Goal: Task Accomplishment & Management: Manage account settings

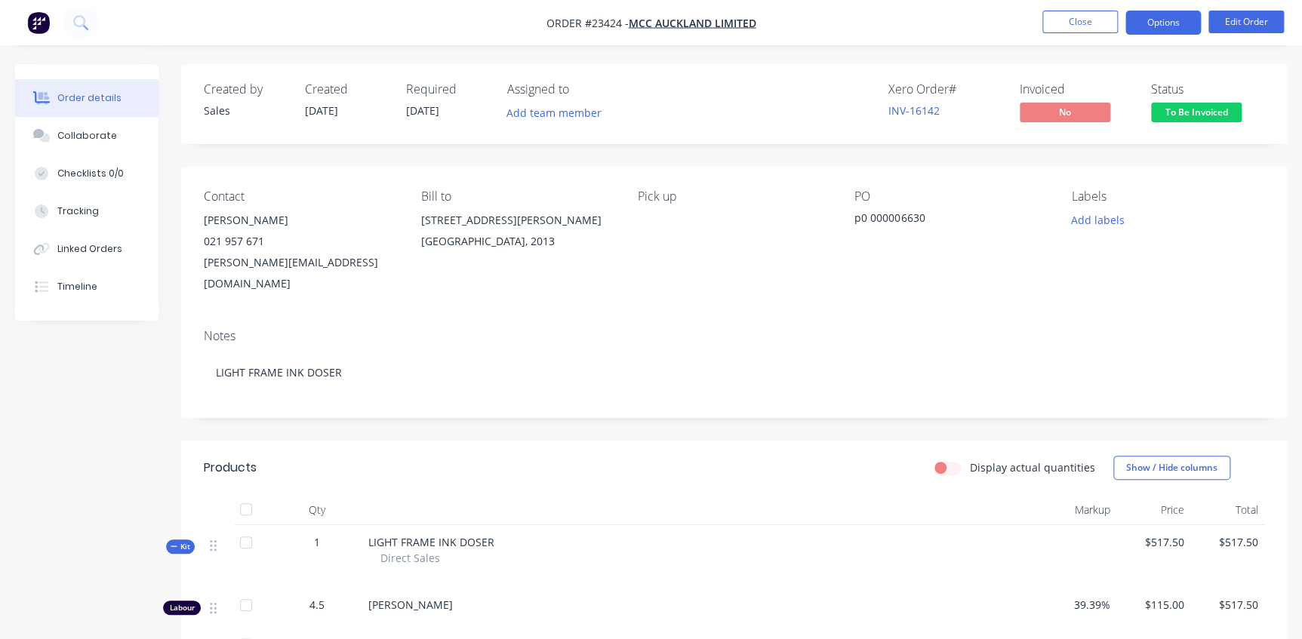
click at [1164, 20] on button "Options" at bounding box center [1162, 23] width 75 height 24
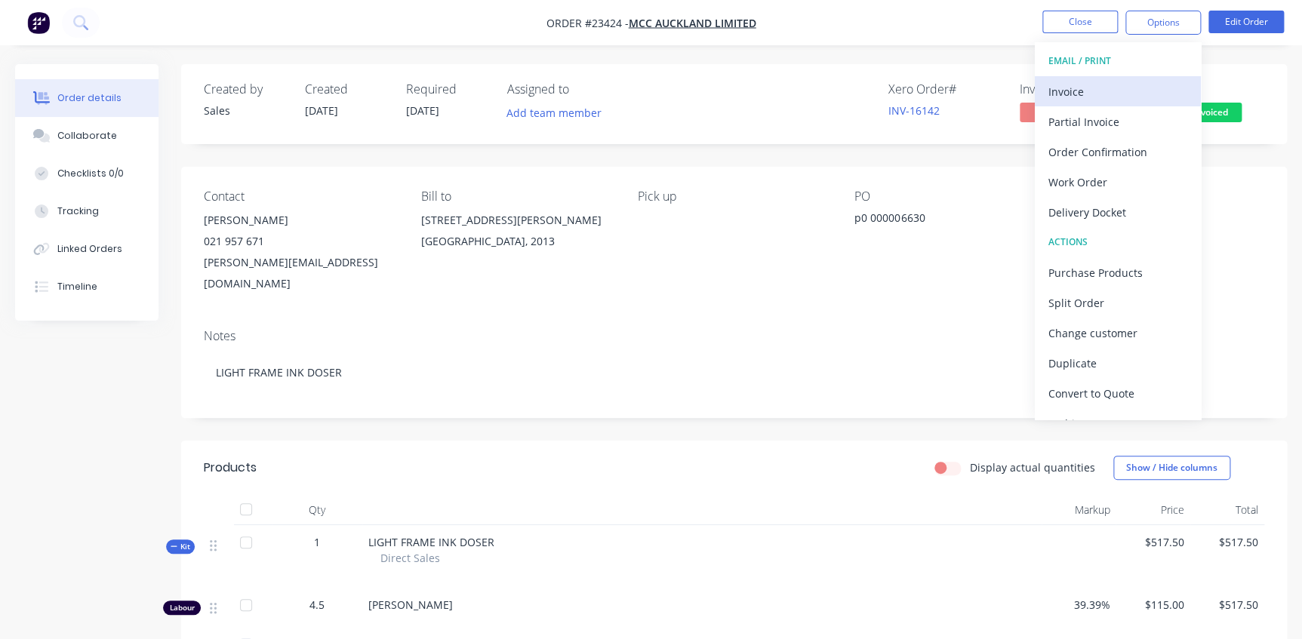
click at [1117, 100] on div "Invoice" at bounding box center [1117, 92] width 139 height 22
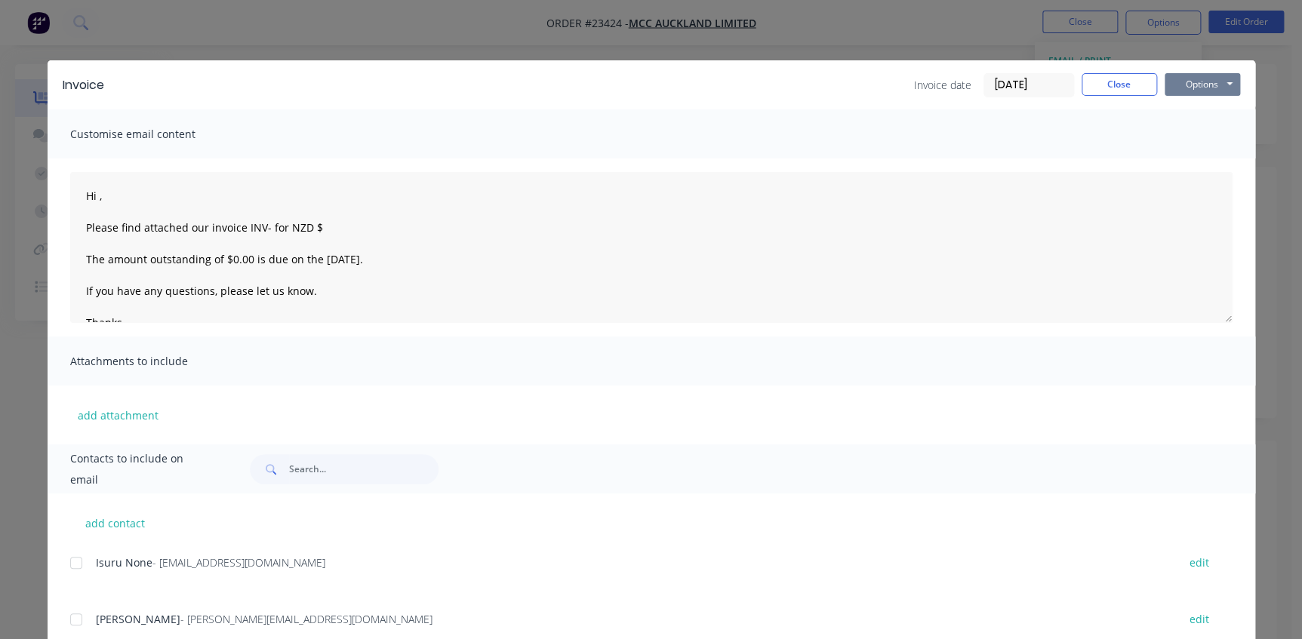
click at [1200, 79] on button "Options" at bounding box center [1202, 84] width 75 height 23
click at [1201, 134] on button "Print" at bounding box center [1213, 136] width 97 height 25
type textarea "Hi , Please find attached our invoice INV- for NZD $ The amount outstanding of …"
click at [1103, 77] on button "Close" at bounding box center [1119, 84] width 75 height 23
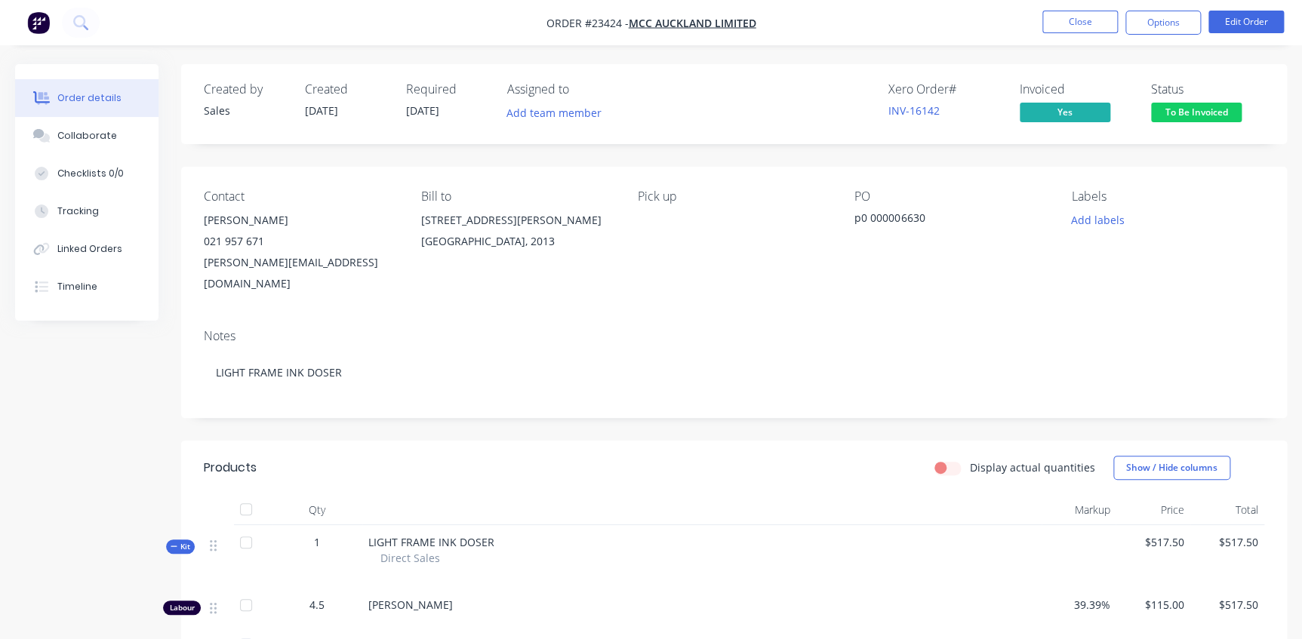
click at [1077, 20] on button "Close" at bounding box center [1079, 22] width 75 height 23
click span "Status Admin"
click button "Order"
click div "Cash Sales"
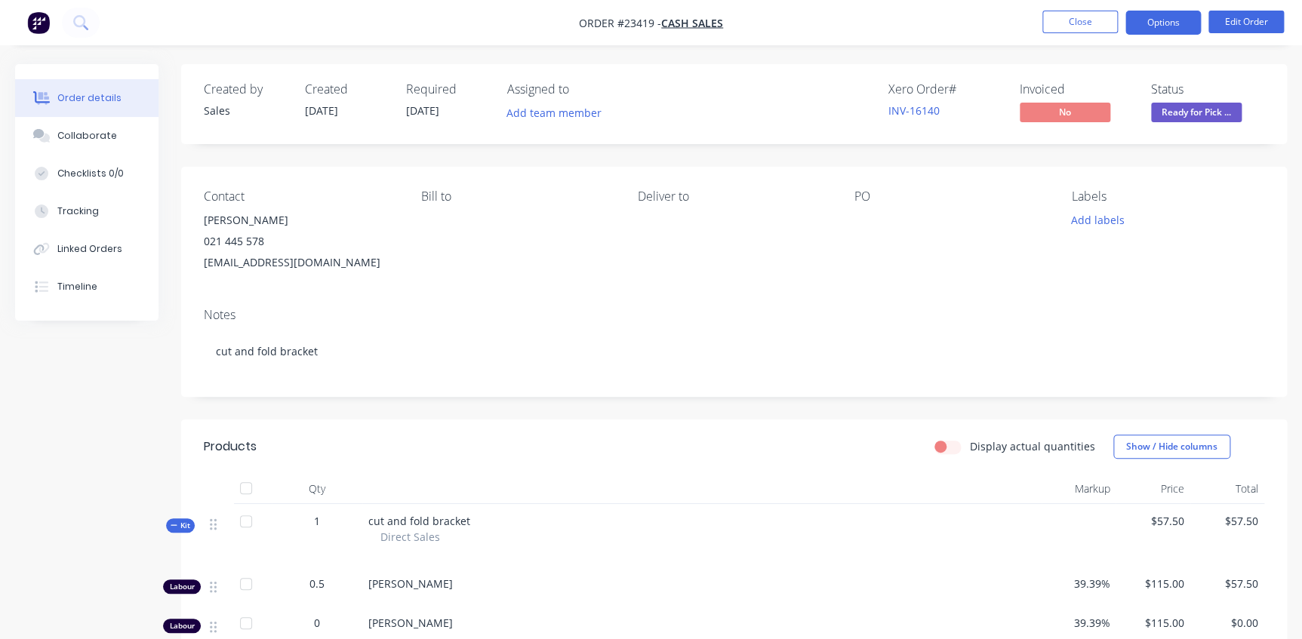
click at [1165, 28] on button "Options" at bounding box center [1162, 23] width 75 height 24
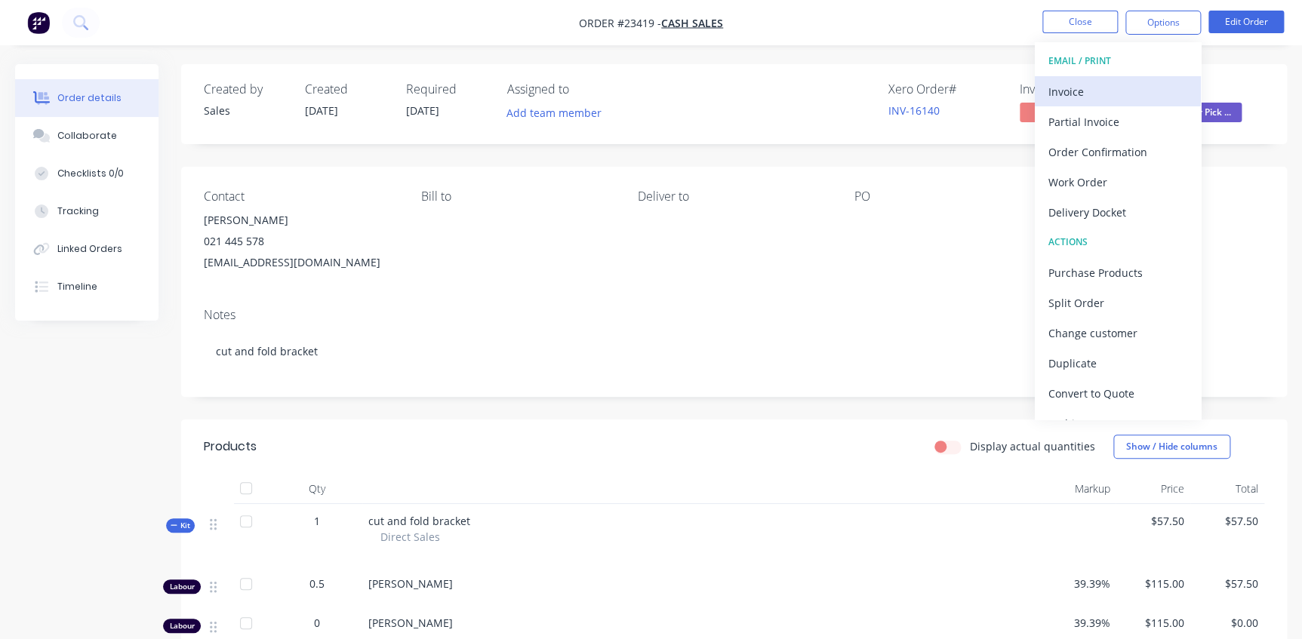
click at [1073, 94] on div "Invoice" at bounding box center [1117, 92] width 139 height 22
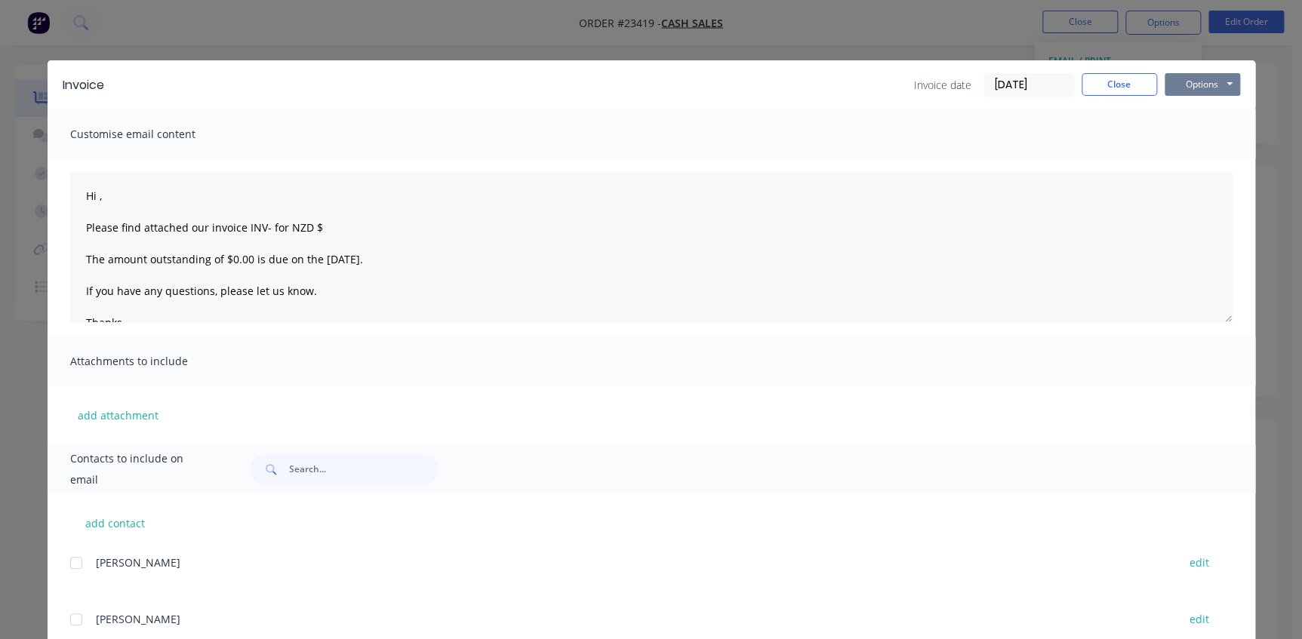
click at [1182, 87] on button "Options" at bounding box center [1202, 84] width 75 height 23
click at [1190, 134] on button "Print" at bounding box center [1213, 136] width 97 height 25
type textarea "Hi , Please find attached our invoice INV- for NZD $ The amount outstanding of …"
click at [1121, 83] on button "Close" at bounding box center [1119, 84] width 75 height 23
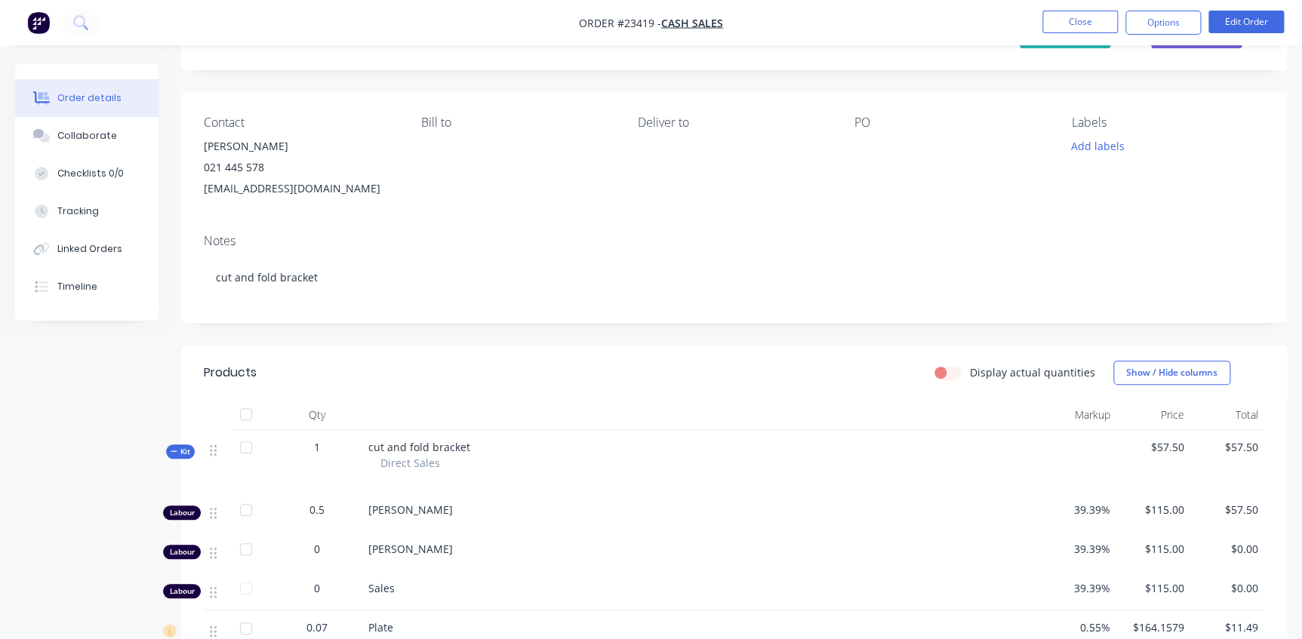
scroll to position [274, 0]
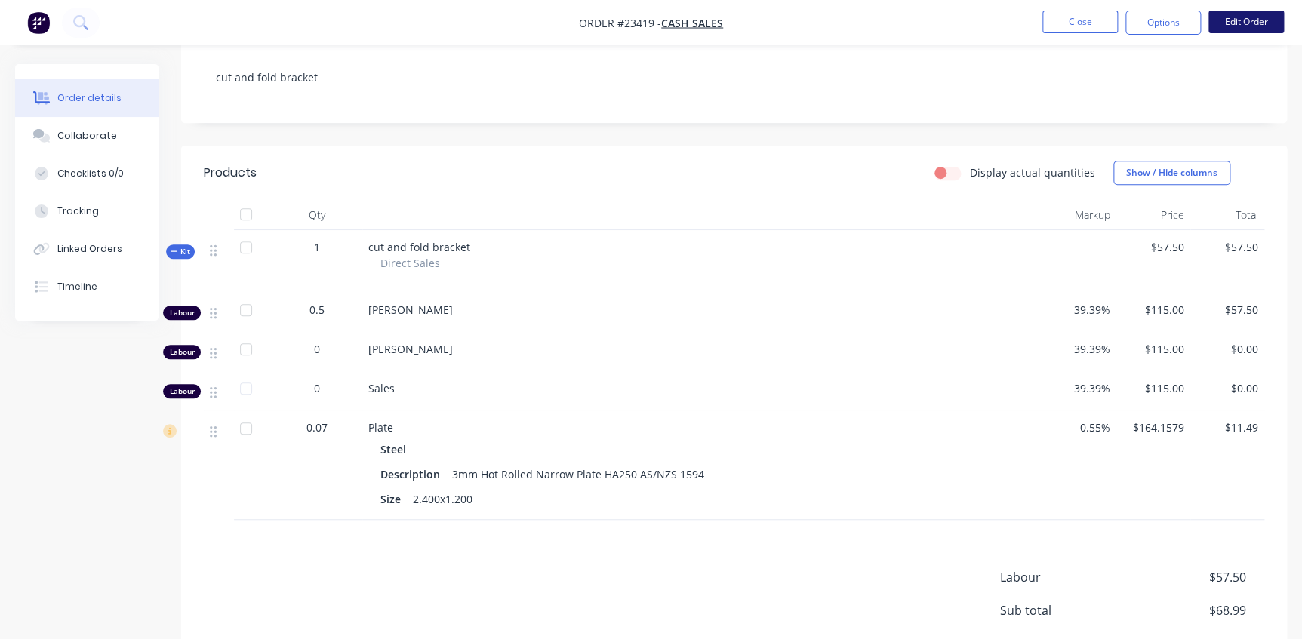
click at [1238, 23] on button "Edit Order" at bounding box center [1245, 22] width 75 height 23
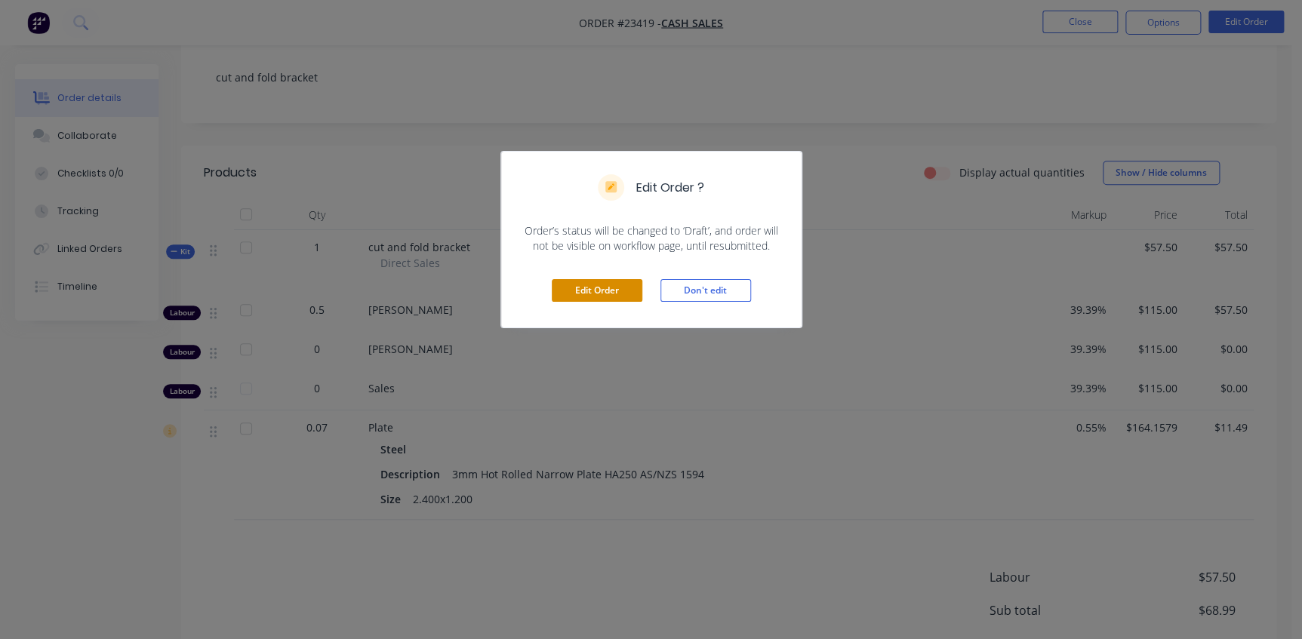
click at [600, 282] on button "Edit Order" at bounding box center [597, 290] width 91 height 23
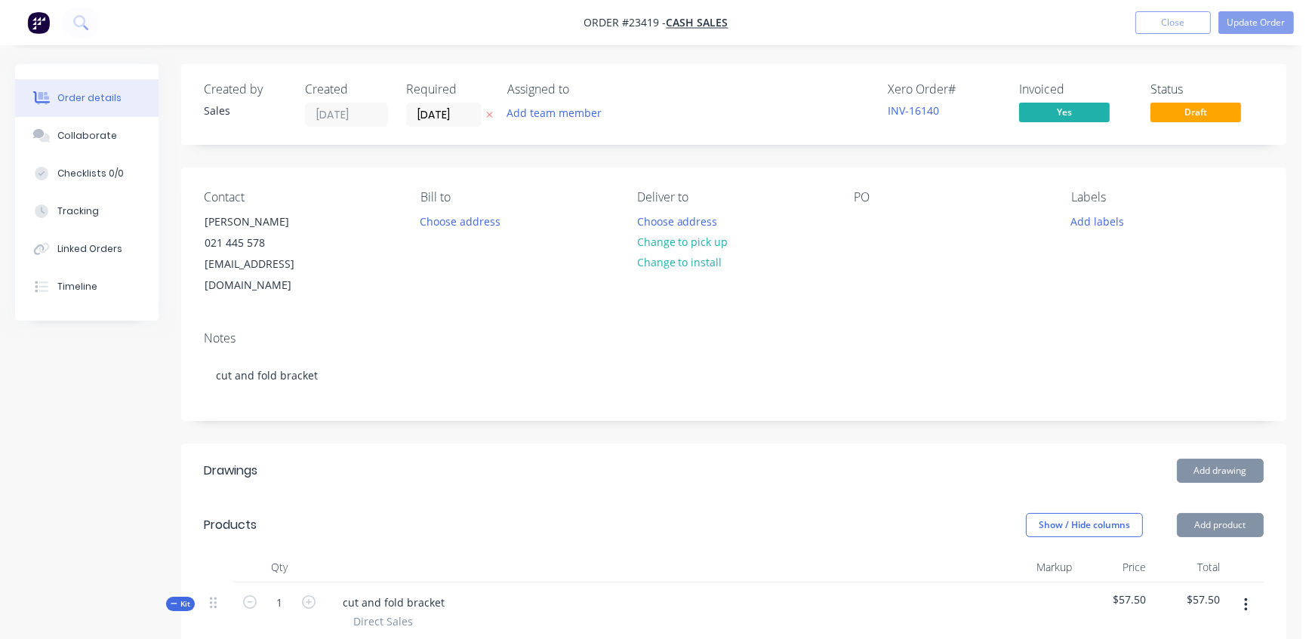
type input "39.39"
type input "$115.00"
type input "$57.50"
type input "39.39"
type input "$115.00"
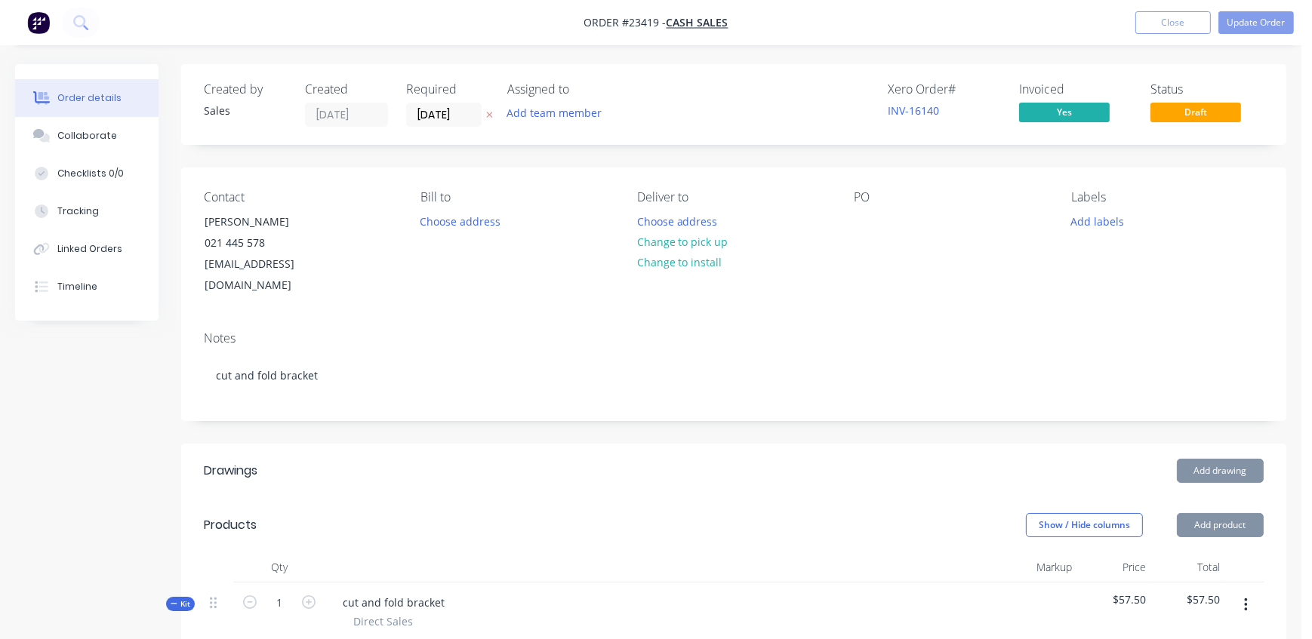
type input "39.39"
type input "$115.00"
type input "0.55"
type input "$164.1579"
type input "$11.49"
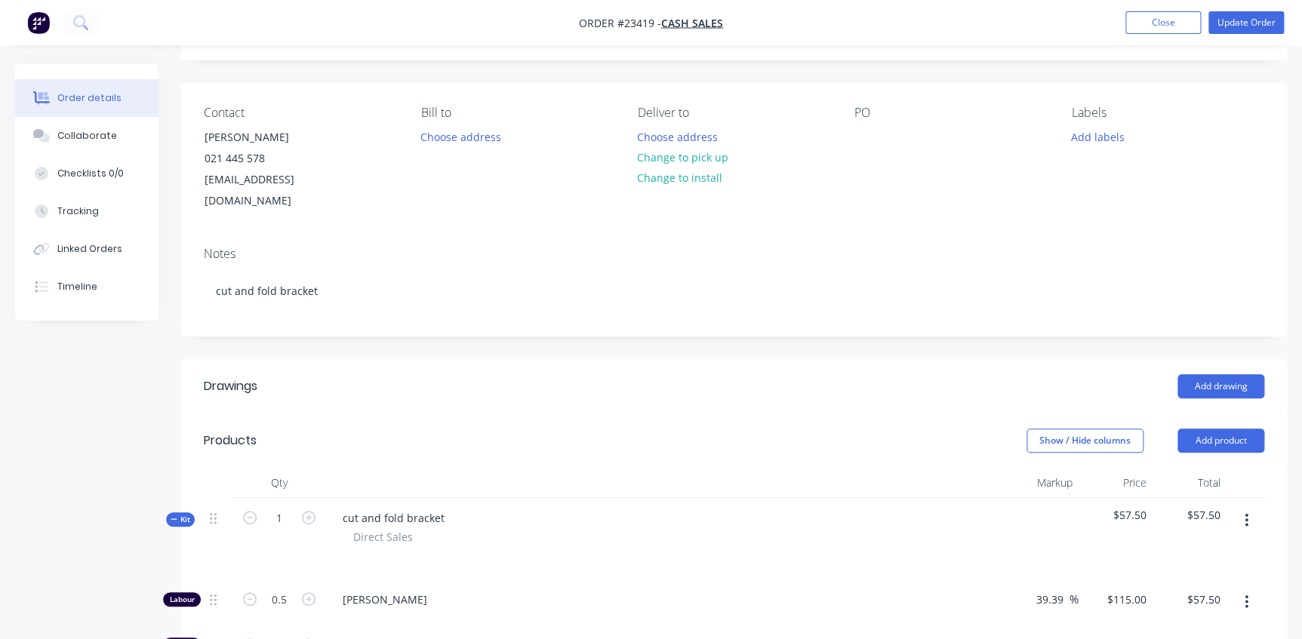
scroll to position [343, 0]
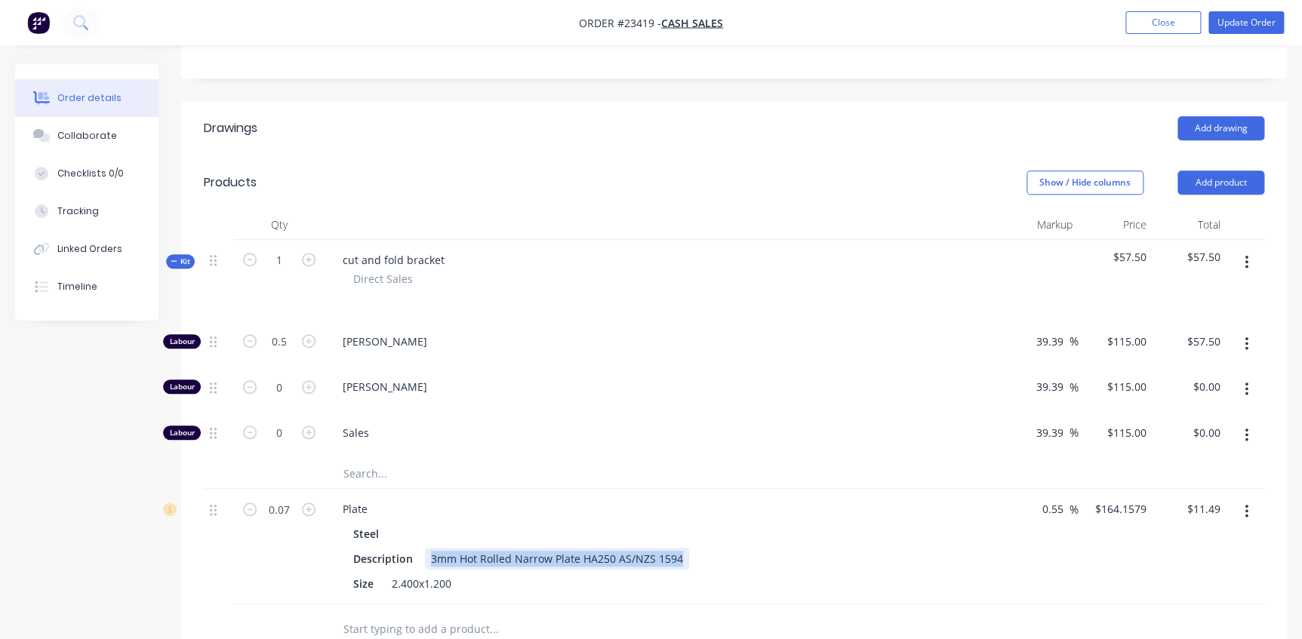
drag, startPoint x: 429, startPoint y: 537, endPoint x: 691, endPoint y: 539, distance: 261.9
click at [691, 548] on div "Description 3mm Hot Rolled Narrow Plate HA250 AS/NZS 1594" at bounding box center [661, 559] width 628 height 22
copy div "3mm Hot Rolled Narrow Plate HA250 AS/NZS 1594"
click at [415, 458] on input "text" at bounding box center [494, 473] width 302 height 30
paste input "3mm Hot Rolled Narrow Plate HA250 AS/NZS 1594"
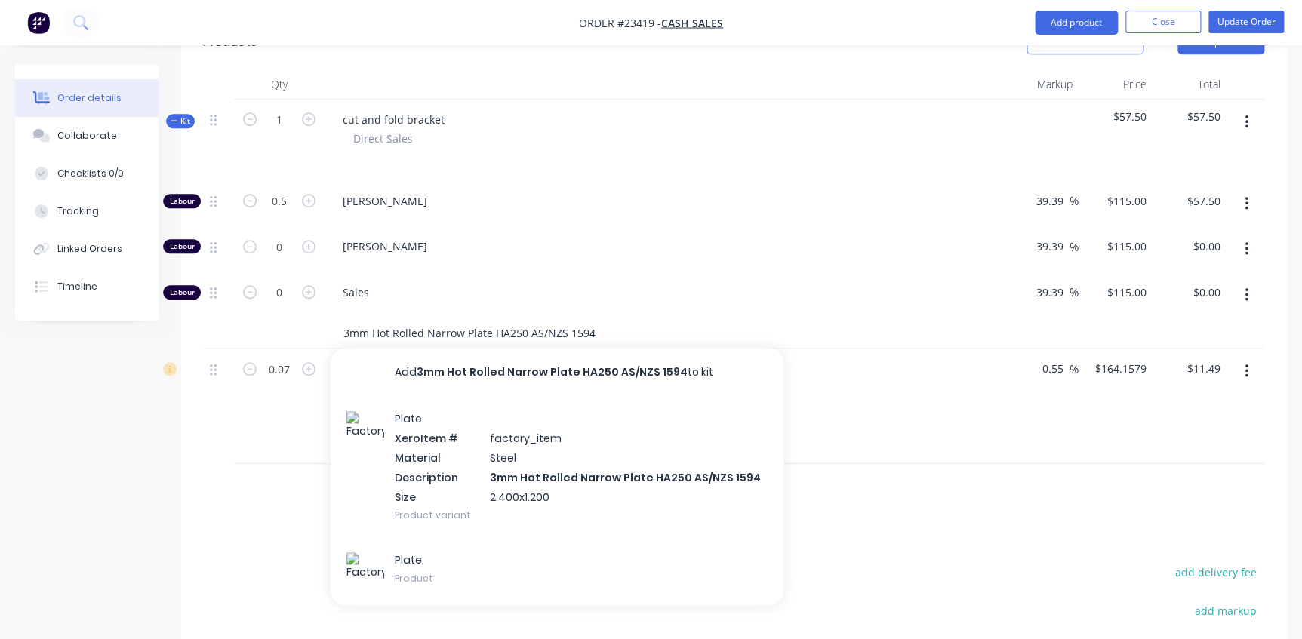
scroll to position [549, 0]
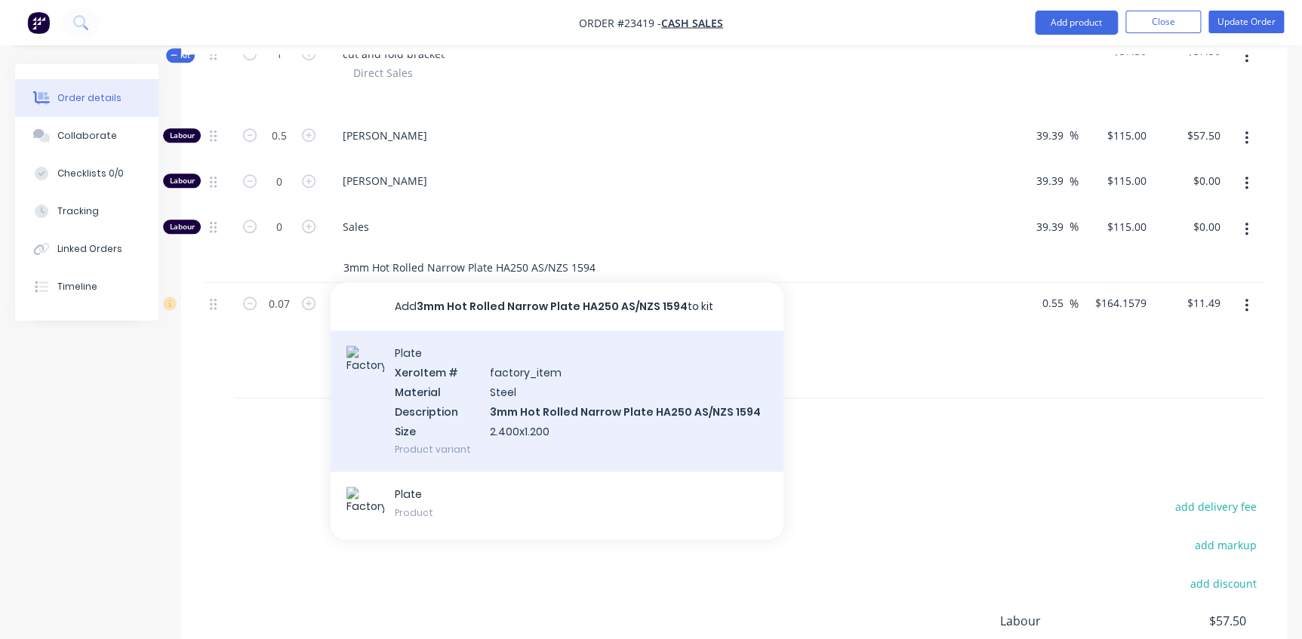
type input "3mm Hot Rolled Narrow Plate HA250 AS/NZS 1594"
click at [528, 392] on div "Plate Xero Item # factory_item Material Steel Description 3mm Hot Rolled Narrow…" at bounding box center [557, 401] width 453 height 141
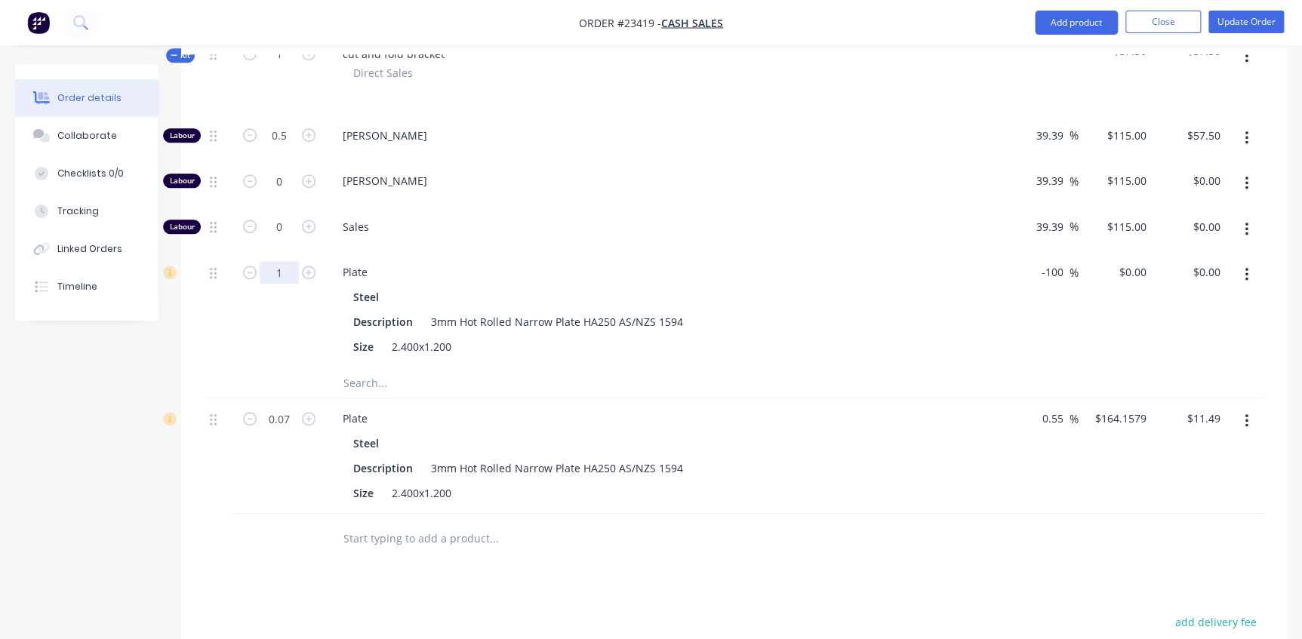
click at [293, 147] on input "1" at bounding box center [279, 136] width 39 height 23
click at [522, 219] on span "Sales" at bounding box center [670, 227] width 655 height 16
type input "0.07"
click at [1056, 261] on input "-100" at bounding box center [1053, 272] width 29 height 22
drag, startPoint x: 1062, startPoint y: 248, endPoint x: 1003, endPoint y: 250, distance: 58.9
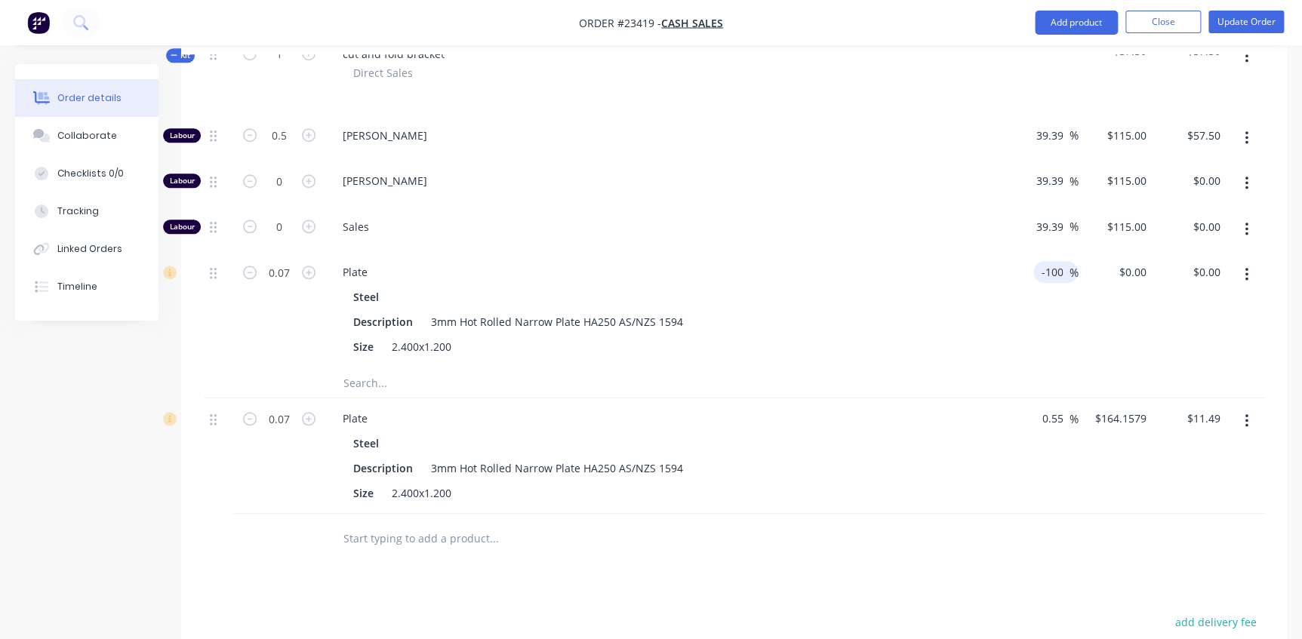
click at [1003, 252] on div "0.07 Plate Steel Description 3mm Hot Rolled Narrow Plate HA250 AS/NZS 1594 Size…" at bounding box center [734, 309] width 1060 height 115
type input "60"
type input "$261.216"
type input "$18.29"
click at [970, 261] on div "Plate" at bounding box center [664, 272] width 667 height 22
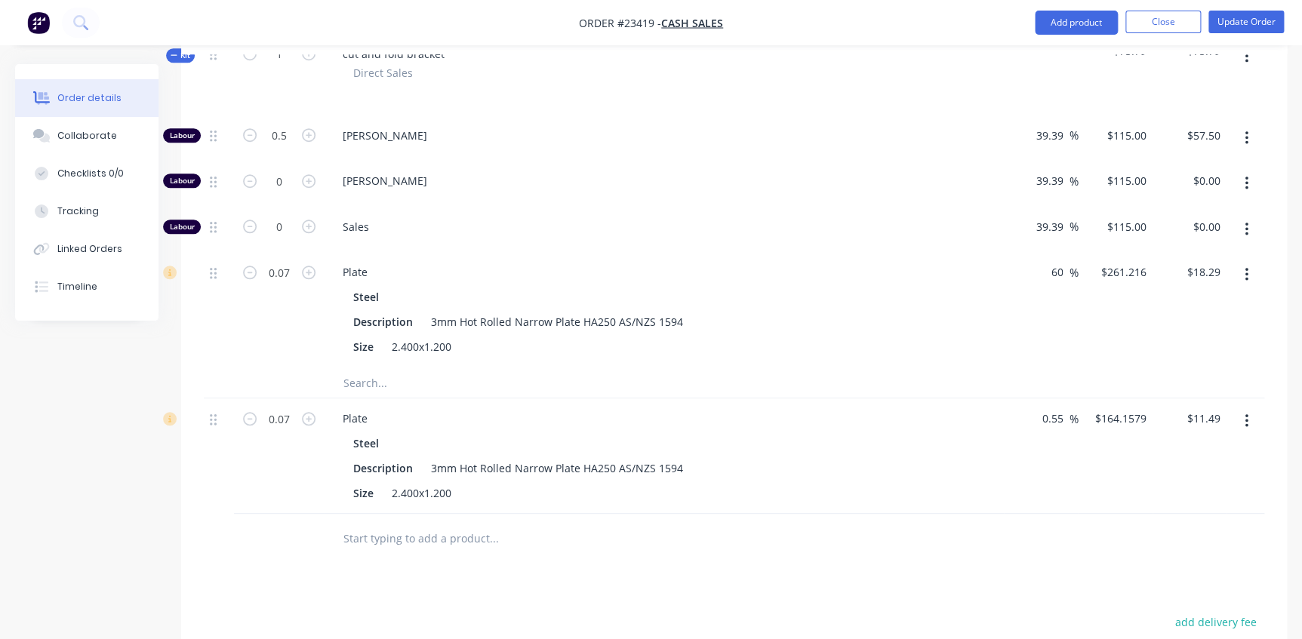
drag, startPoint x: 1064, startPoint y: 251, endPoint x: 1015, endPoint y: 251, distance: 49.1
click at [1015, 252] on div "60 60 %" at bounding box center [1041, 309] width 74 height 115
click at [1202, 368] on div at bounding box center [734, 383] width 1060 height 31
type input "0.55"
type input "$164.1579"
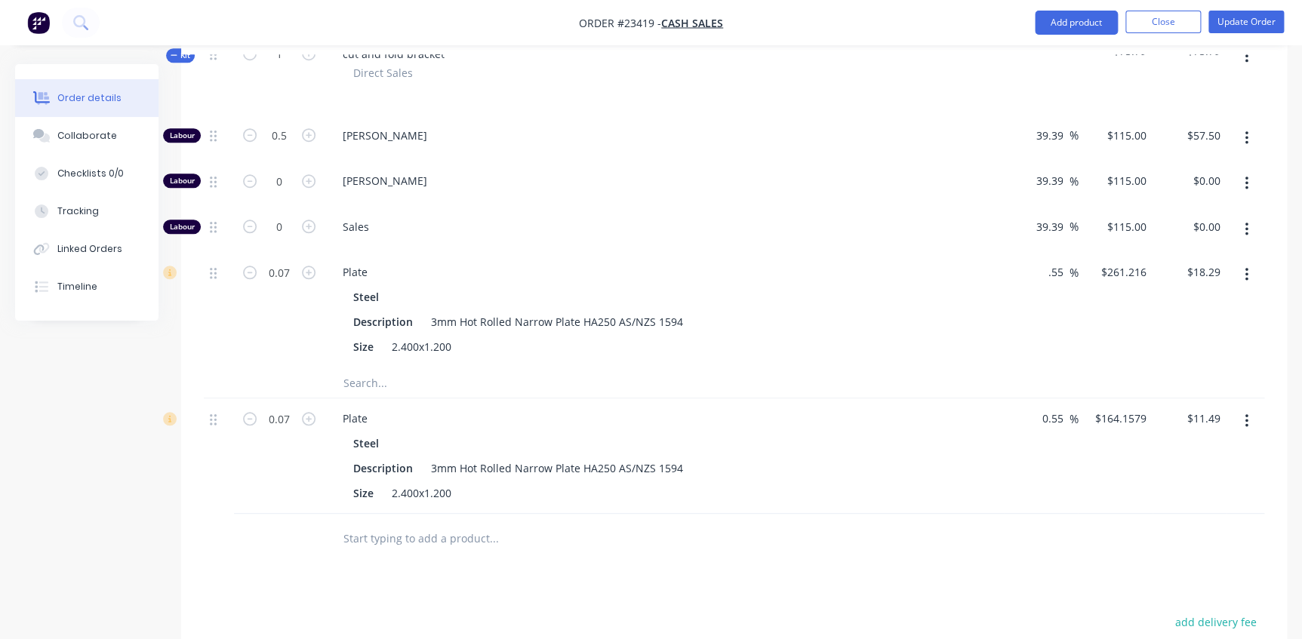
type input "$11.49"
click at [1237, 408] on button "button" at bounding box center [1246, 421] width 35 height 27
click at [1154, 540] on div "Delete" at bounding box center [1192, 551] width 116 height 22
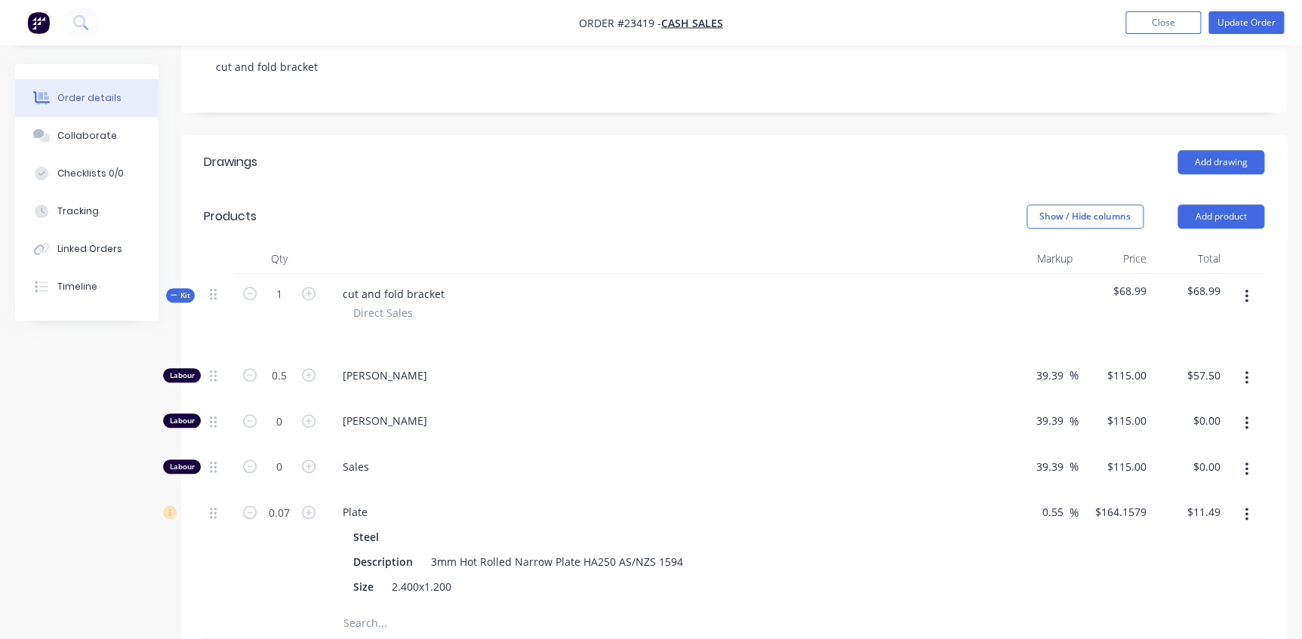
scroll to position [308, 0]
click at [734, 551] on div "Steel Description 3mm Hot Rolled Narrow Plate HA250 AS/NZS 1594 Size 2.400x1.200" at bounding box center [664, 563] width 667 height 72
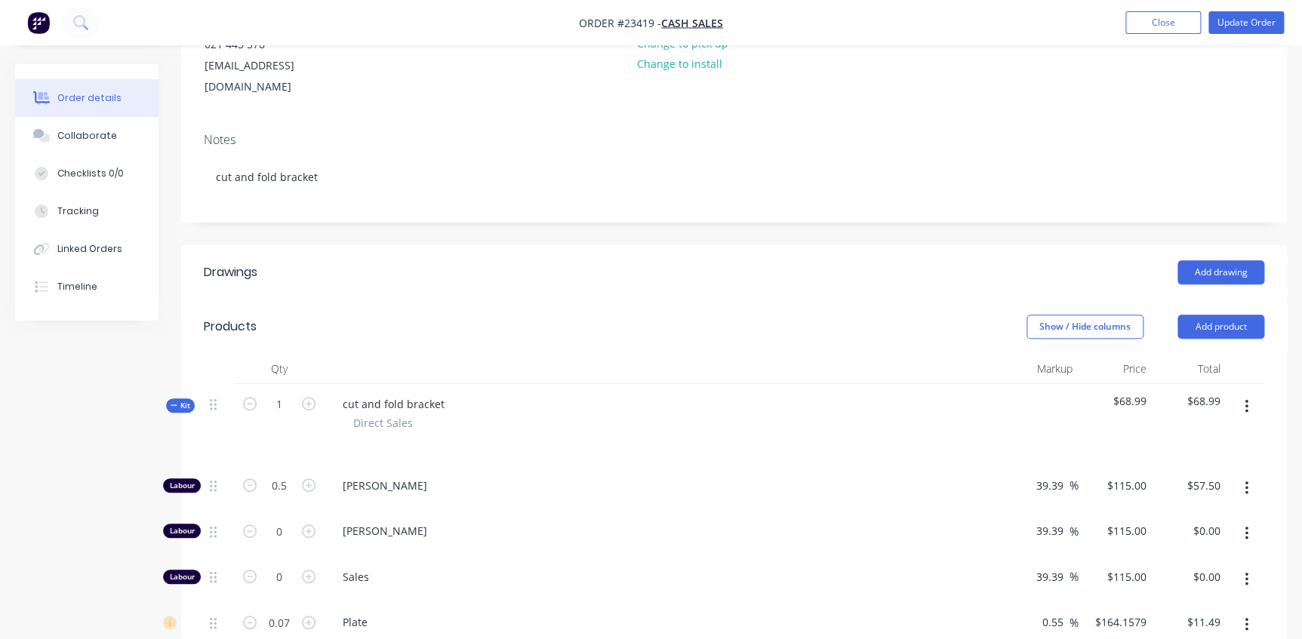
scroll to position [0, 0]
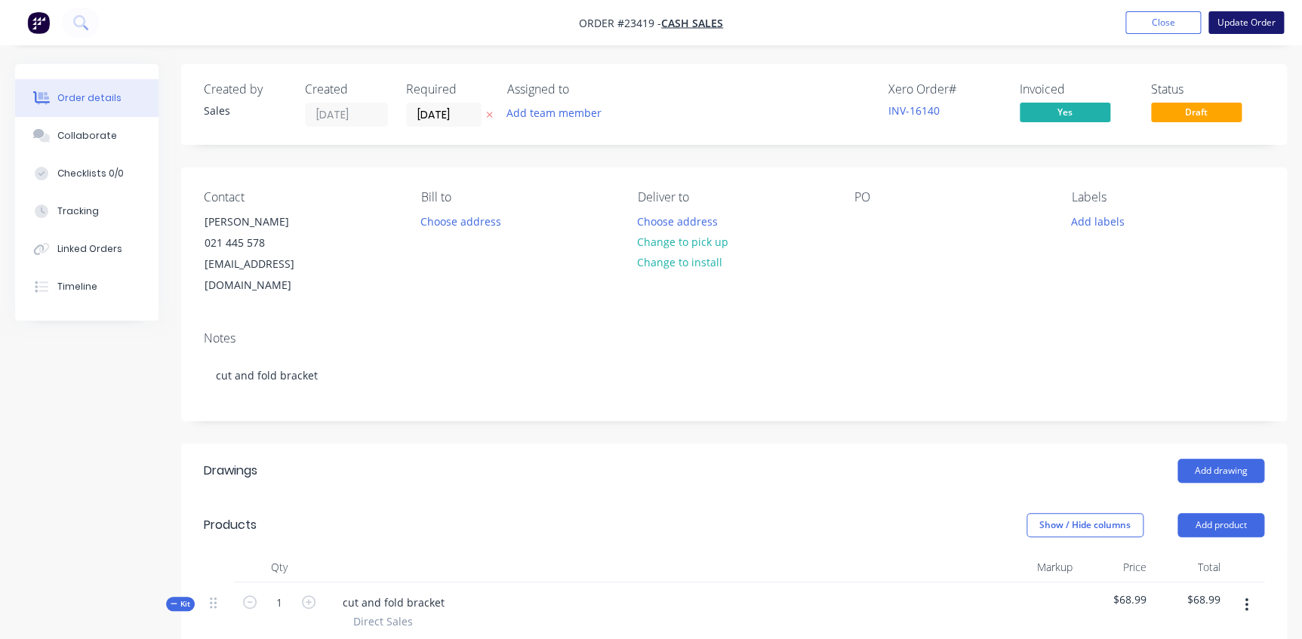
click at [1242, 20] on button "Update Order" at bounding box center [1245, 22] width 75 height 23
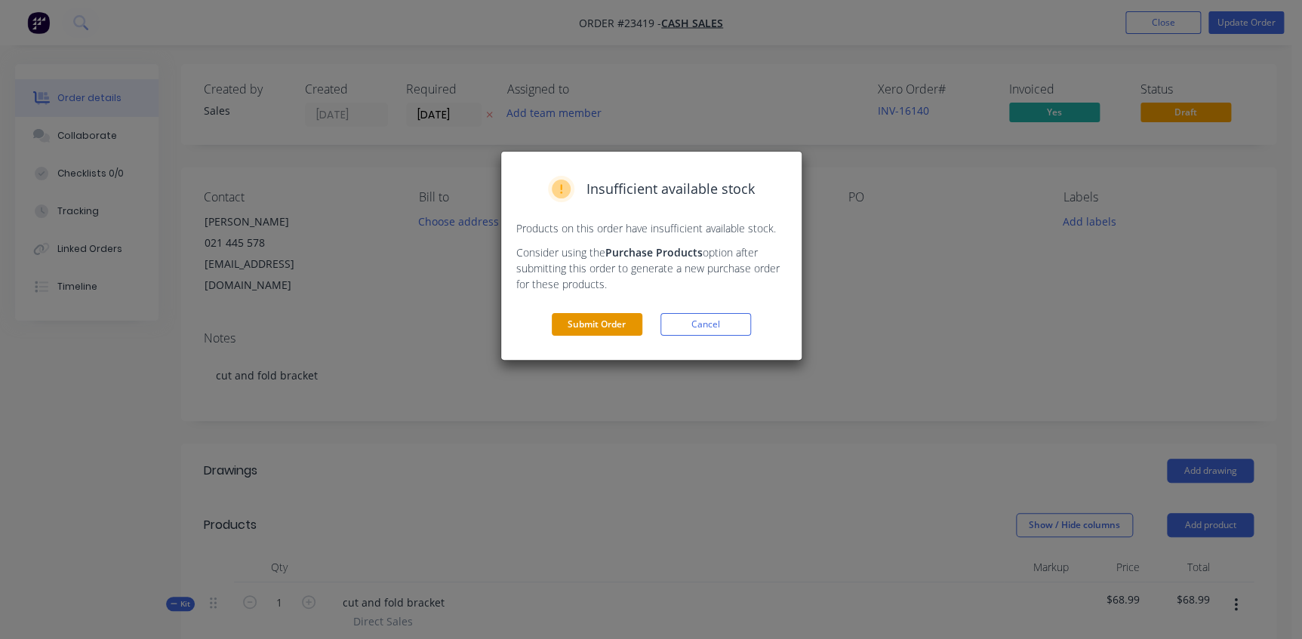
click at [602, 325] on button "Submit Order" at bounding box center [597, 324] width 91 height 23
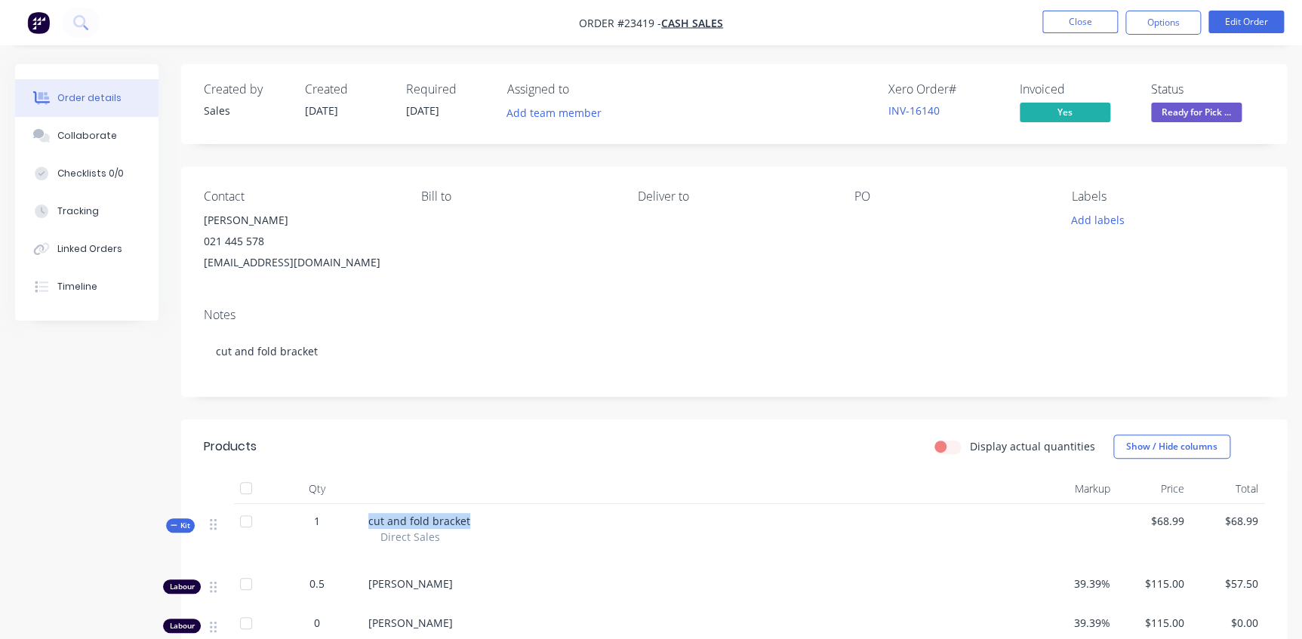
drag, startPoint x: 449, startPoint y: 519, endPoint x: 347, endPoint y: 525, distance: 102.1
click at [347, 525] on div "Kit 1 cut and fold bracket Direct Sales $68.99 $68.99" at bounding box center [734, 535] width 1060 height 63
copy div "cut and fold bracket"
click at [1088, 20] on button "Close" at bounding box center [1079, 22] width 75 height 23
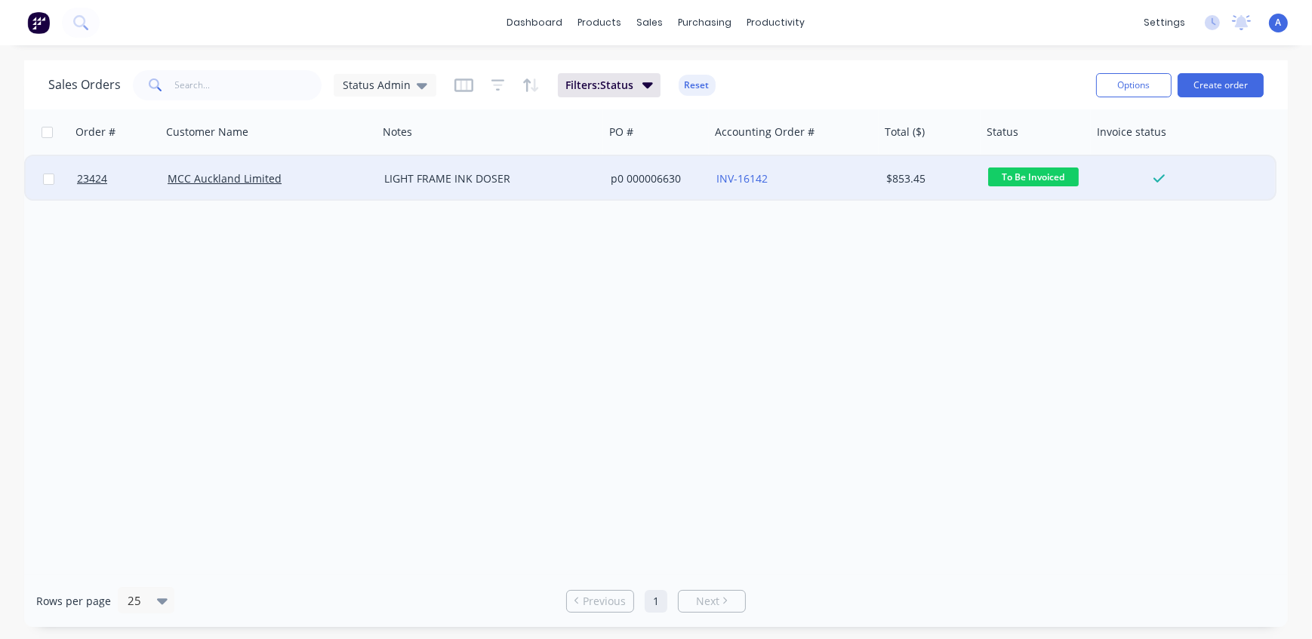
click at [337, 183] on div "MCC Auckland Limited" at bounding box center [265, 178] width 194 height 15
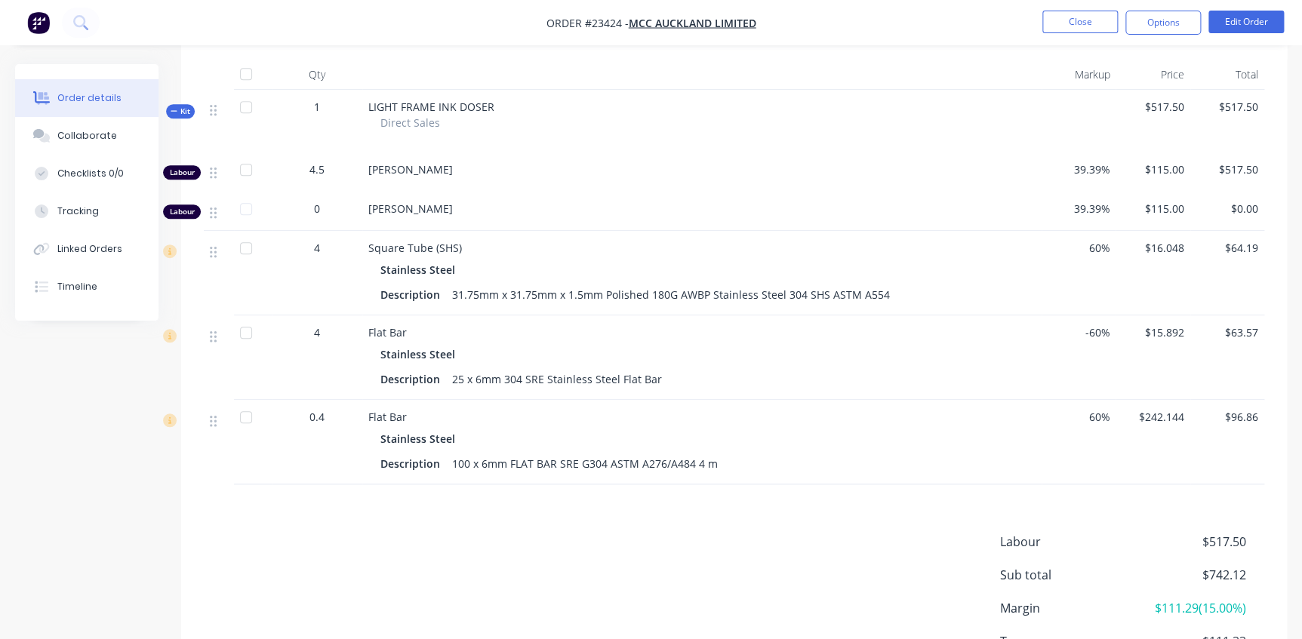
scroll to position [392, 0]
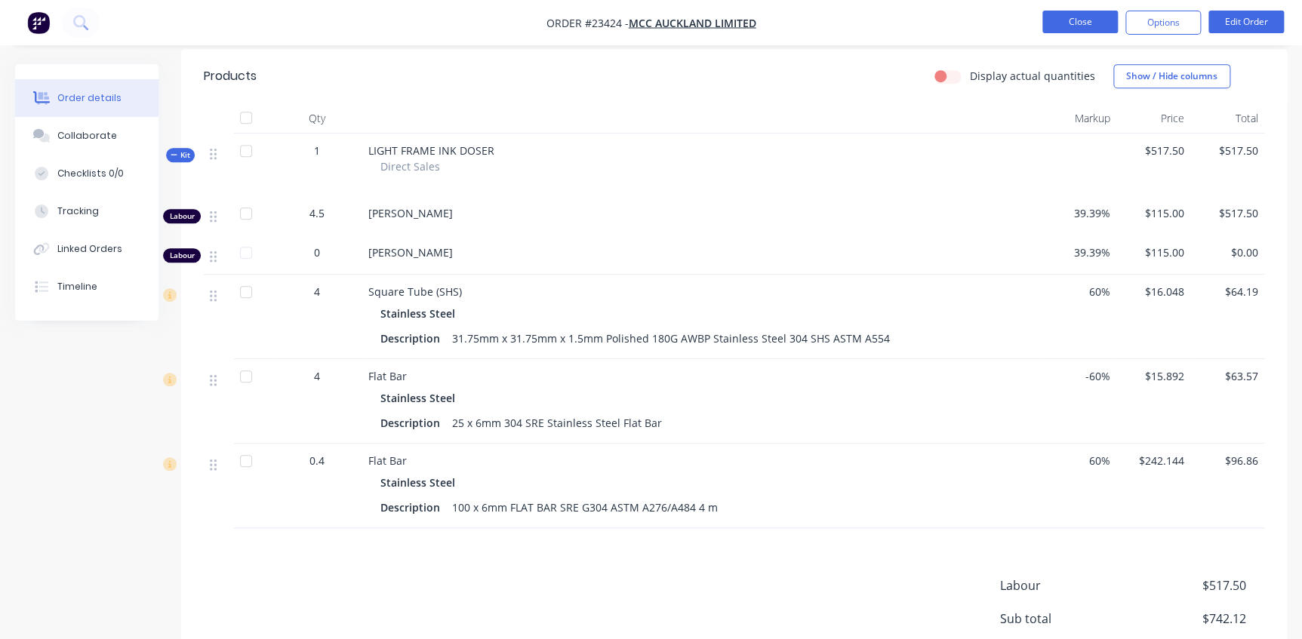
click at [1090, 26] on button "Close" at bounding box center [1079, 22] width 75 height 23
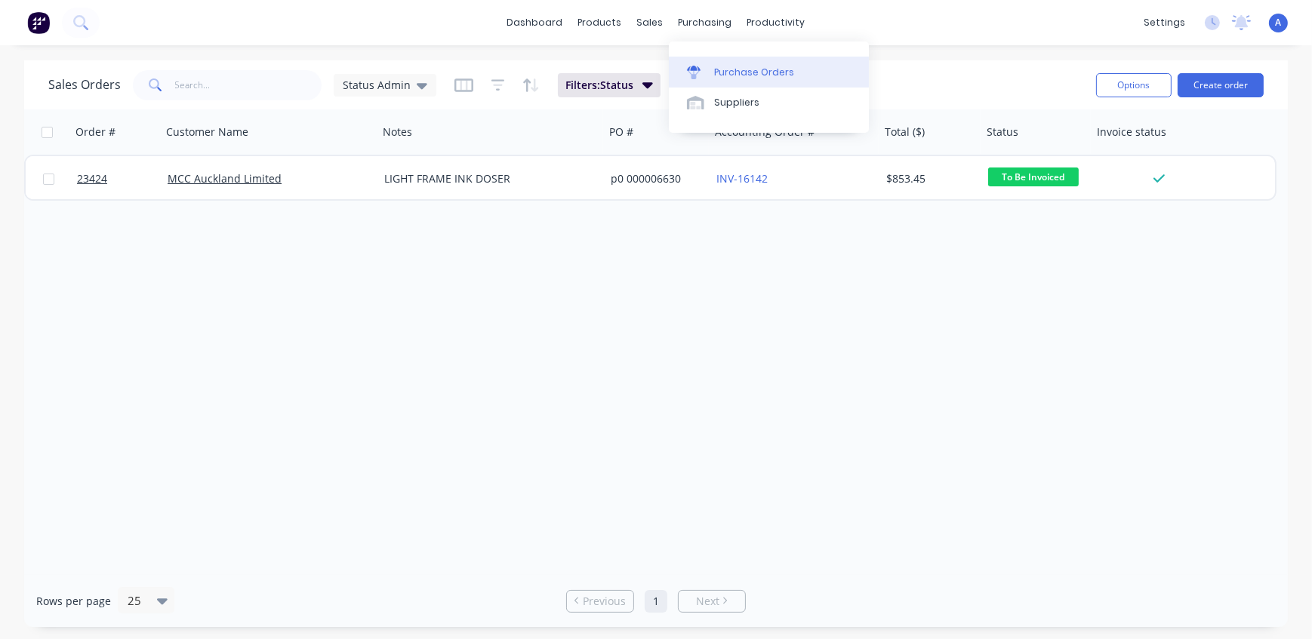
click at [751, 74] on div "Purchase Orders" at bounding box center [754, 73] width 80 height 14
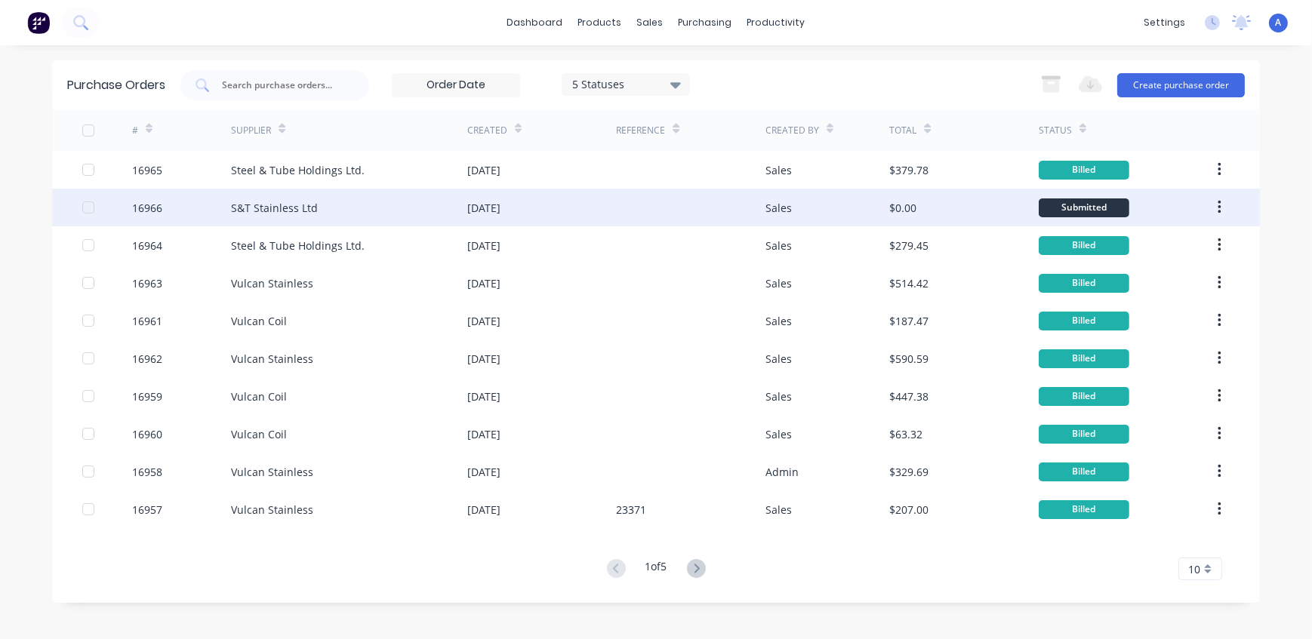
click at [339, 210] on div "S&T Stainless Ltd" at bounding box center [349, 208] width 236 height 38
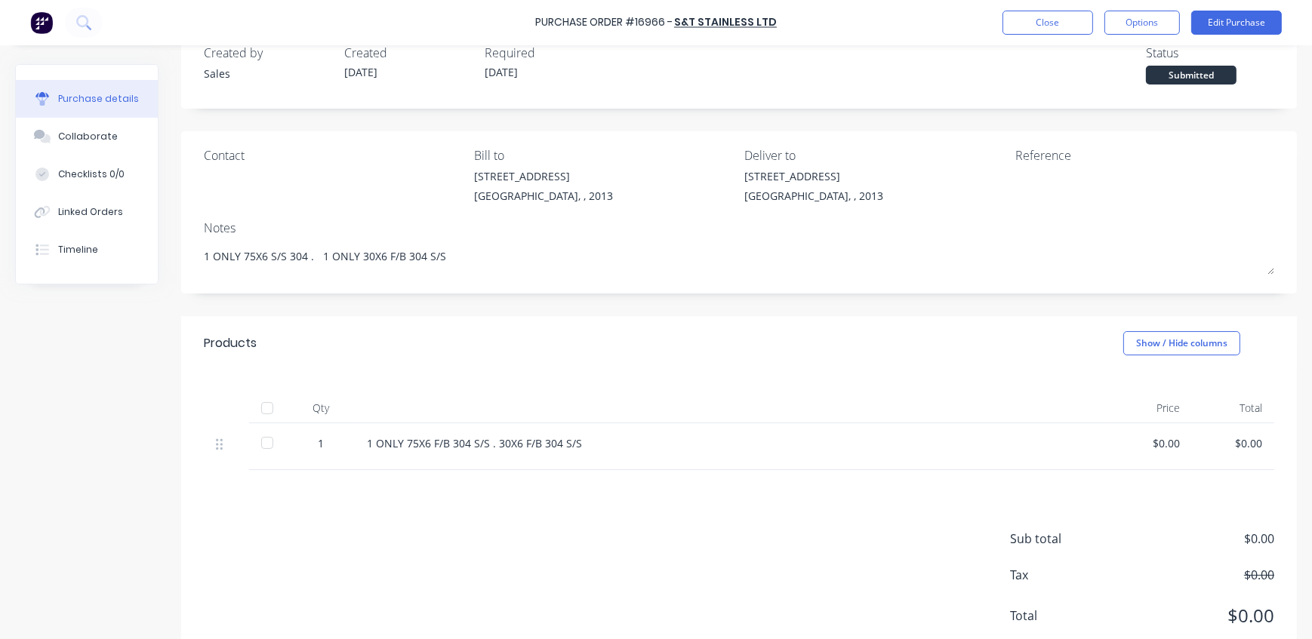
scroll to position [82, 0]
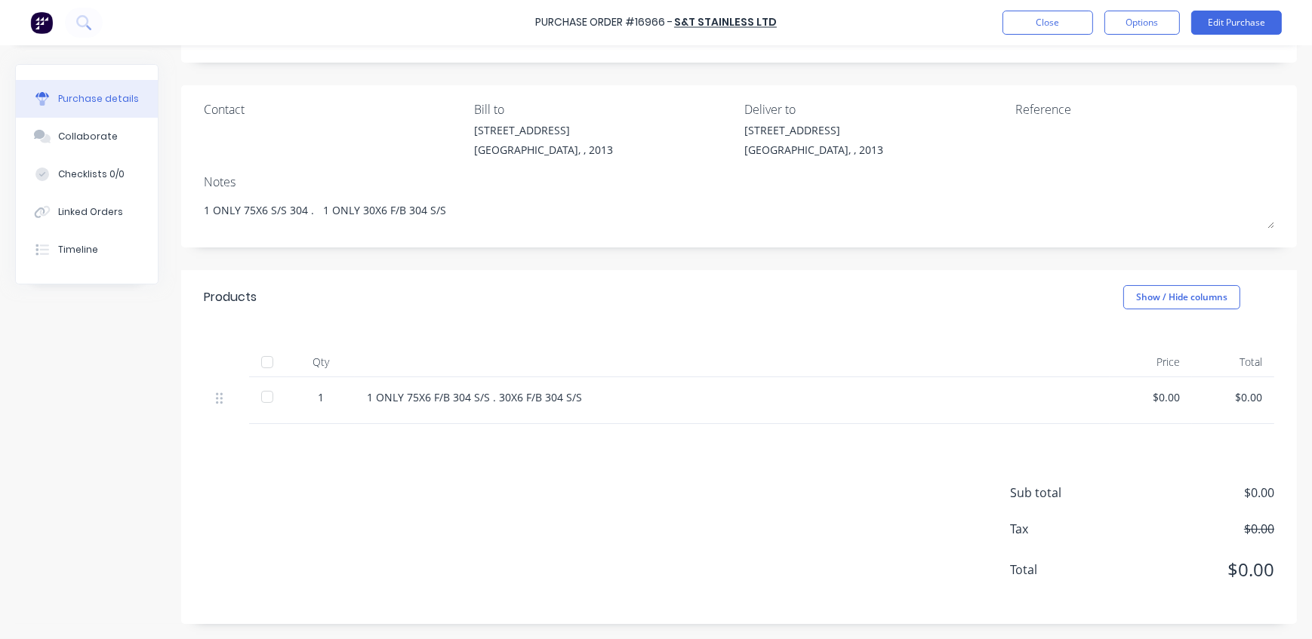
click at [1161, 389] on div "$0.00" at bounding box center [1151, 397] width 58 height 16
click at [1242, 23] on div "Purchase Order #16966 - S&T Stainless Ltd Close Options Edit Purchase" at bounding box center [656, 22] width 1312 height 45
click at [1241, 20] on button "Edit Purchase" at bounding box center [1236, 23] width 91 height 24
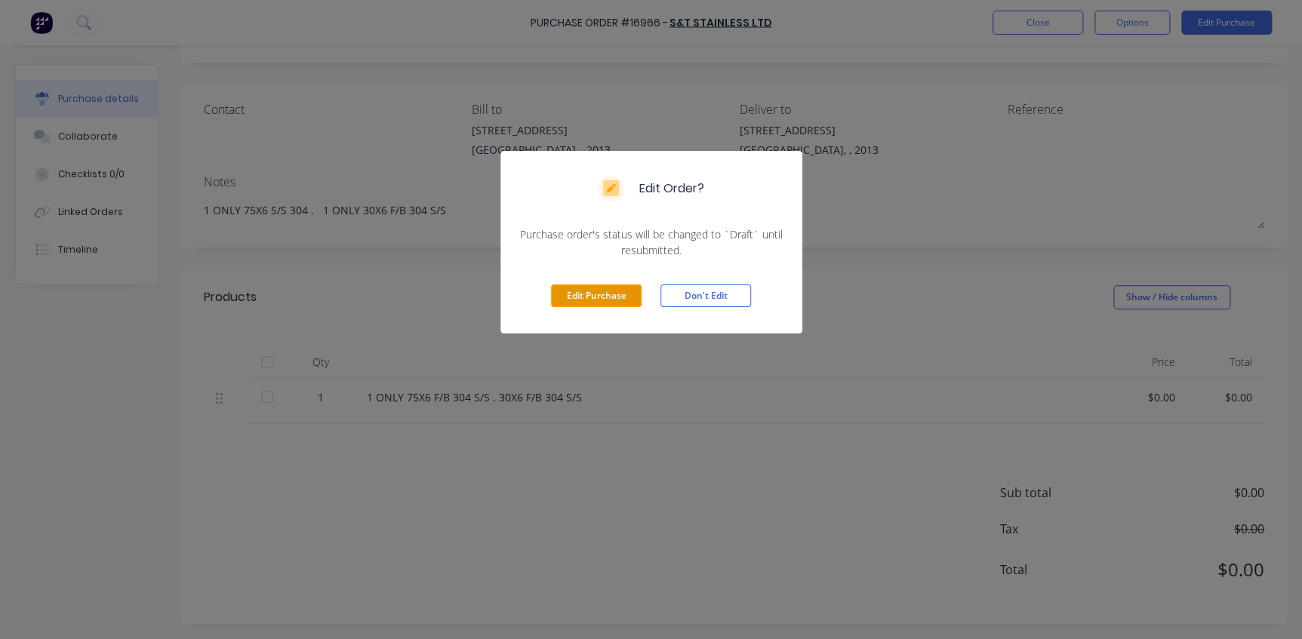
click at [589, 292] on button "Edit Purchase" at bounding box center [596, 296] width 91 height 23
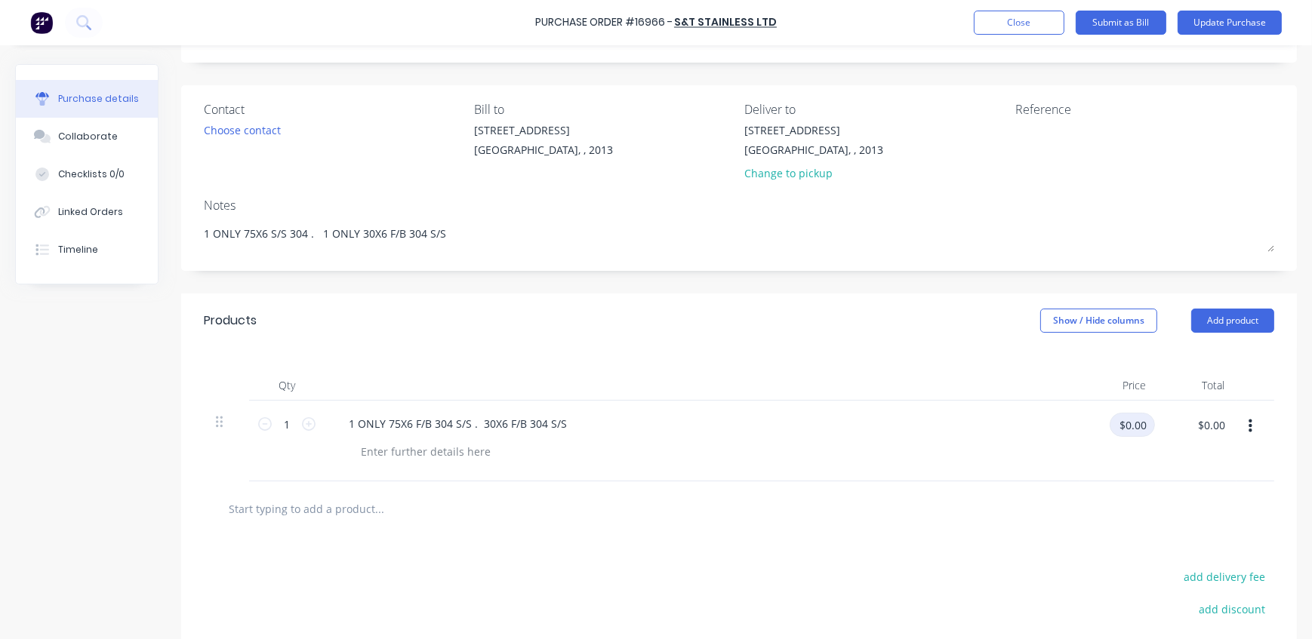
click at [1137, 436] on input "$0.00" at bounding box center [1132, 425] width 45 height 24
type input "$151.24"
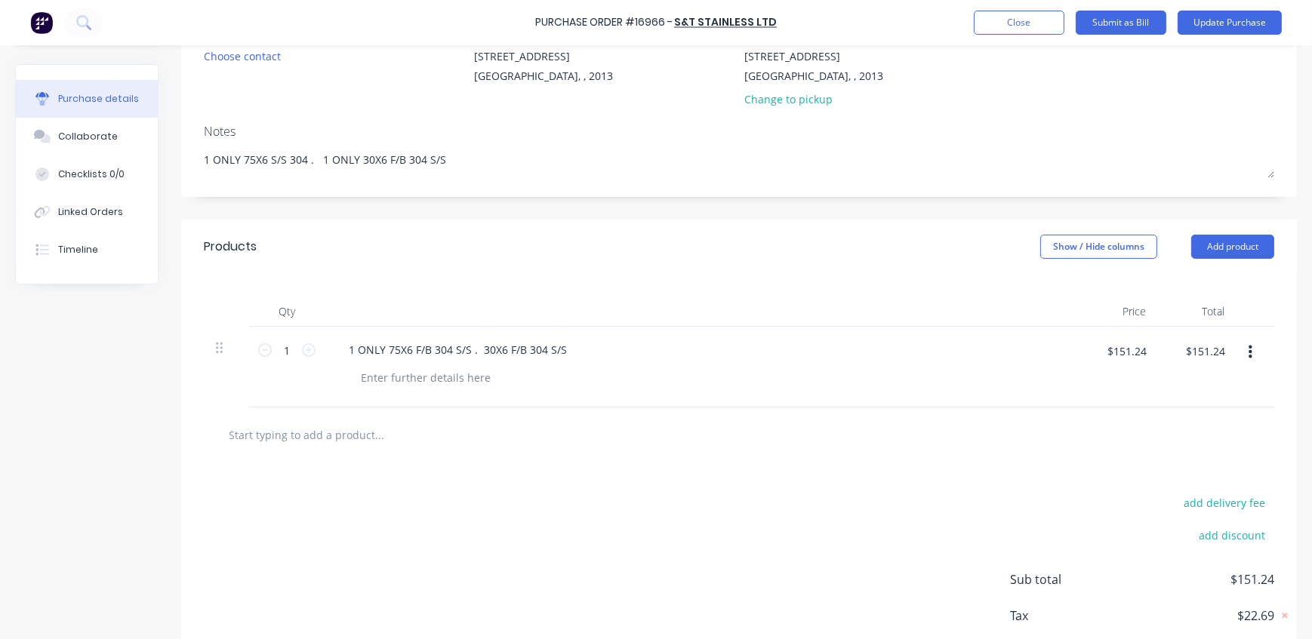
scroll to position [0, 0]
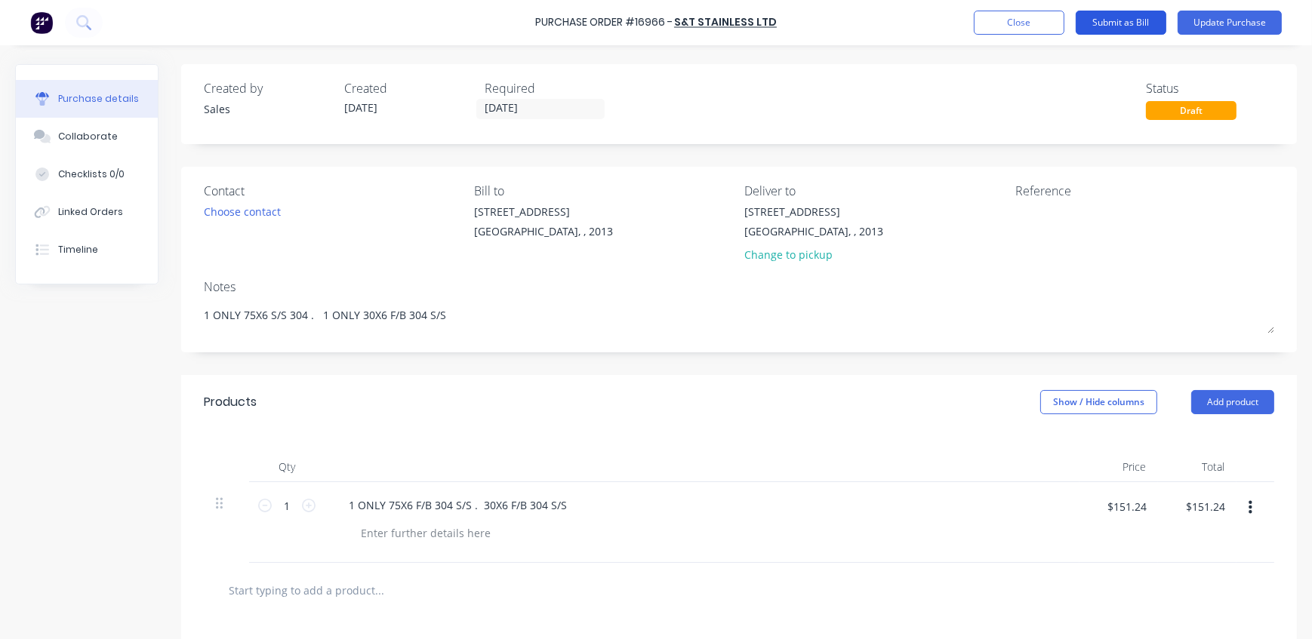
click at [1119, 19] on button "Submit as Bill" at bounding box center [1121, 23] width 91 height 24
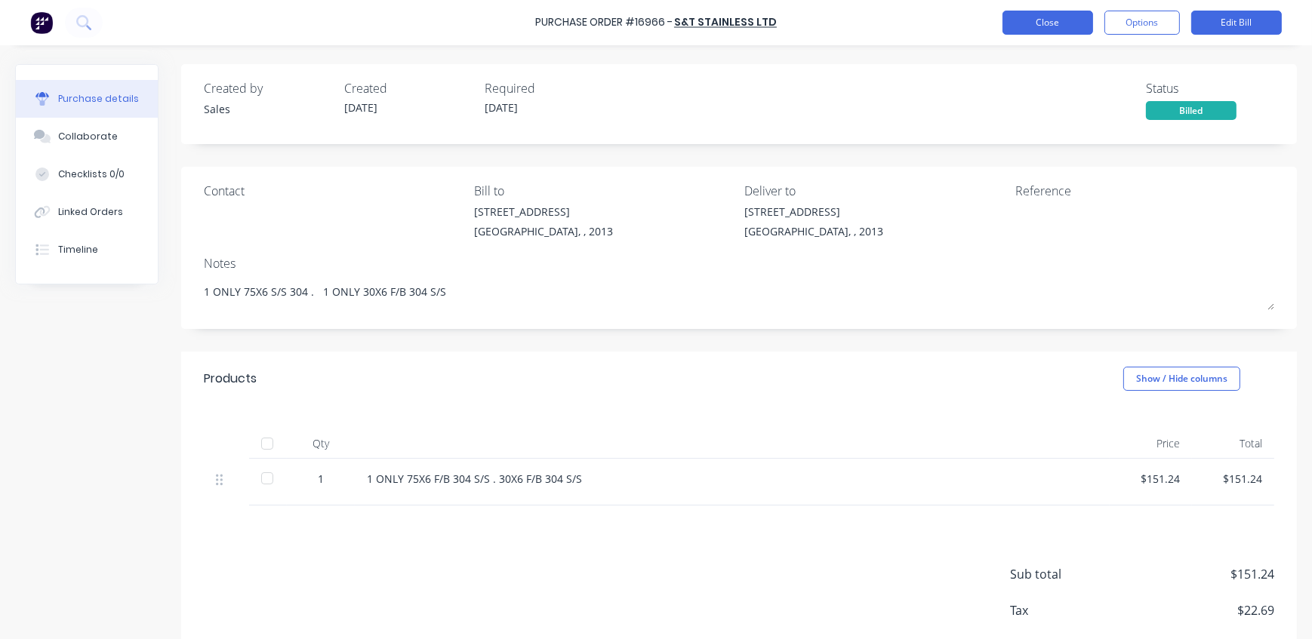
click at [1069, 23] on button "Close" at bounding box center [1047, 23] width 91 height 24
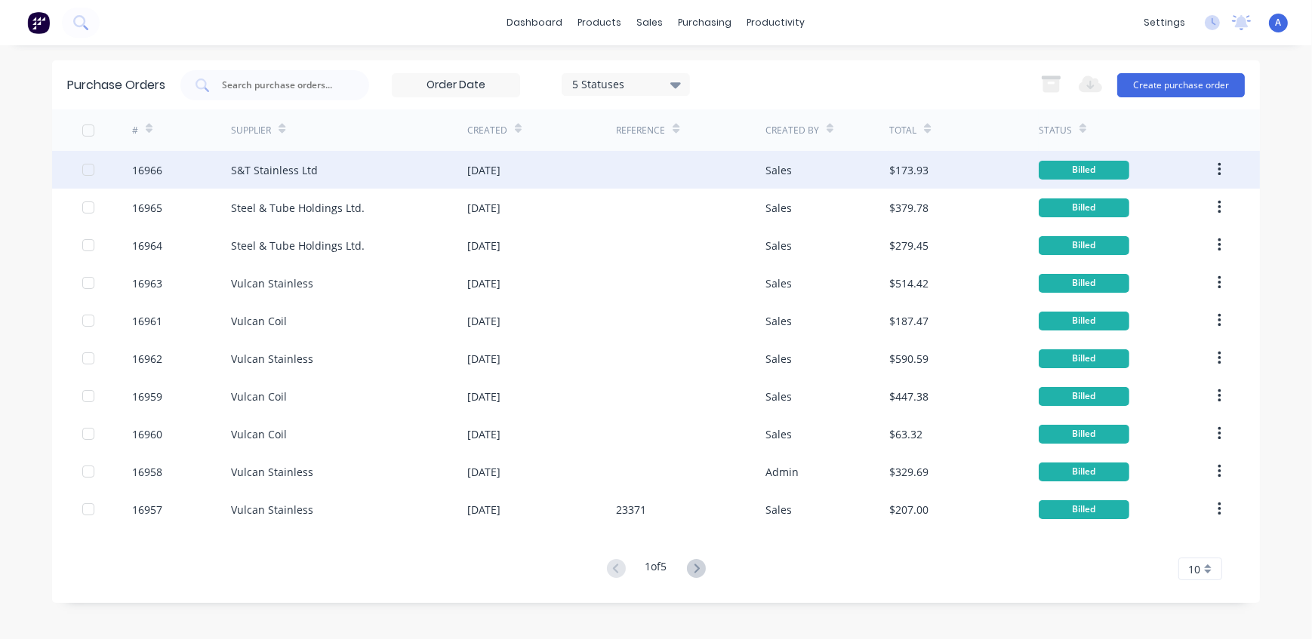
click at [321, 171] on div "S&T Stainless Ltd" at bounding box center [349, 170] width 236 height 38
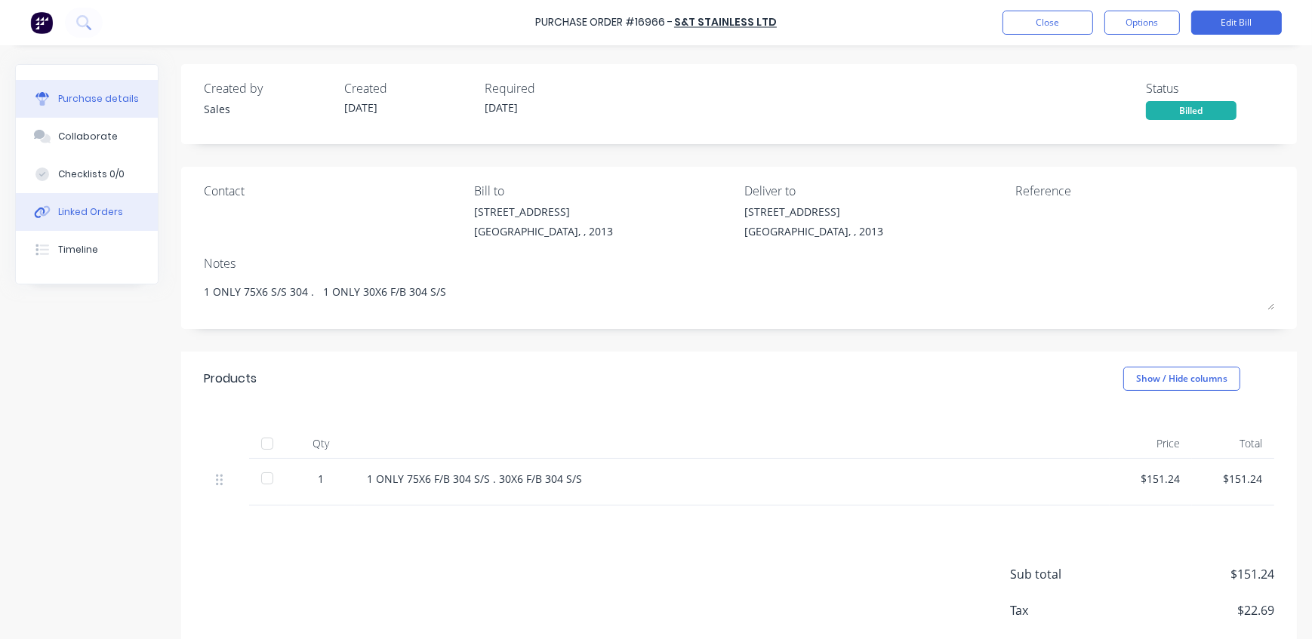
click at [102, 214] on div "Linked Orders" at bounding box center [90, 212] width 65 height 14
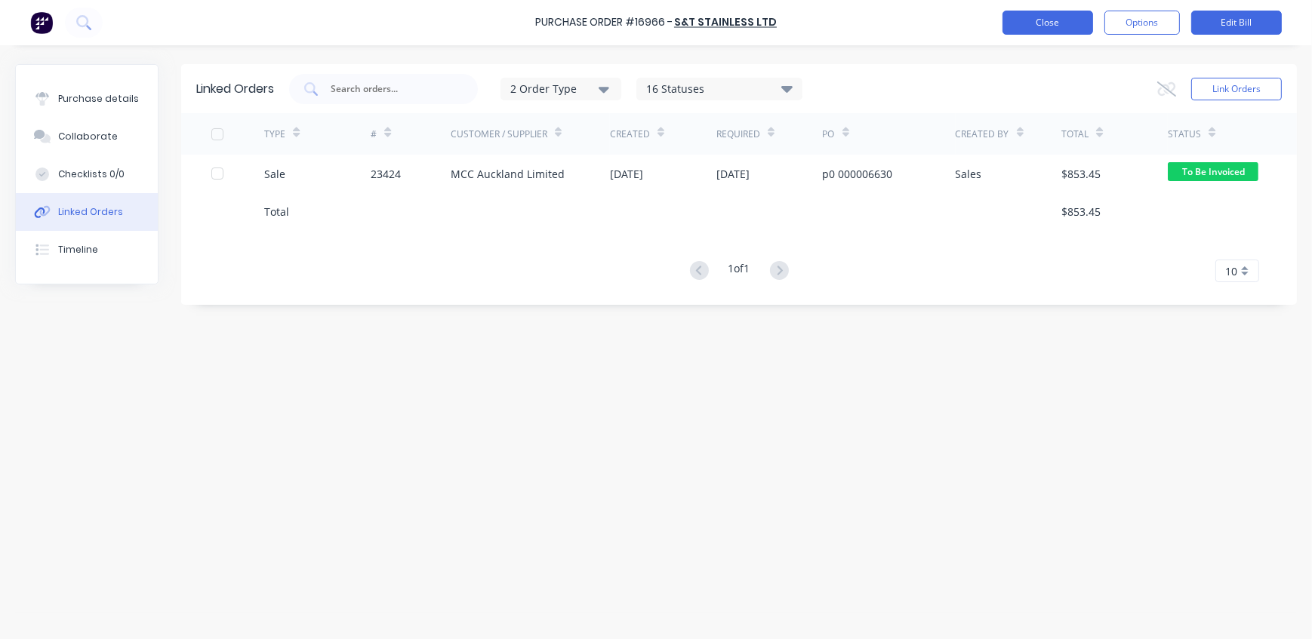
click at [1033, 22] on button "Close" at bounding box center [1047, 23] width 91 height 24
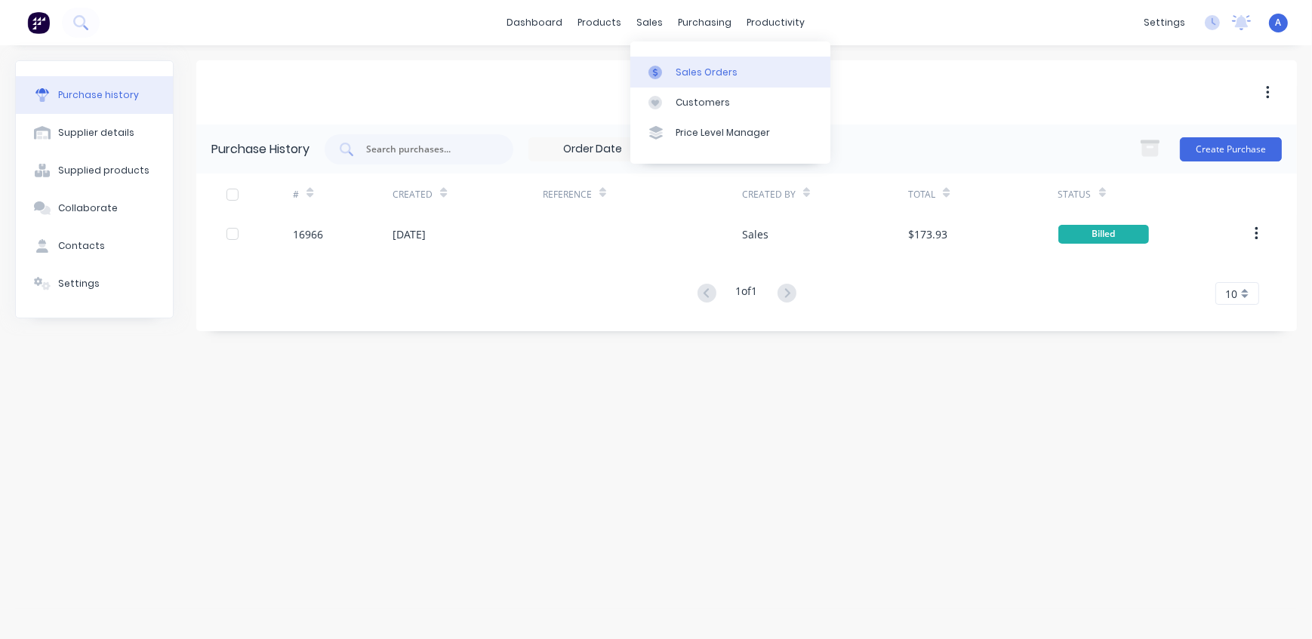
click at [679, 75] on div "Sales Orders" at bounding box center [707, 73] width 62 height 14
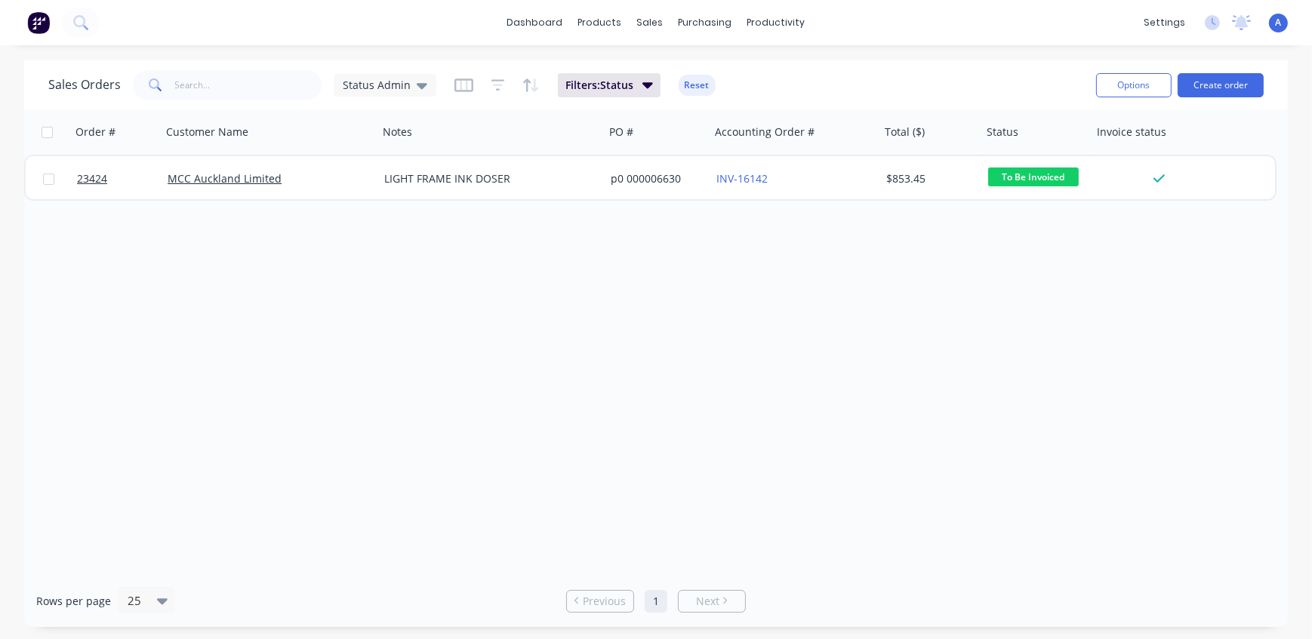
click at [319, 372] on div "Order # Customer Name Notes PO # Accounting Order # Total ($) Status Invoice st…" at bounding box center [656, 342] width 1264 height 466
click at [375, 82] on span "Status Admin" at bounding box center [377, 85] width 68 height 16
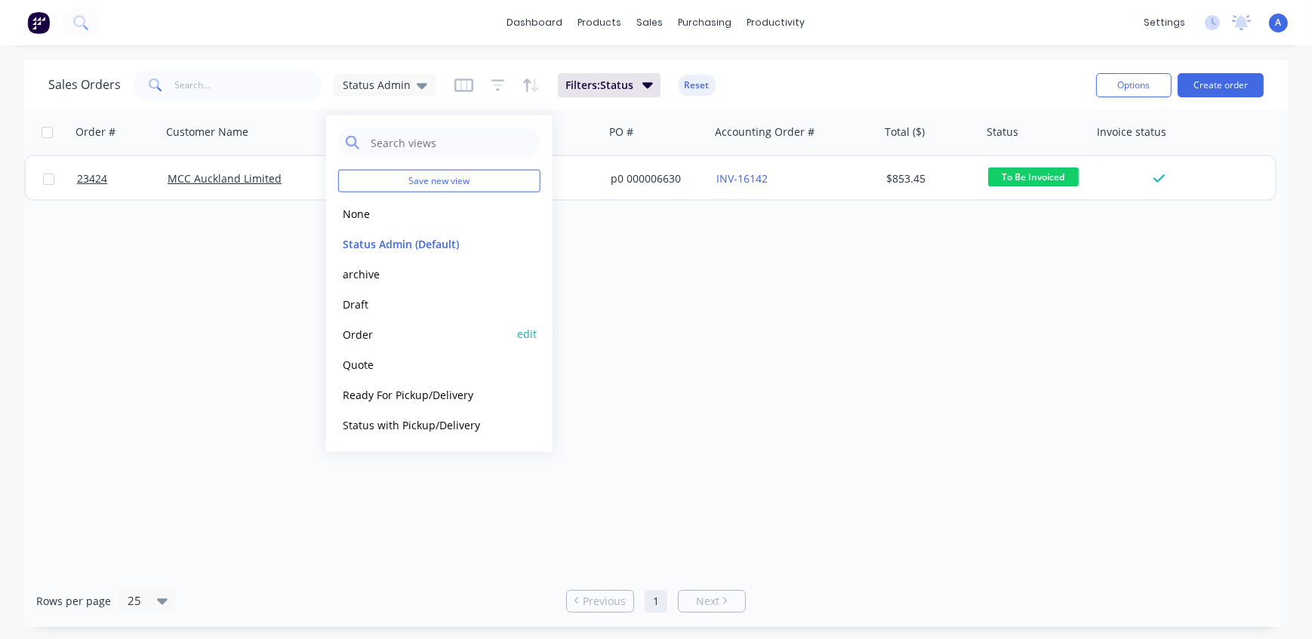
click at [359, 331] on button "Order" at bounding box center [424, 333] width 172 height 17
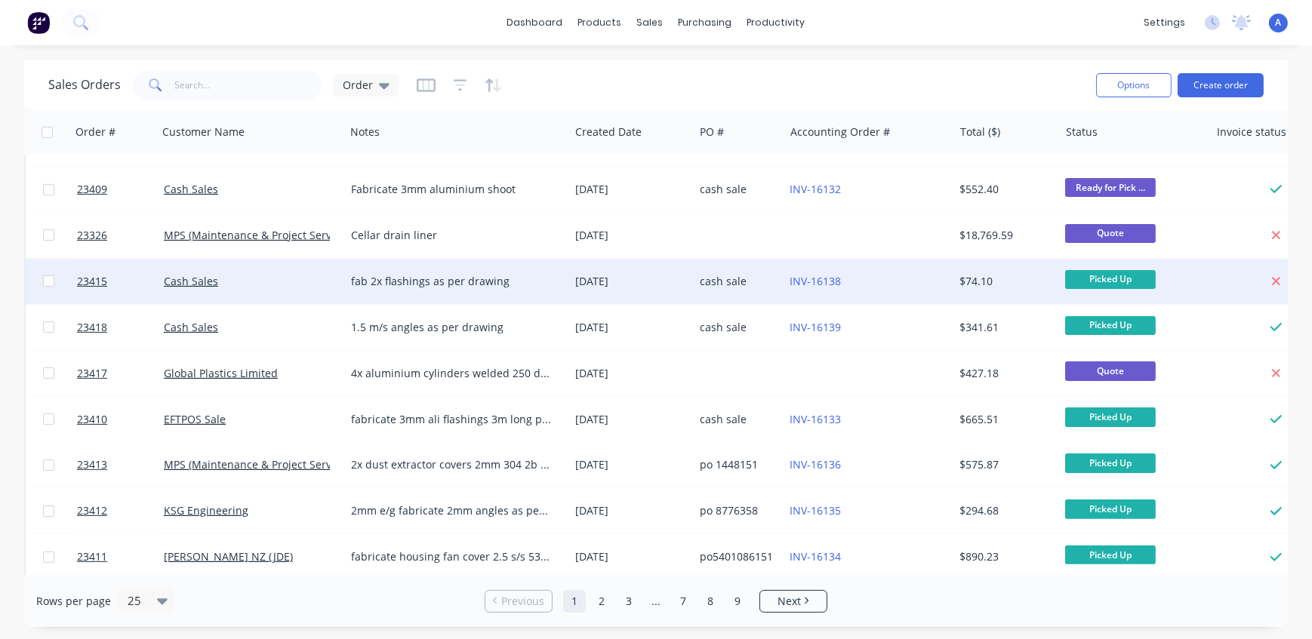
scroll to position [736, 0]
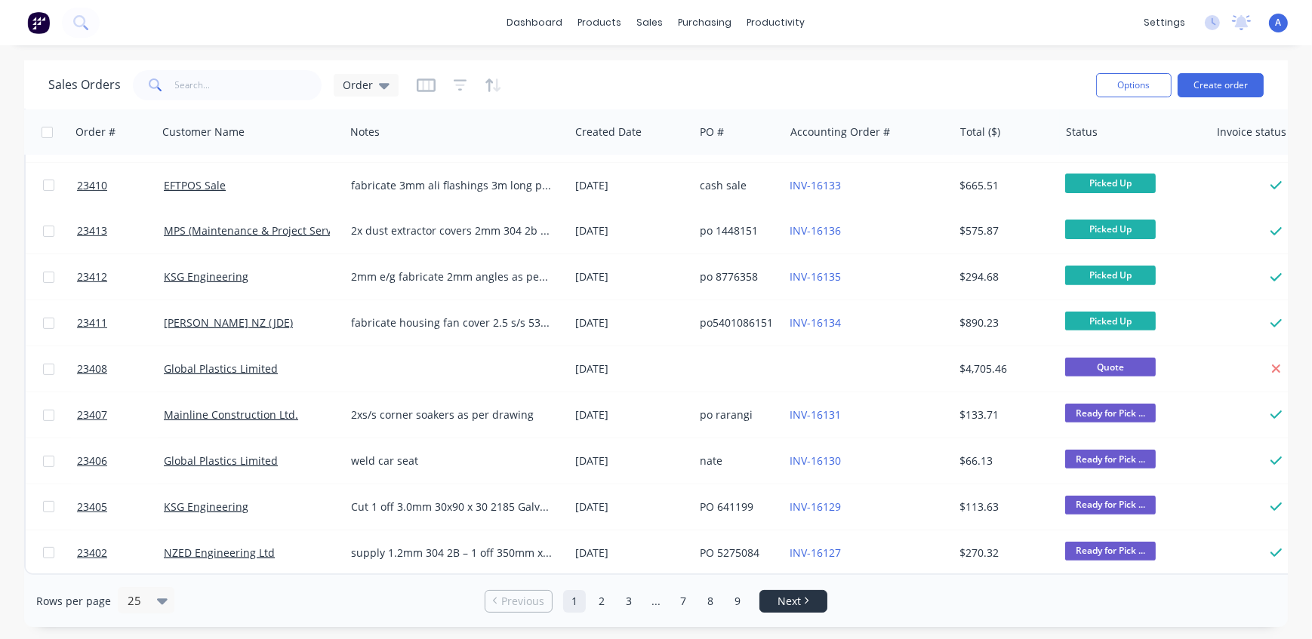
click at [781, 596] on span "Next" at bounding box center [788, 601] width 23 height 15
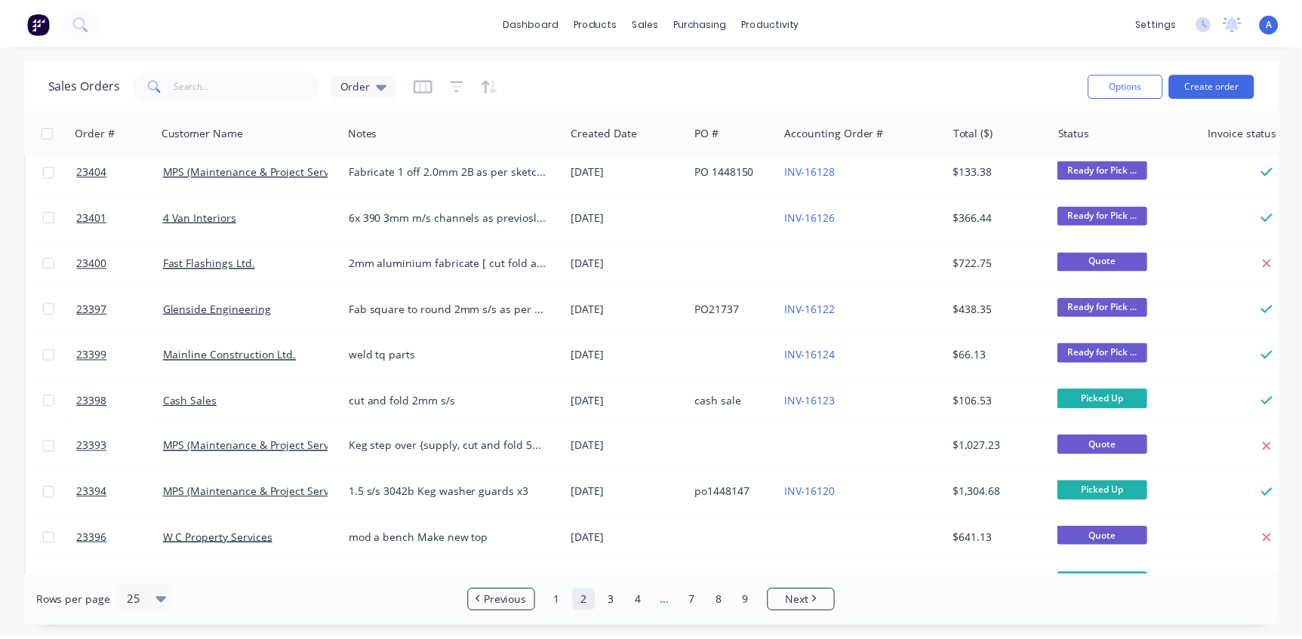
scroll to position [0, 0]
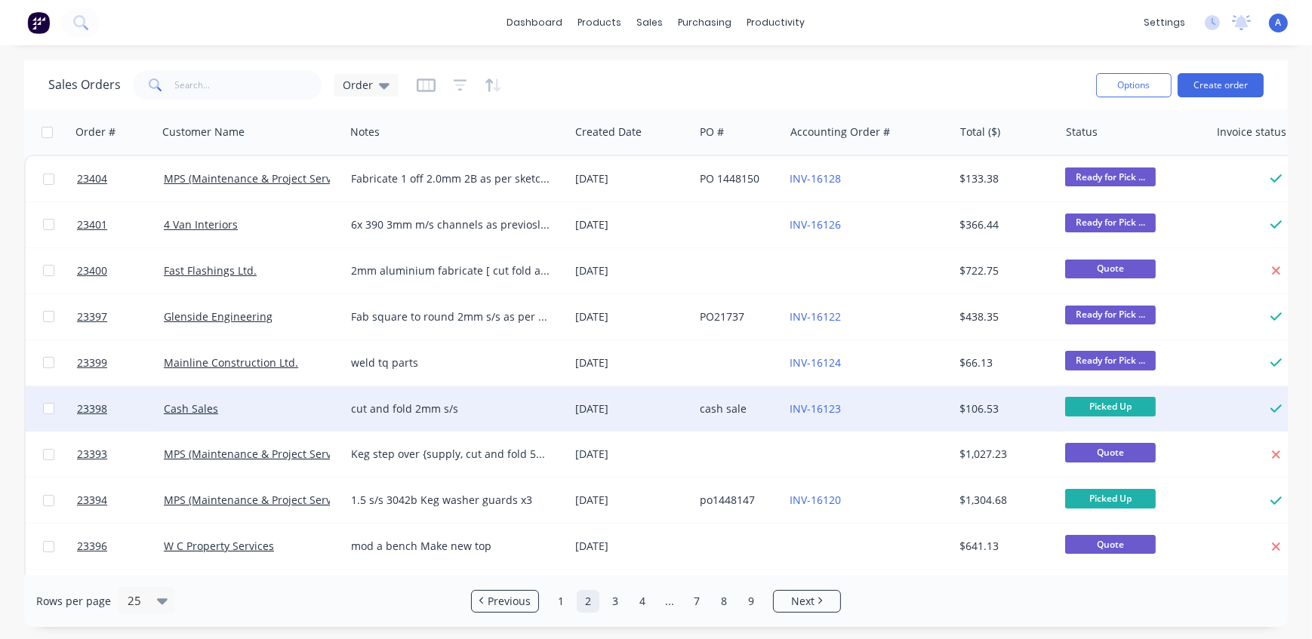
click at [266, 414] on div "Cash Sales" at bounding box center [247, 409] width 166 height 15
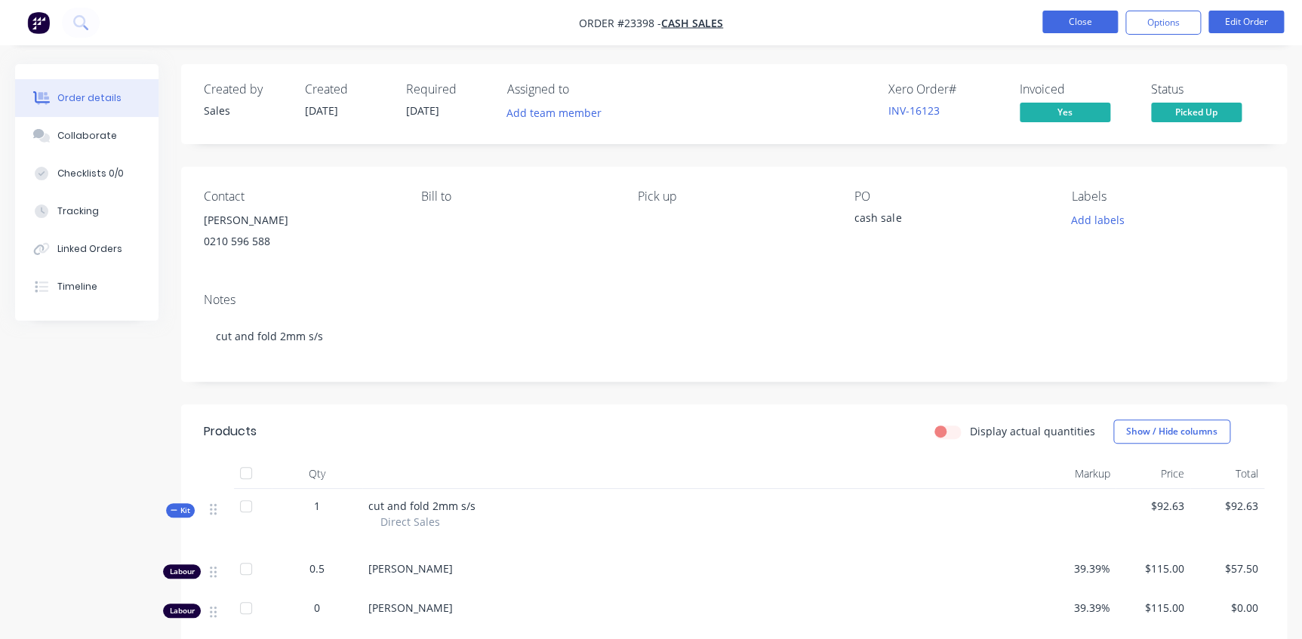
click at [1069, 26] on button "Close" at bounding box center [1079, 22] width 75 height 23
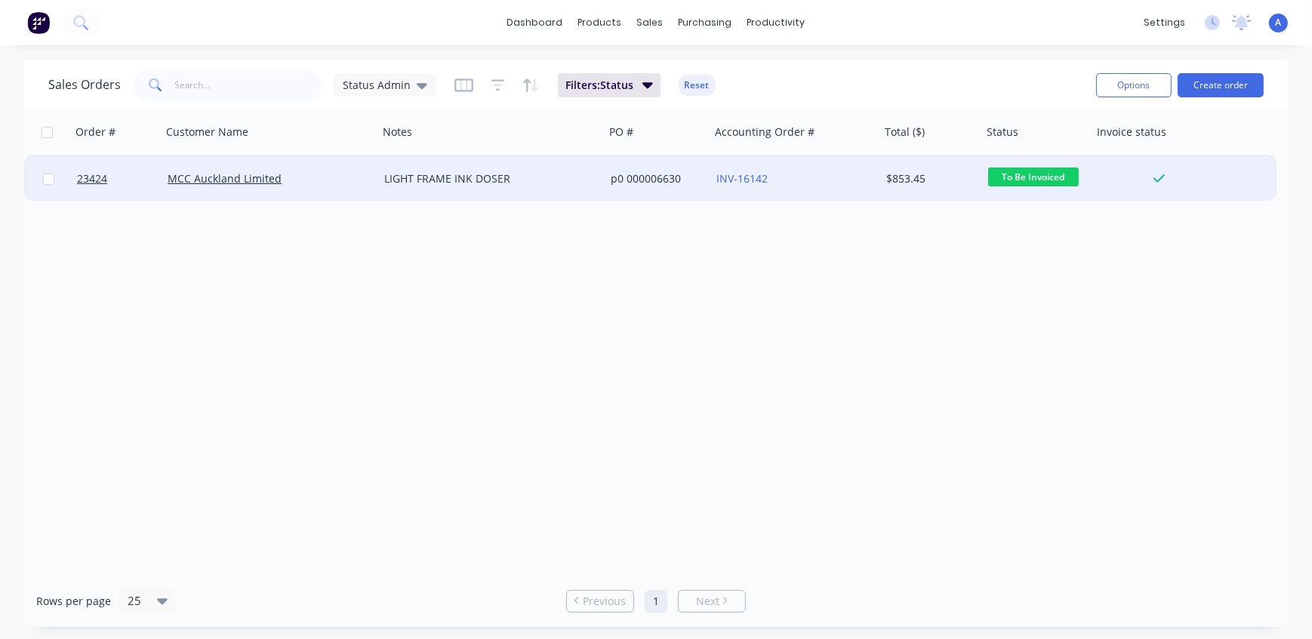
click at [331, 178] on div "MCC Auckland Limited" at bounding box center [265, 178] width 194 height 15
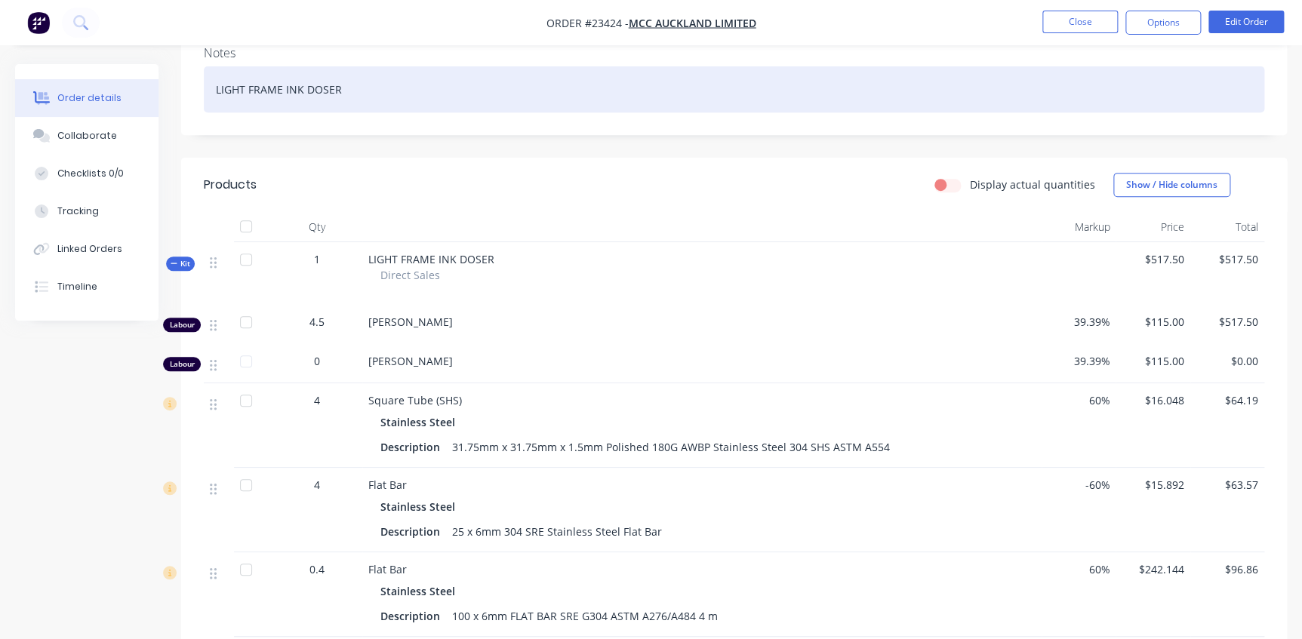
scroll to position [68, 0]
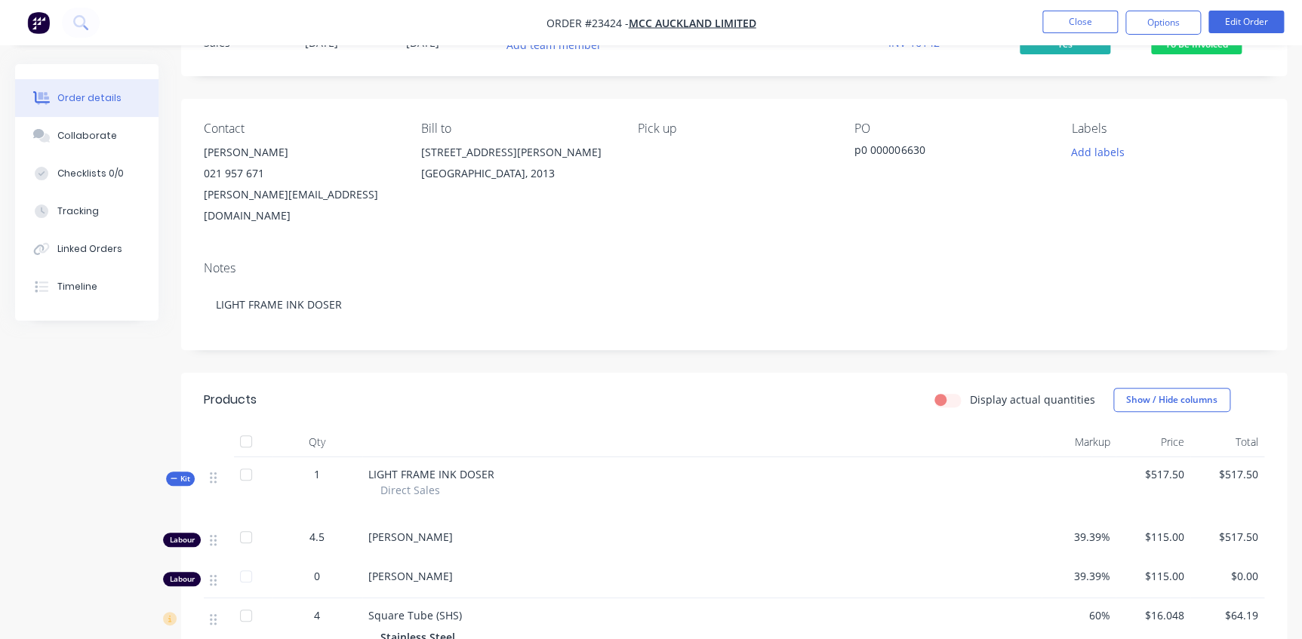
click at [174, 475] on icon at bounding box center [174, 479] width 7 height 8
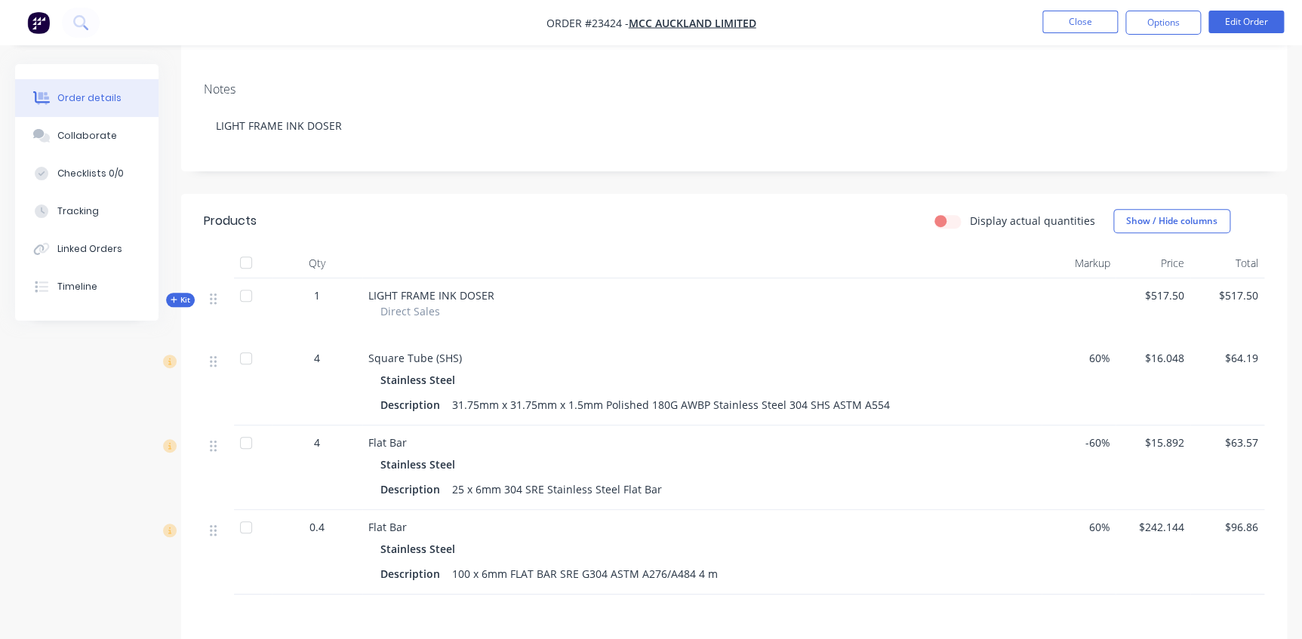
scroll to position [274, 0]
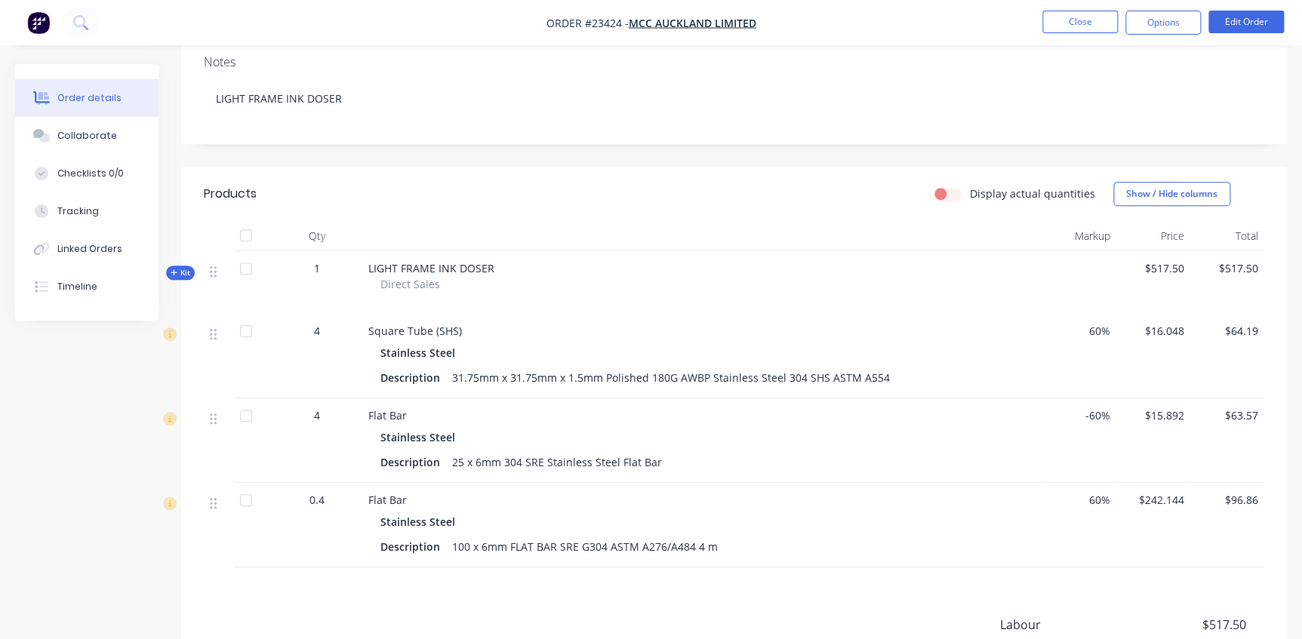
click at [188, 267] on span "Kit" at bounding box center [181, 272] width 20 height 11
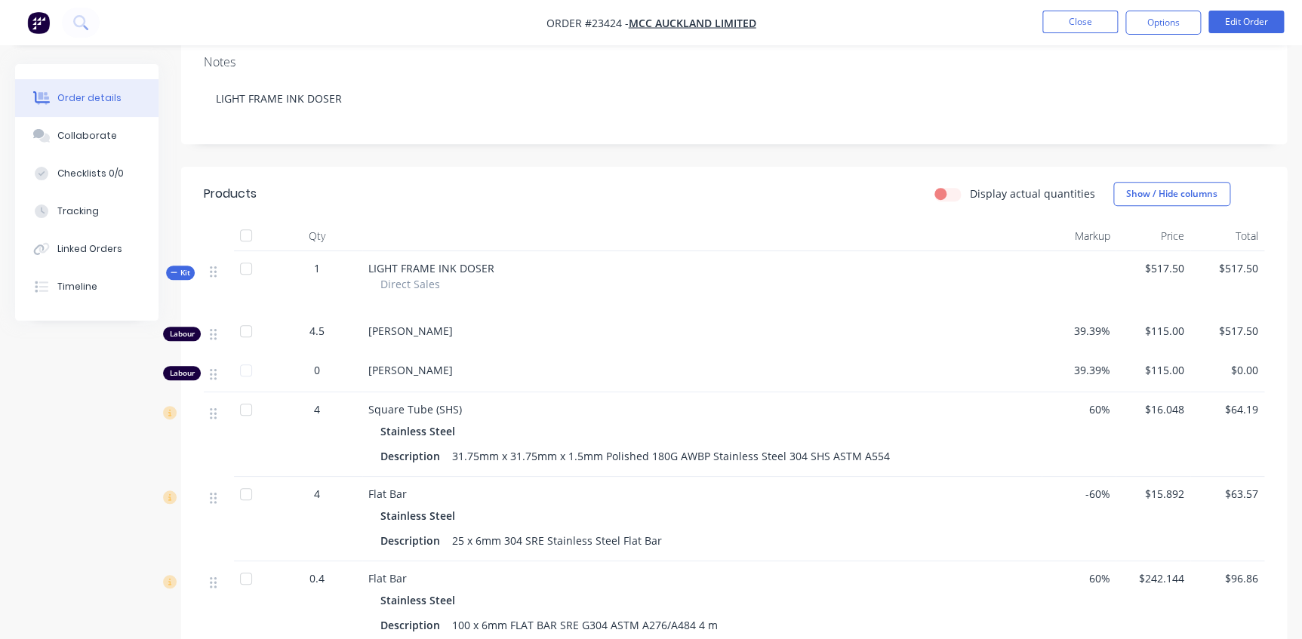
click at [185, 267] on span "Kit" at bounding box center [181, 272] width 20 height 11
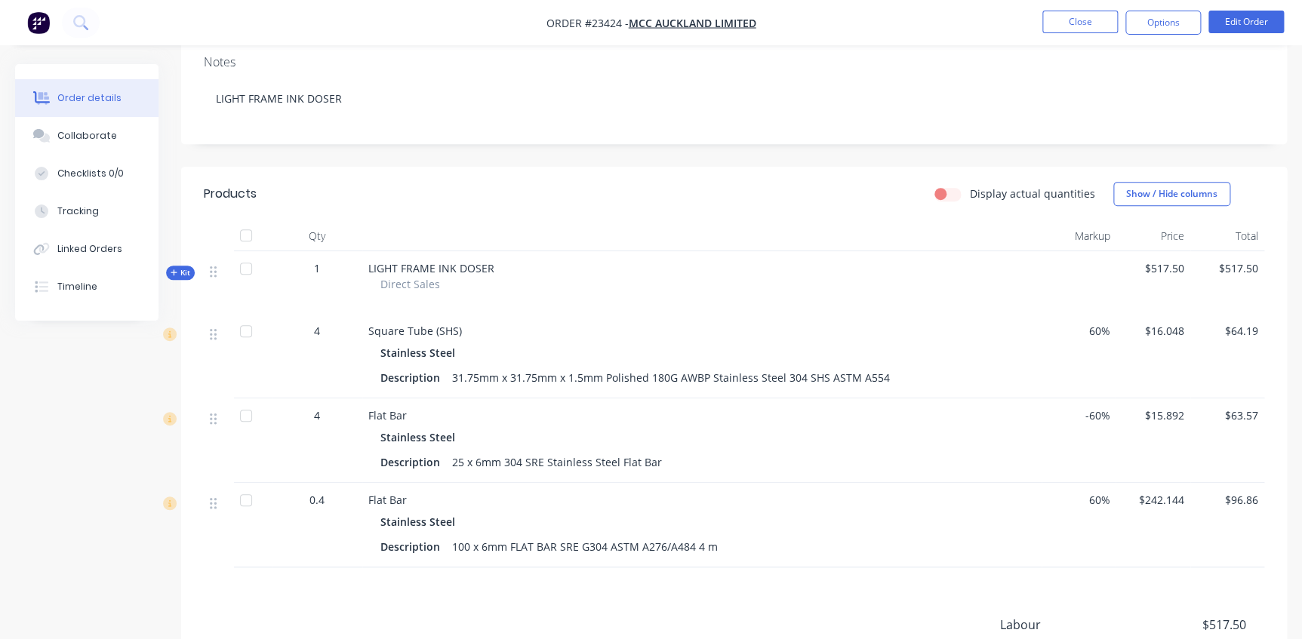
click at [1097, 408] on span "-60%" at bounding box center [1079, 416] width 62 height 16
click at [1263, 20] on button "Edit Order" at bounding box center [1245, 22] width 75 height 23
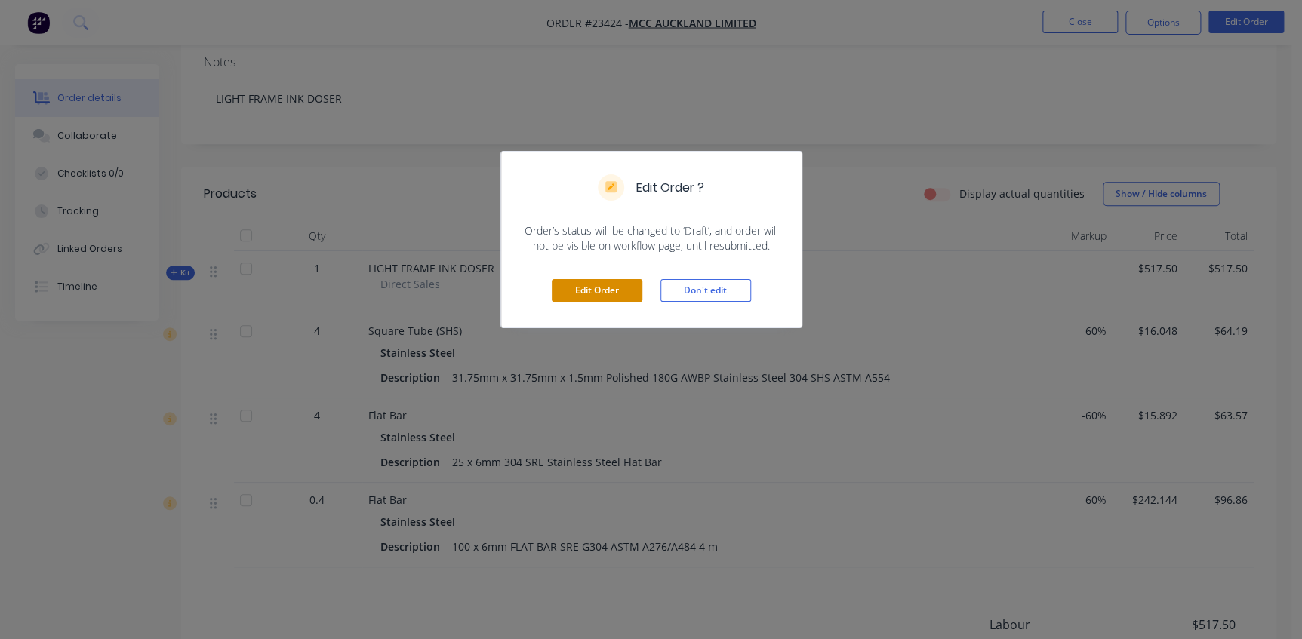
click at [622, 294] on button "Edit Order" at bounding box center [597, 290] width 91 height 23
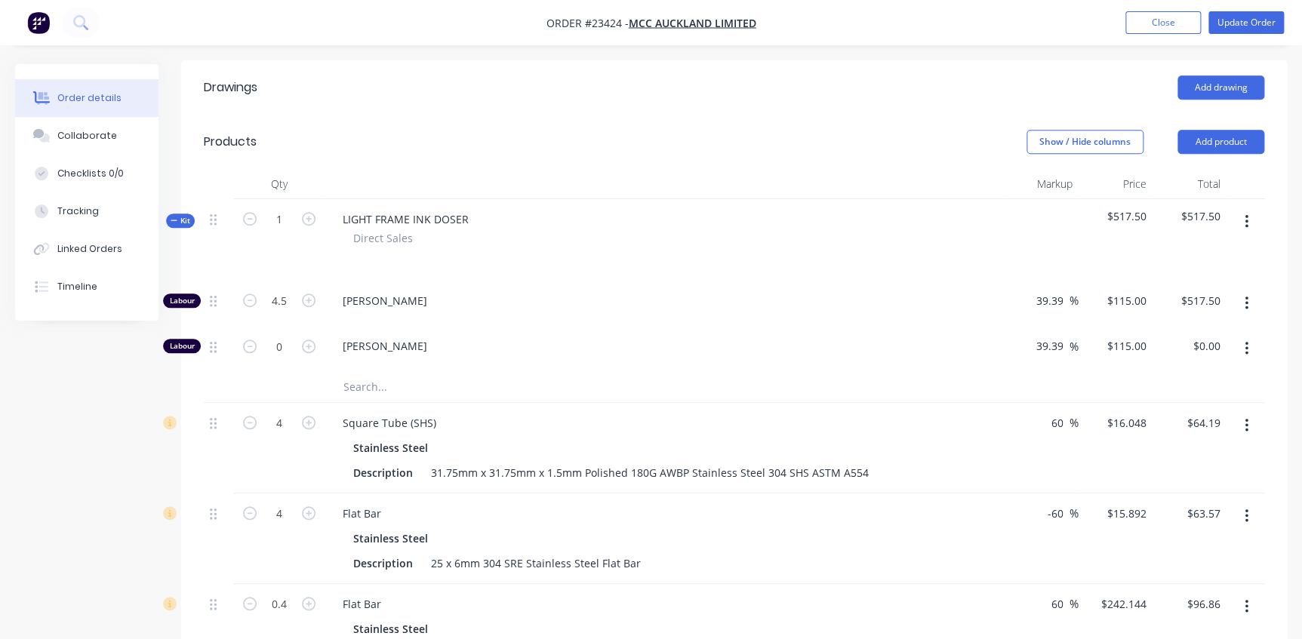
scroll to position [411, 0]
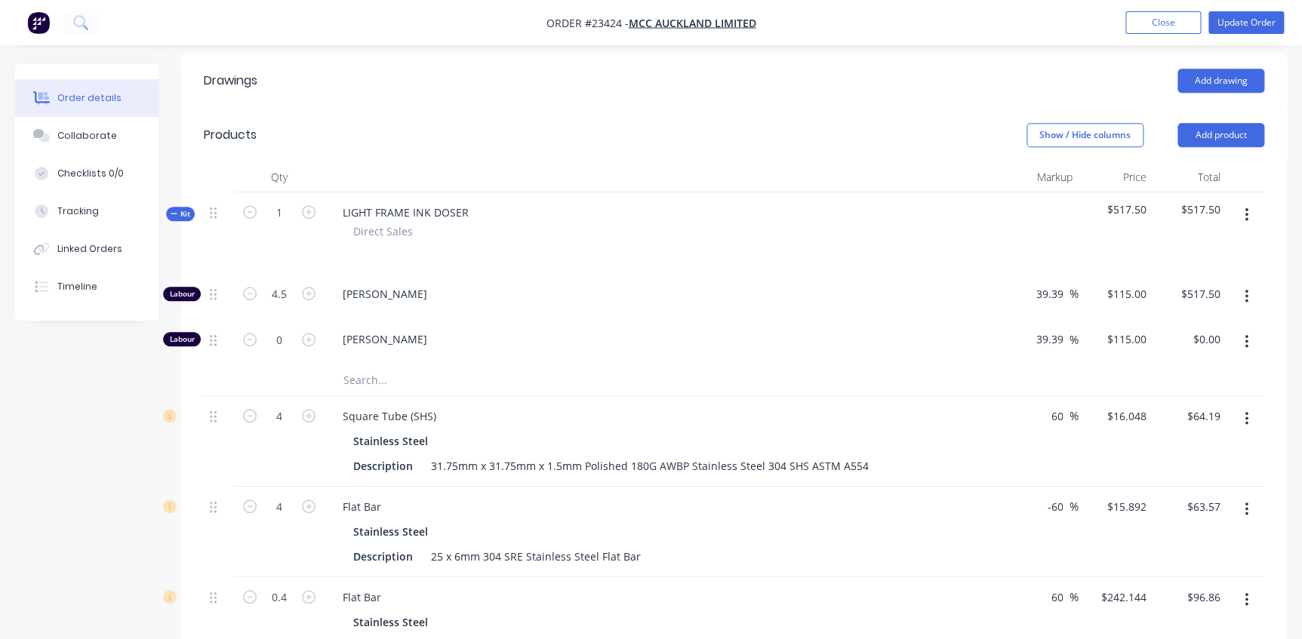
drag, startPoint x: 1064, startPoint y: 462, endPoint x: 1020, endPoint y: 462, distance: 43.8
click at [1021, 487] on div "-60 -60 %" at bounding box center [1041, 532] width 74 height 91
type input "60"
click at [984, 521] on div "Stainless Steel Description 25 x 6mm 304 SRE Stainless Steel Flat Bar" at bounding box center [664, 544] width 667 height 47
type input "$63.568"
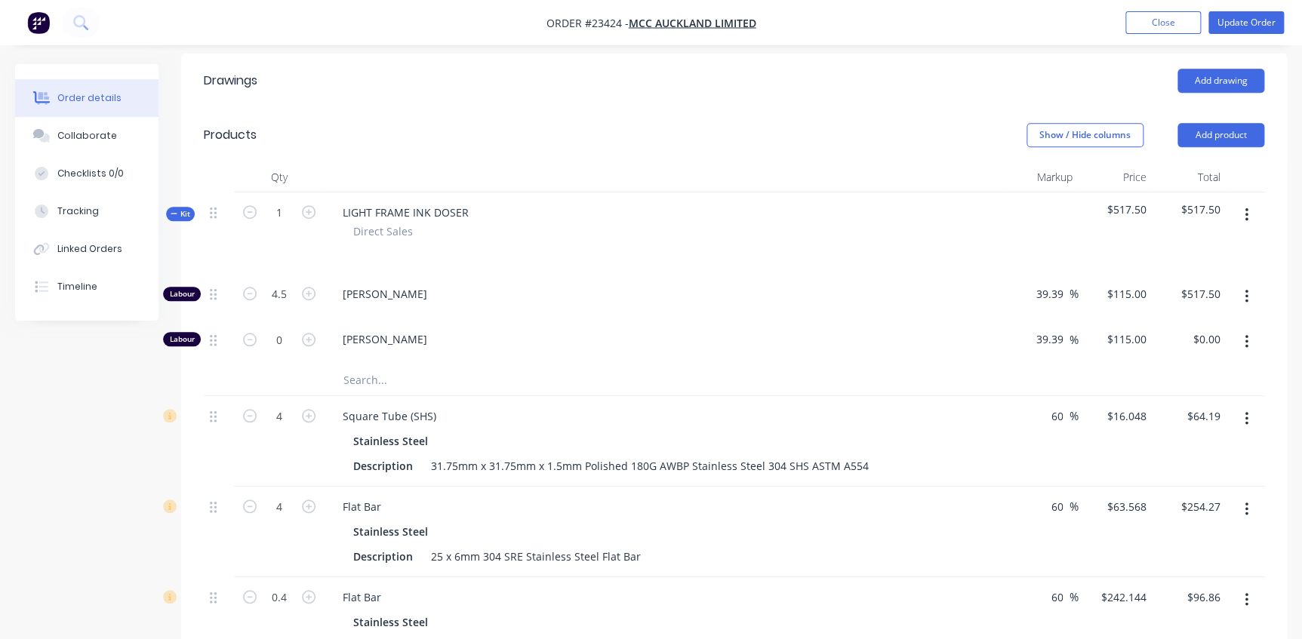
type input "$254.27"
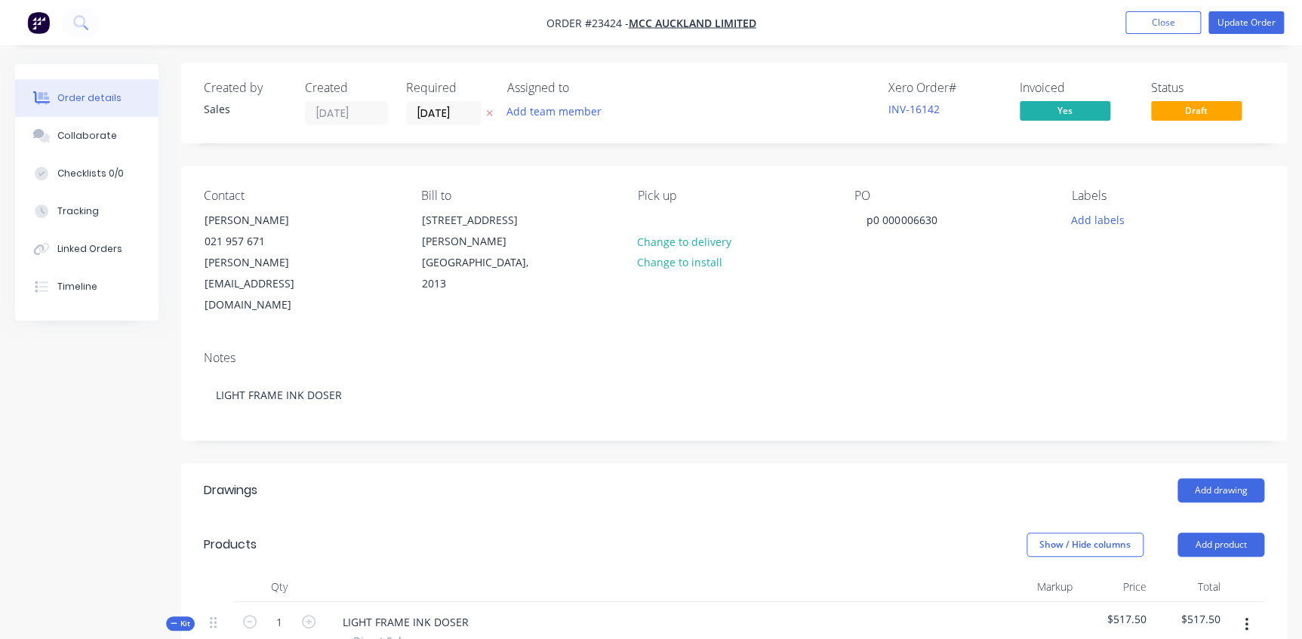
scroll to position [0, 0]
click at [560, 119] on button "Add team member" at bounding box center [554, 113] width 111 height 20
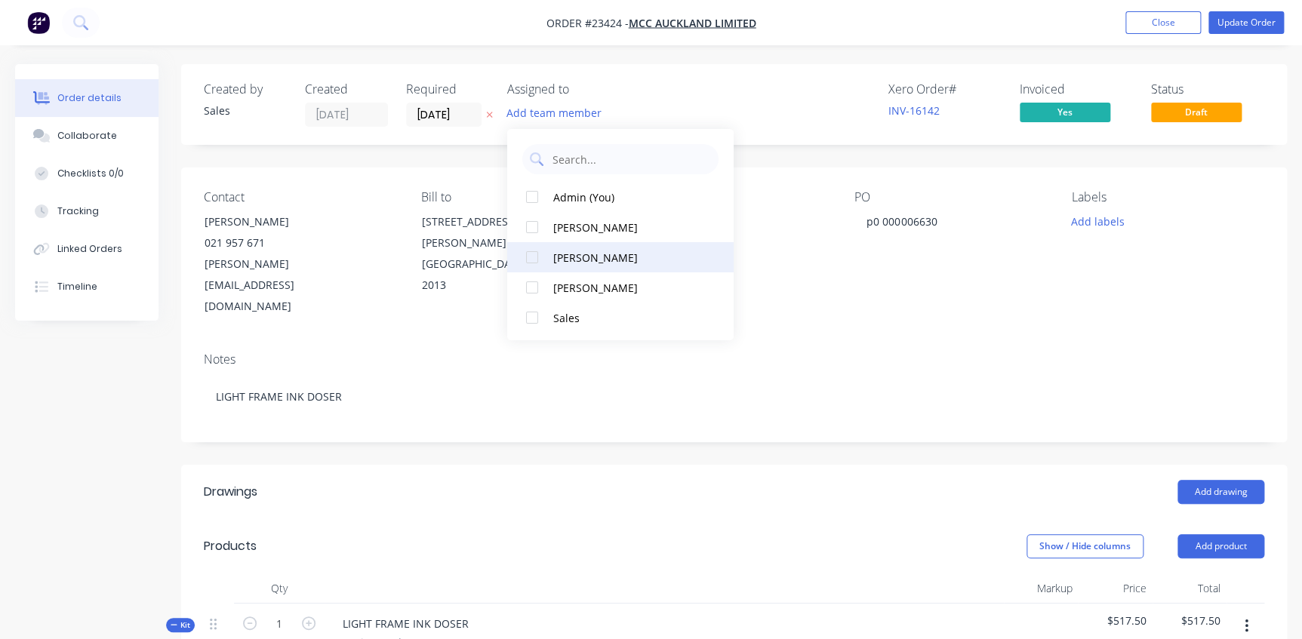
click at [533, 260] on div at bounding box center [532, 257] width 30 height 30
click at [983, 340] on div "Notes LIGHT FRAME INK DOSER" at bounding box center [734, 390] width 1106 height 101
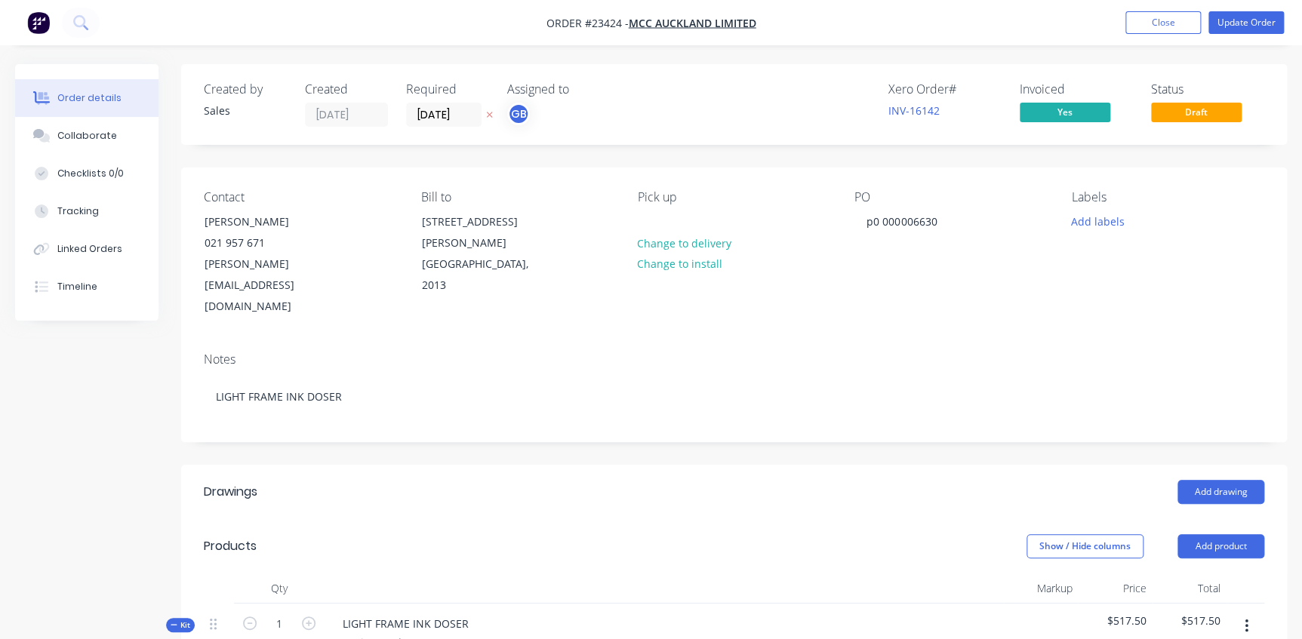
scroll to position [343, 0]
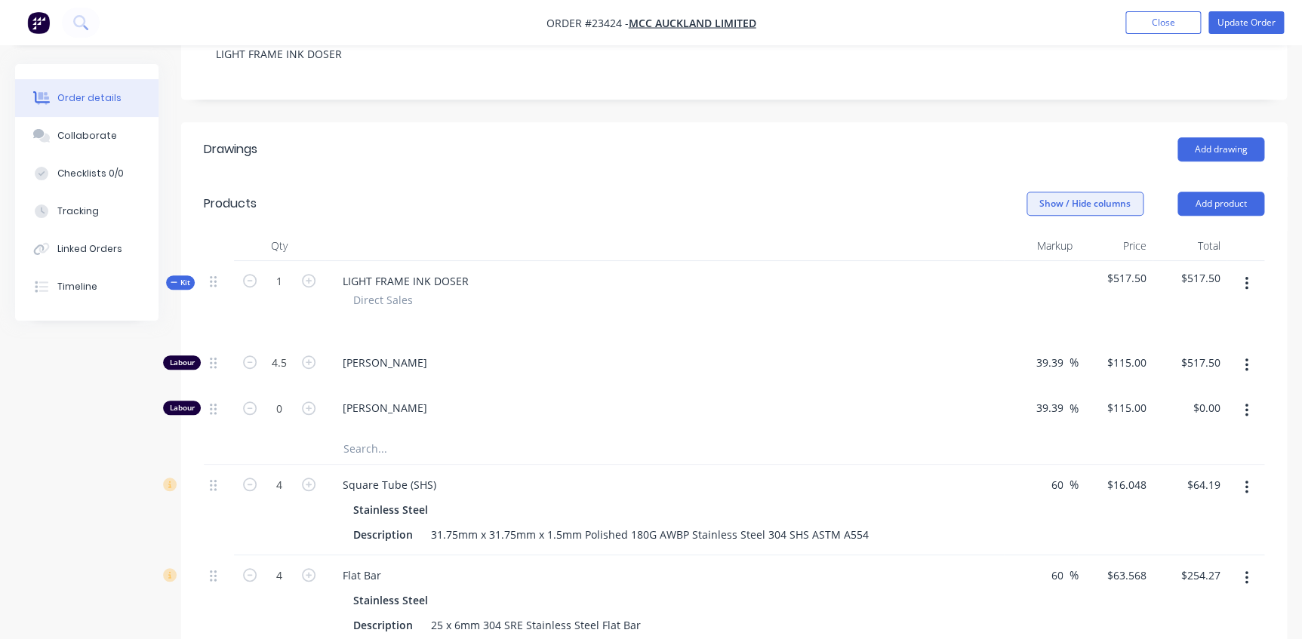
click at [1078, 192] on button "Show / Hide columns" at bounding box center [1085, 204] width 117 height 24
click at [1051, 211] on label "Cost" at bounding box center [1046, 210] width 26 height 13
click at [1033, 204] on input "Cost" at bounding box center [1033, 204] width 0 height 0
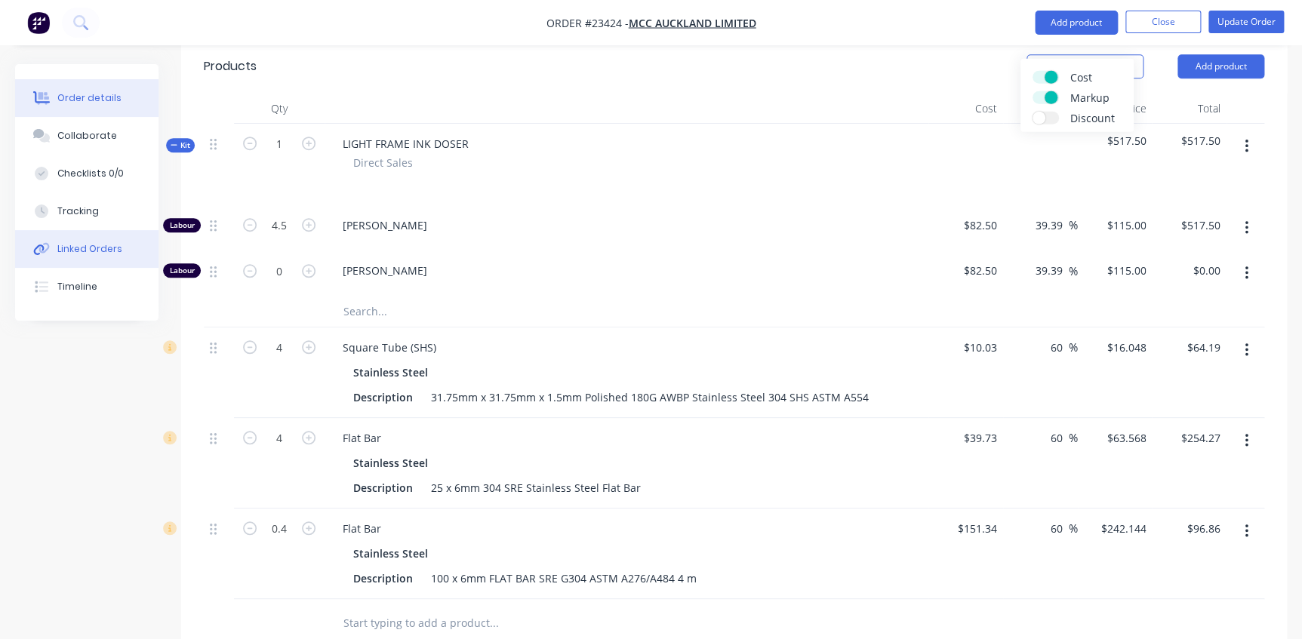
click at [87, 249] on div "Linked Orders" at bounding box center [89, 249] width 65 height 14
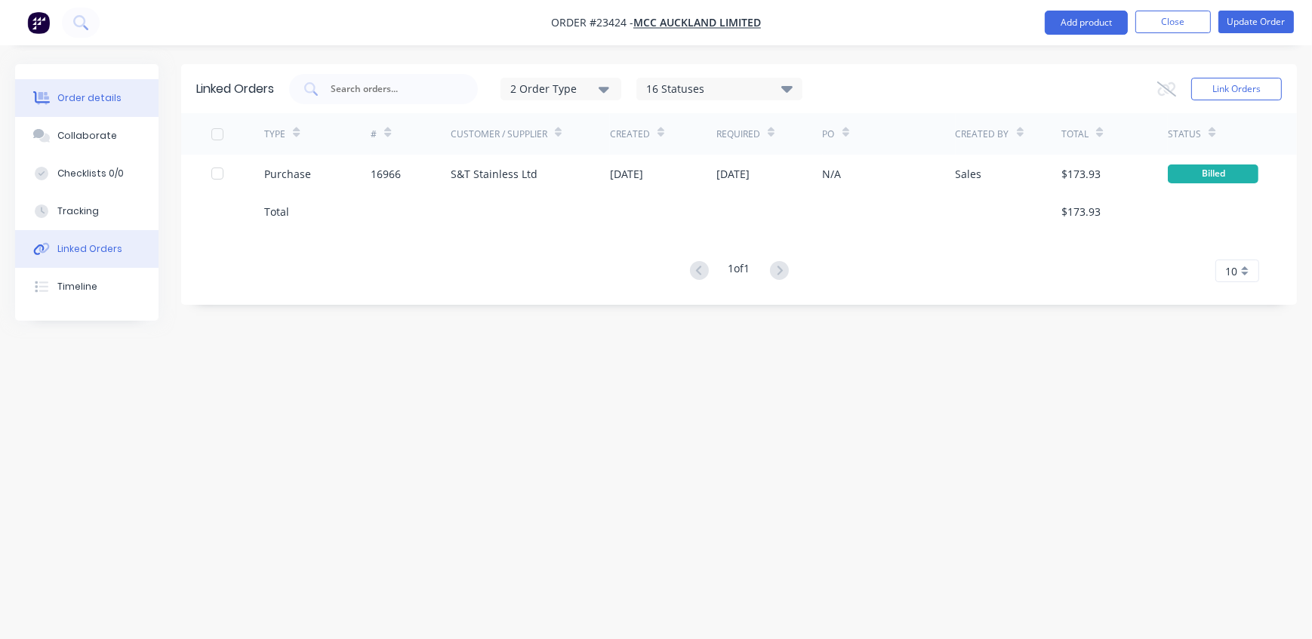
click at [90, 91] on div "Order details" at bounding box center [89, 98] width 64 height 14
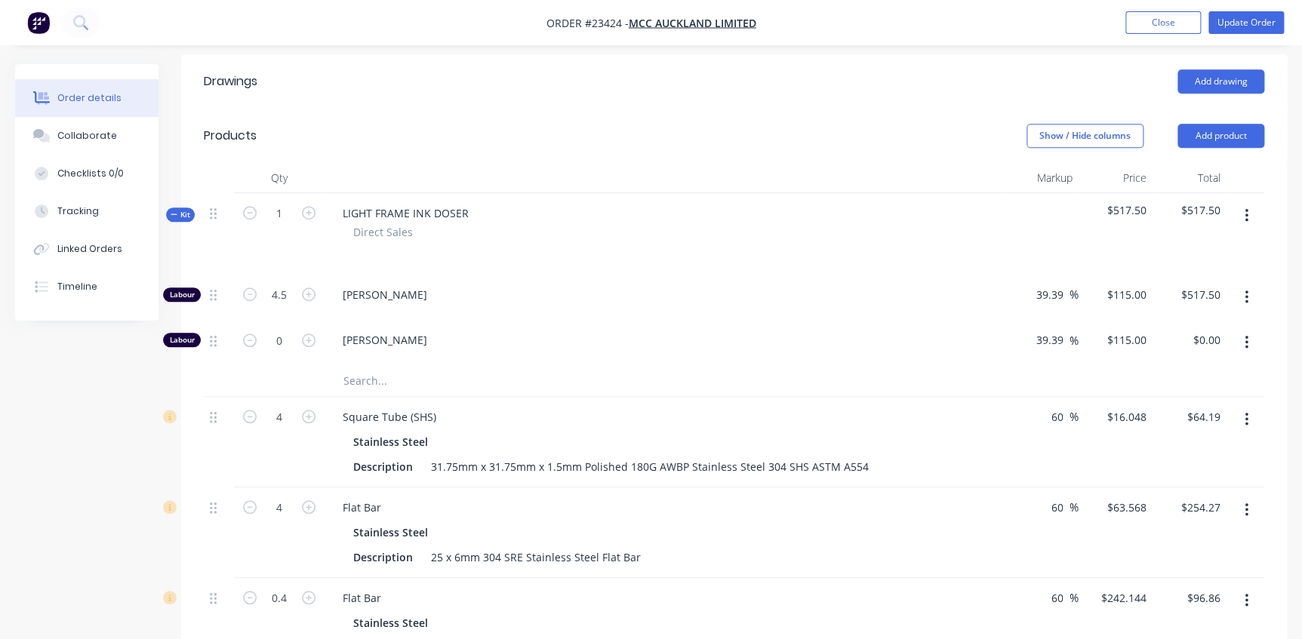
scroll to position [411, 0]
click at [1098, 123] on button "Show / Hide columns" at bounding box center [1085, 135] width 117 height 24
click at [1051, 140] on label "Cost" at bounding box center [1046, 141] width 26 height 13
click at [1033, 135] on input "Cost" at bounding box center [1033, 135] width 0 height 0
type input "27.01"
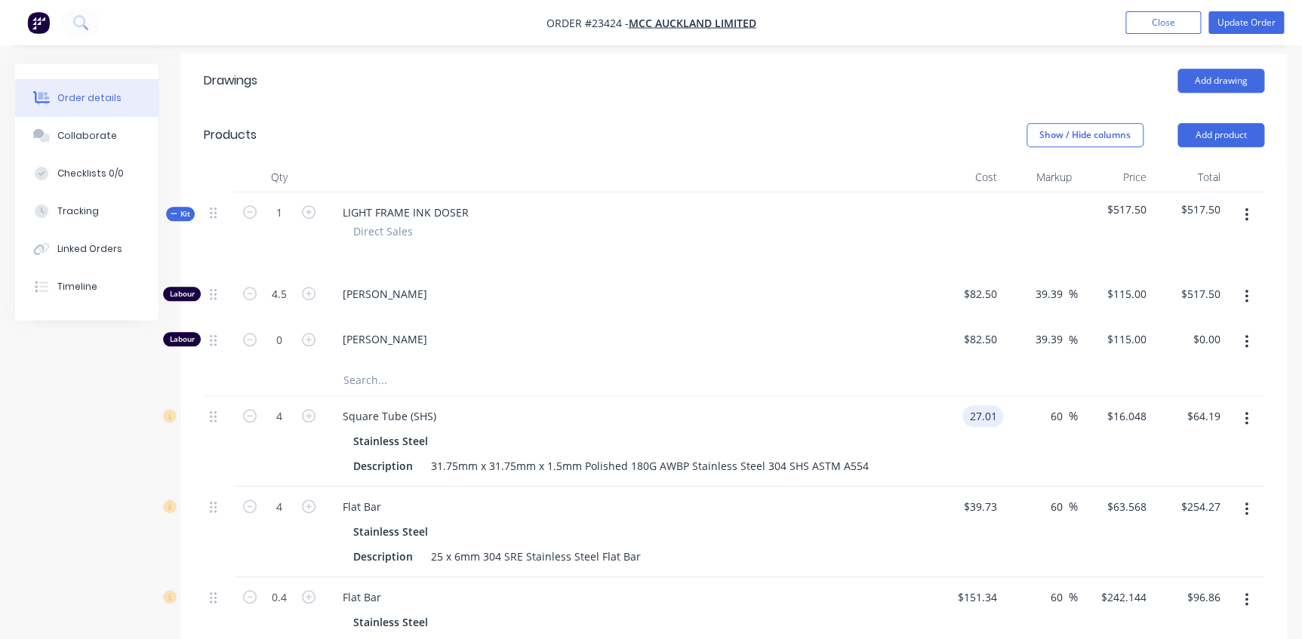
click at [923, 396] on div "Square Tube (SHS) Stainless Steel Description 31.75mm x 31.75mm x 1.5mm Polishe…" at bounding box center [627, 441] width 604 height 91
type input "$43.216"
type input "$172.86"
type input "$27.01"
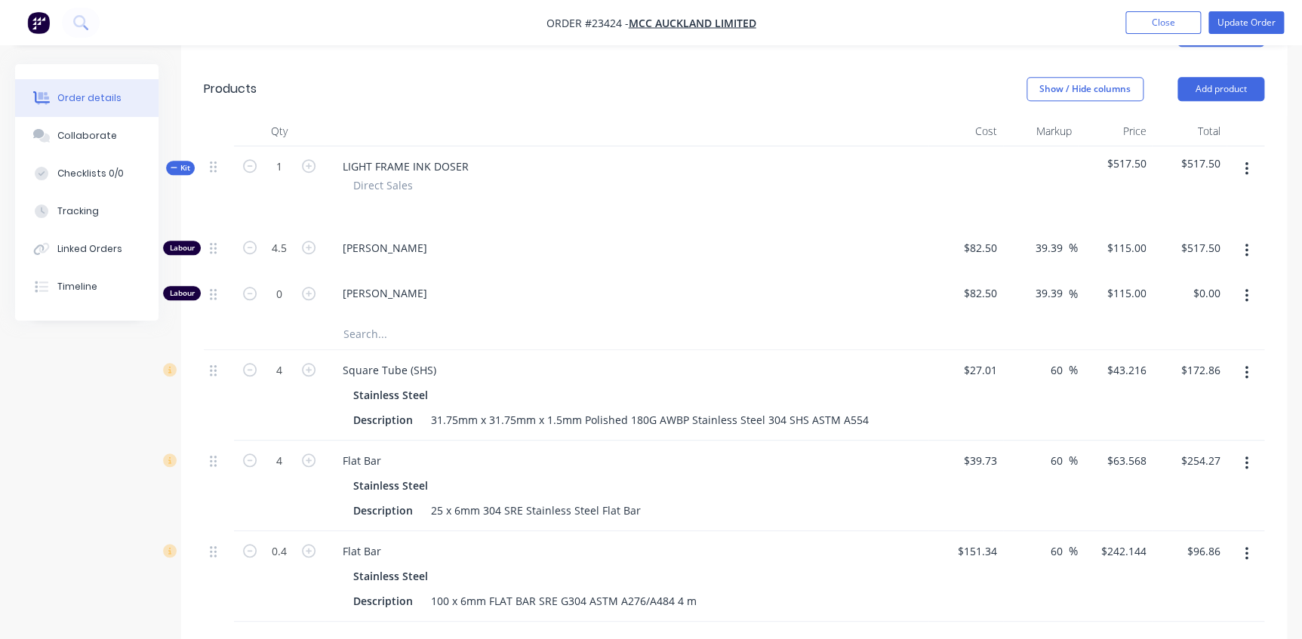
scroll to position [480, 0]
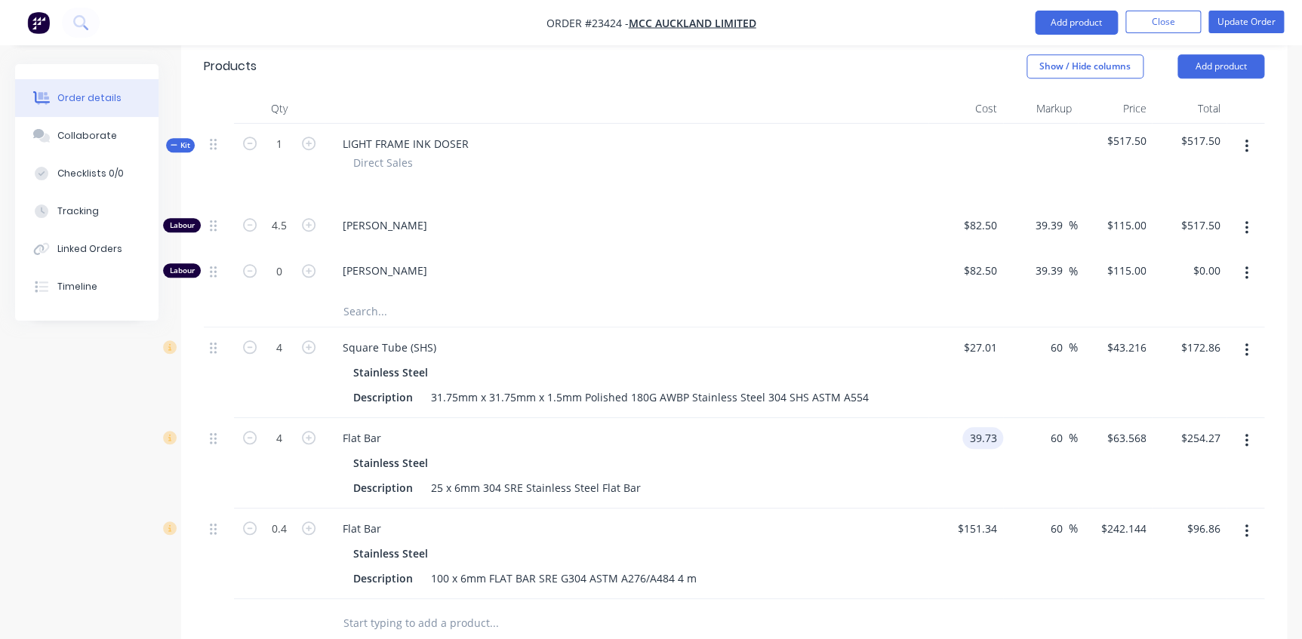
click at [997, 427] on input "39.73" at bounding box center [985, 438] width 35 height 22
type input "10.8"
click at [944, 418] on div "10.8 10.8" at bounding box center [965, 463] width 75 height 91
type input "$17.28"
type input "$69.12"
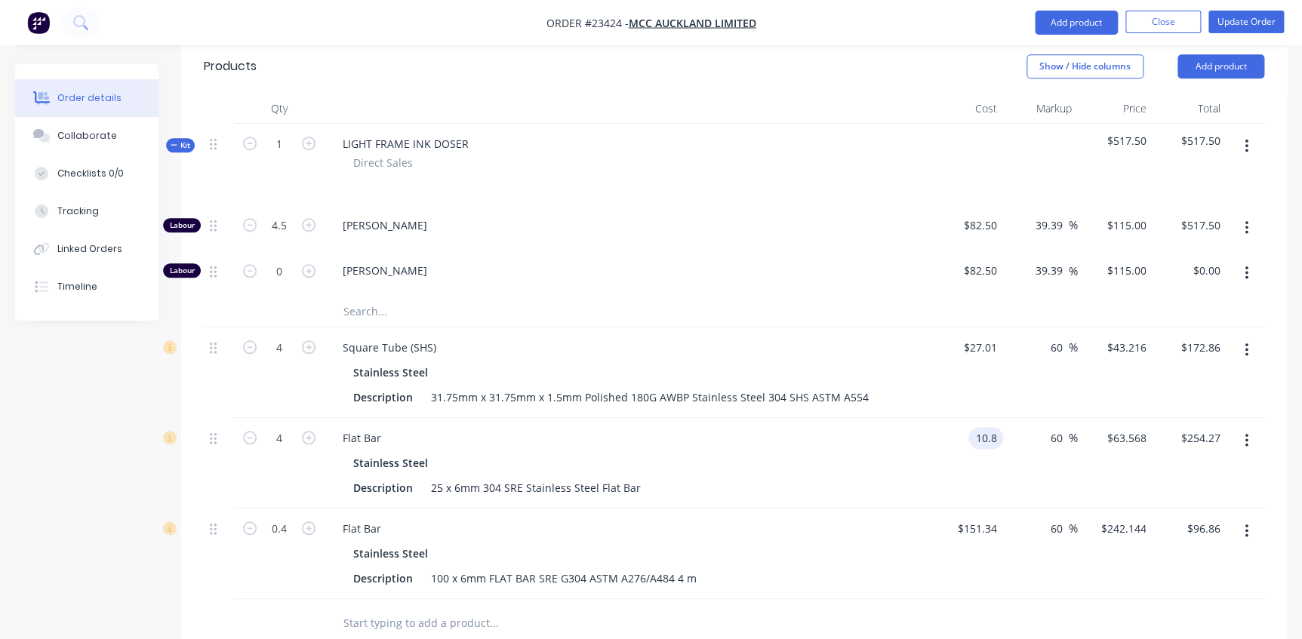
type input "$10.80"
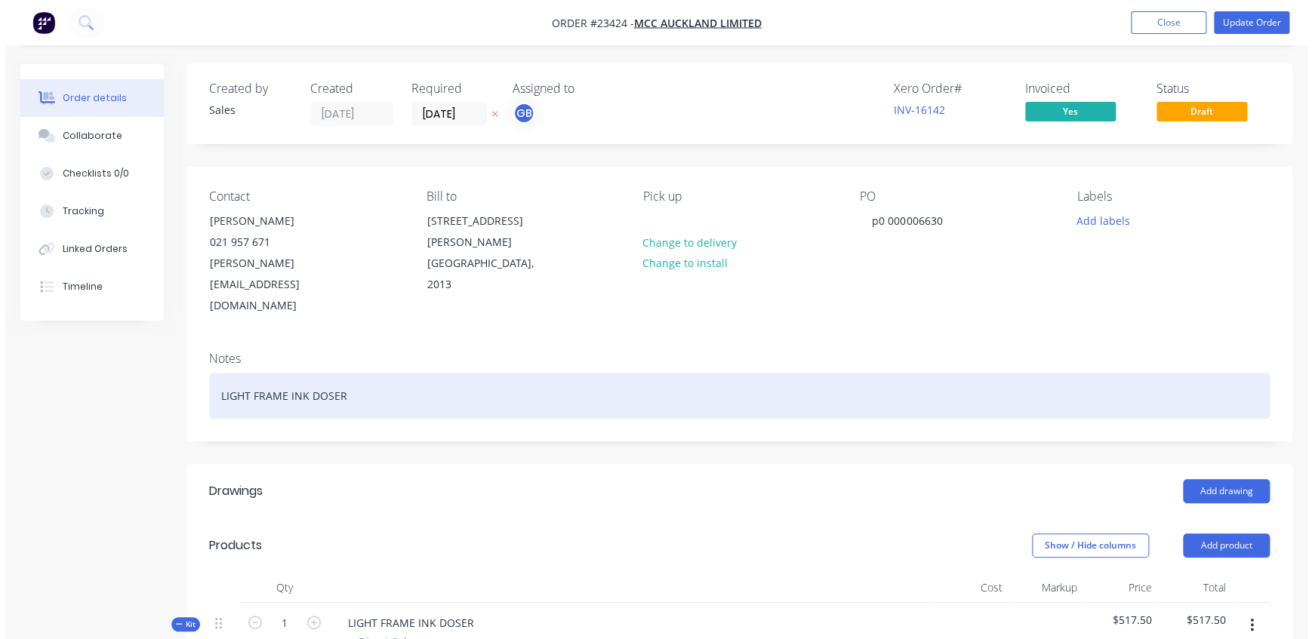
scroll to position [0, 0]
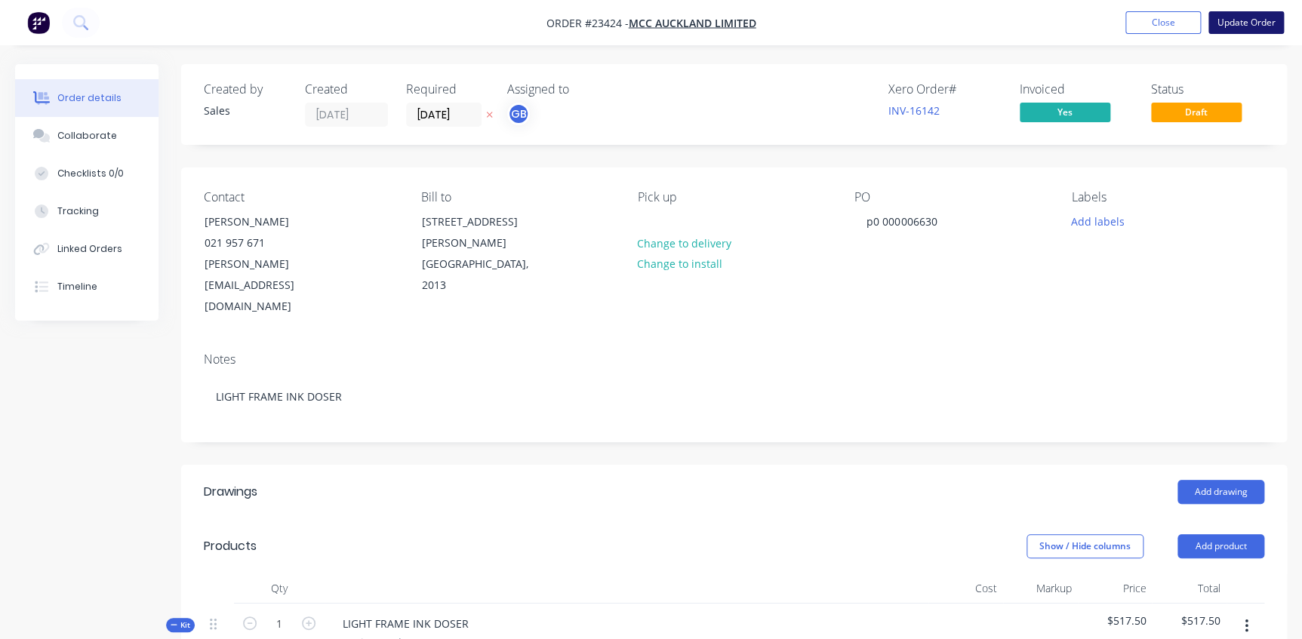
click at [1250, 22] on button "Update Order" at bounding box center [1245, 22] width 75 height 23
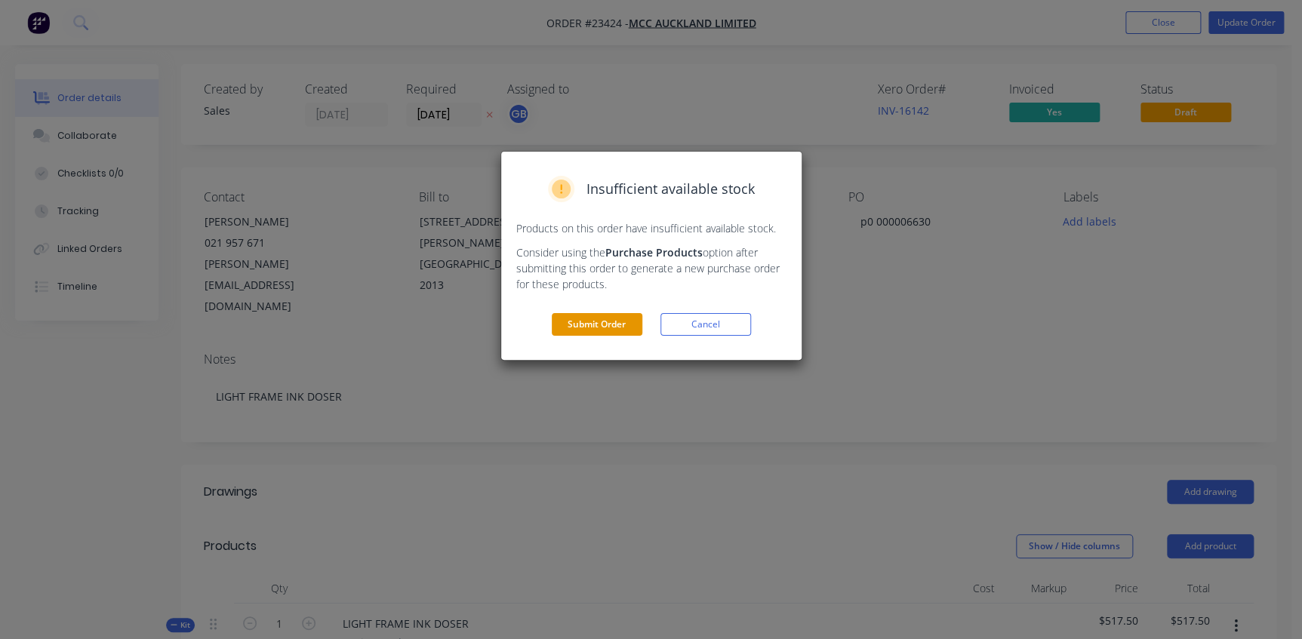
click at [597, 325] on button "Submit Order" at bounding box center [597, 324] width 91 height 23
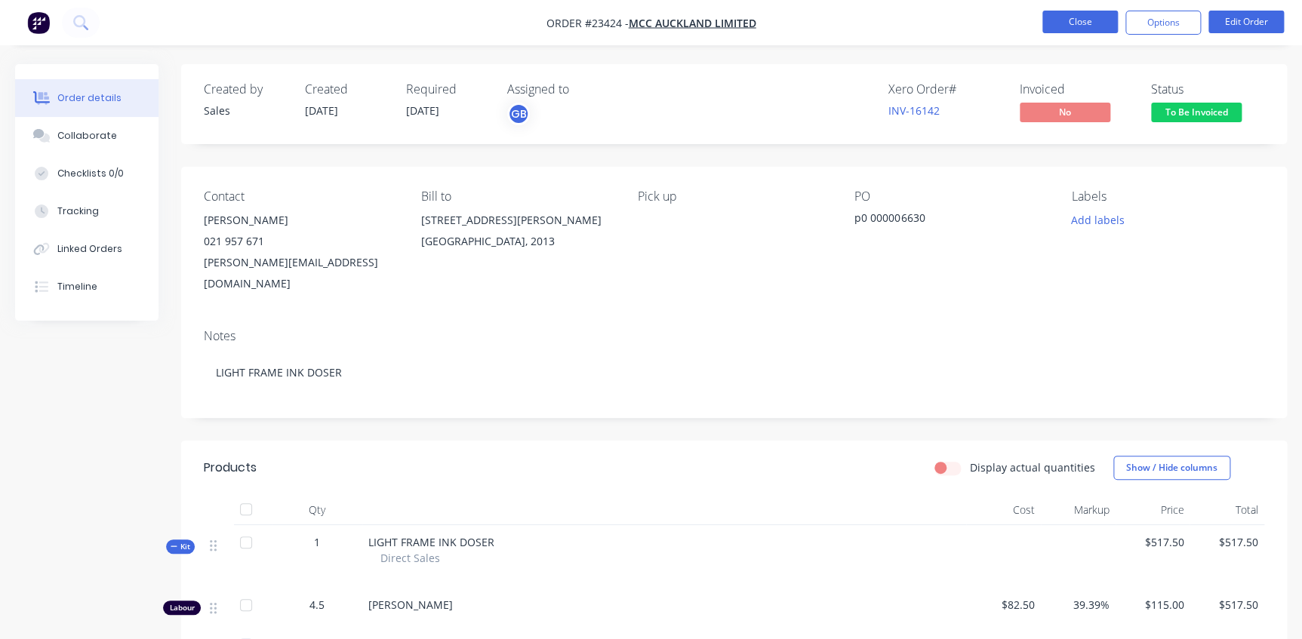
click at [1085, 23] on button "Close" at bounding box center [1079, 22] width 75 height 23
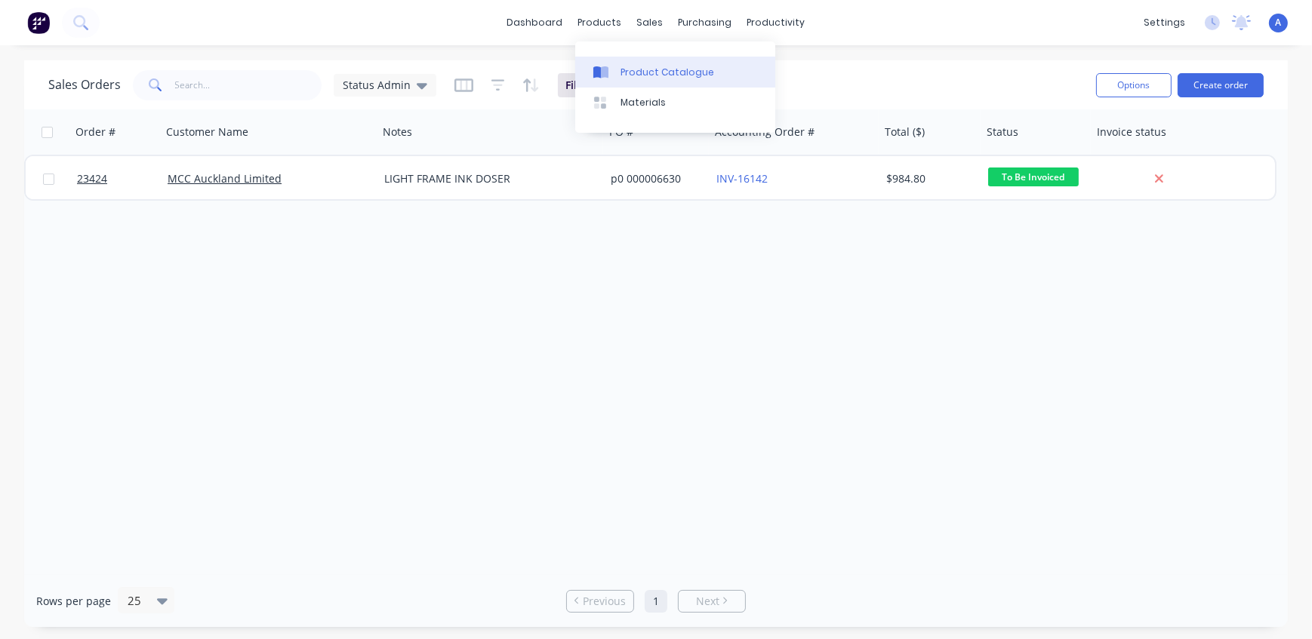
click at [621, 75] on div "Product Catalogue" at bounding box center [667, 73] width 94 height 14
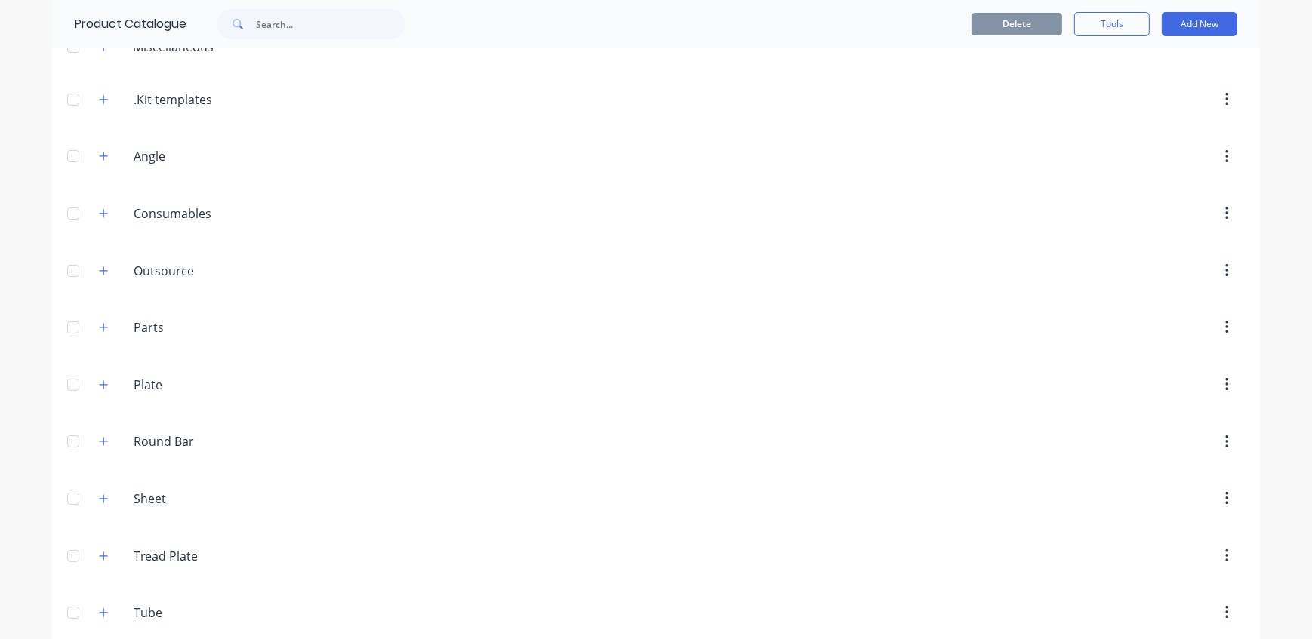
scroll to position [137, 0]
click at [99, 387] on icon "button" at bounding box center [103, 384] width 9 height 11
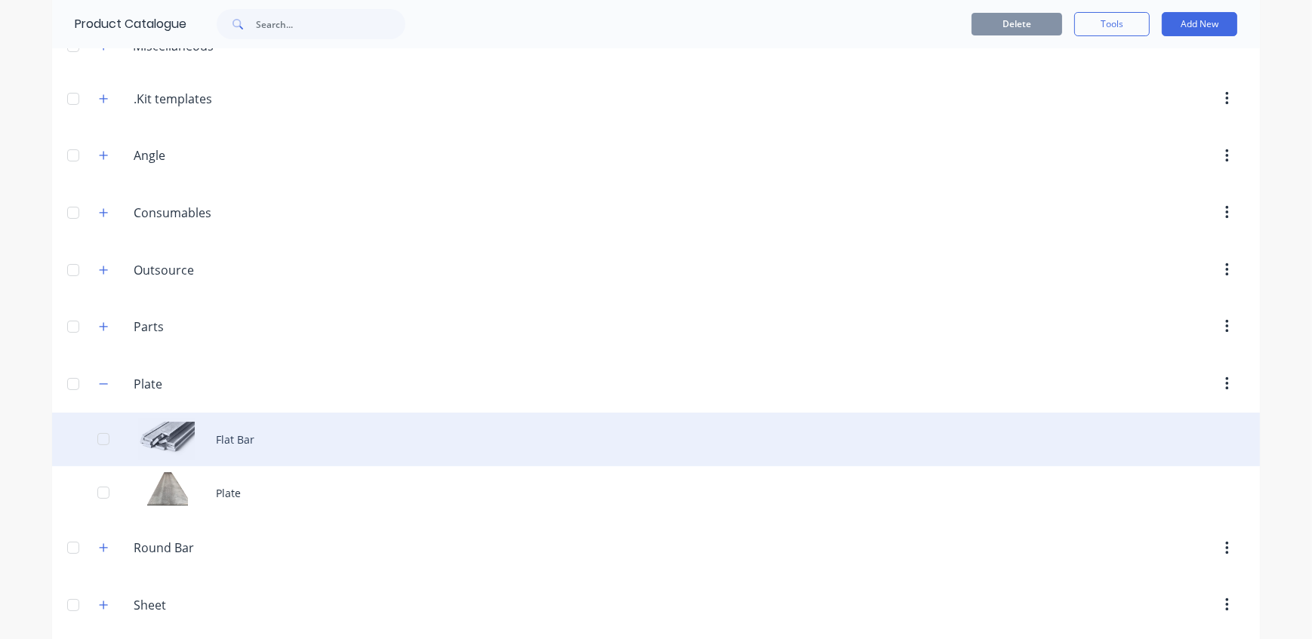
click at [196, 426] on div "Flat Bar" at bounding box center [656, 440] width 1208 height 54
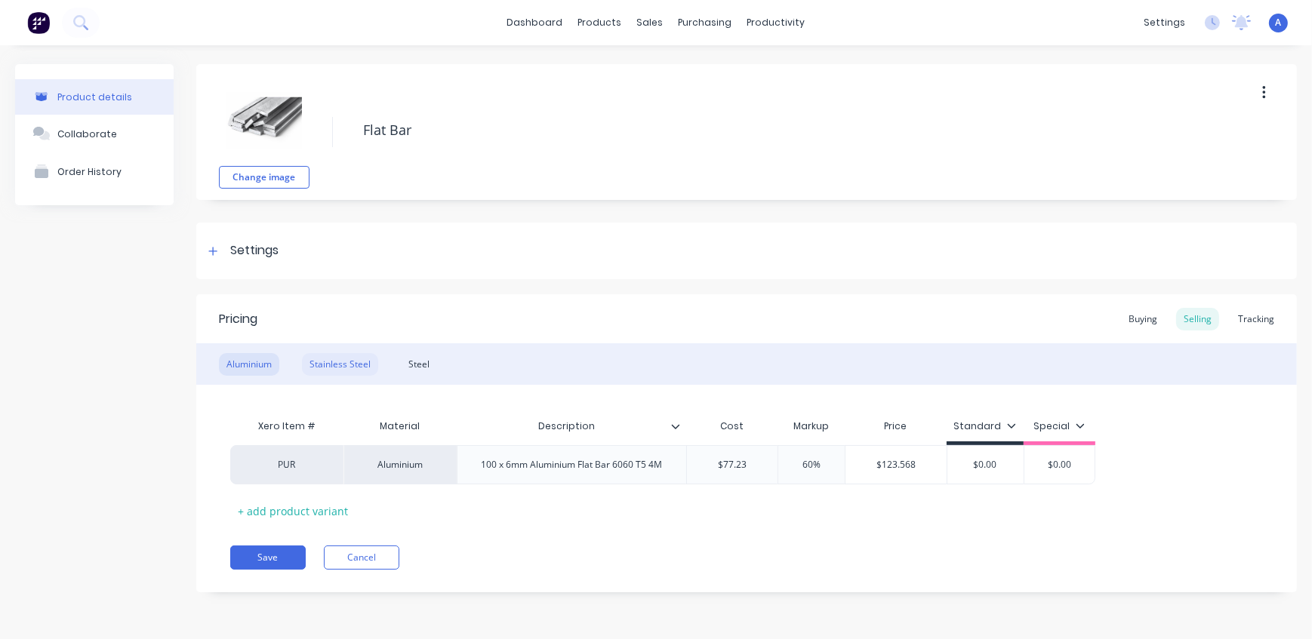
click at [354, 367] on div "Stainless Steel" at bounding box center [340, 364] width 76 height 23
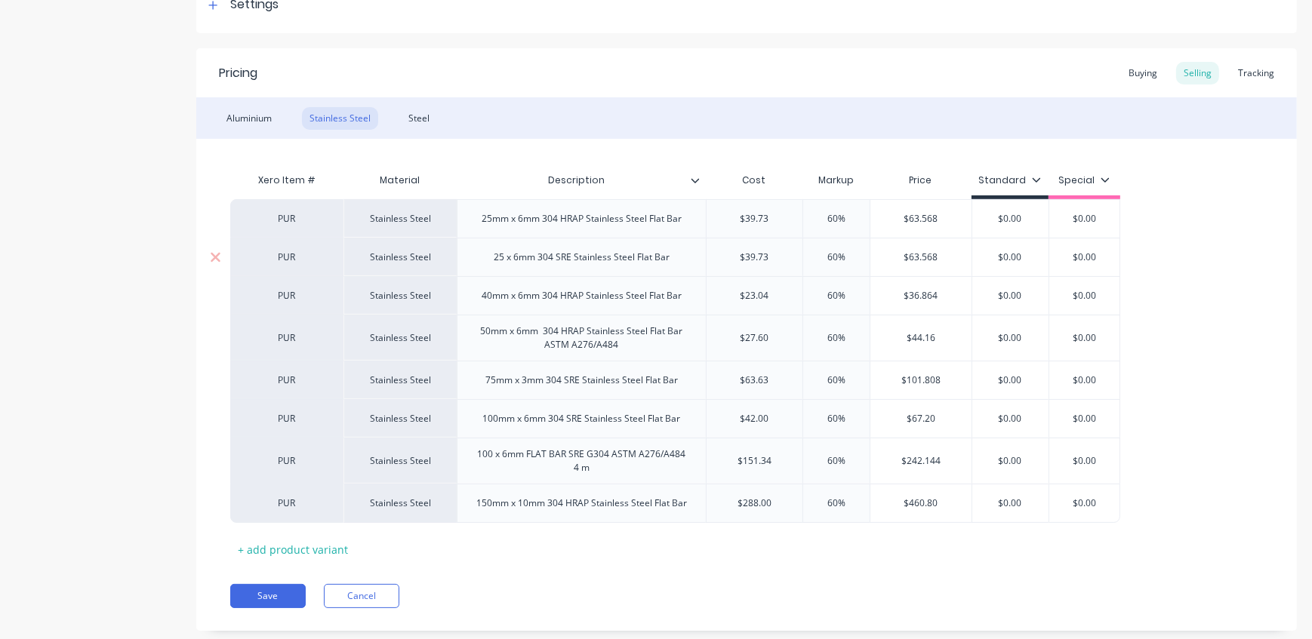
scroll to position [274, 0]
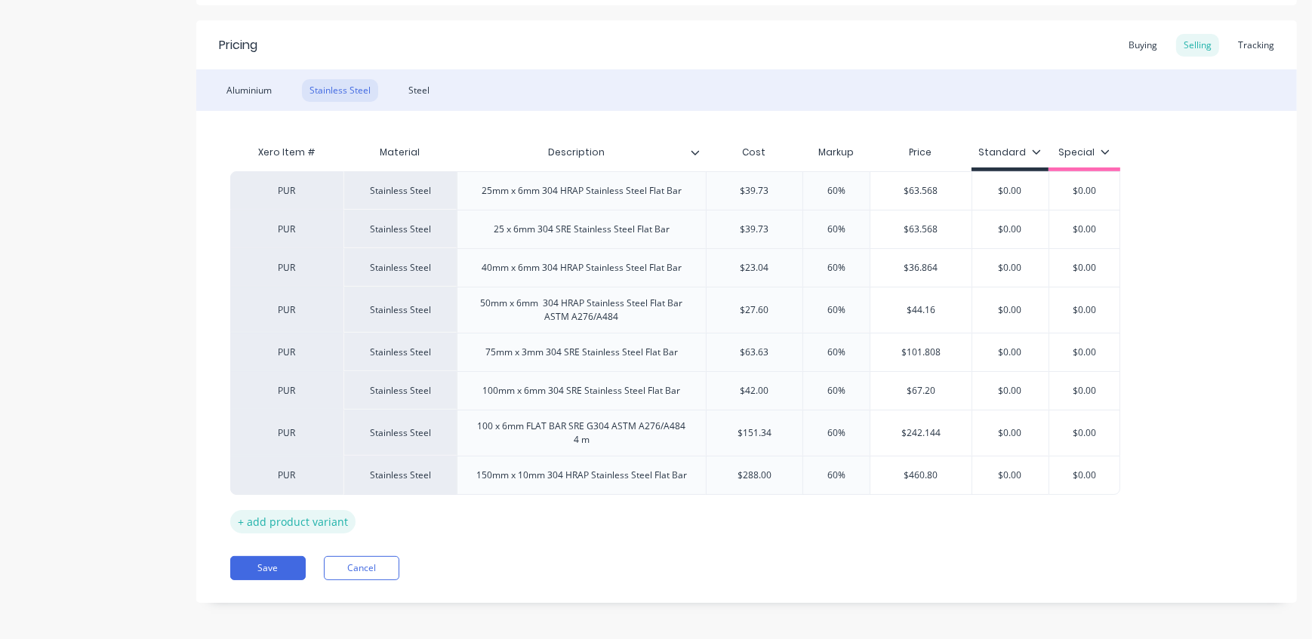
click at [319, 524] on div "+ add product variant" at bounding box center [292, 521] width 125 height 23
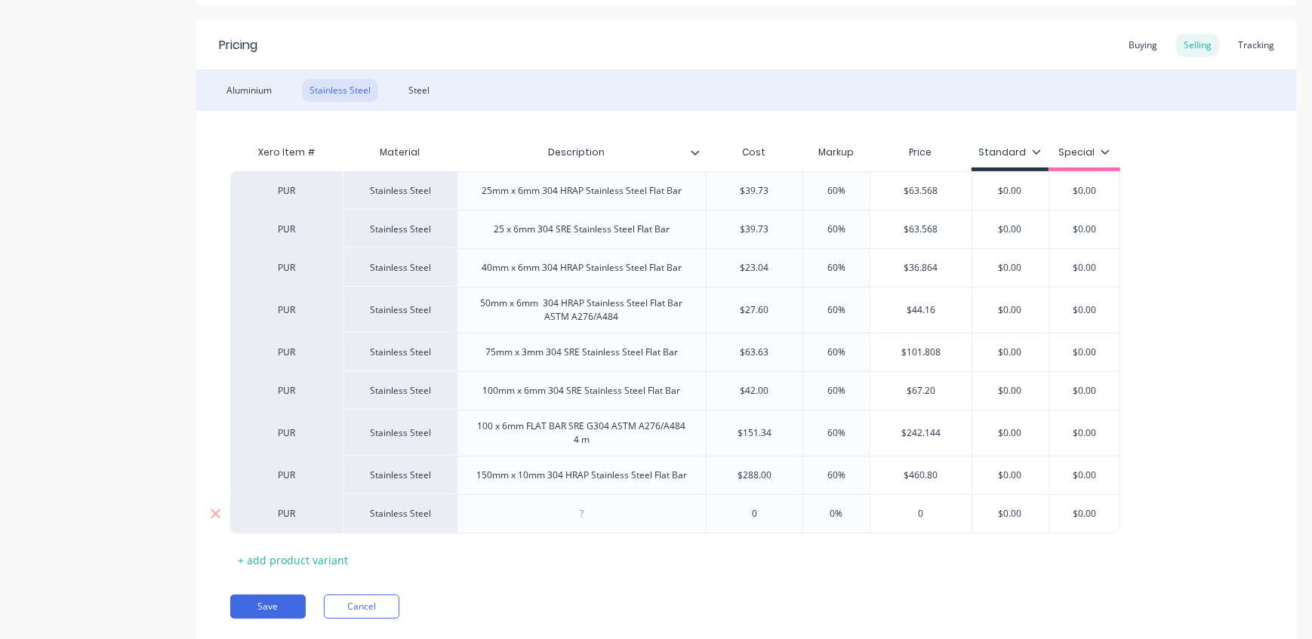
click at [580, 520] on div at bounding box center [581, 514] width 75 height 20
paste div
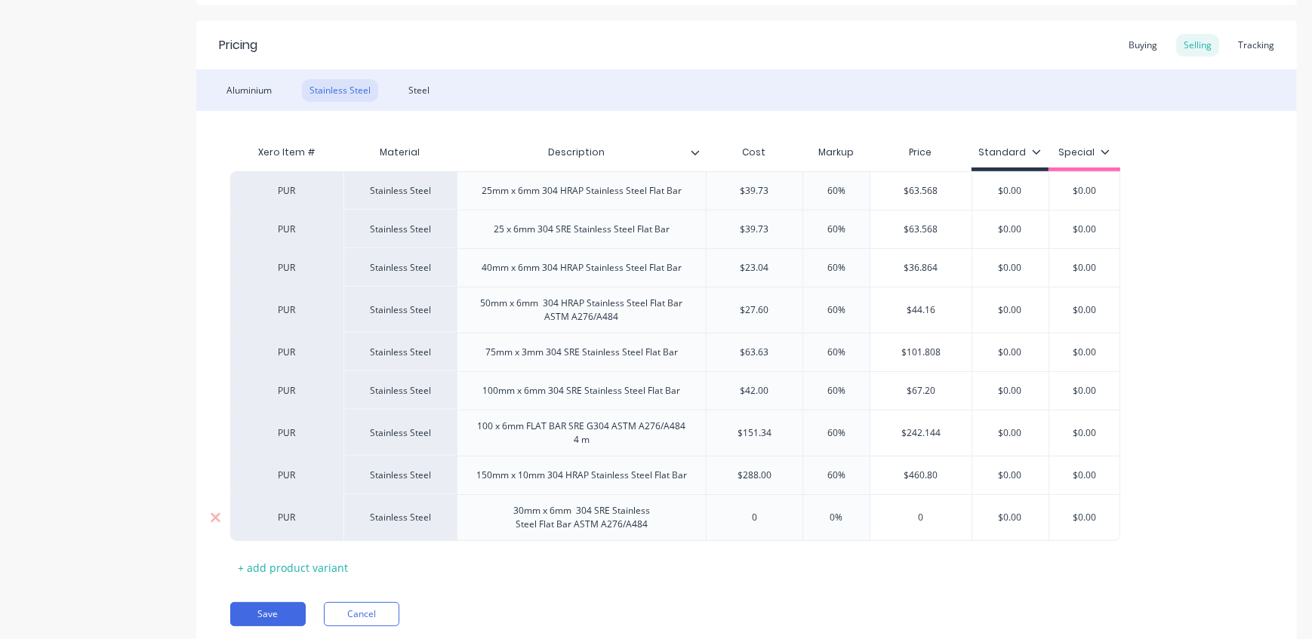
click at [775, 521] on input "text" at bounding box center [754, 518] width 96 height 14
drag, startPoint x: 773, startPoint y: 516, endPoint x: 743, endPoint y: 519, distance: 30.3
click at [743, 519] on input "0" at bounding box center [754, 518] width 96 height 14
type input "43.2"
drag, startPoint x: 851, startPoint y: 516, endPoint x: 811, endPoint y: 513, distance: 40.8
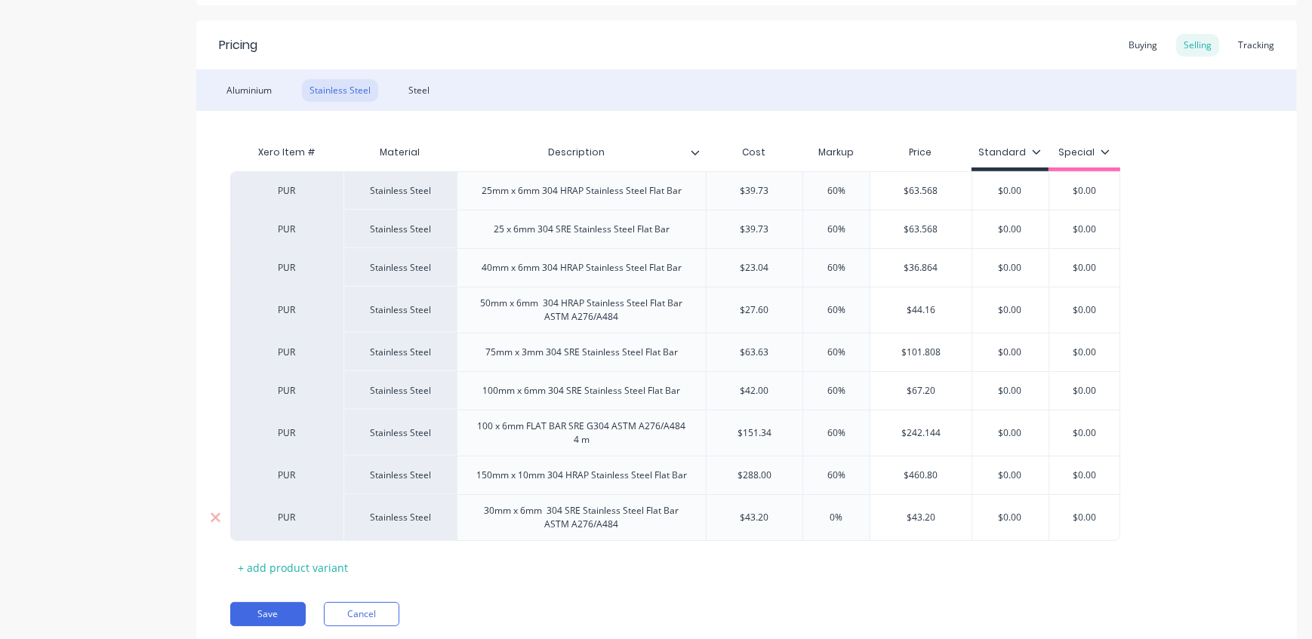
click at [811, 513] on input "0%" at bounding box center [836, 518] width 75 height 14
type input "60"
click at [876, 611] on div "Save Cancel" at bounding box center [763, 614] width 1067 height 24
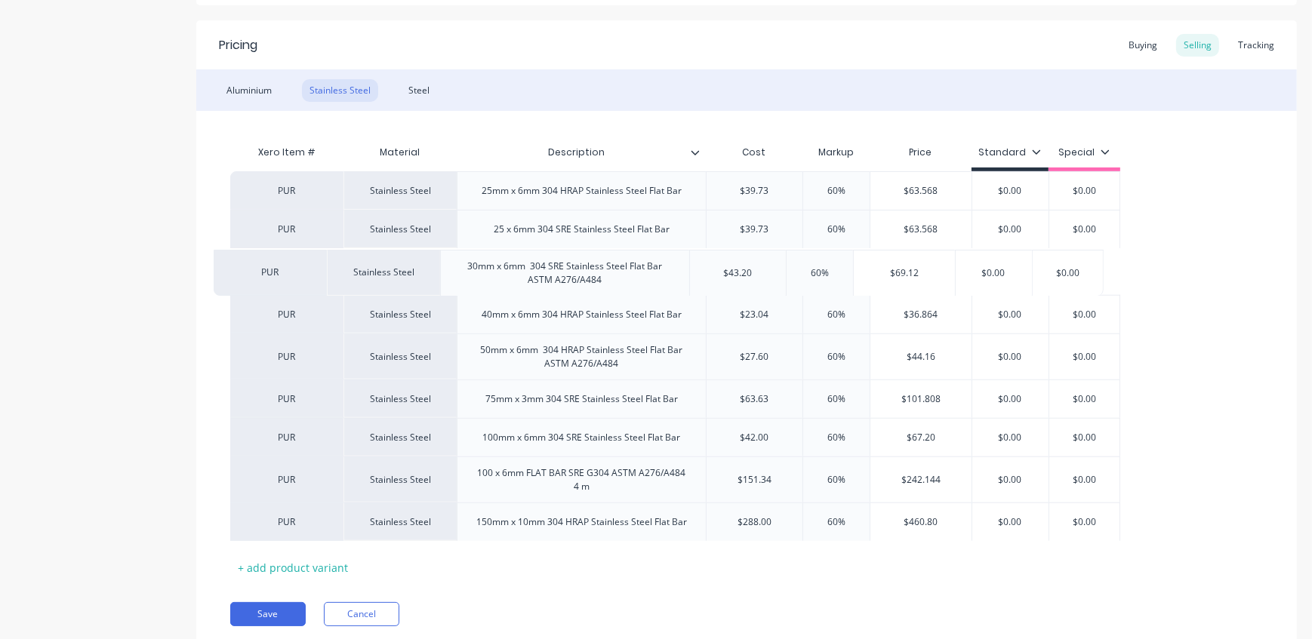
drag, startPoint x: 279, startPoint y: 526, endPoint x: 263, endPoint y: 277, distance: 249.6
click at [263, 277] on div "PUR Stainless Steel 25mm x 6mm 304 HRAP Stainless Steel Flat Bar $39.73 60% $63…" at bounding box center [746, 356] width 1033 height 370
click at [582, 610] on div "Save Cancel" at bounding box center [763, 614] width 1067 height 24
click at [276, 615] on button "Save" at bounding box center [267, 614] width 75 height 24
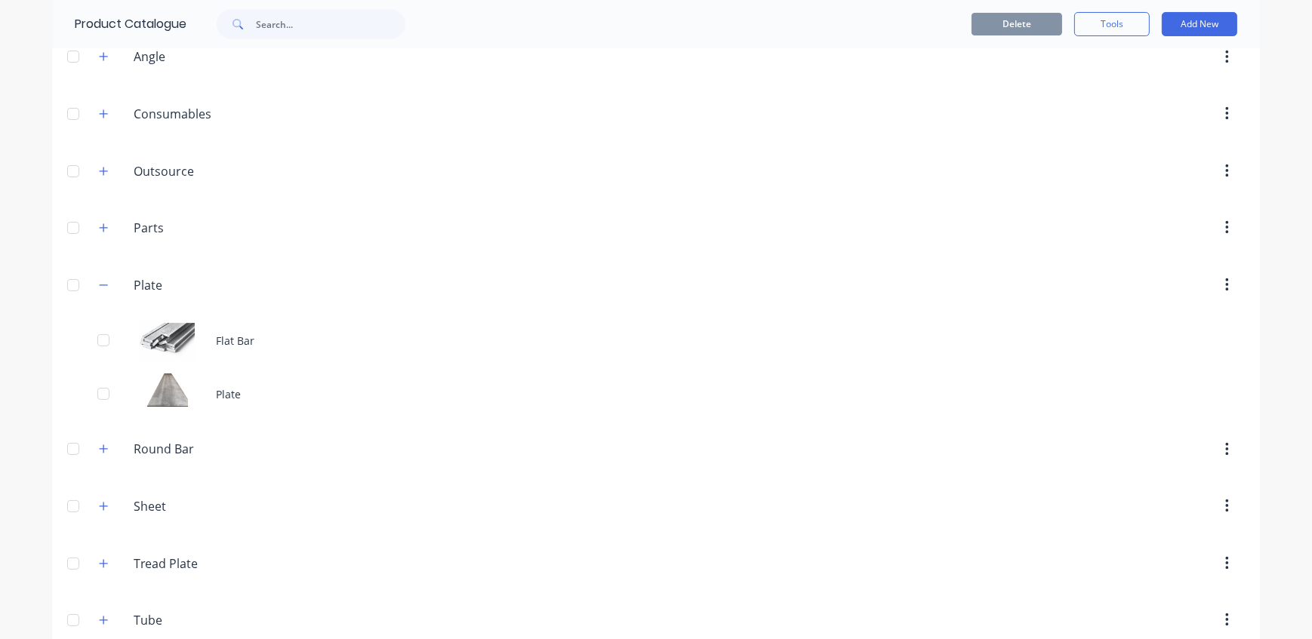
scroll to position [258, 0]
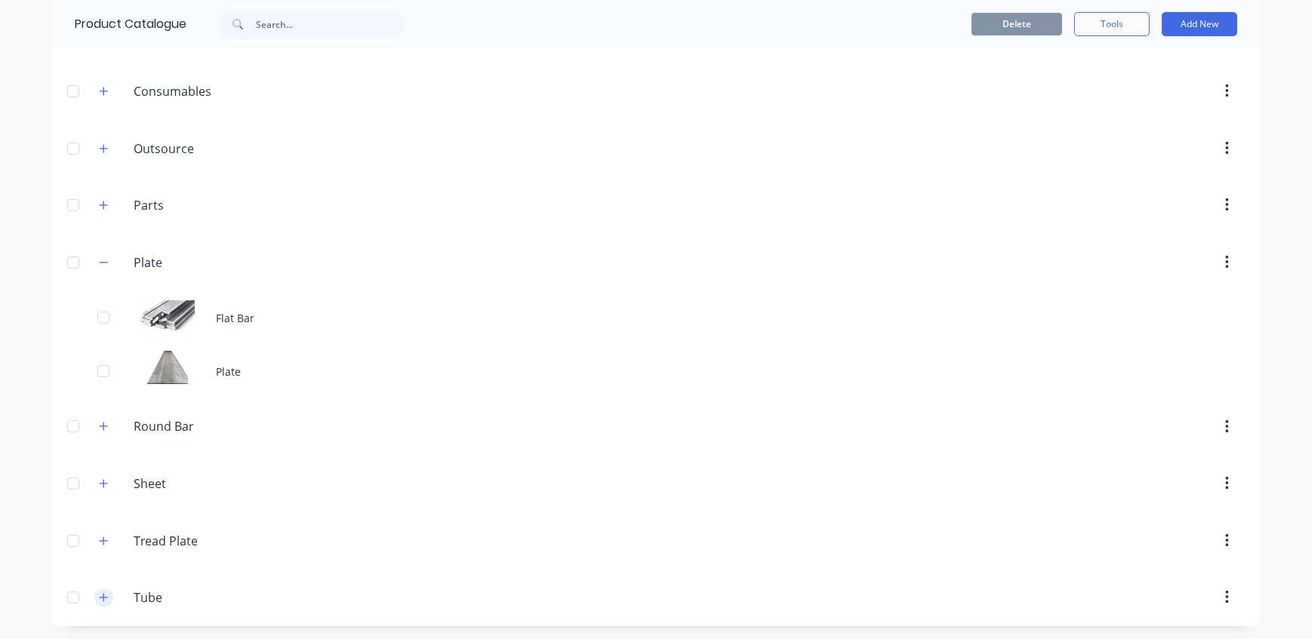
click at [100, 596] on icon "button" at bounding box center [104, 597] width 8 height 8
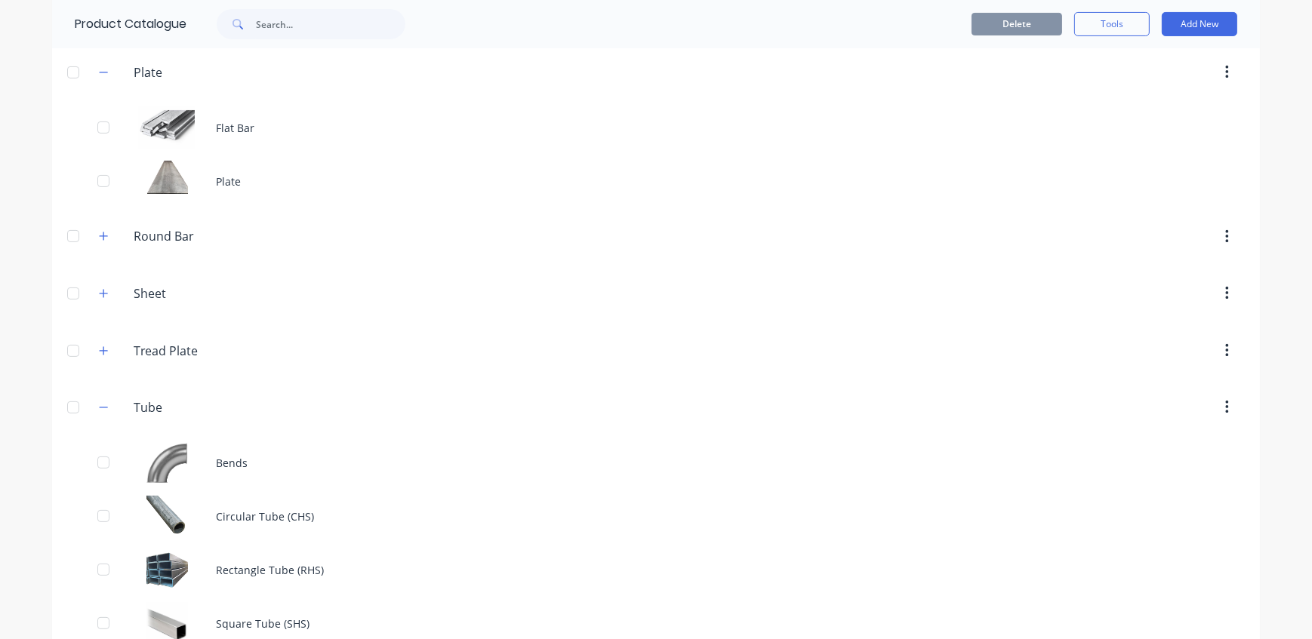
scroll to position [473, 0]
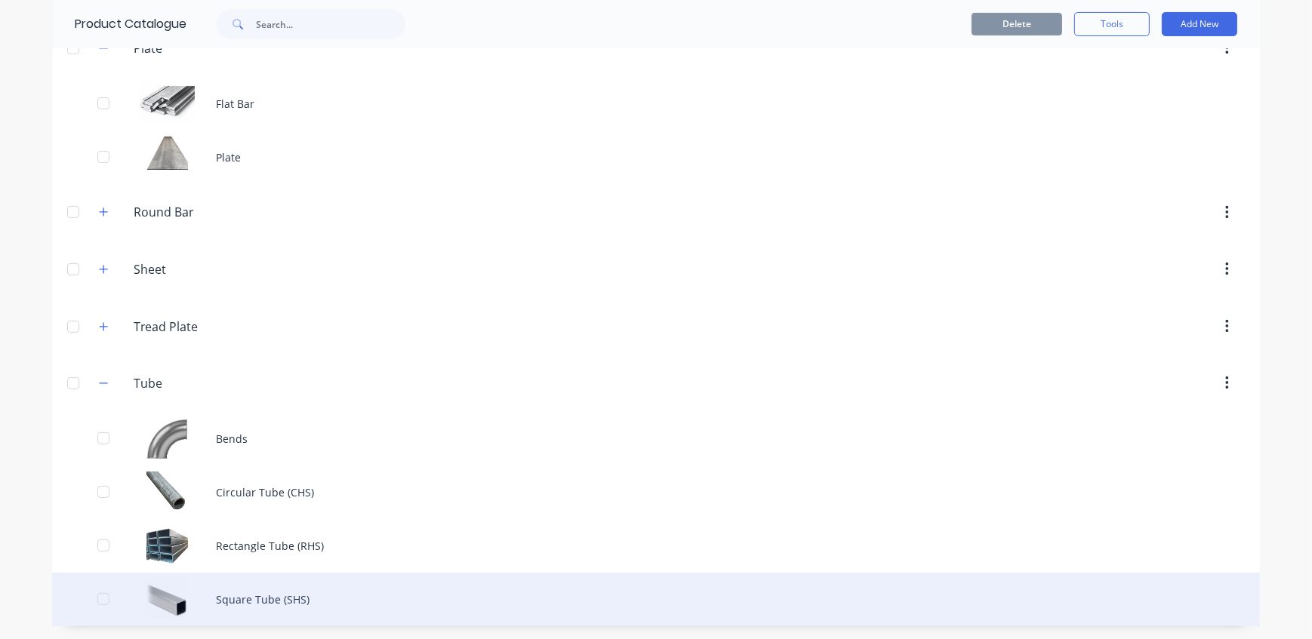
click at [234, 598] on div "Square Tube (SHS)" at bounding box center [656, 600] width 1208 height 54
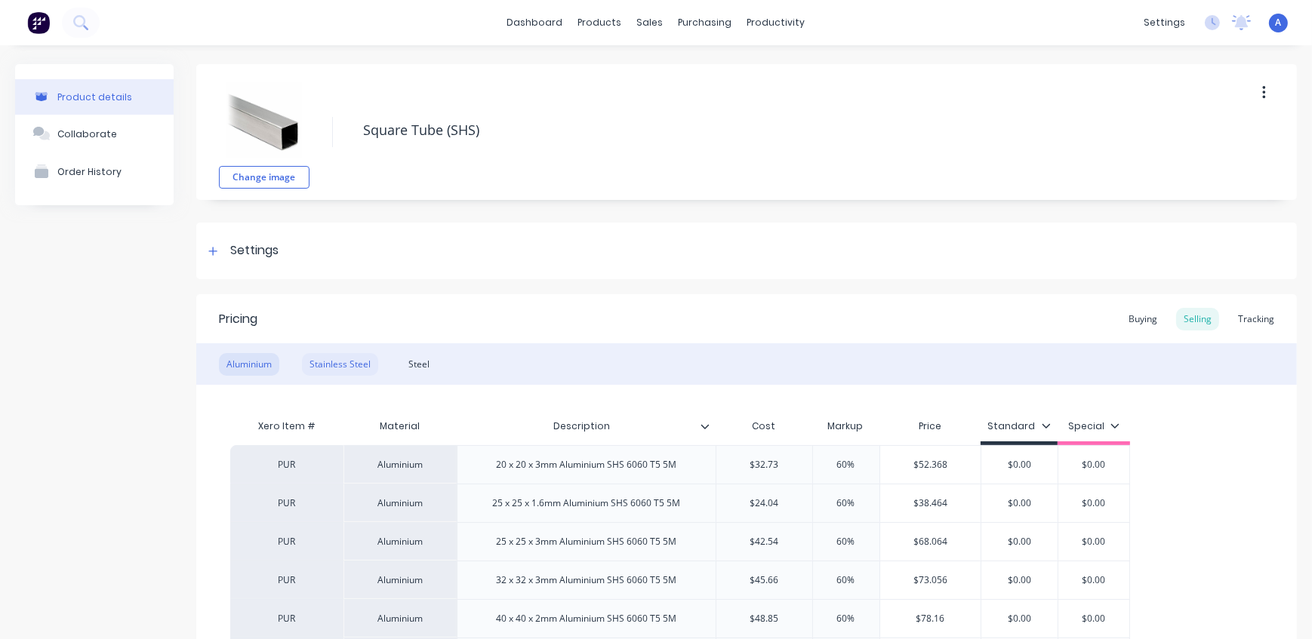
click at [363, 362] on div "Stainless Steel" at bounding box center [340, 364] width 76 height 23
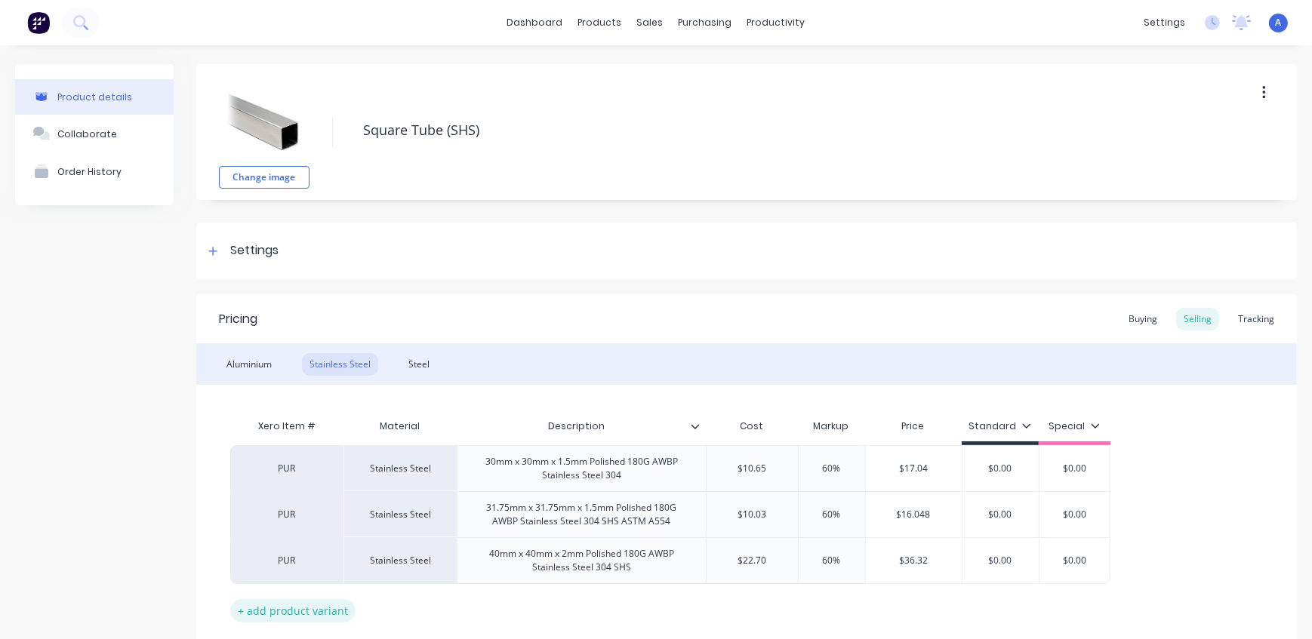
click at [306, 609] on div "+ add product variant" at bounding box center [292, 610] width 125 height 23
click at [594, 603] on div at bounding box center [581, 603] width 75 height 20
paste div
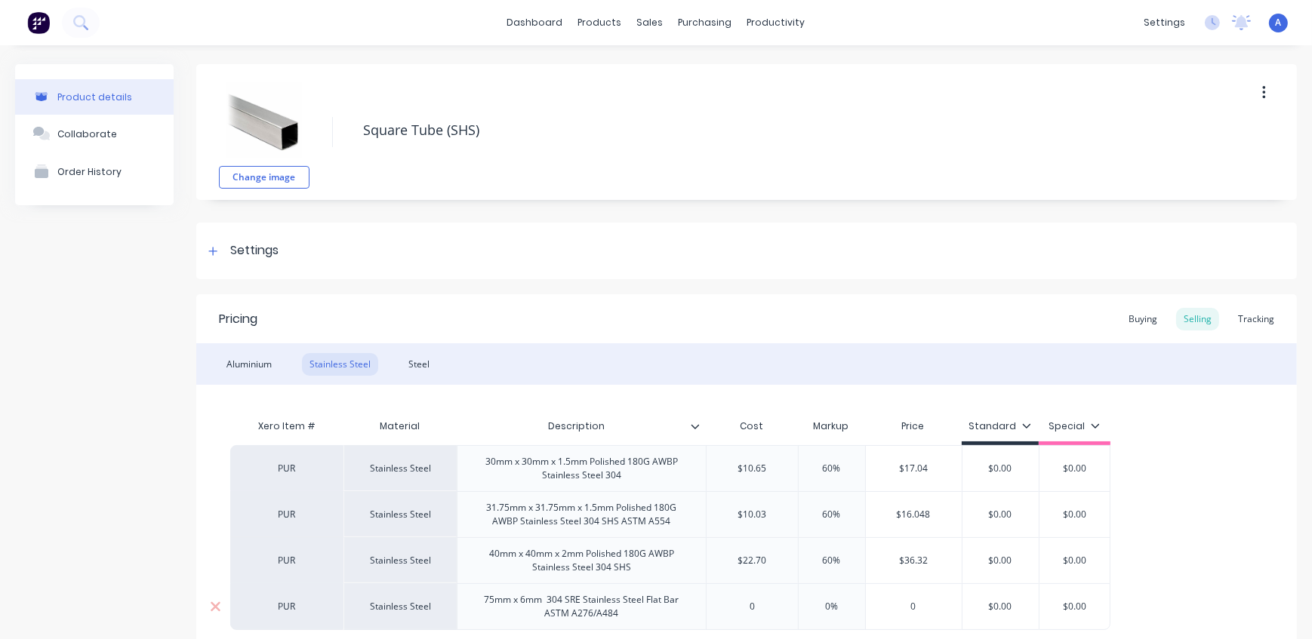
drag, startPoint x: 767, startPoint y: 606, endPoint x: 740, endPoint y: 605, distance: 27.2
click at [740, 605] on input "0" at bounding box center [751, 607] width 91 height 14
type input "108.04"
drag, startPoint x: 845, startPoint y: 604, endPoint x: 821, endPoint y: 602, distance: 24.2
click at [821, 602] on input "0%" at bounding box center [836, 607] width 75 height 14
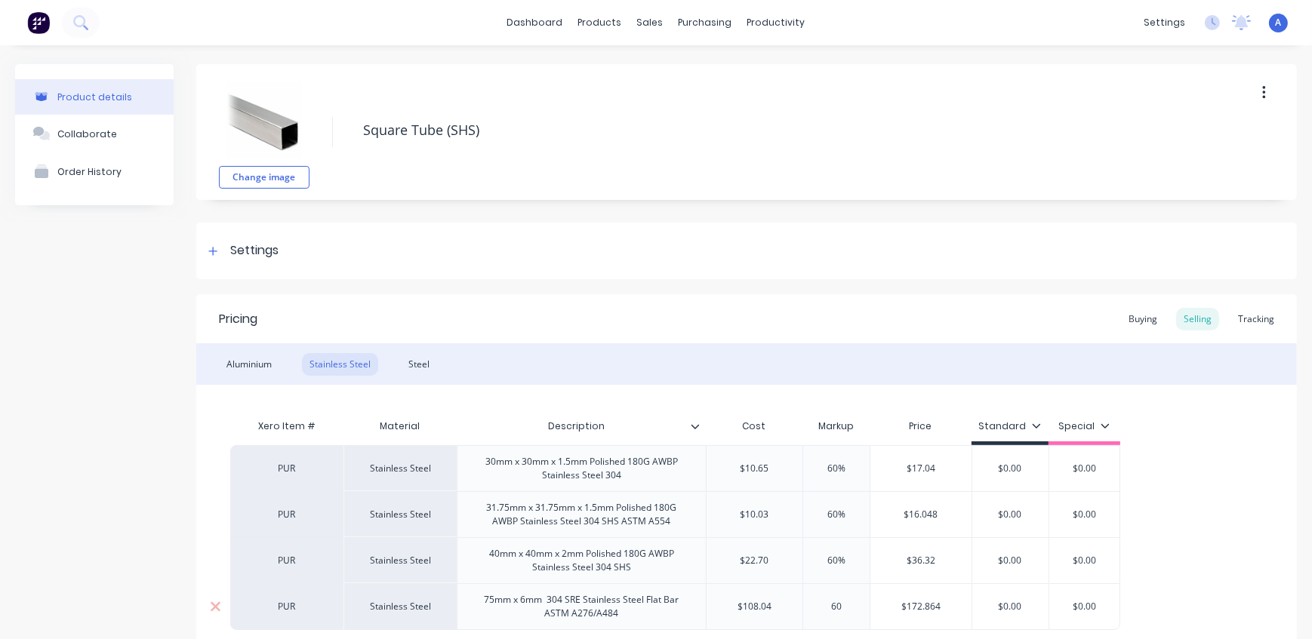
type input "60"
type input "$172.864"
click at [1171, 555] on div "PUR Stainless Steel 30mm x 30mm x 1.5mm Polished 180G AWBP Stainless Steel 304 …" at bounding box center [746, 537] width 1033 height 185
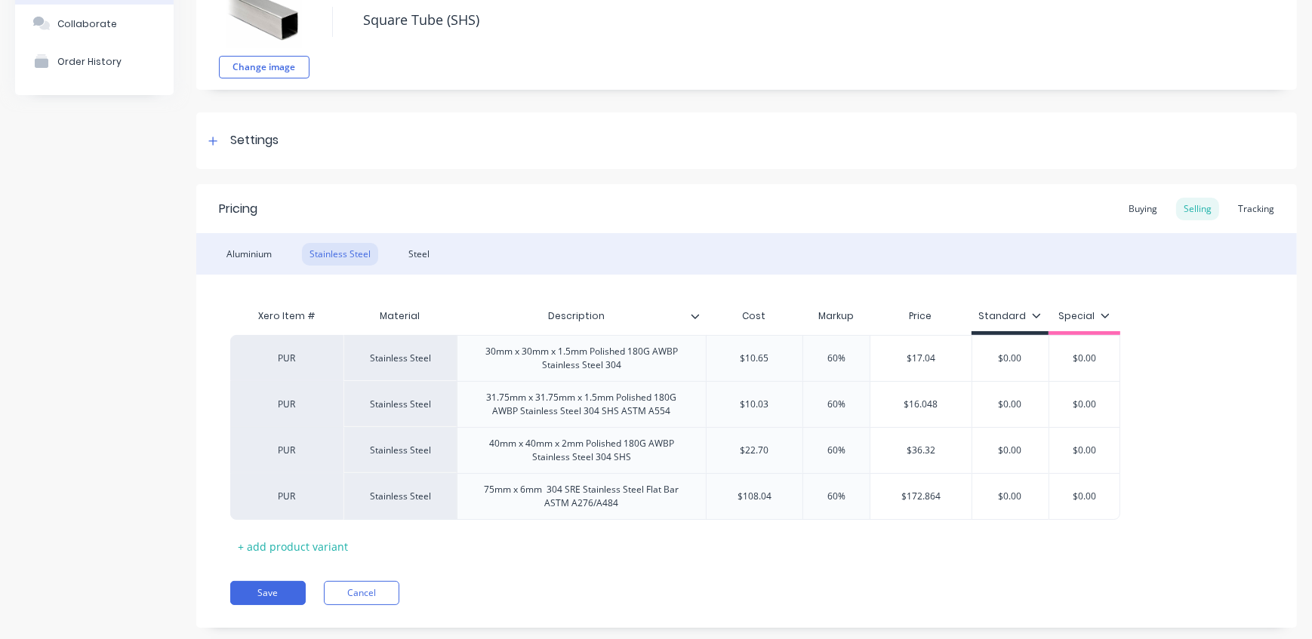
scroll to position [137, 0]
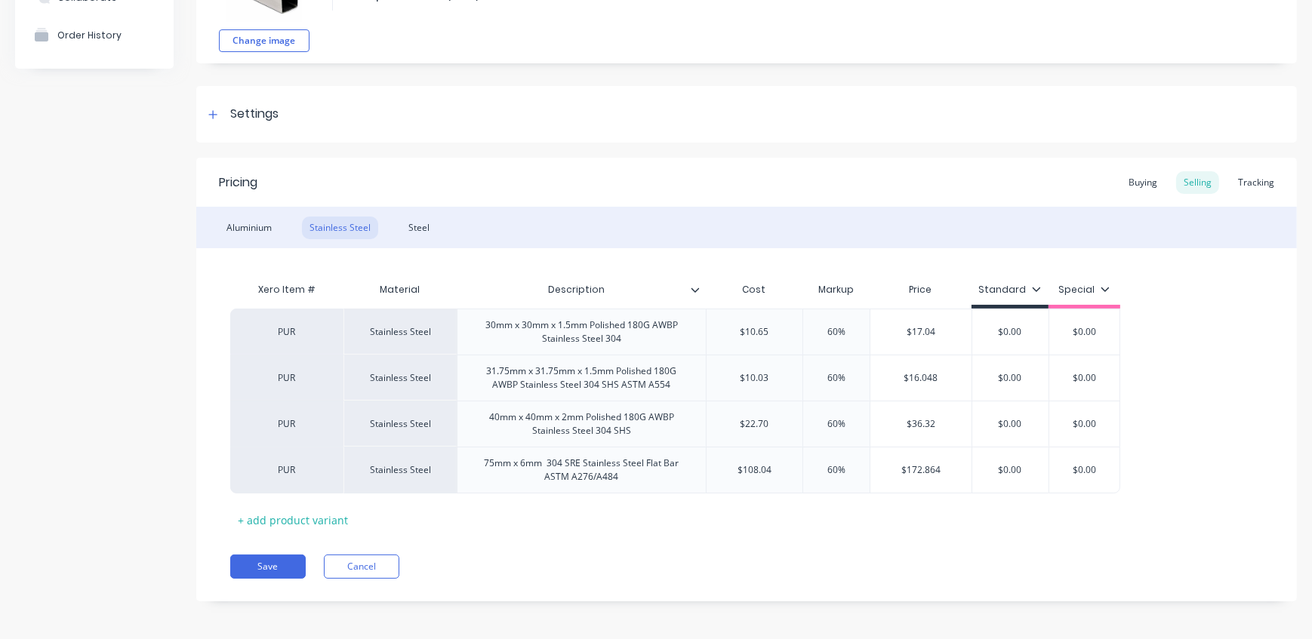
click at [537, 538] on div "Pricing Buying Selling Tracking Aluminium Stainless Steel Steel Xero Item # Mat…" at bounding box center [746, 380] width 1101 height 444
click at [658, 478] on div "75mm x 6mm 304 SRE Stainless Steel Flat Bar ASTM A276/A484" at bounding box center [581, 470] width 236 height 33
click at [649, 512] on div "Xero Item # Material Description Cost Markup Price Standard Special PUR Stainle…" at bounding box center [746, 403] width 1033 height 257
click at [286, 569] on button "Save" at bounding box center [267, 567] width 75 height 24
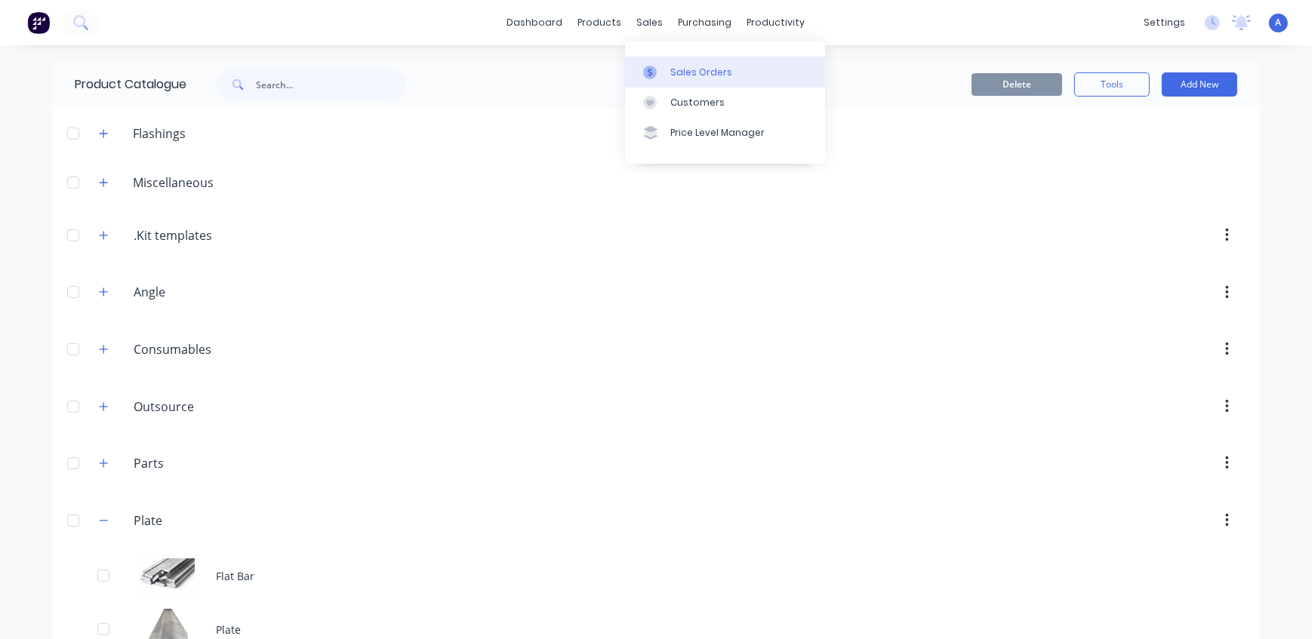
click at [670, 74] on div "Sales Orders" at bounding box center [701, 73] width 62 height 14
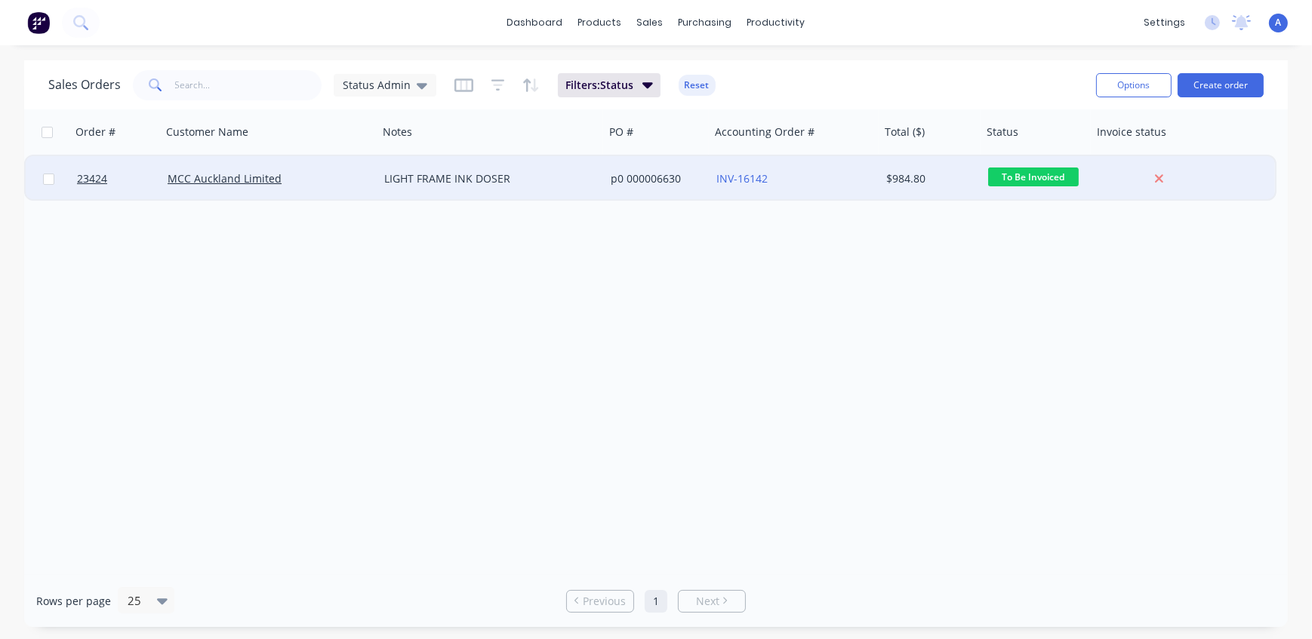
click at [466, 177] on div "LIGHT FRAME INK DOSER" at bounding box center [486, 178] width 204 height 15
click at [322, 177] on div "MCC Auckland Limited" at bounding box center [265, 178] width 194 height 15
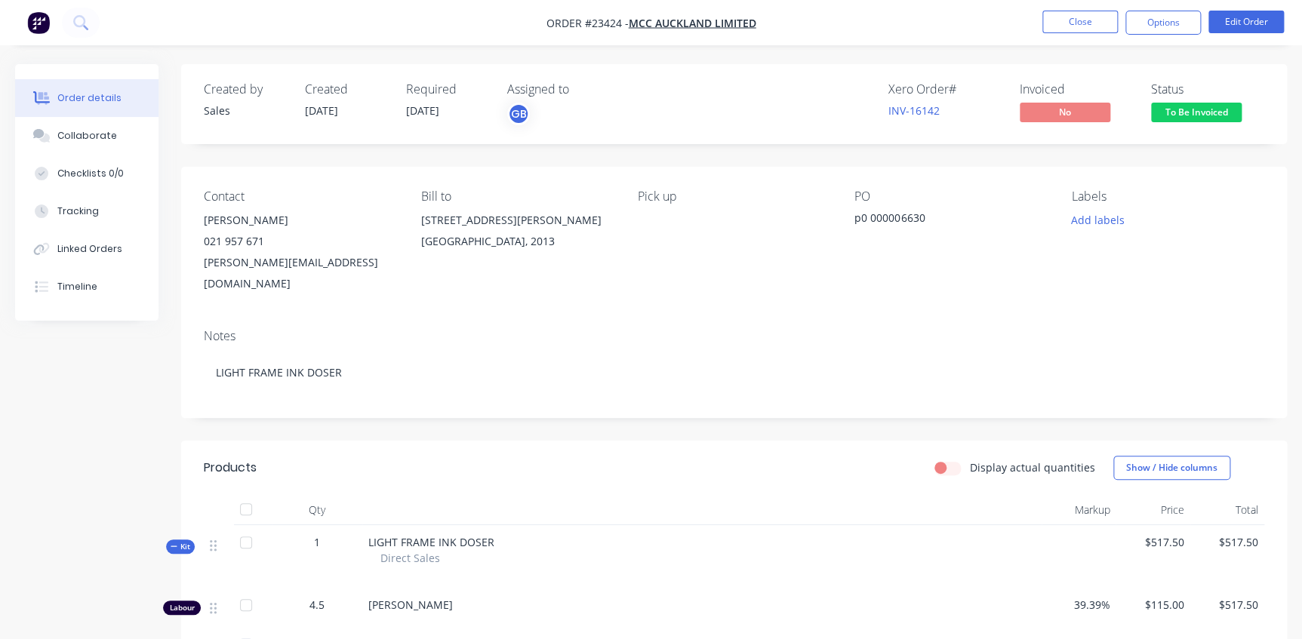
scroll to position [274, 0]
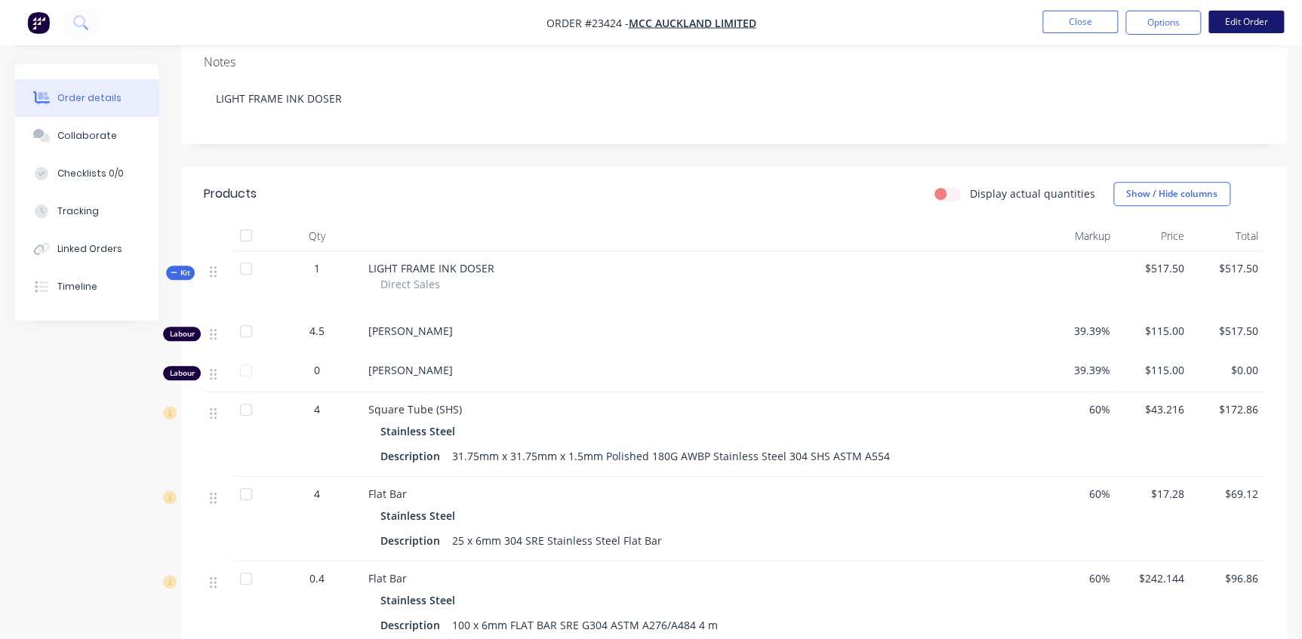
click at [1230, 16] on button "Edit Order" at bounding box center [1245, 22] width 75 height 23
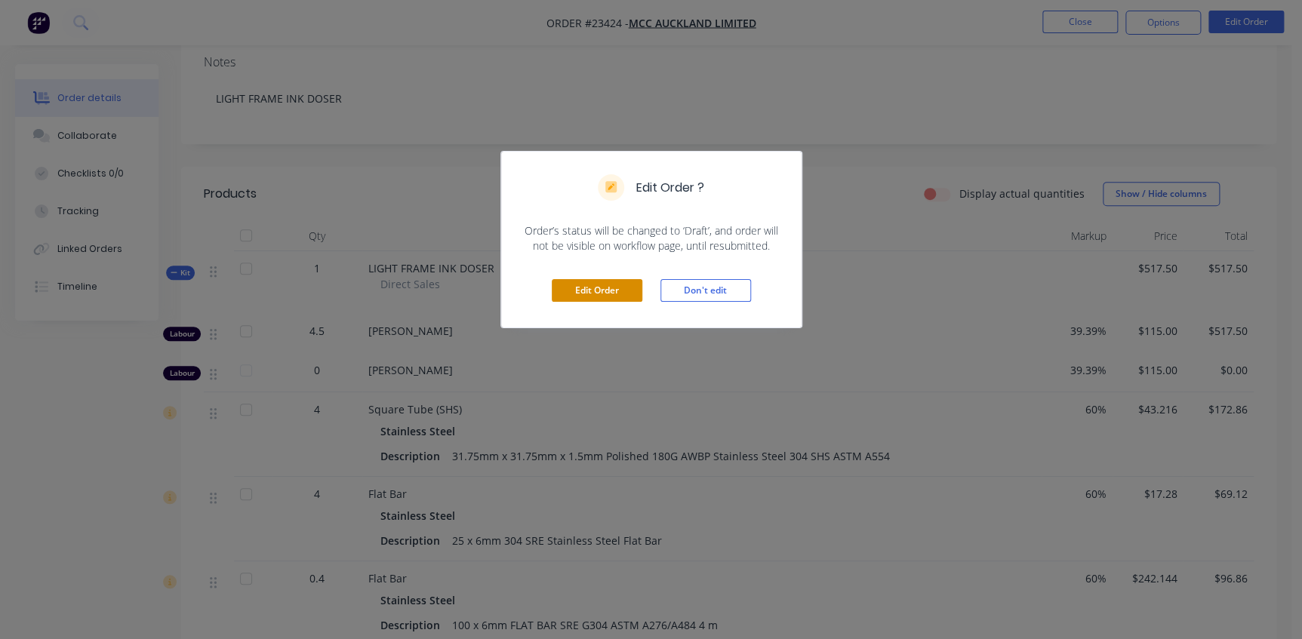
click at [589, 291] on button "Edit Order" at bounding box center [597, 290] width 91 height 23
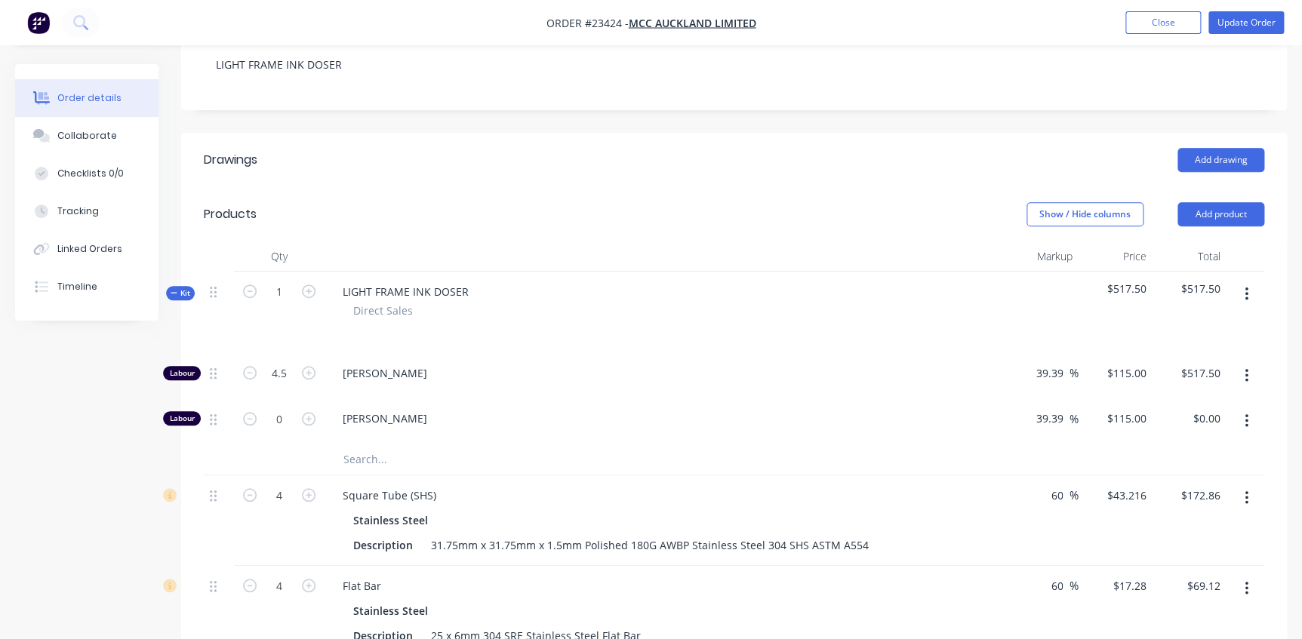
scroll to position [411, 0]
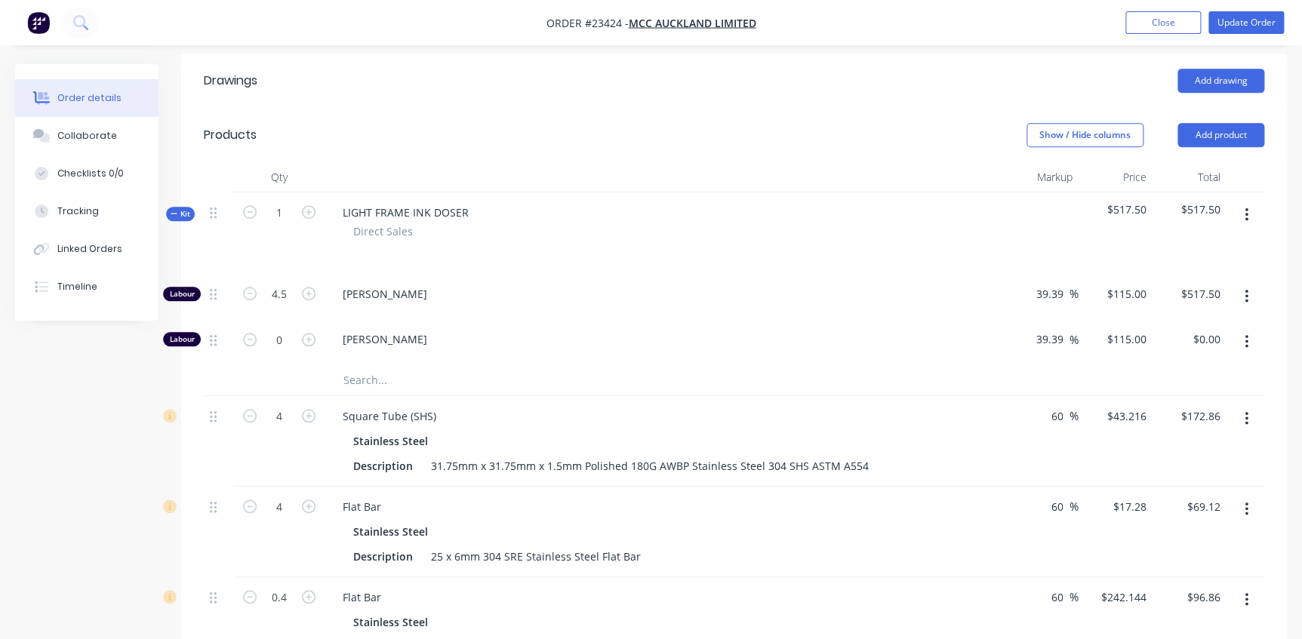
click at [402, 365] on input "text" at bounding box center [494, 380] width 302 height 30
paste input "30mm x 6mm 304 SRE Stainless Steel Flat Bar ASTM A276/A484"
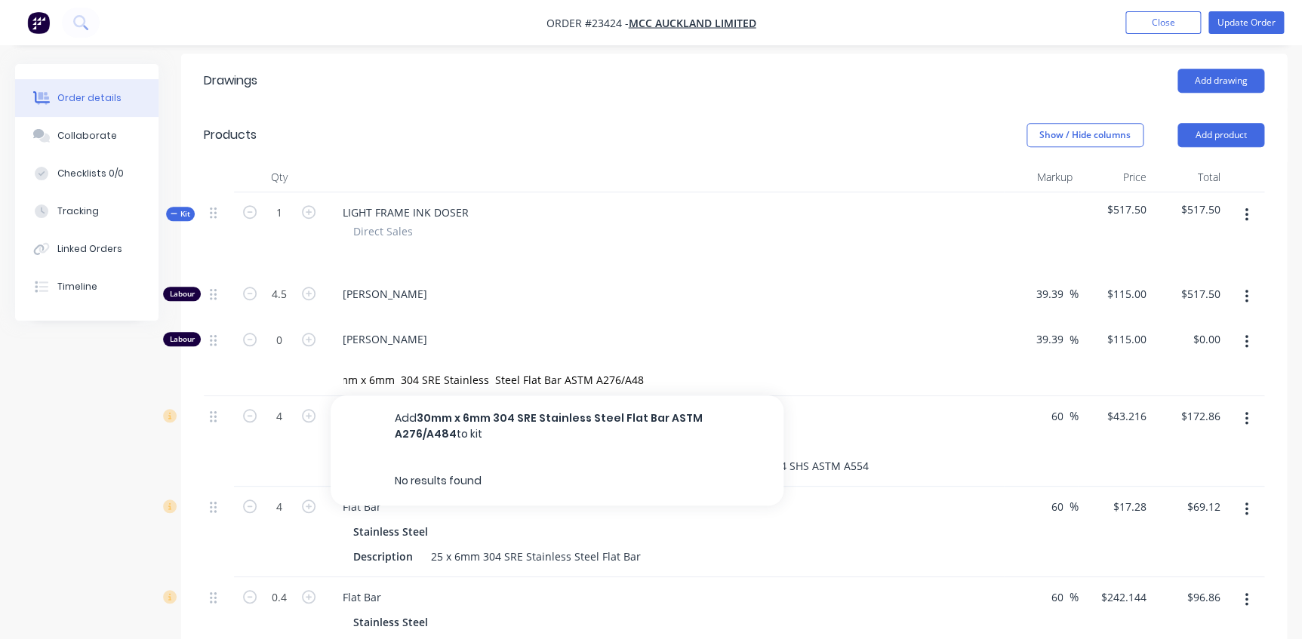
click at [602, 223] on div "Direct Sales" at bounding box center [664, 231] width 622 height 16
drag, startPoint x: 642, startPoint y: 333, endPoint x: 230, endPoint y: 328, distance: 412.1
click at [230, 365] on div "30mm x 6mm 304 SRE Stainless Steel Flat Bar ASTM A276/A484 Add 30mm x 6mm 304 S…" at bounding box center [734, 380] width 1060 height 31
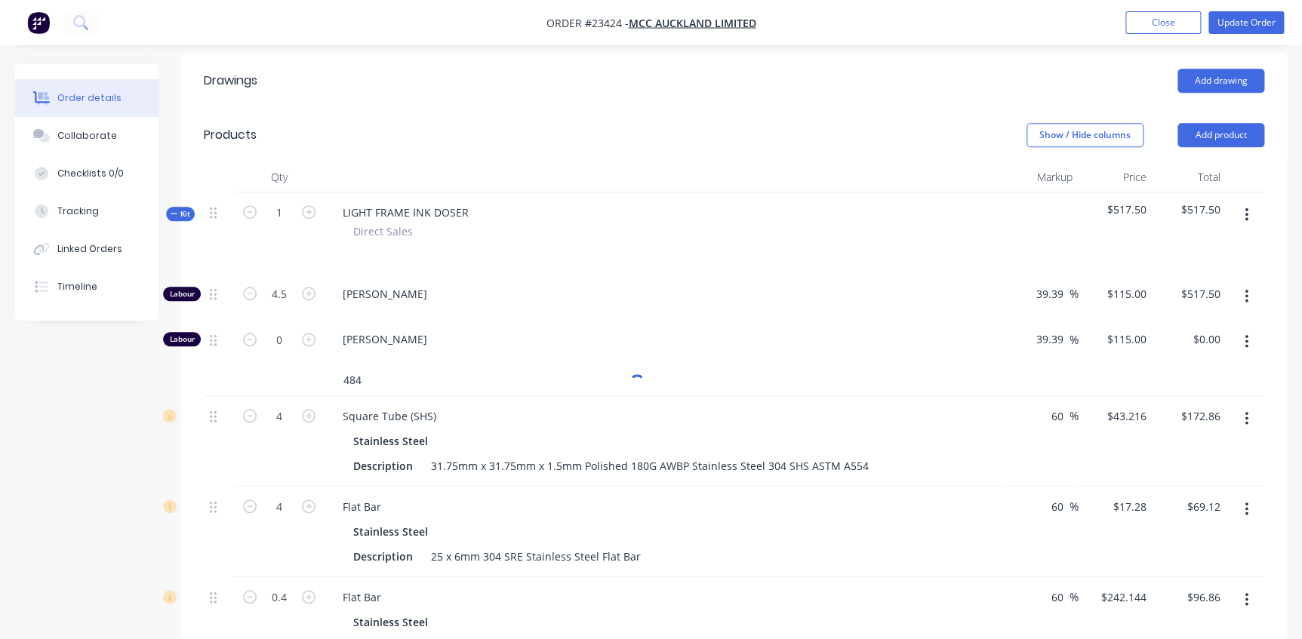
type input "484"
click at [565, 274] on div "[PERSON_NAME]" at bounding box center [664, 297] width 679 height 46
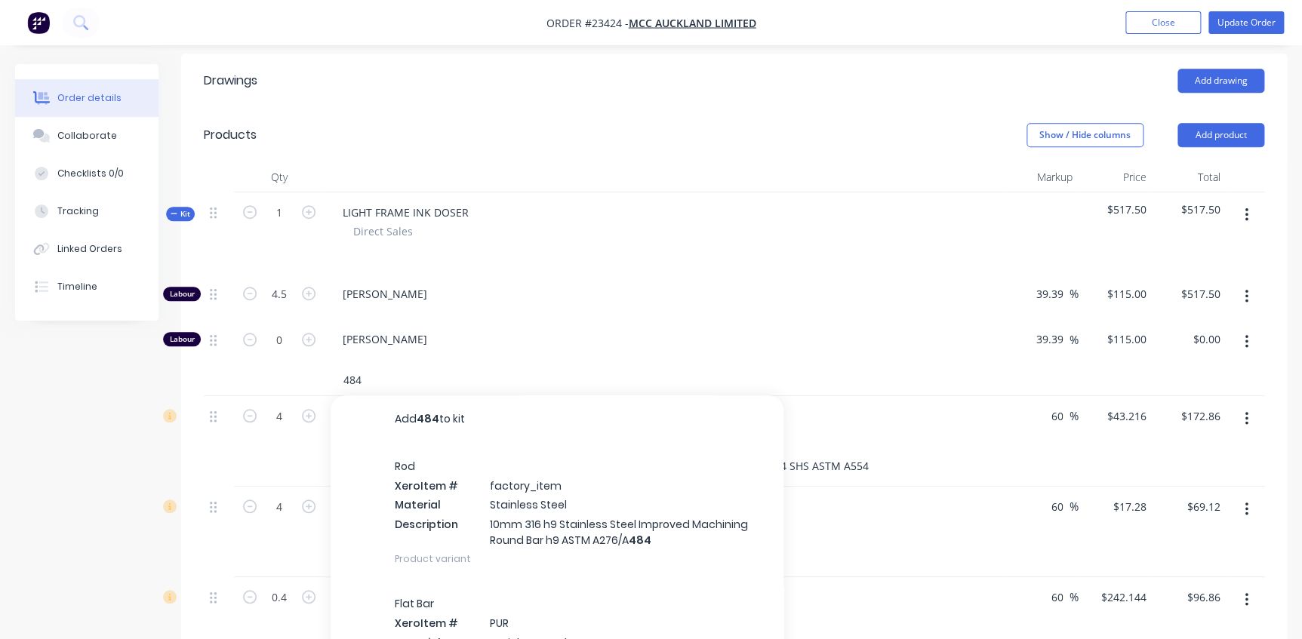
drag, startPoint x: 372, startPoint y: 337, endPoint x: 297, endPoint y: 330, distance: 75.8
click at [297, 365] on div "484 Add 484 to kit Rod Xero Item # factory_item Material Stainless Steel Descri…" at bounding box center [734, 380] width 1060 height 31
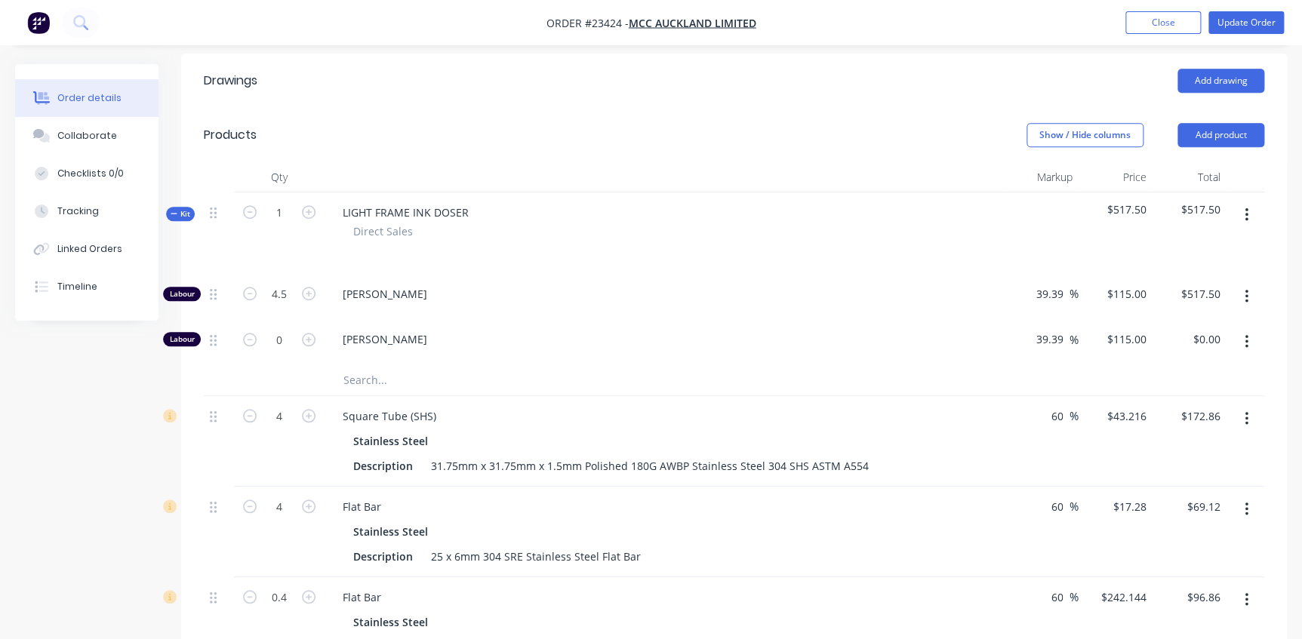
click at [414, 365] on input "text" at bounding box center [494, 380] width 302 height 30
paste input "75mm x 6mm 304 SRE Stainless Steel Flat Bar ASTM A276/A484"
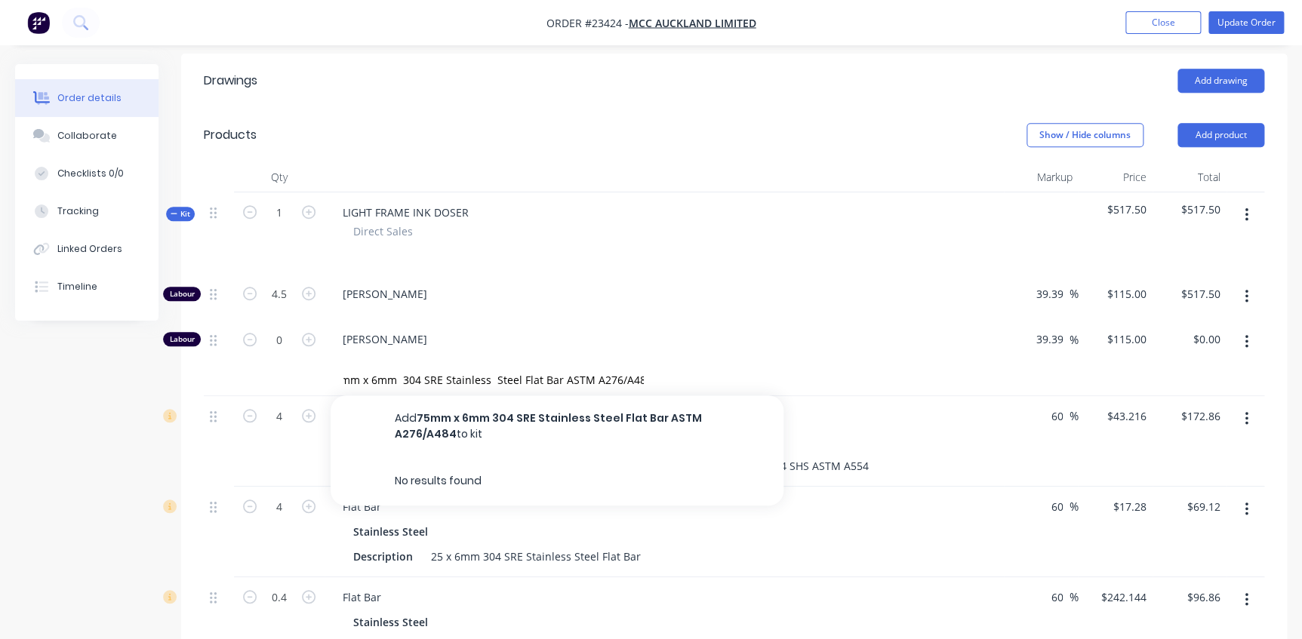
click at [660, 274] on div "[PERSON_NAME]" at bounding box center [664, 297] width 679 height 46
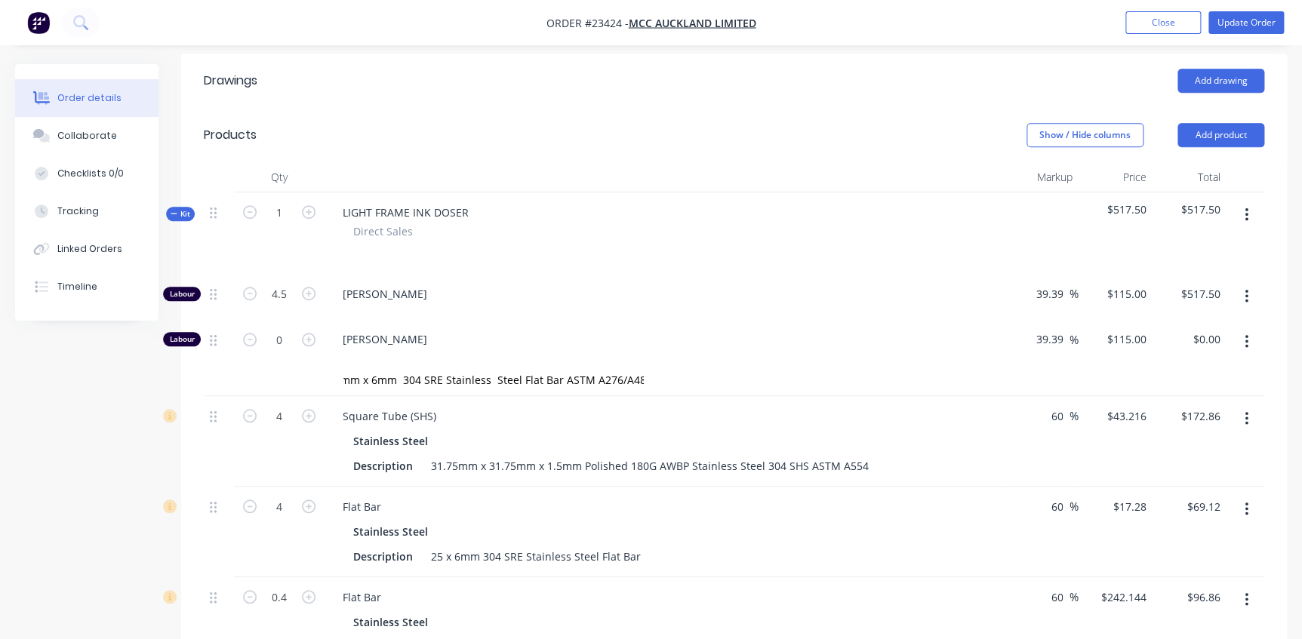
scroll to position [0, 0]
click at [651, 365] on div "75mm x 6mm 304 SRE Stainless Steel Flat Bar ASTM A276/A484" at bounding box center [557, 380] width 453 height 30
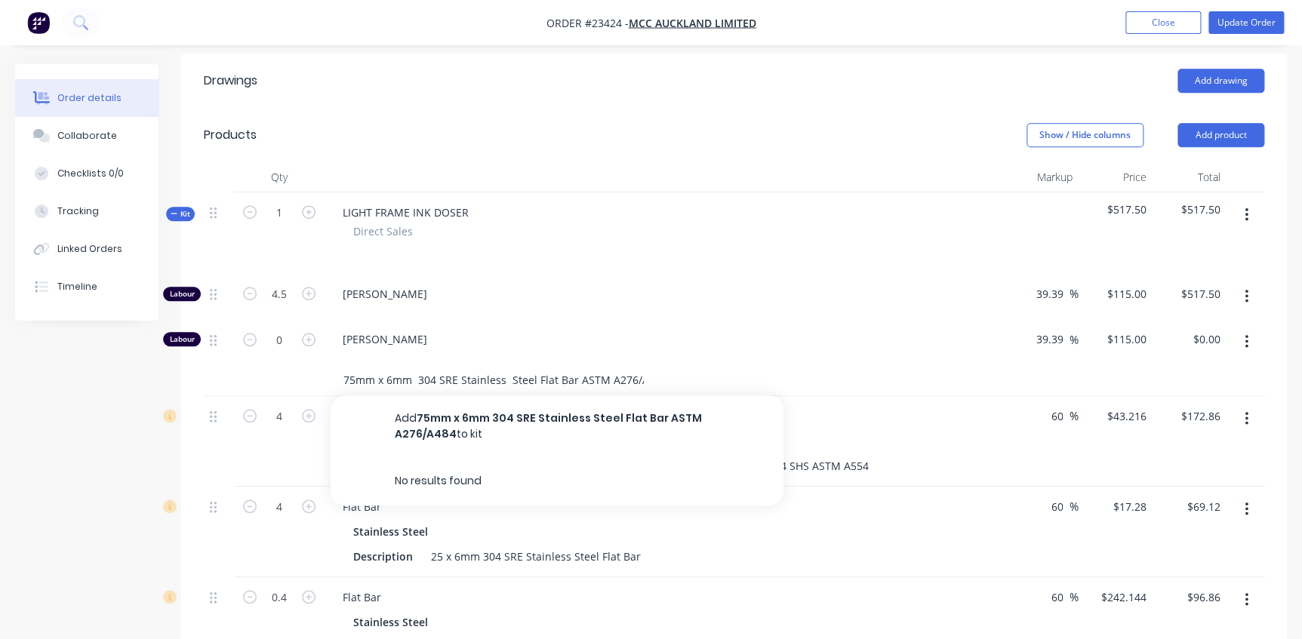
click at [643, 365] on input "75mm x 6mm 304 SRE Stainless Steel Flat Bar ASTM A276/A484" at bounding box center [494, 380] width 302 height 30
click at [538, 365] on input "75mm x 6mm 304 SRE Stainles484" at bounding box center [494, 380] width 302 height 30
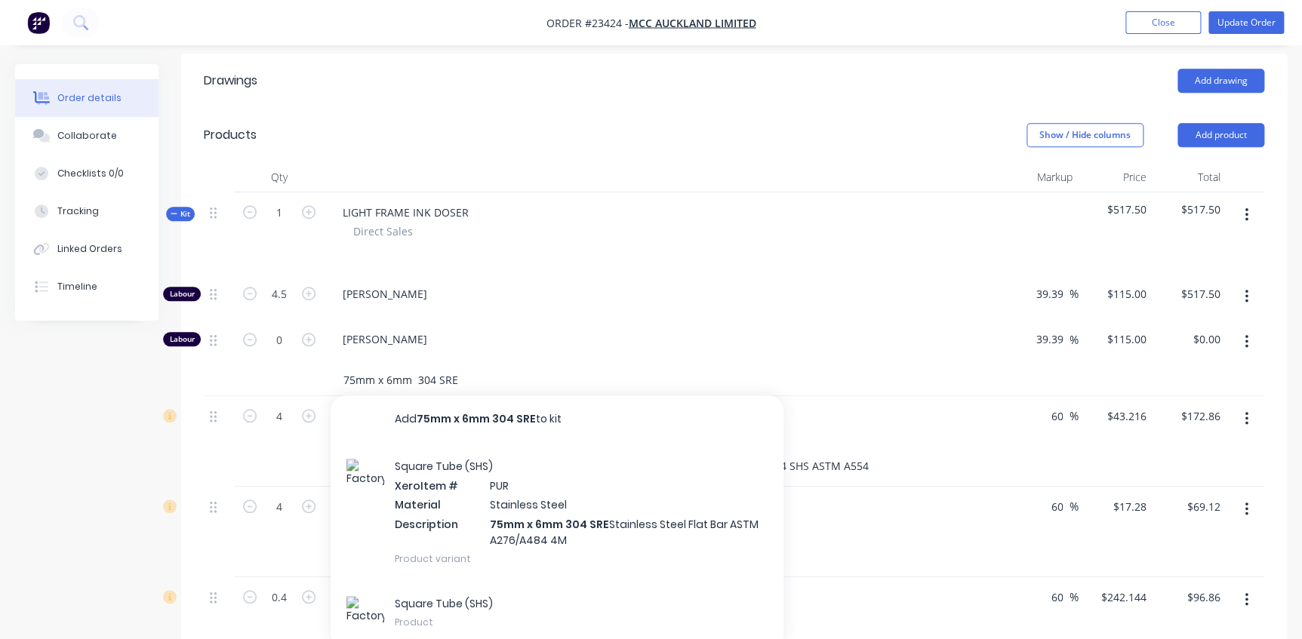
type input "75mm x 6mm 304 SRE"
click at [528, 274] on div "[PERSON_NAME]" at bounding box center [664, 297] width 679 height 46
drag, startPoint x: 460, startPoint y: 337, endPoint x: 325, endPoint y: 329, distance: 136.1
click at [325, 365] on div "75mm x 6mm 304 SRE Add 75mm x 6mm 304 SRE to kit Square Tube (SHS) Xero Item # …" at bounding box center [596, 380] width 543 height 30
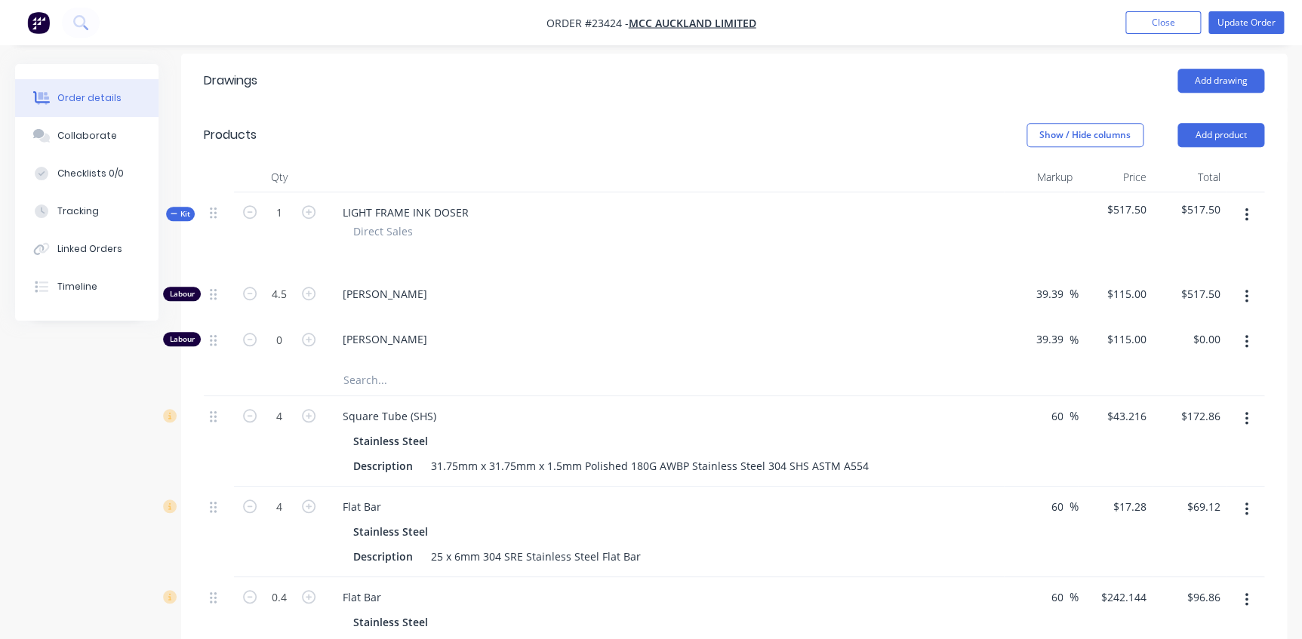
click at [603, 274] on div "[PERSON_NAME]" at bounding box center [664, 297] width 679 height 46
click at [75, 252] on div "Linked Orders" at bounding box center [89, 249] width 65 height 14
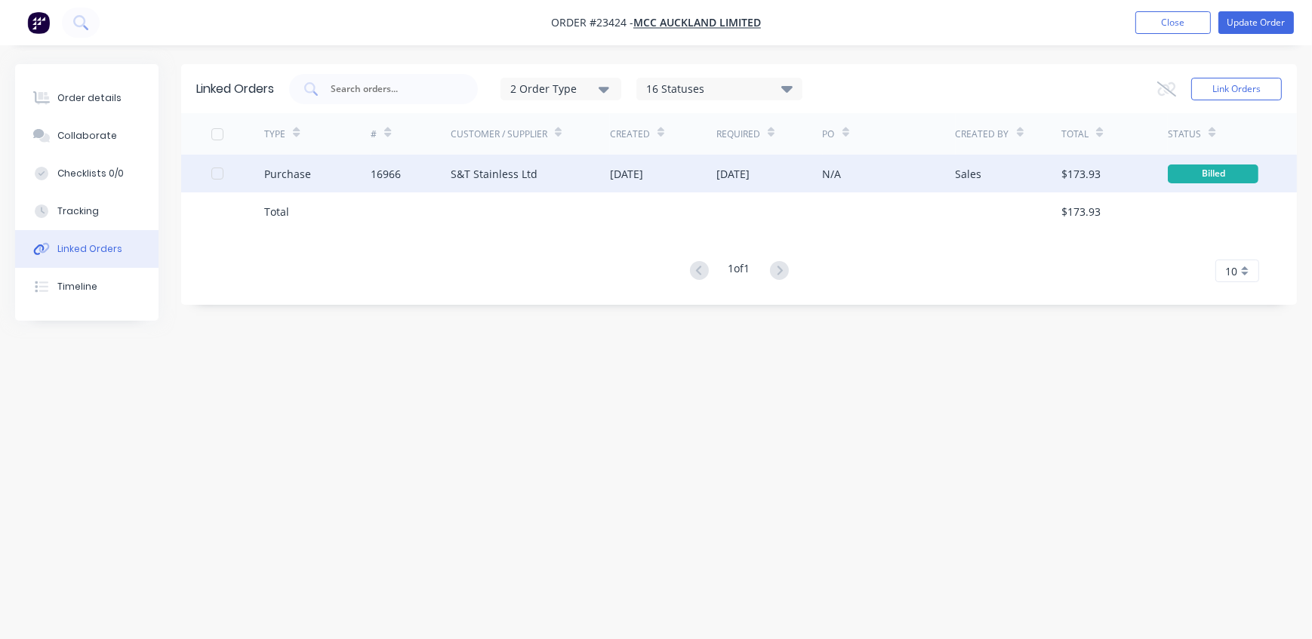
click at [406, 177] on div "16966" at bounding box center [411, 174] width 80 height 38
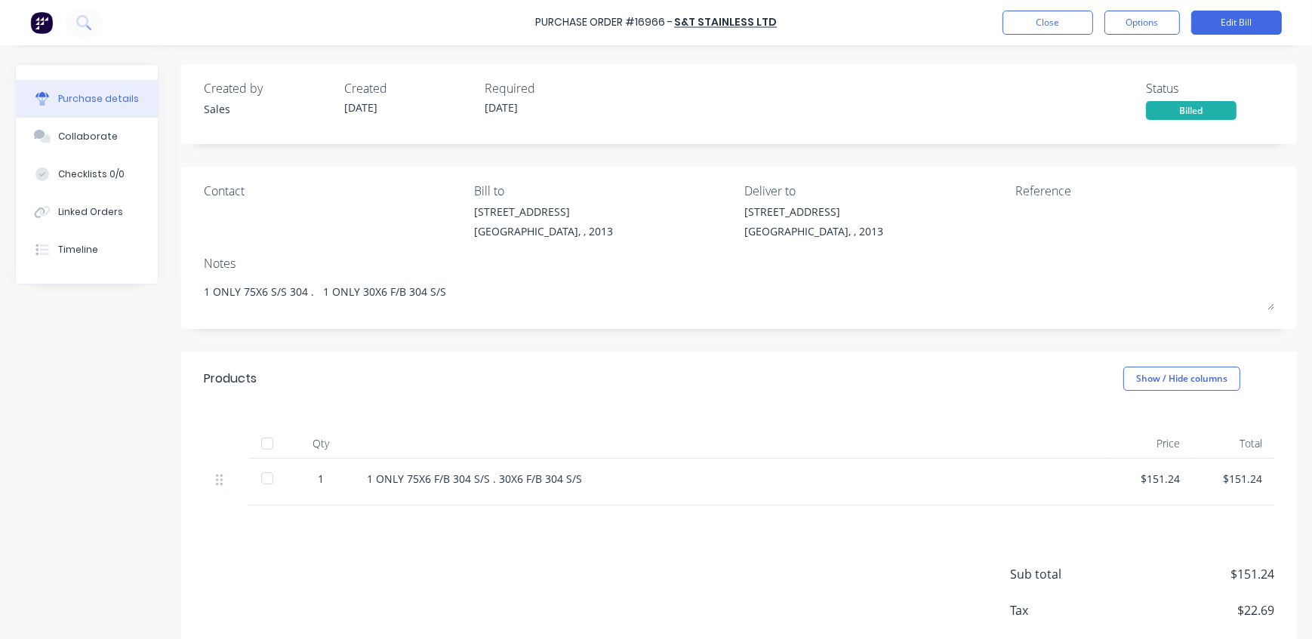
click at [85, 99] on div "Purchase details" at bounding box center [98, 99] width 81 height 14
click at [1063, 24] on button "Close" at bounding box center [1047, 23] width 91 height 24
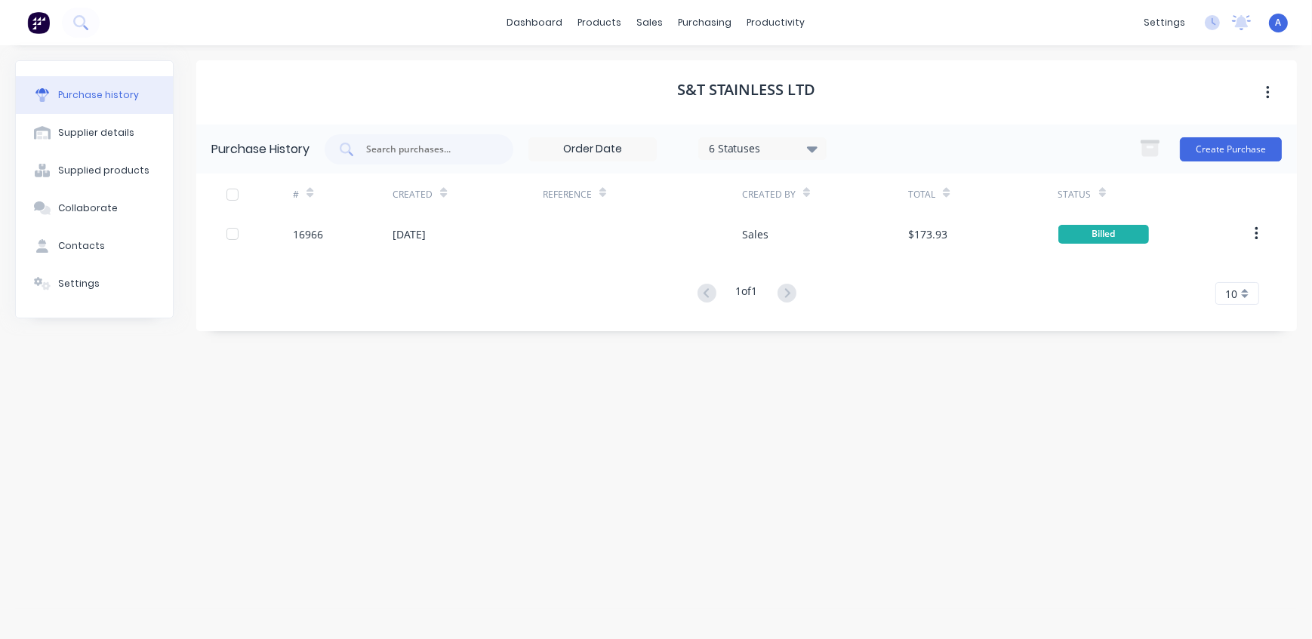
click at [83, 100] on div "Purchase history" at bounding box center [98, 95] width 81 height 14
click at [648, 26] on div "sales" at bounding box center [651, 22] width 42 height 23
click at [649, 26] on div "sales" at bounding box center [651, 22] width 42 height 23
click at [991, 41] on div "dashboard products sales purchasing productivity dashboard products Product Cat…" at bounding box center [656, 22] width 1312 height 45
click at [610, 26] on div "products" at bounding box center [600, 22] width 59 height 23
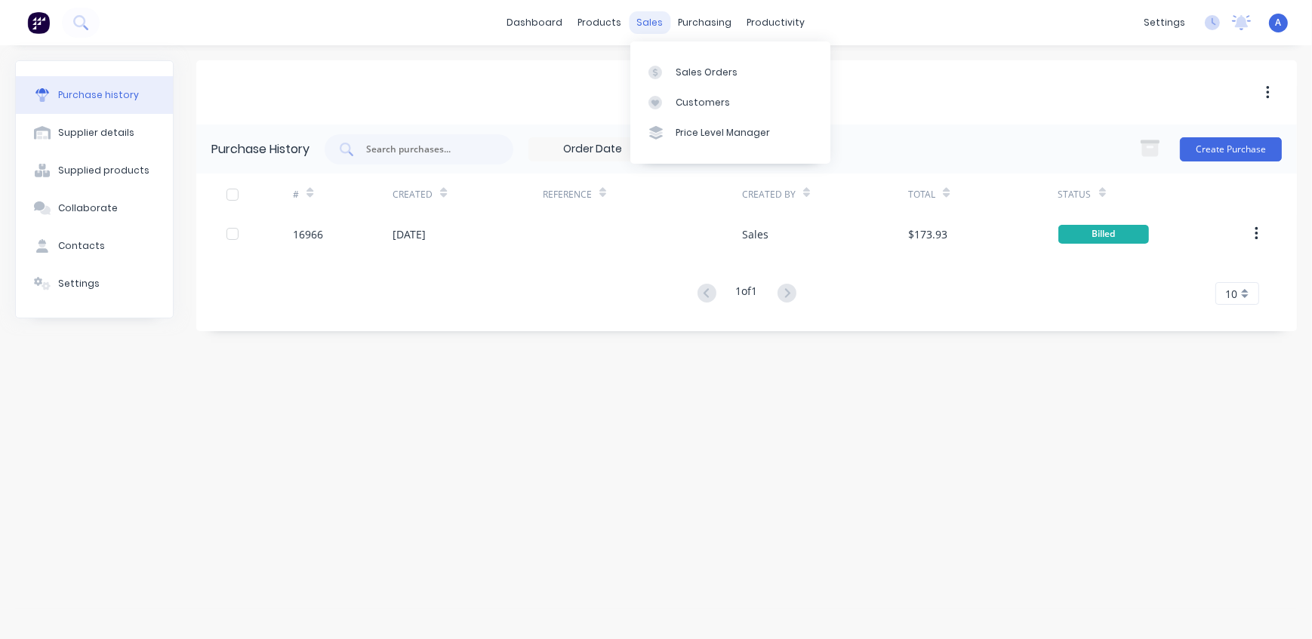
click at [654, 26] on div "sales" at bounding box center [651, 22] width 42 height 23
click at [694, 72] on div "Sales Orders" at bounding box center [707, 73] width 62 height 14
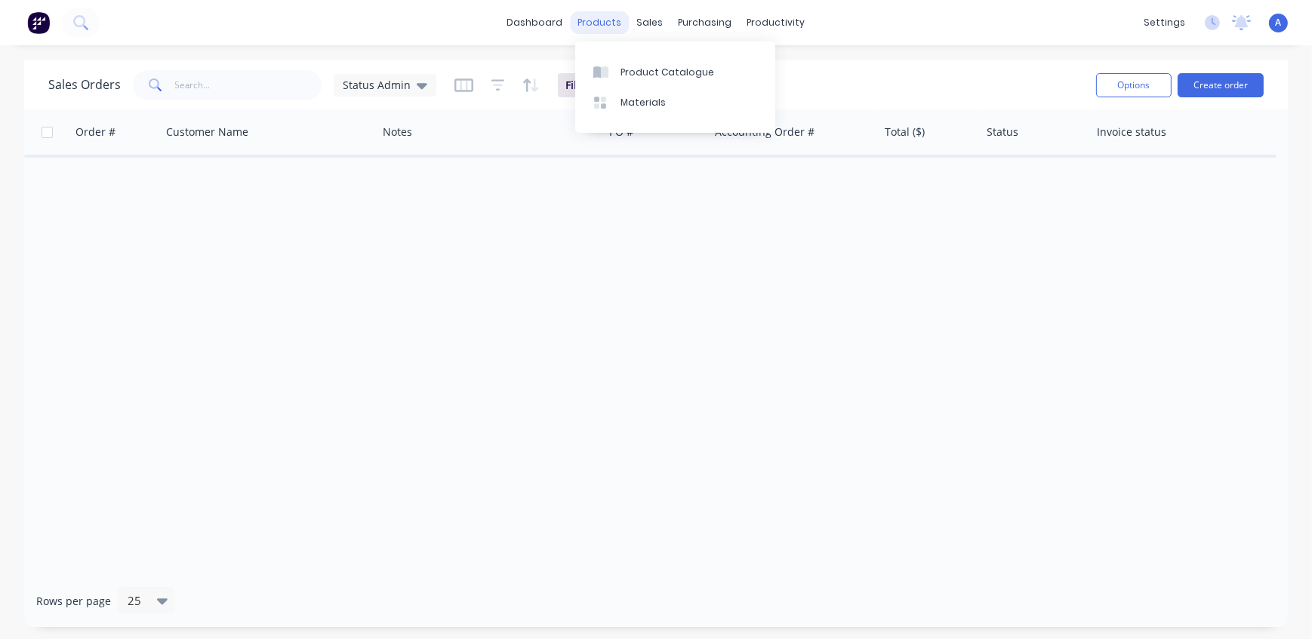
click at [596, 19] on div "products" at bounding box center [600, 22] width 59 height 23
click at [648, 71] on div "Product Catalogue" at bounding box center [667, 73] width 94 height 14
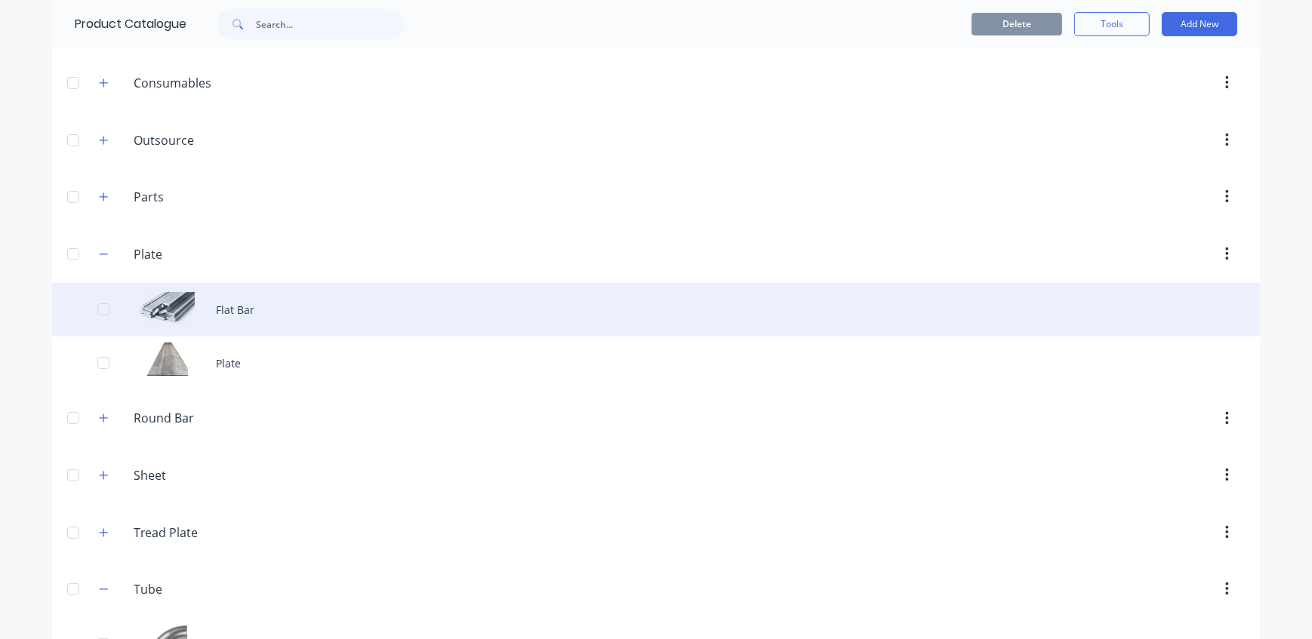
scroll to position [343, 0]
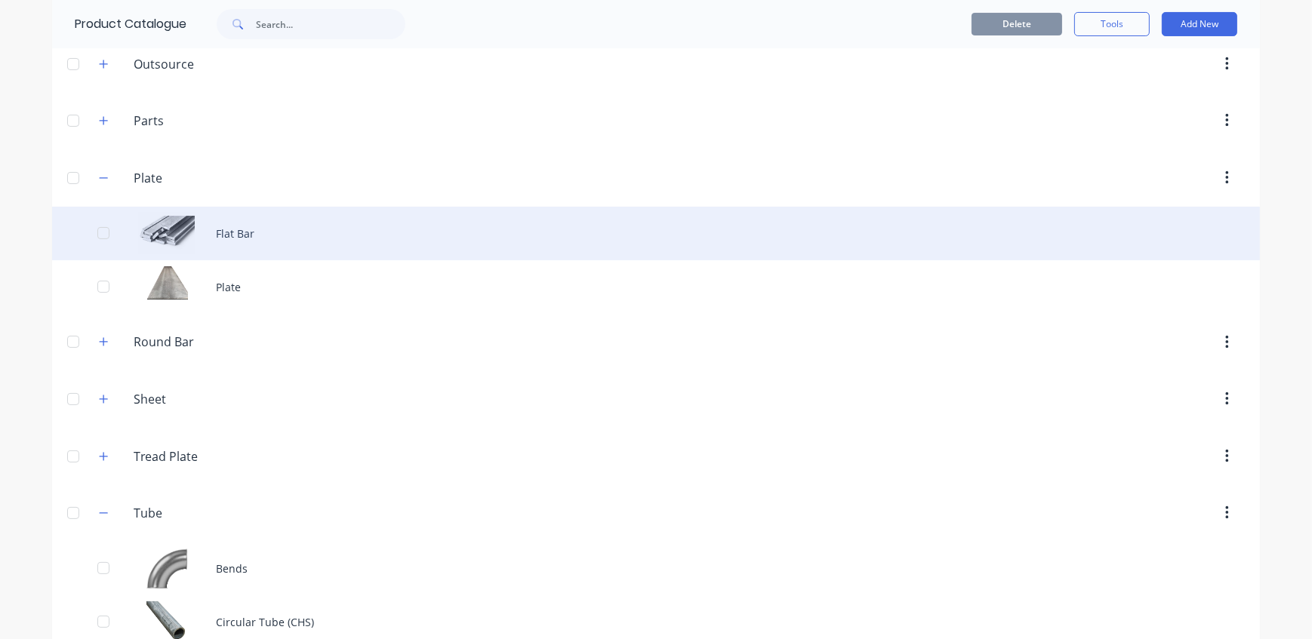
click at [267, 234] on div "Flat Bar" at bounding box center [656, 234] width 1208 height 54
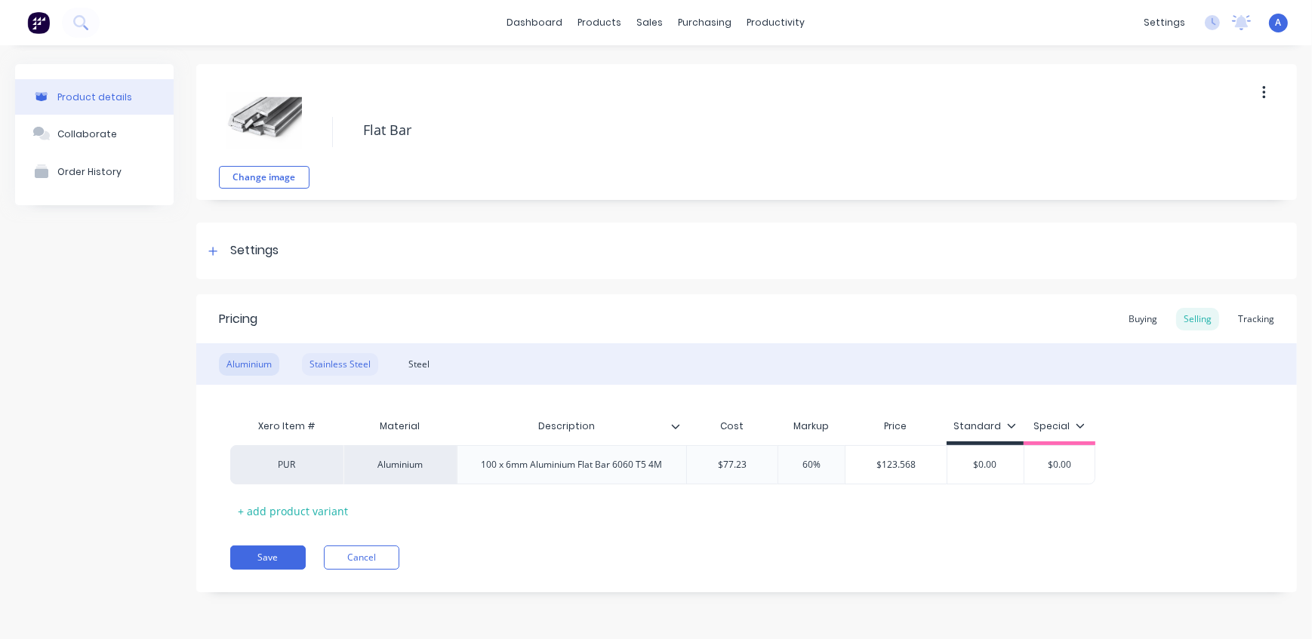
click at [334, 356] on div "Stainless Steel" at bounding box center [340, 364] width 76 height 23
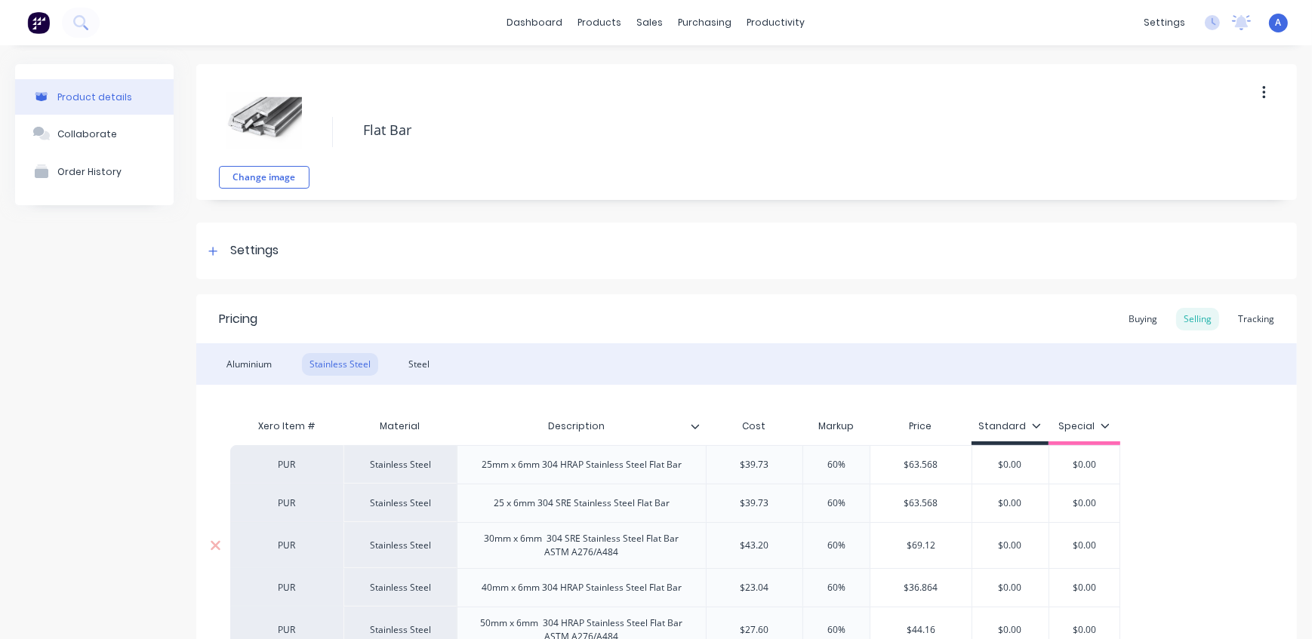
scroll to position [325, 0]
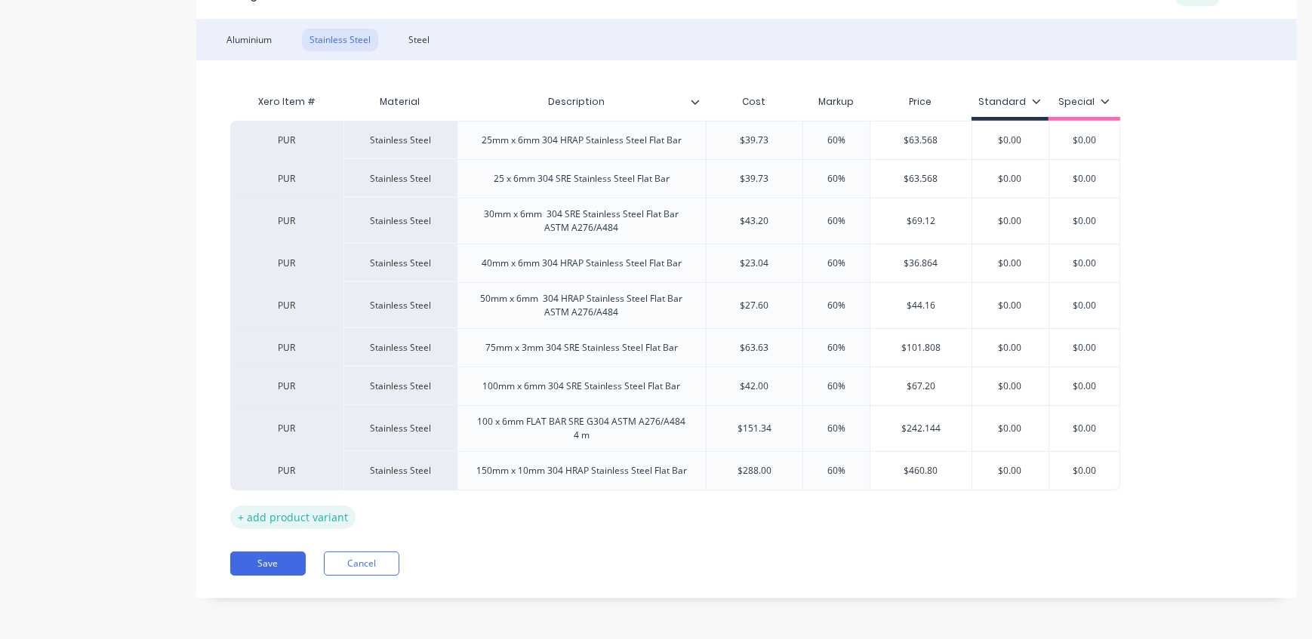
click at [318, 517] on div "+ add product variant" at bounding box center [292, 517] width 125 height 23
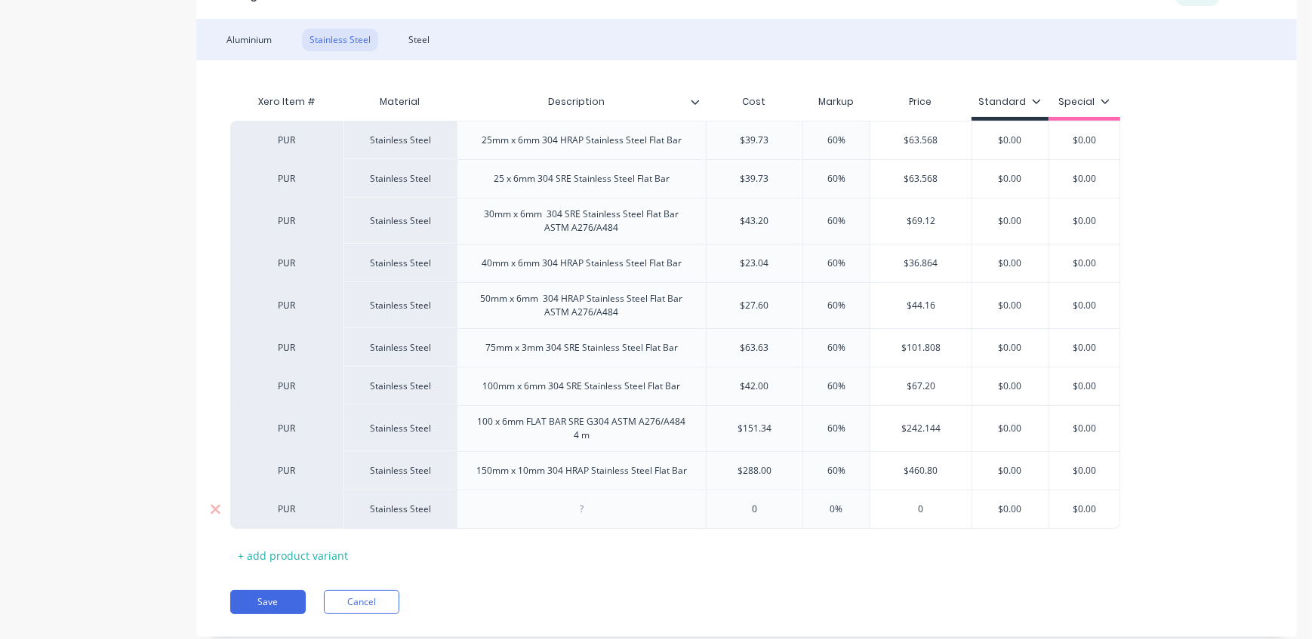
click at [585, 509] on div at bounding box center [581, 510] width 75 height 20
paste div
click at [616, 570] on div "Xero Item # Material Description Cost Markup Price Standard Special PUR Stainle…" at bounding box center [746, 331] width 1033 height 488
drag, startPoint x: 765, startPoint y: 508, endPoint x: 732, endPoint y: 509, distance: 32.5
click at [732, 509] on input "0" at bounding box center [754, 513] width 96 height 14
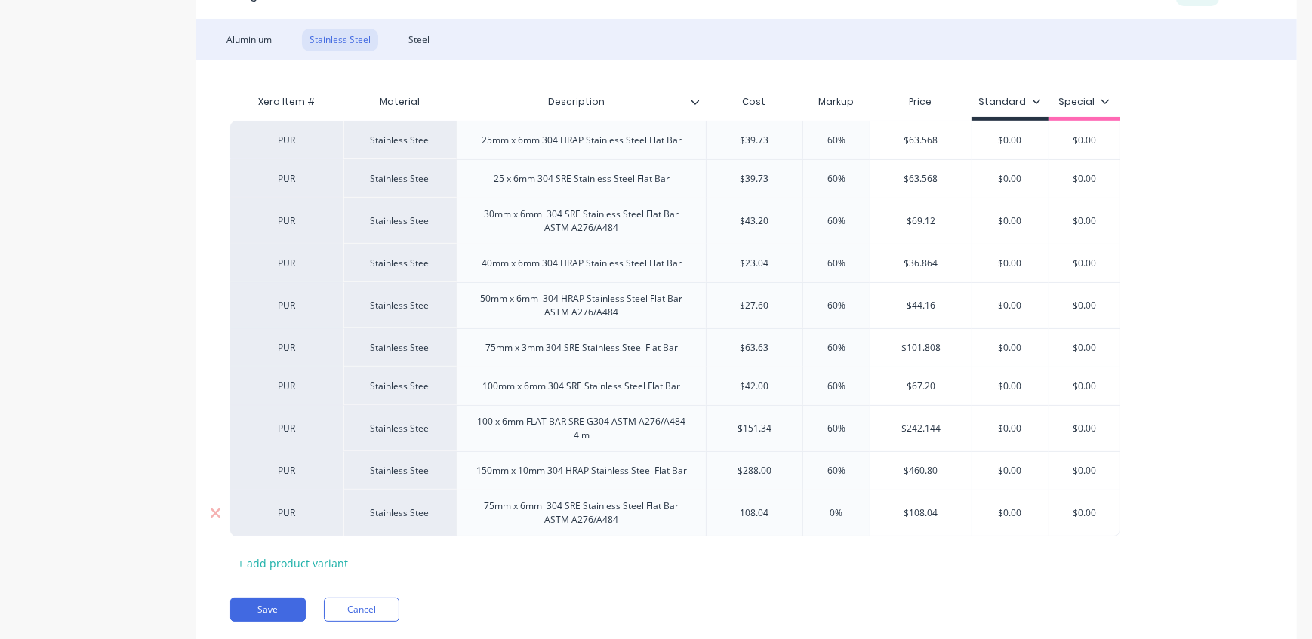
type input "108.04"
drag, startPoint x: 849, startPoint y: 513, endPoint x: 819, endPoint y: 509, distance: 30.4
click at [819, 509] on input "0%" at bounding box center [836, 513] width 75 height 14
type input "60"
type input "$172.864"
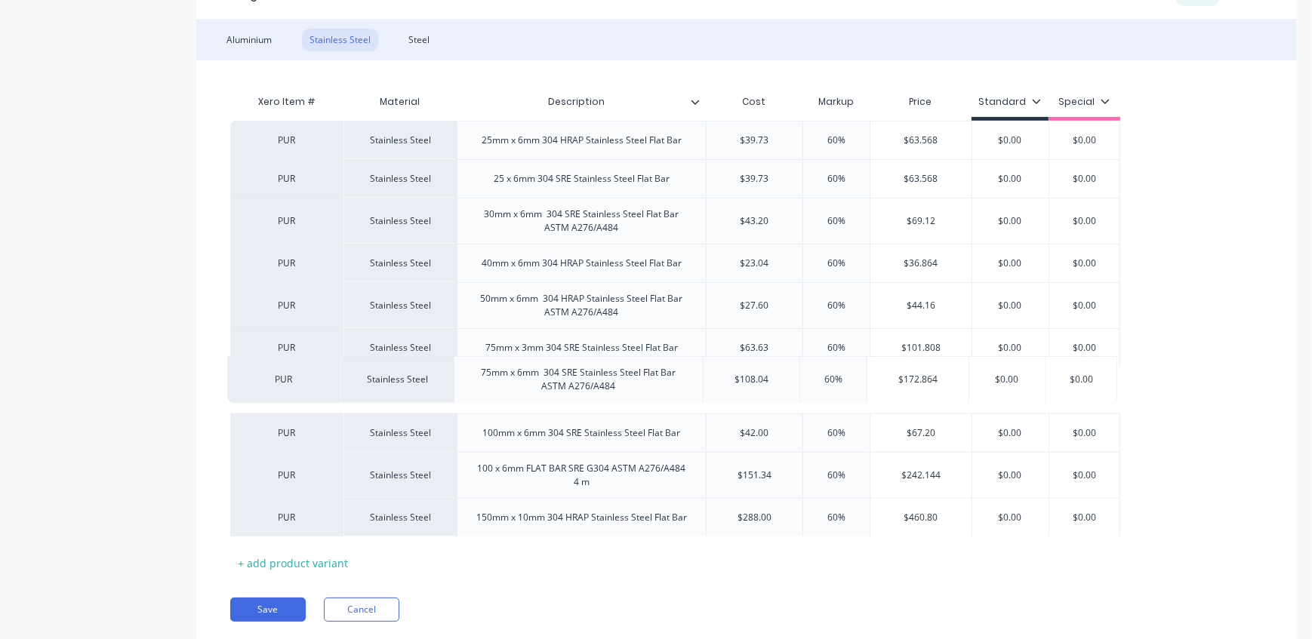
drag, startPoint x: 416, startPoint y: 516, endPoint x: 412, endPoint y: 379, distance: 137.4
click at [412, 379] on div "PUR Stainless Steel 25mm x 6mm 304 HRAP Stainless Steel Flat Bar $39.73 60% $63…" at bounding box center [746, 329] width 1033 height 416
click at [657, 586] on div "Pricing Buying Selling Tracking Aluminium Stainless Steel Steel Xero Item # Mat…" at bounding box center [746, 307] width 1101 height 675
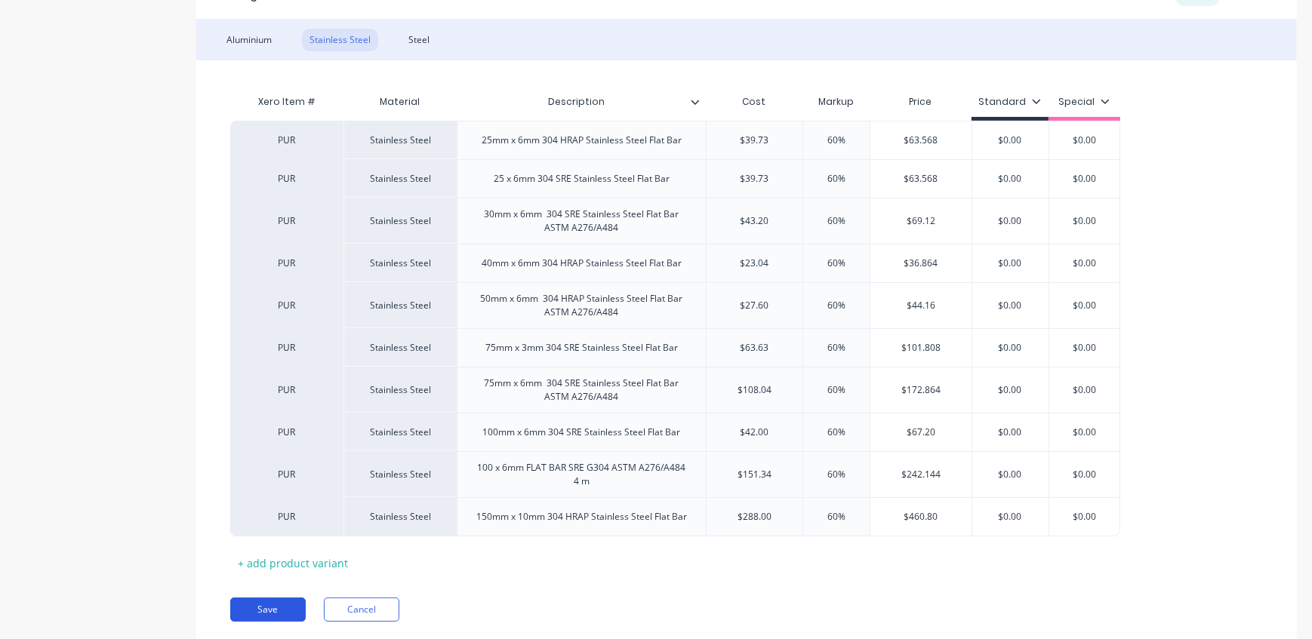
click at [279, 607] on button "Save" at bounding box center [267, 610] width 75 height 24
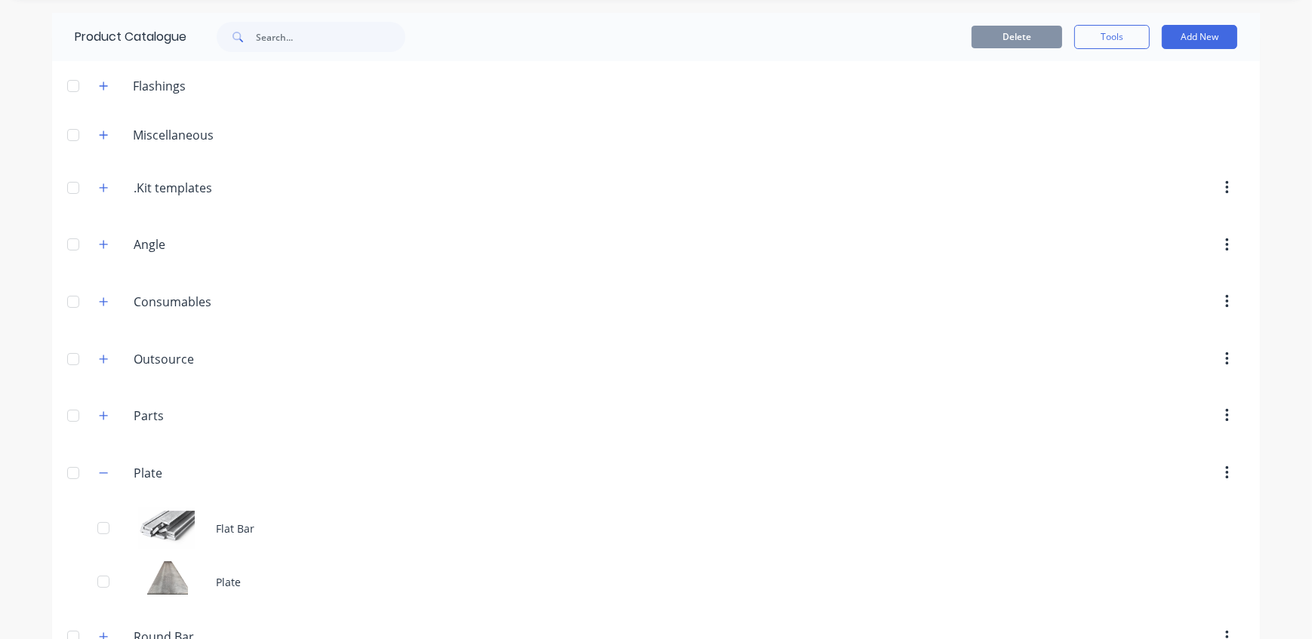
scroll to position [137, 0]
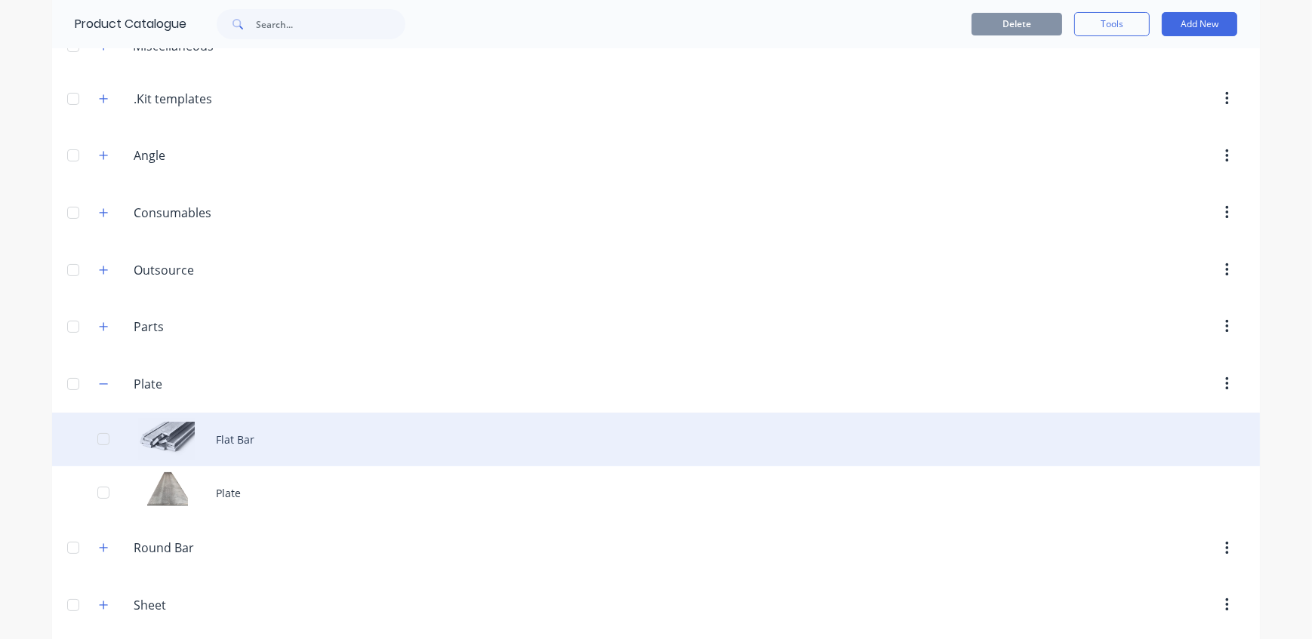
click at [241, 436] on div "Flat Bar" at bounding box center [656, 440] width 1208 height 54
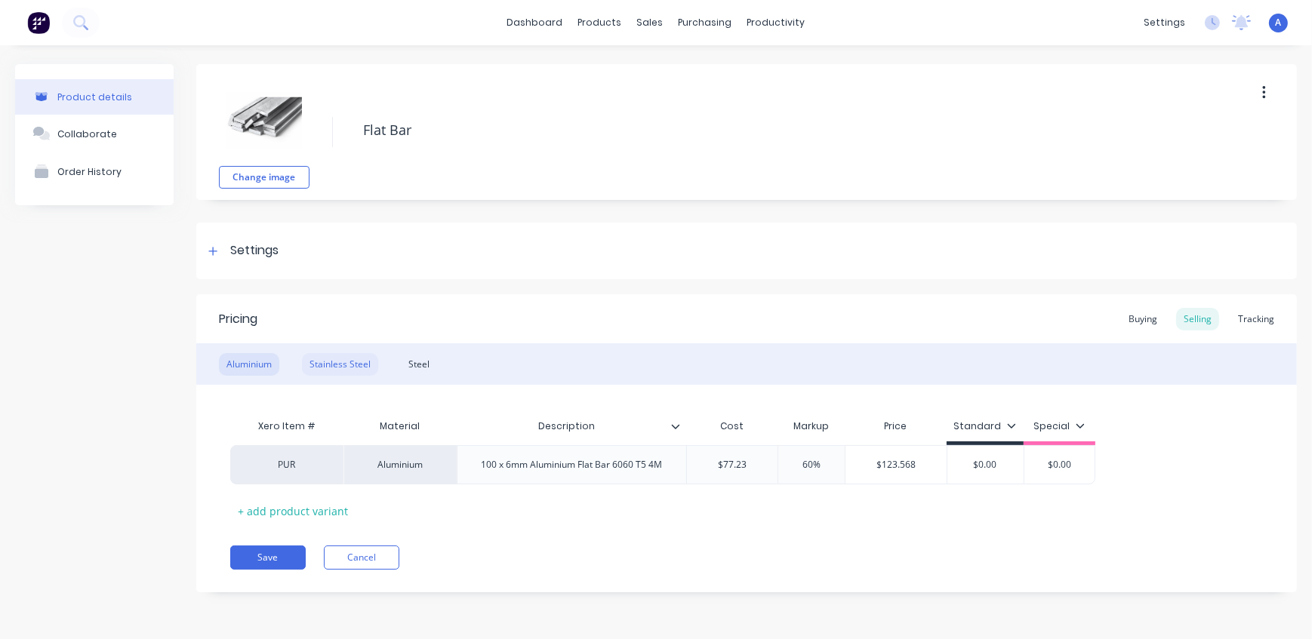
click at [345, 359] on div "Stainless Steel" at bounding box center [340, 364] width 76 height 23
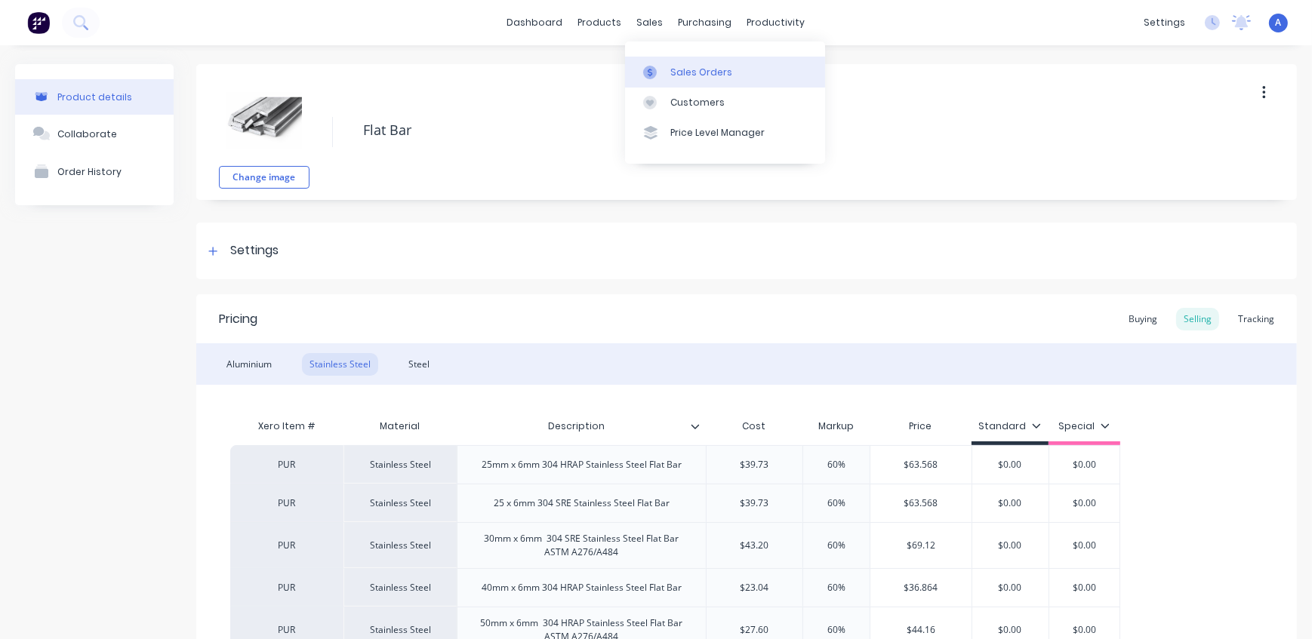
click at [682, 72] on div "Sales Orders" at bounding box center [701, 73] width 62 height 14
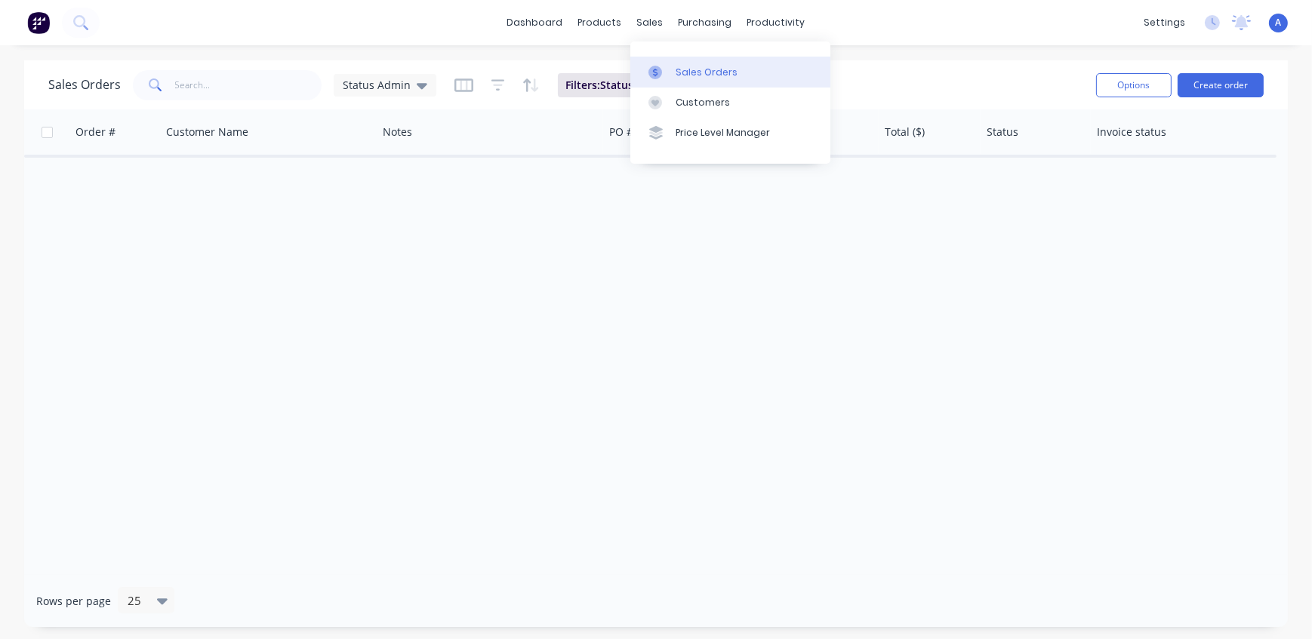
click at [663, 70] on div at bounding box center [659, 73] width 23 height 14
click at [882, 90] on div "Sales Orders Status Admin Filters: Status Reset" at bounding box center [566, 84] width 1036 height 37
click at [368, 80] on span "Status Admin" at bounding box center [377, 85] width 68 height 16
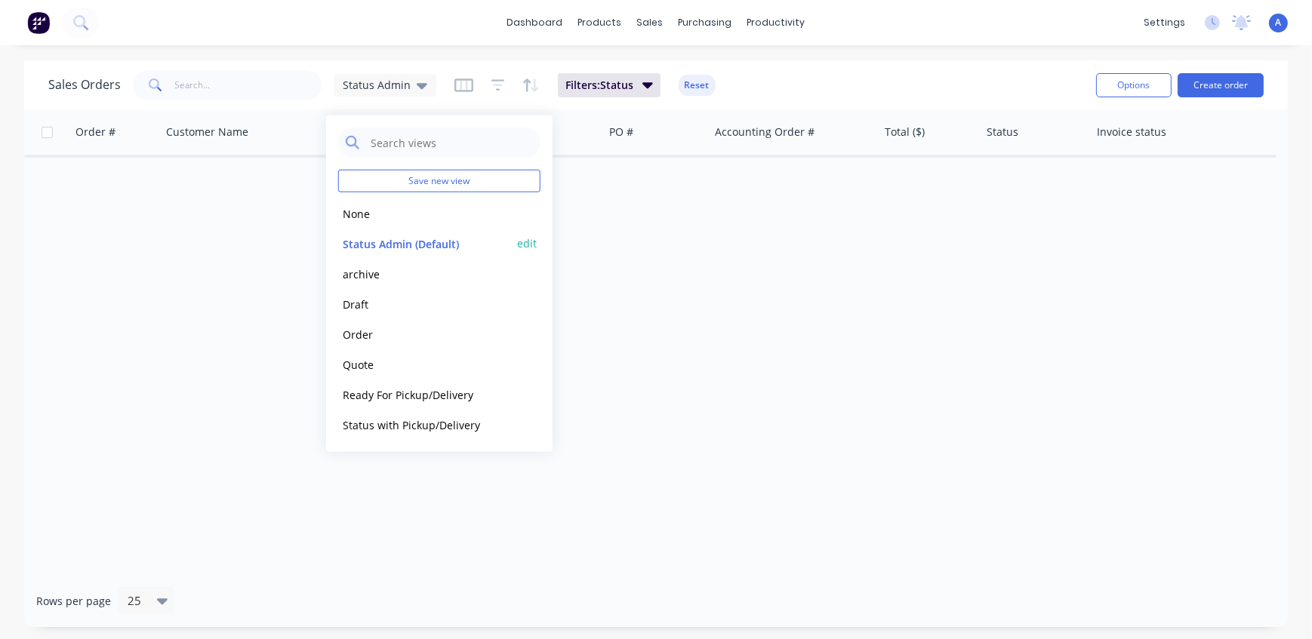
click at [396, 245] on button "Status Admin (Default)" at bounding box center [424, 243] width 172 height 17
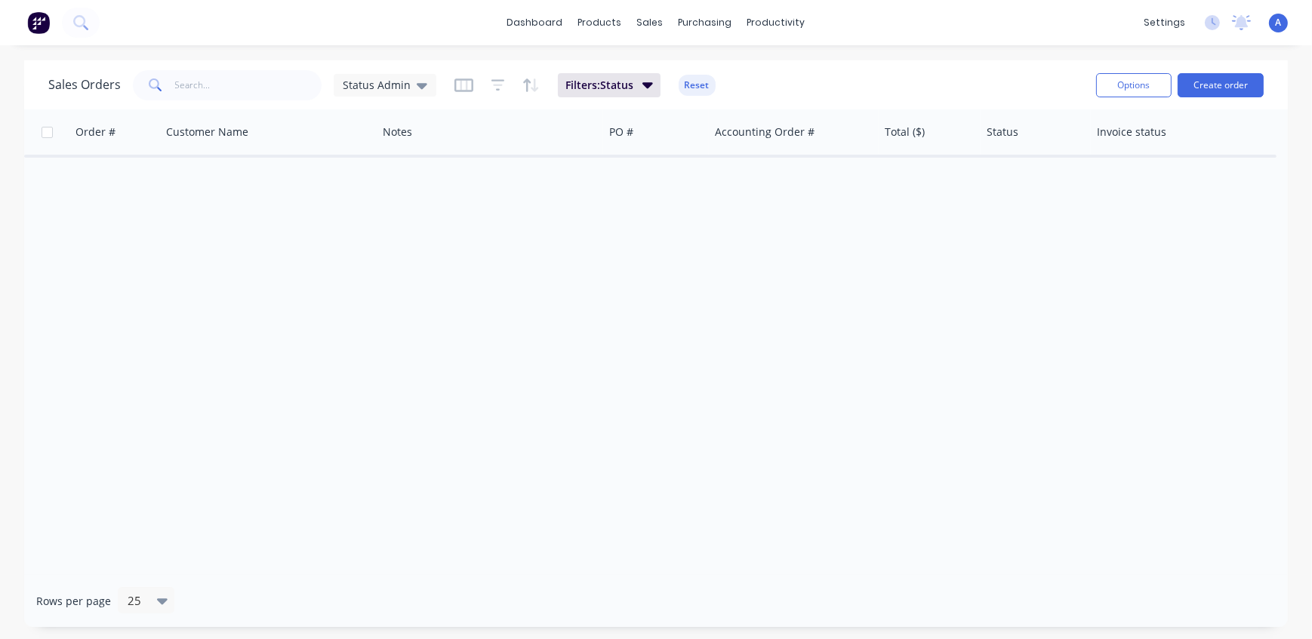
click at [926, 90] on div "Sales Orders Status Admin Filters: Status Reset" at bounding box center [566, 84] width 1036 height 37
click at [596, 20] on div "products" at bounding box center [600, 22] width 59 height 23
click at [701, 77] on div "Sales Orders" at bounding box center [707, 73] width 62 height 14
click at [345, 86] on span "Status Admin" at bounding box center [377, 85] width 68 height 16
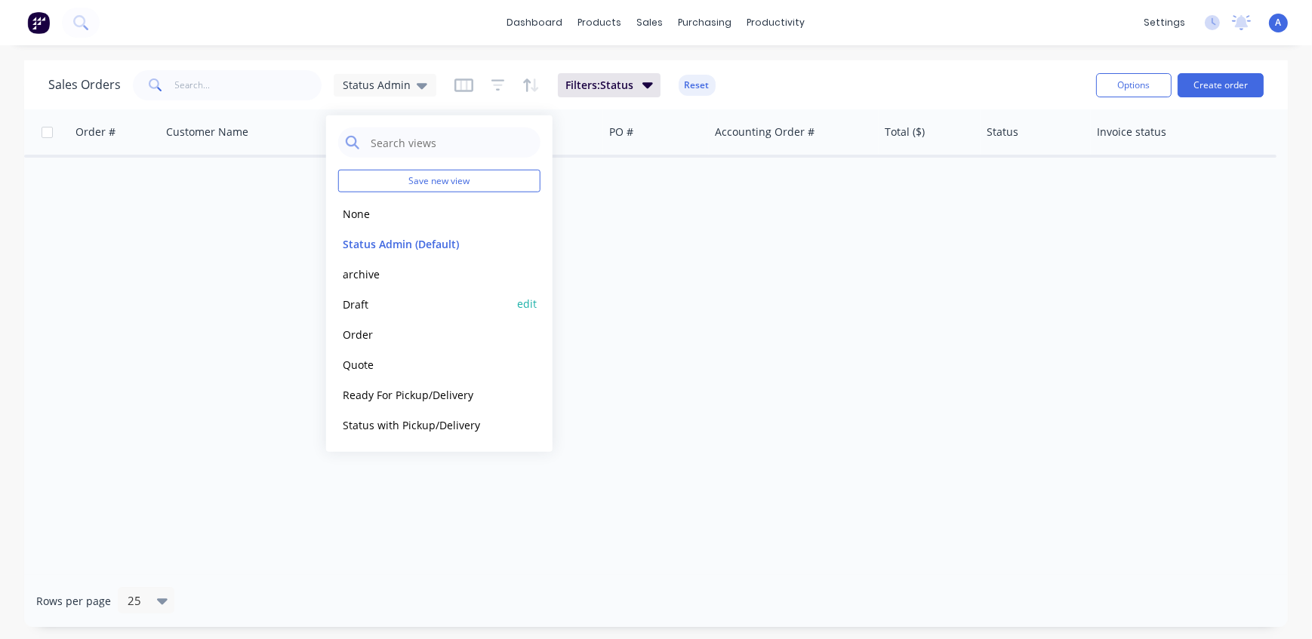
click at [369, 307] on button "Draft" at bounding box center [424, 303] width 172 height 17
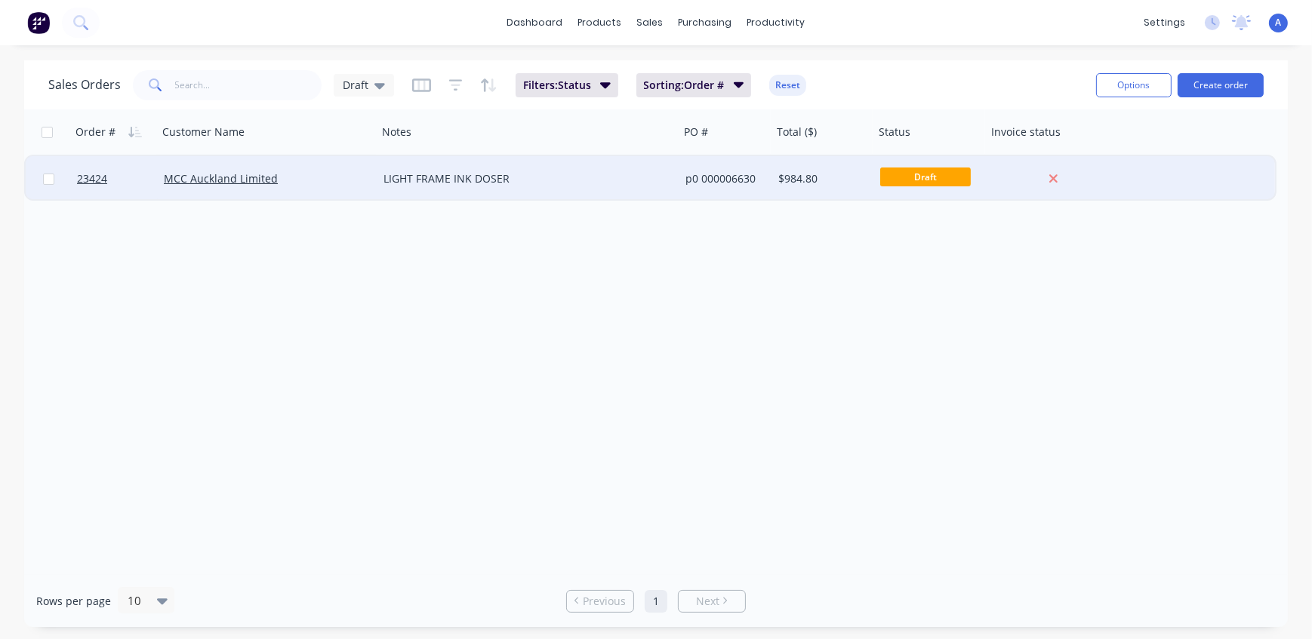
click at [319, 182] on div "MCC Auckland Limited" at bounding box center [262, 178] width 197 height 15
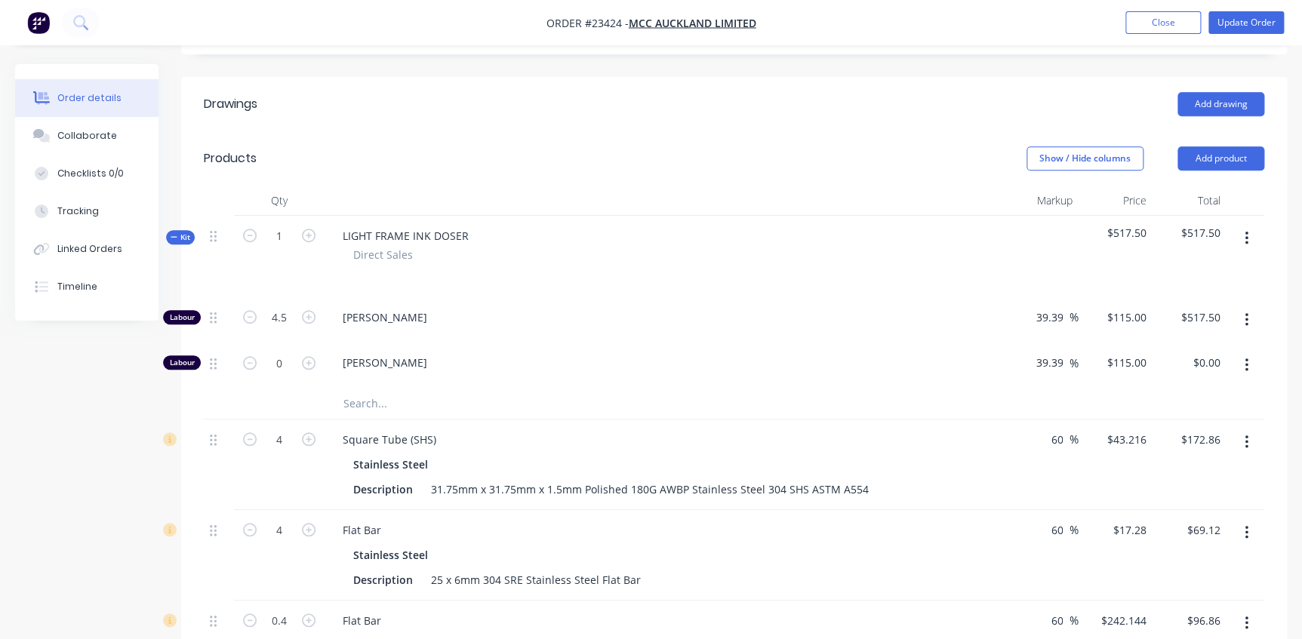
scroll to position [411, 0]
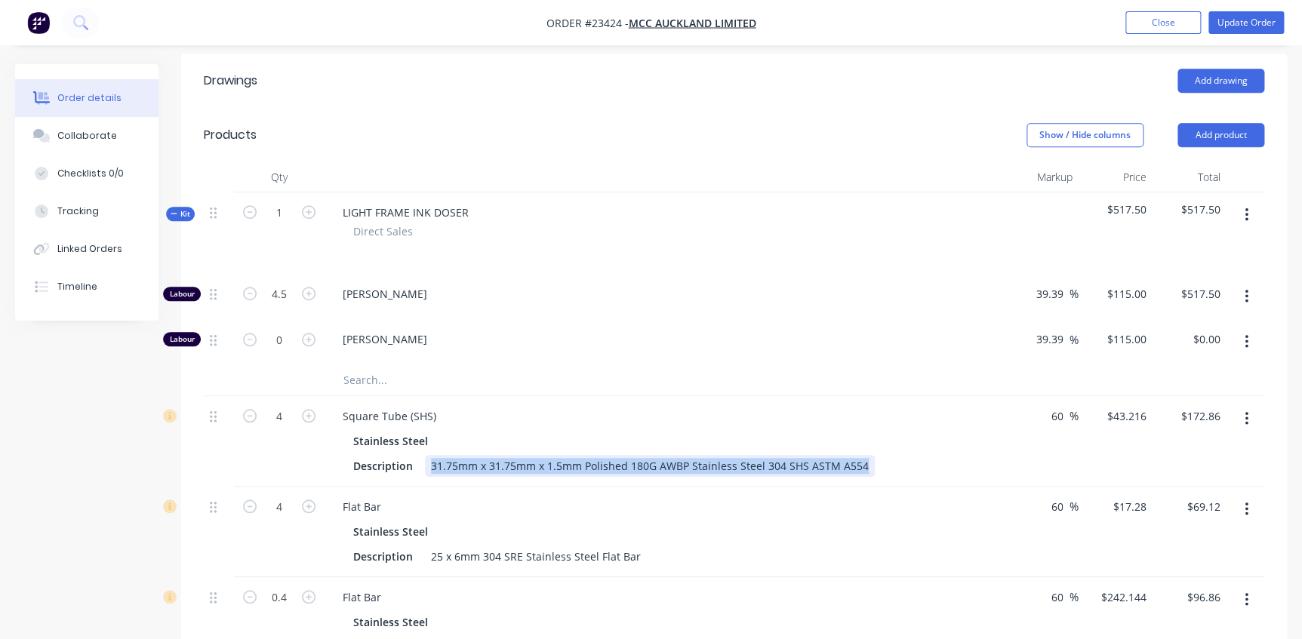
drag, startPoint x: 429, startPoint y: 421, endPoint x: 894, endPoint y: 414, distance: 464.3
click at [894, 455] on div "Description 31.75mm x 31.75mm x 1.5mm Polished 180G AWBP Stainless Steel 304 SH…" at bounding box center [661, 466] width 628 height 22
copy div "31.75mm x 31.75mm x 1.5mm Polished 180G AWBP Stainless Steel 304 SHS ASTM A554"
click at [442, 365] on input "text" at bounding box center [494, 380] width 302 height 30
paste input "31.75mm x 31.75mm x 1.5mm Polished 180G AWBP Stainless Steel 304 SHS ASTM A554"
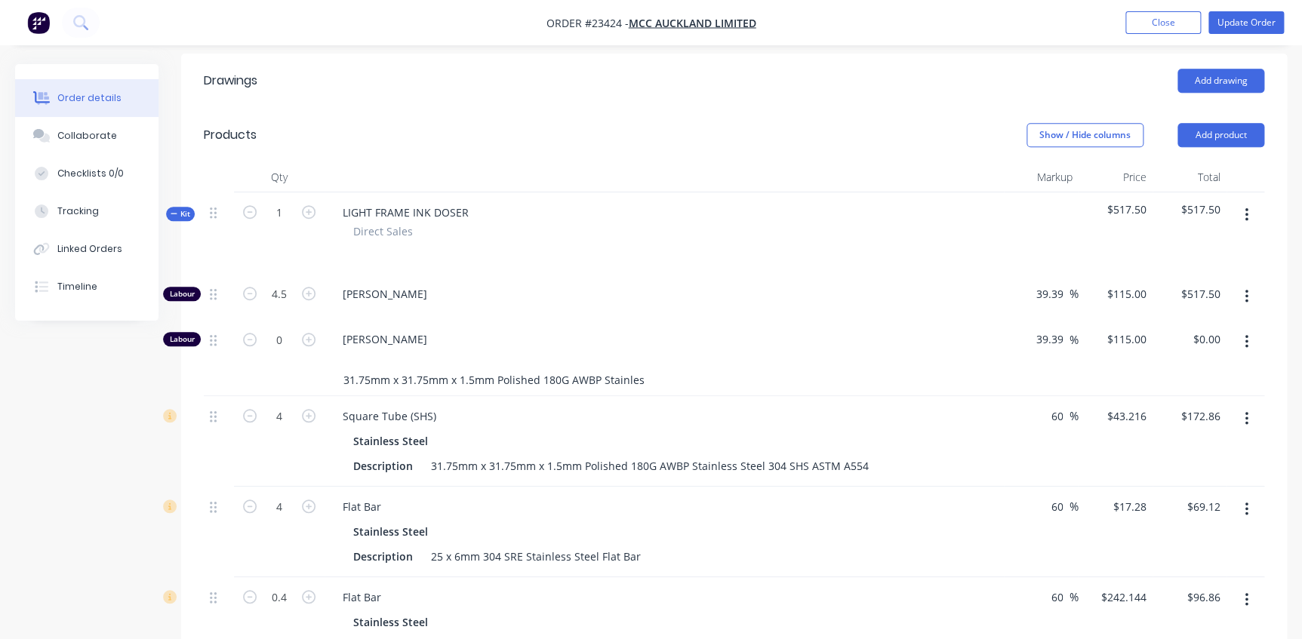
scroll to position [0, 128]
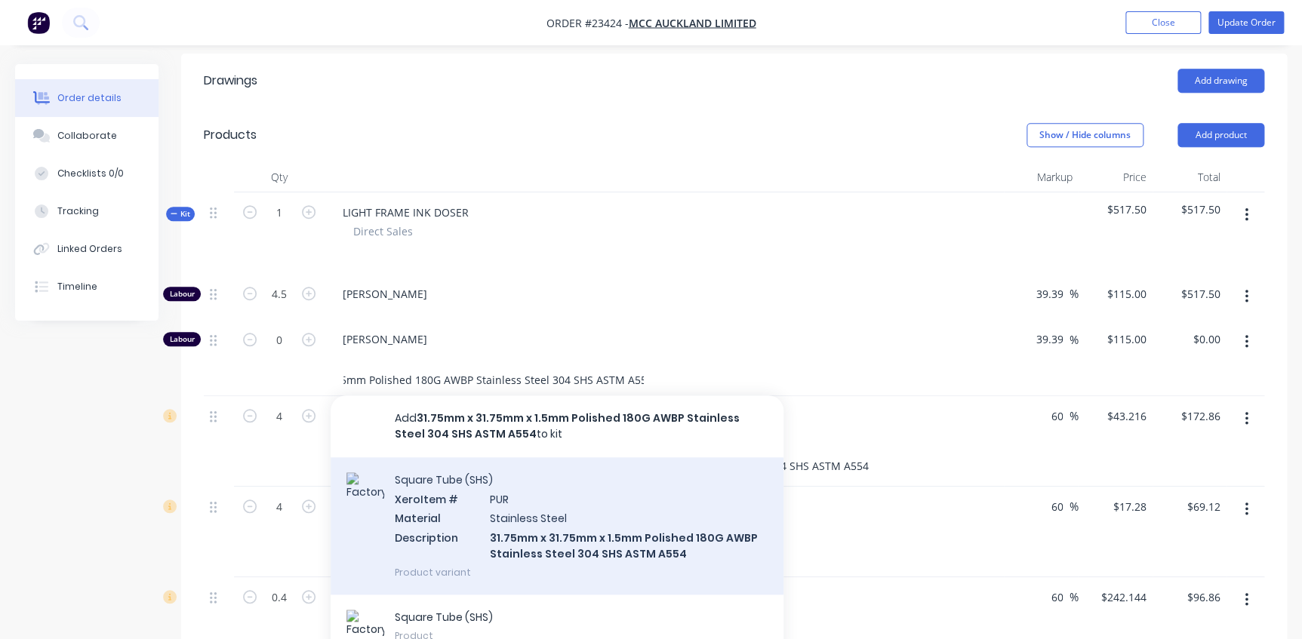
type input "31.75mm x 31.75mm x 1.5mm Polished 180G AWBP Stainless Steel 304 SHS ASTM A554"
click at [589, 497] on div "Square Tube (SHS) Xero Item # PUR Material Stainless Steel Description 31.75mm …" at bounding box center [557, 525] width 453 height 137
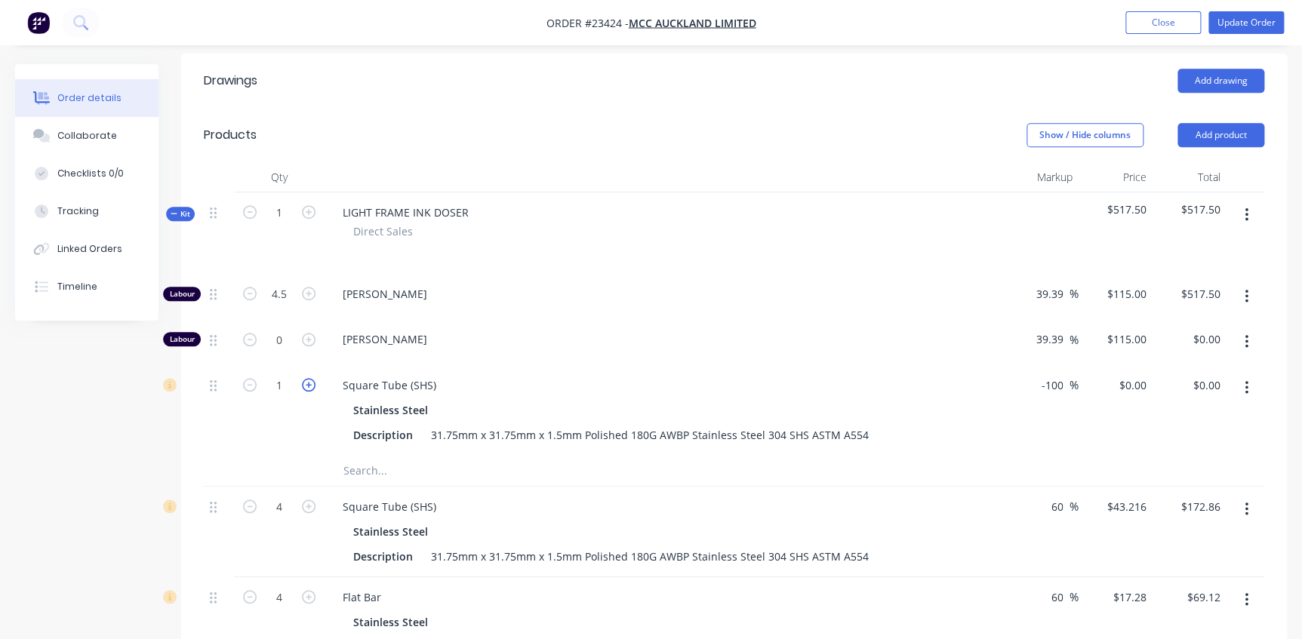
click at [309, 378] on icon "button" at bounding box center [309, 385] width 14 height 14
type input "4"
click at [582, 374] on div "Square Tube (SHS)" at bounding box center [664, 385] width 667 height 22
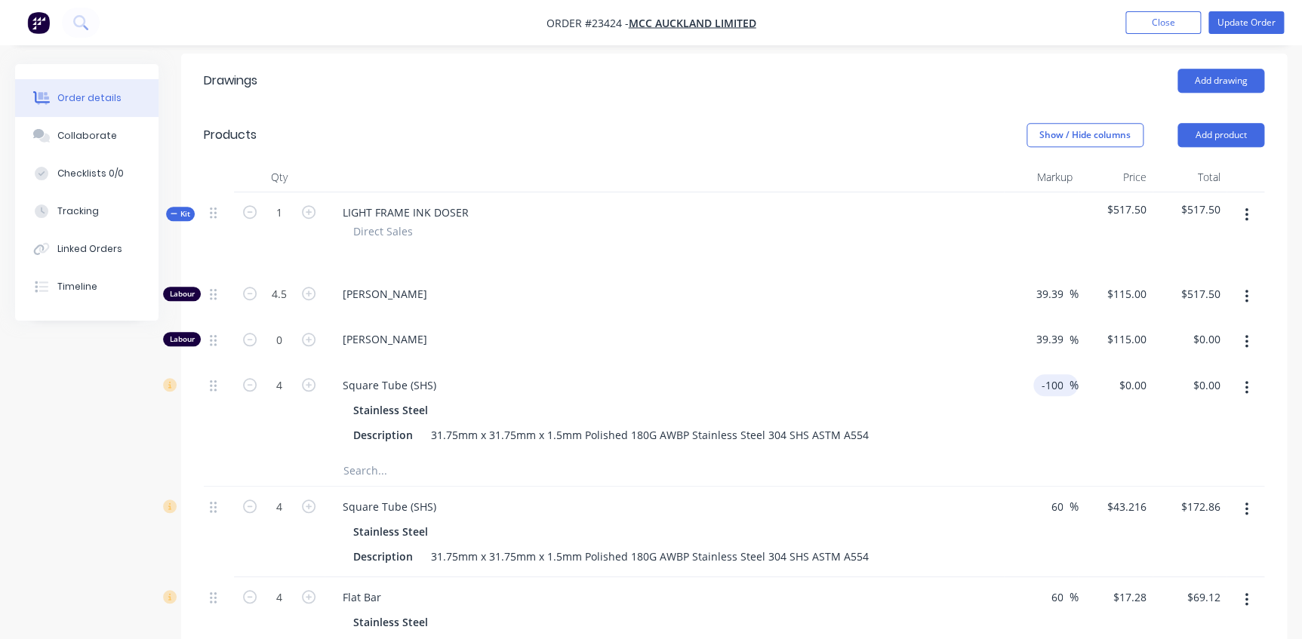
click at [1043, 374] on input "-100" at bounding box center [1053, 385] width 29 height 22
drag, startPoint x: 1064, startPoint y: 340, endPoint x: 996, endPoint y: 337, distance: 68.0
click at [996, 365] on div "4 Square Tube (SHS) Stainless Steel Description 31.75mm x 31.75mm x 1.5mm Polis…" at bounding box center [734, 410] width 1060 height 91
type input "60"
click at [893, 331] on span "[PERSON_NAME]" at bounding box center [670, 339] width 655 height 16
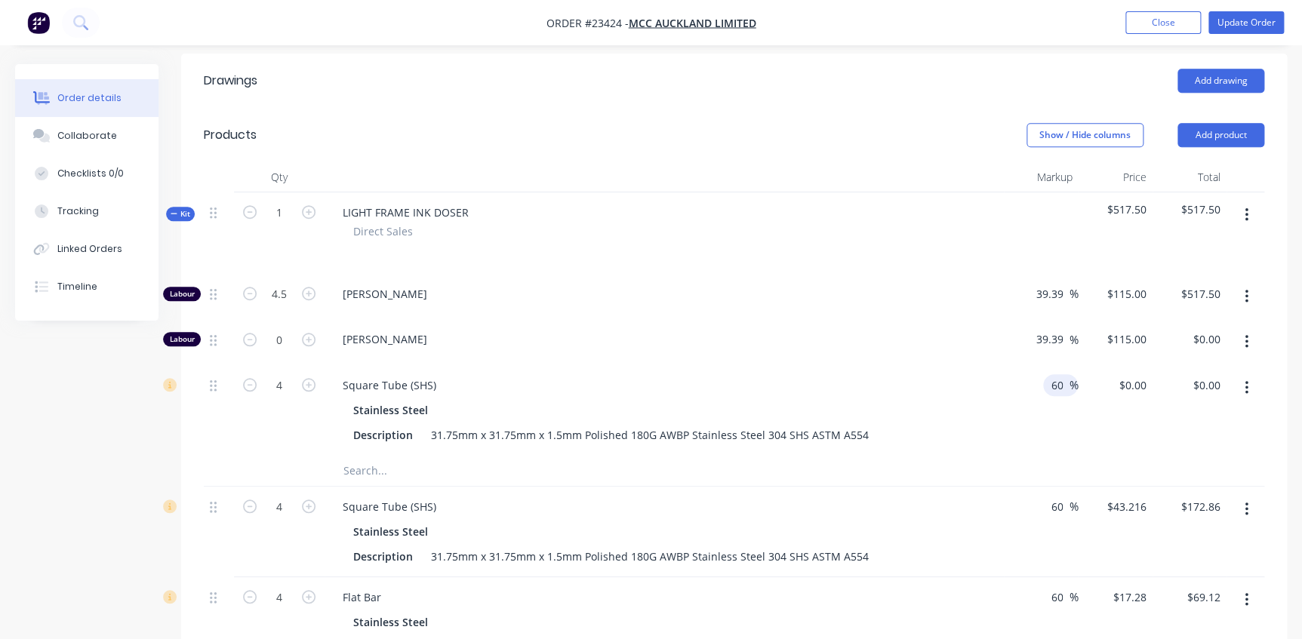
type input "$16.048"
type input "$64.19"
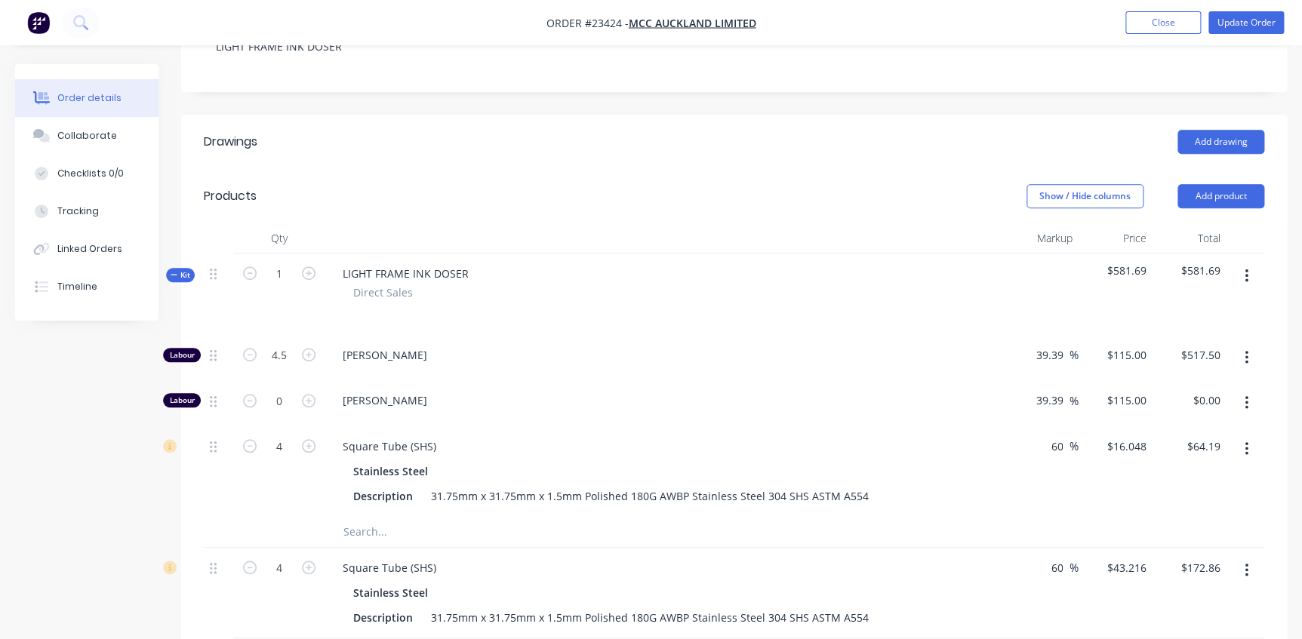
scroll to position [343, 0]
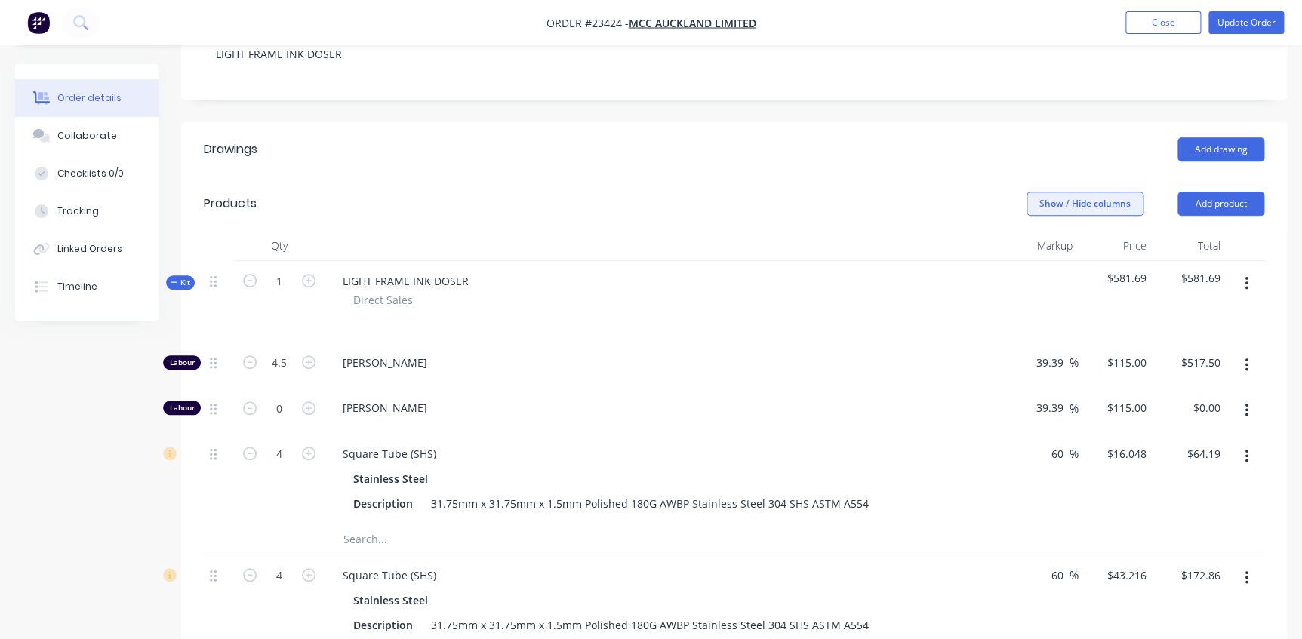
click at [1060, 192] on button "Show / Hide columns" at bounding box center [1085, 204] width 117 height 24
click at [1054, 208] on label "Cost" at bounding box center [1046, 210] width 26 height 13
click at [1033, 204] on input "Cost" at bounding box center [1033, 204] width 0 height 0
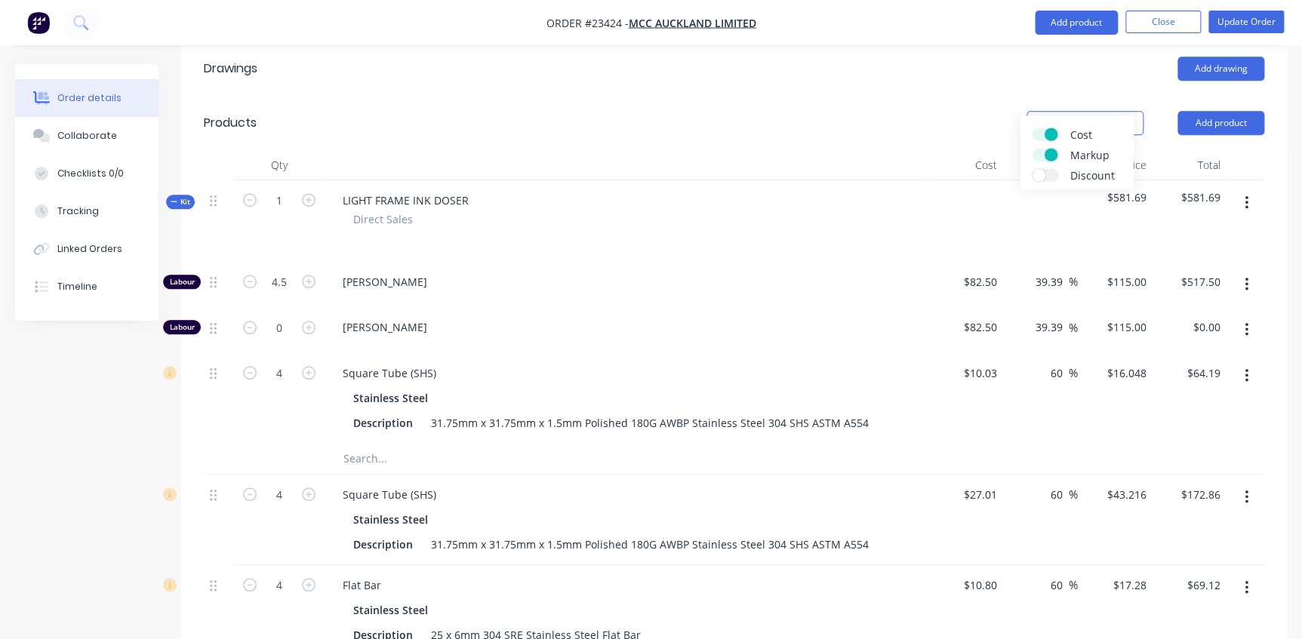
scroll to position [549, 0]
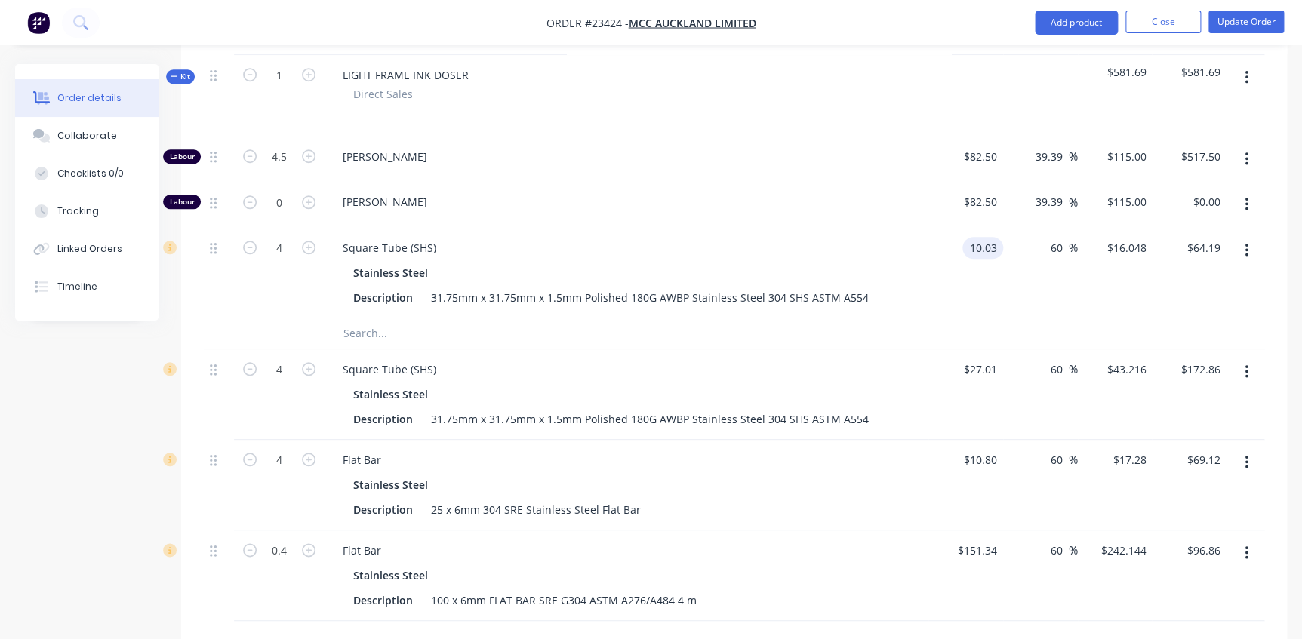
click at [997, 237] on input "10.03" at bounding box center [985, 248] width 35 height 22
drag, startPoint x: 999, startPoint y: 206, endPoint x: 962, endPoint y: 204, distance: 37.1
click at [962, 237] on div "10.03 10.03" at bounding box center [982, 248] width 41 height 22
type input "27.01"
type input "$43.216"
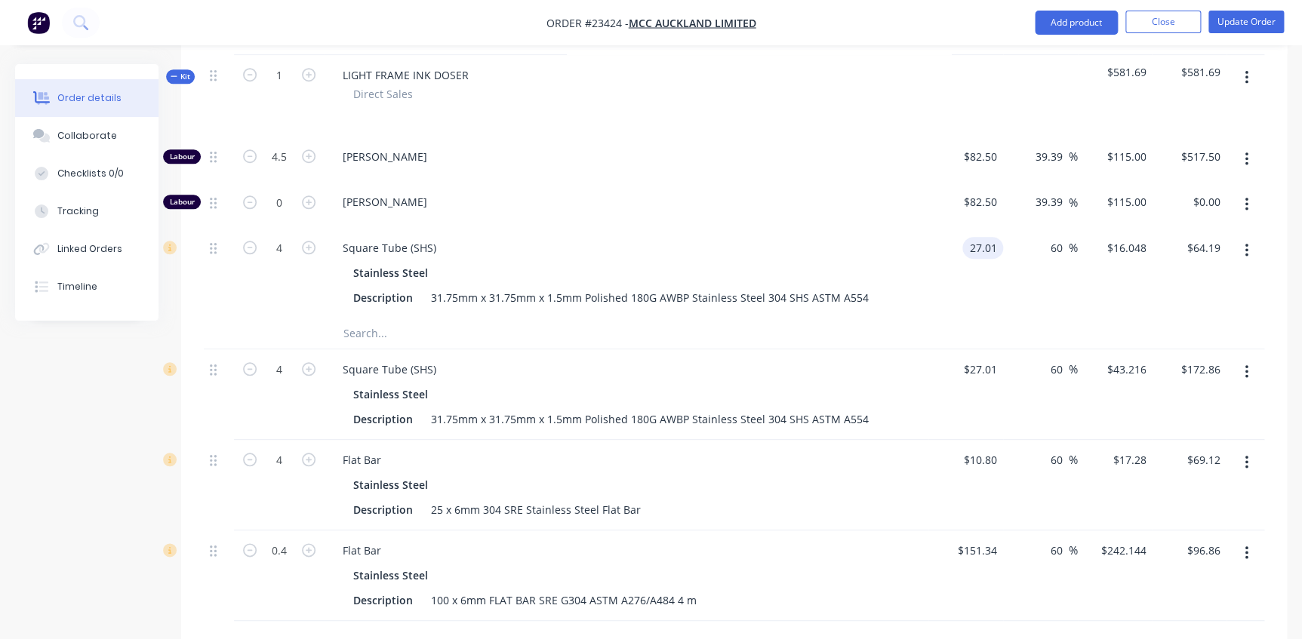
type input "$172.86"
type input "$27.01"
click at [923, 228] on div "Square Tube (SHS) Stainless Steel Description 31.75mm x 31.75mm x 1.5mm Polishe…" at bounding box center [627, 273] width 604 height 91
click at [1245, 365] on icon "button" at bounding box center [1246, 372] width 3 height 14
click at [1156, 491] on div "Delete" at bounding box center [1192, 502] width 116 height 22
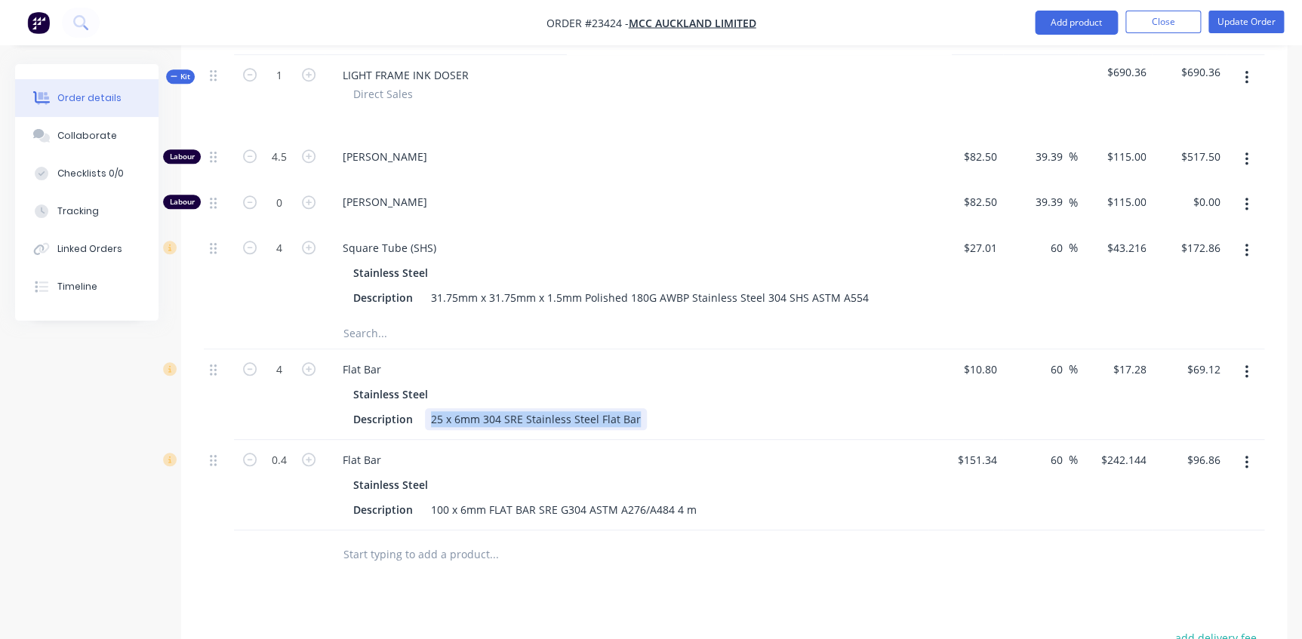
drag, startPoint x: 430, startPoint y: 376, endPoint x: 657, endPoint y: 365, distance: 227.4
click at [657, 408] on div "Description 25 x 6mm 304 SRE Stainless Steel Flat Bar" at bounding box center [623, 419] width 553 height 22
copy div "25 x 6mm 304 SRE Stainless Steel Flat Bar"
click at [356, 319] on input "text" at bounding box center [494, 334] width 302 height 30
paste input "25 x 6mm 304 SRE Stainless Steel Flat Bar"
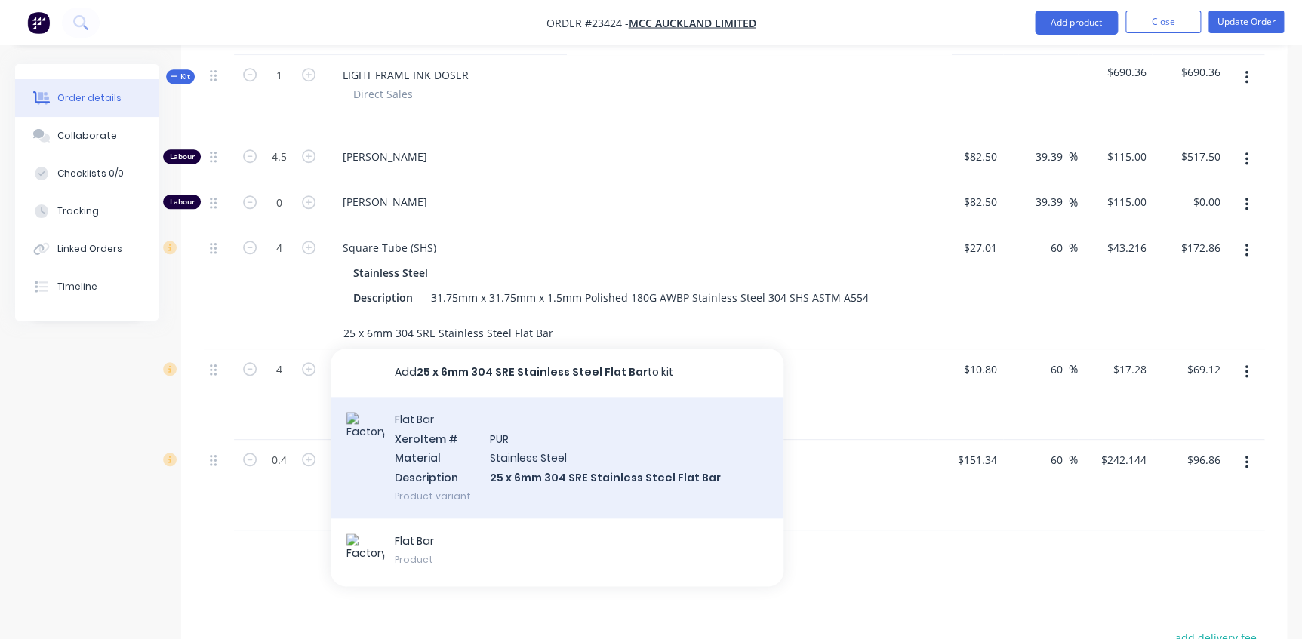
type input "25 x 6mm 304 SRE Stainless Steel Flat Bar"
click at [553, 424] on div "Flat Bar Xero Item # PUR Material Stainless Steel Description 25 x 6mm 304 SRE …" at bounding box center [557, 458] width 453 height 122
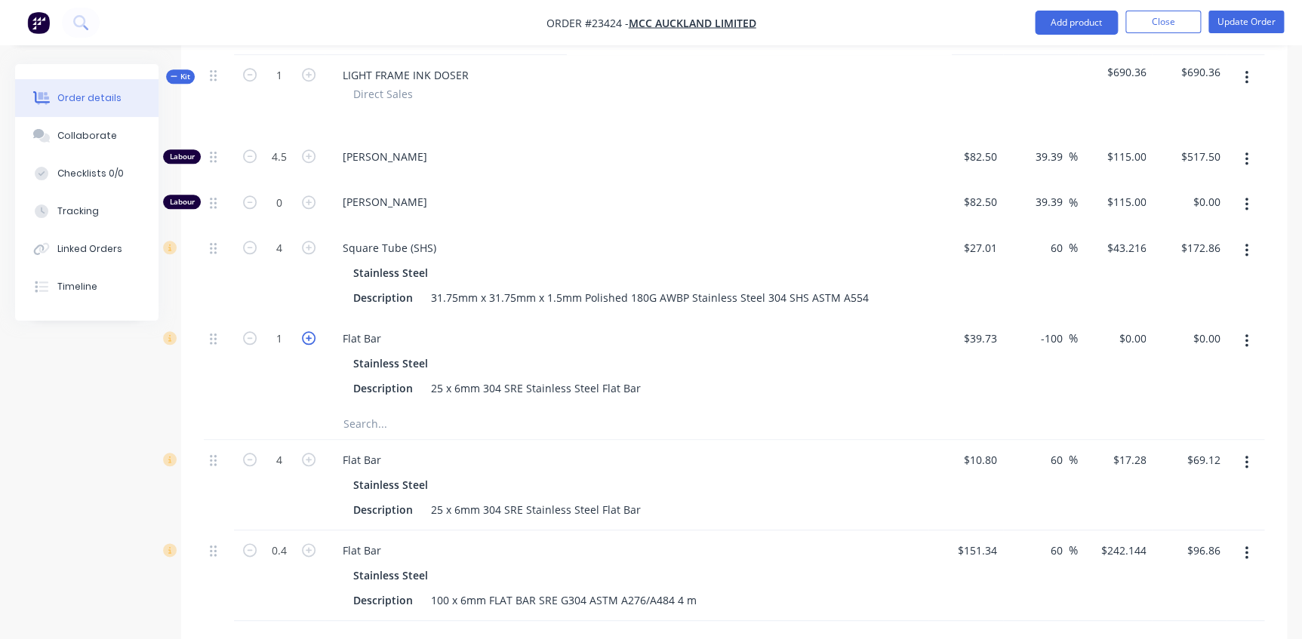
click at [306, 331] on icon "button" at bounding box center [309, 338] width 14 height 14
click at [249, 331] on icon "button" at bounding box center [250, 338] width 14 height 14
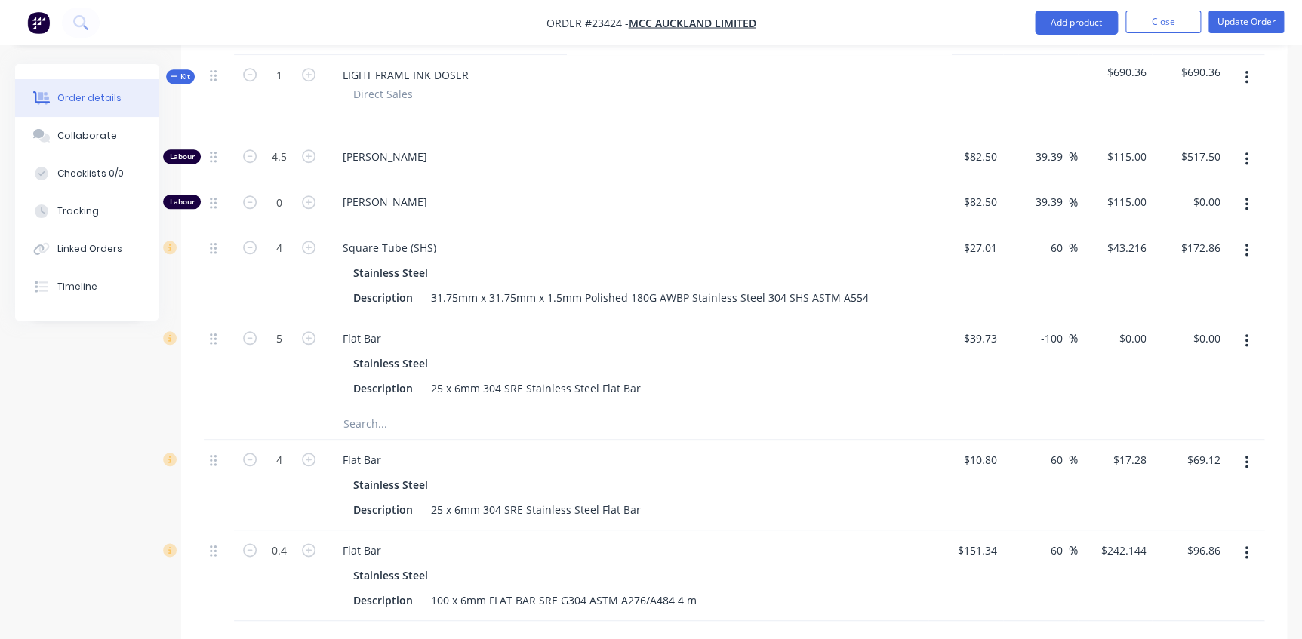
type input "4"
click at [728, 409] on div at bounding box center [557, 424] width 453 height 30
click at [999, 328] on input "39.73" at bounding box center [985, 339] width 35 height 22
type input "$10.80"
drag, startPoint x: 1063, startPoint y: 295, endPoint x: 976, endPoint y: 294, distance: 86.8
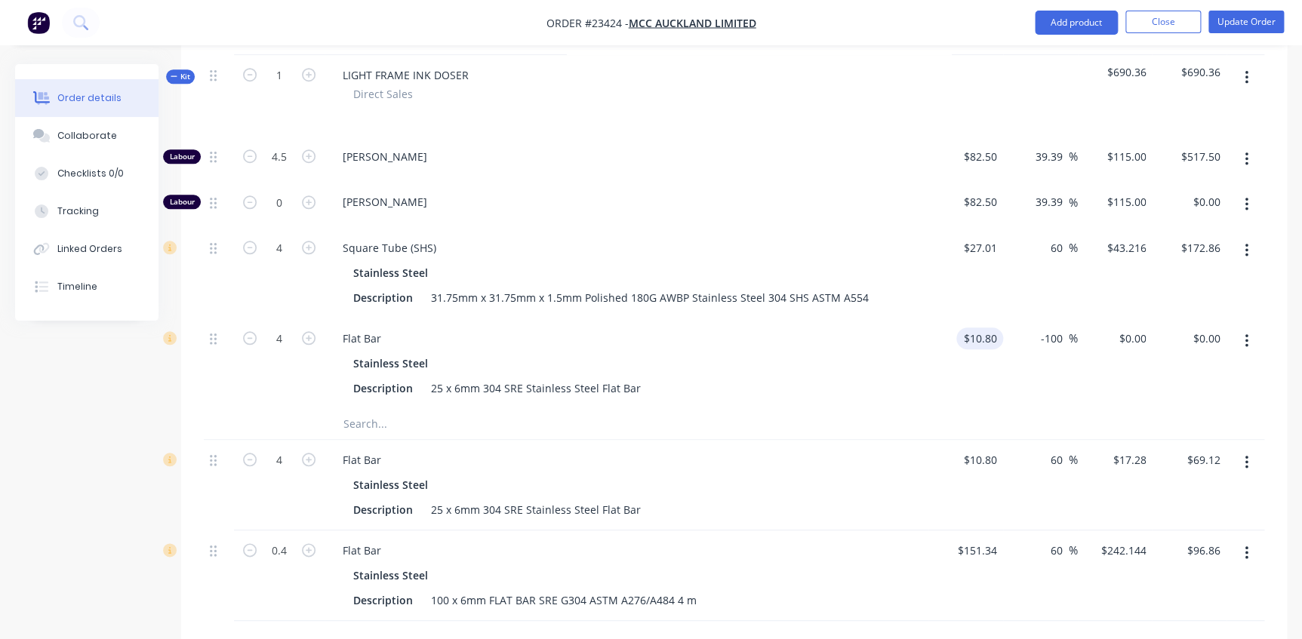
click at [976, 319] on div "4 Flat Bar Stainless Steel Description 25 x 6mm 304 SRE Stainless Steel Flat Ba…" at bounding box center [734, 364] width 1060 height 91
type input "60"
click at [827, 328] on div "Flat Bar" at bounding box center [627, 339] width 592 height 22
type input "$17.28"
type input "$69.12"
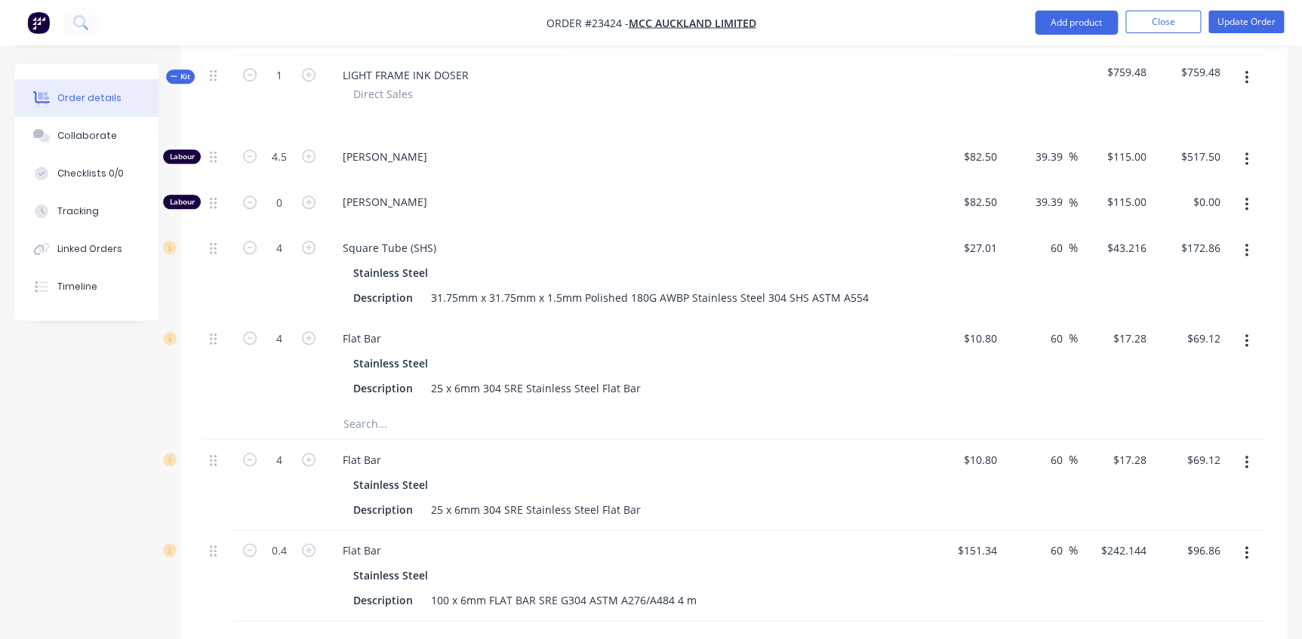
click at [1243, 449] on button "button" at bounding box center [1246, 462] width 35 height 27
click at [1159, 582] on div "Delete" at bounding box center [1192, 593] width 116 height 22
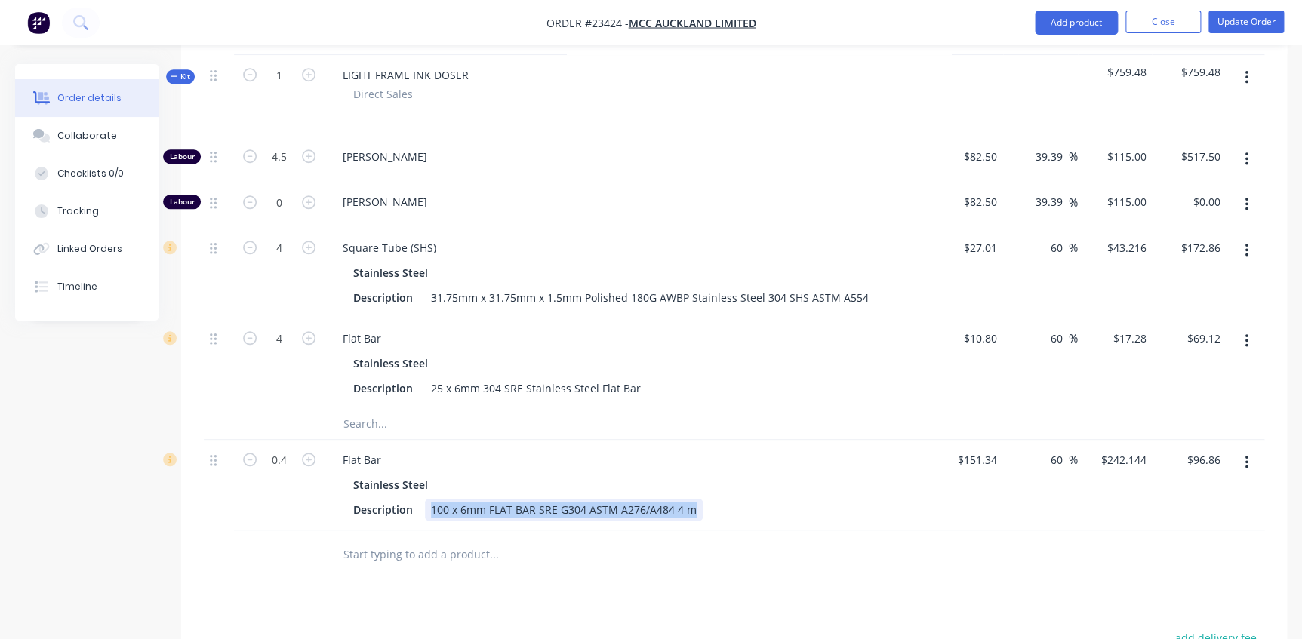
drag, startPoint x: 429, startPoint y: 466, endPoint x: 782, endPoint y: 463, distance: 353.3
click at [782, 499] on div "Description 100 x 6mm FLAT BAR SRE G304 ASTM A276/A484 4 m" at bounding box center [623, 510] width 553 height 22
copy div "100 x 6mm FLAT BAR SRE G304 ASTM A276/A484 4 m"
click at [380, 409] on input "text" at bounding box center [494, 424] width 302 height 30
paste input "100 x 6mm FLAT BAR SRE G304 ASTM A276/A484 4 m"
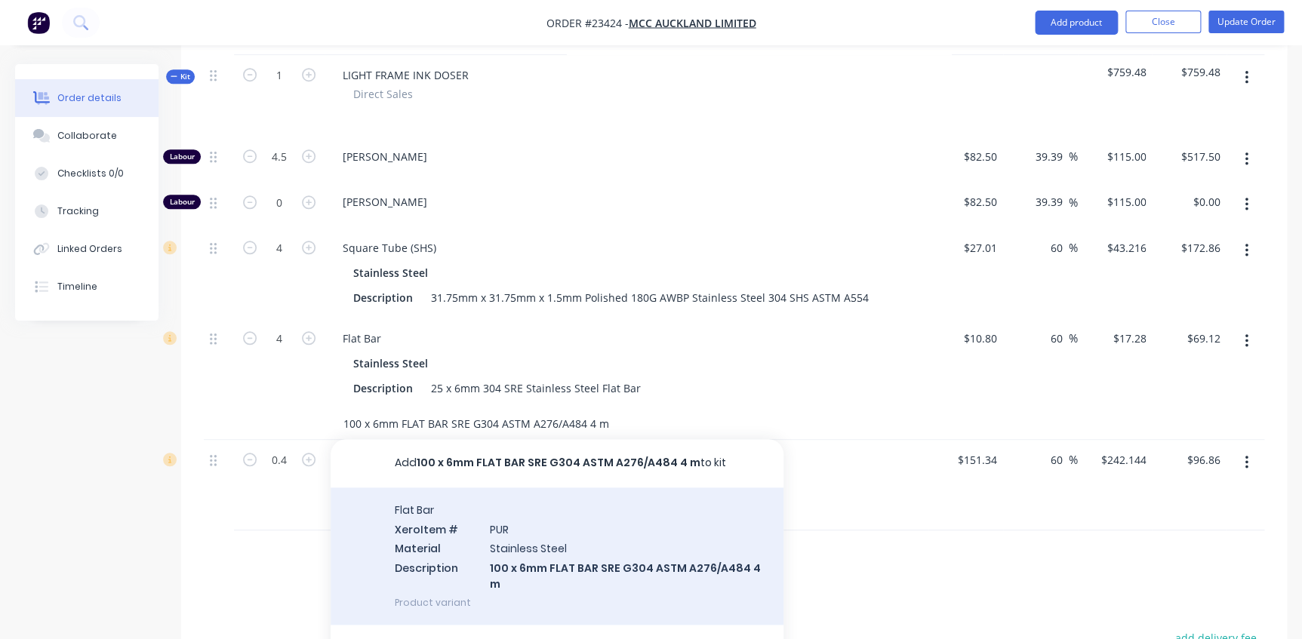
type input "100 x 6mm FLAT BAR SRE G304 ASTM A276/A484 4 m"
click at [587, 516] on div "Flat Bar Xero Item # PUR Material Stainless Steel Description 100 x 6mm FLAT BA…" at bounding box center [557, 556] width 453 height 137
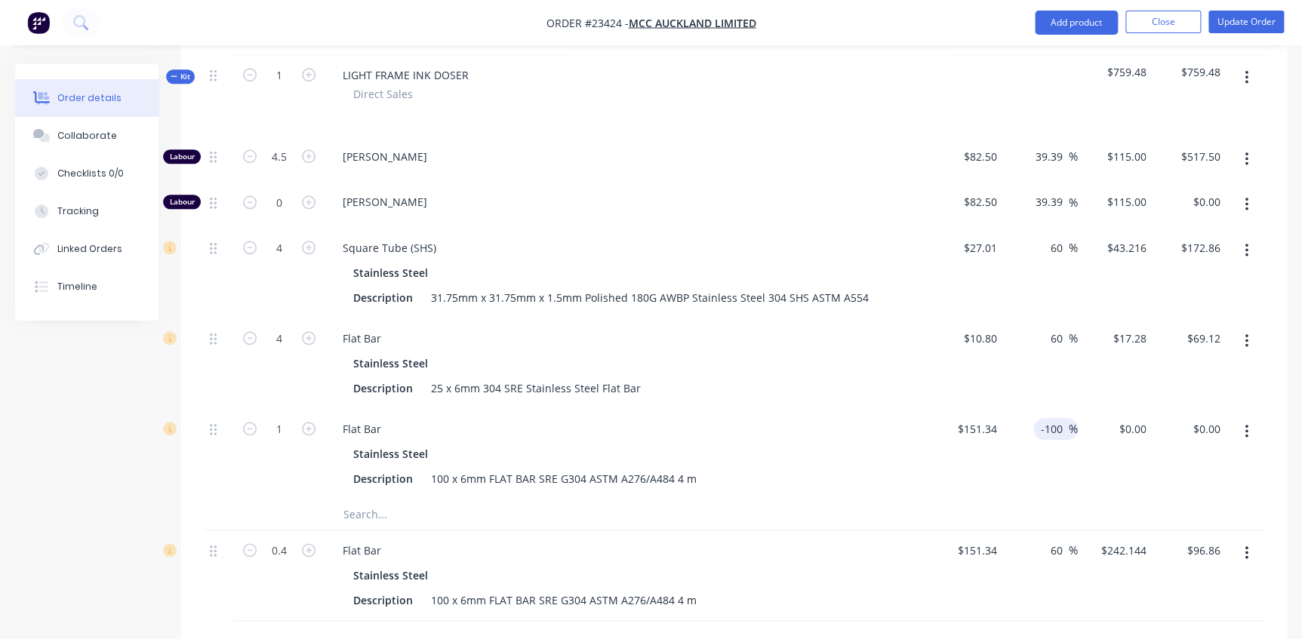
click at [1057, 418] on input "-100" at bounding box center [1053, 429] width 29 height 22
drag, startPoint x: 1062, startPoint y: 385, endPoint x: 998, endPoint y: 384, distance: 64.2
click at [998, 409] on div "1 Flat Bar Stainless Steel Description 100 x 6mm FLAT BAR SRE G304 ASTM A276/A4…" at bounding box center [734, 454] width 1060 height 91
type input "60"
type input "$242.144"
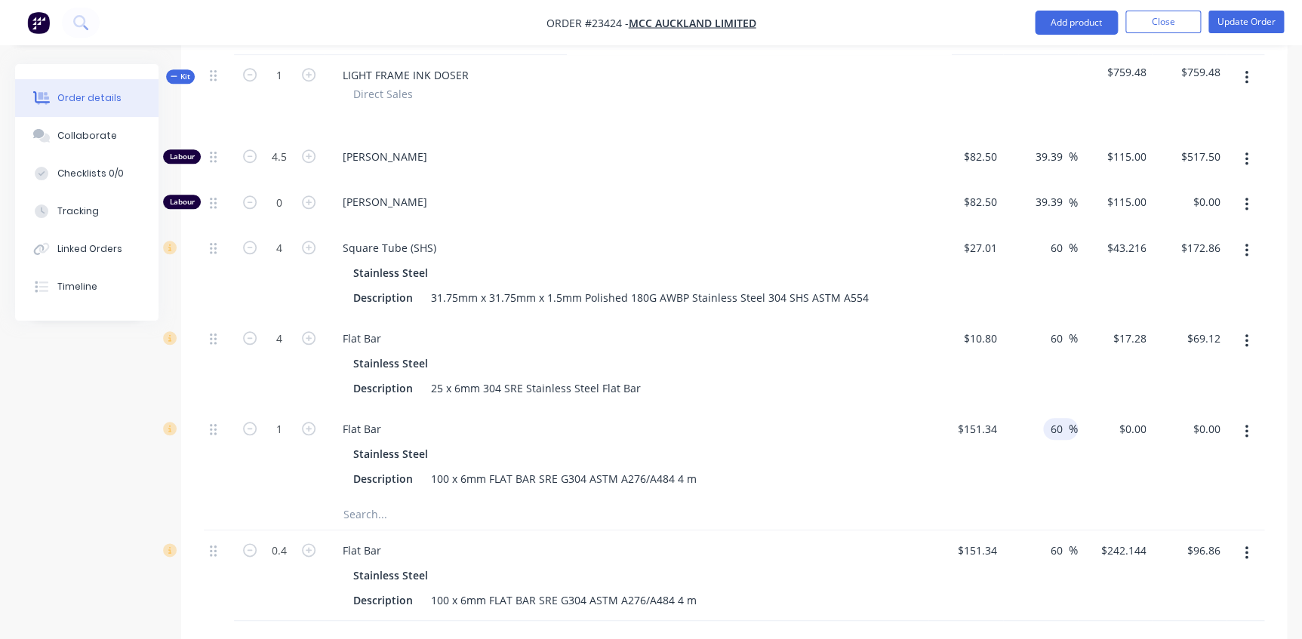
type input "$242.14"
click at [885, 443] on div "Stainless Steel" at bounding box center [626, 454] width 546 height 22
click at [282, 168] on input "1" at bounding box center [279, 157] width 39 height 23
type input "0.5"
type input "$121.07"
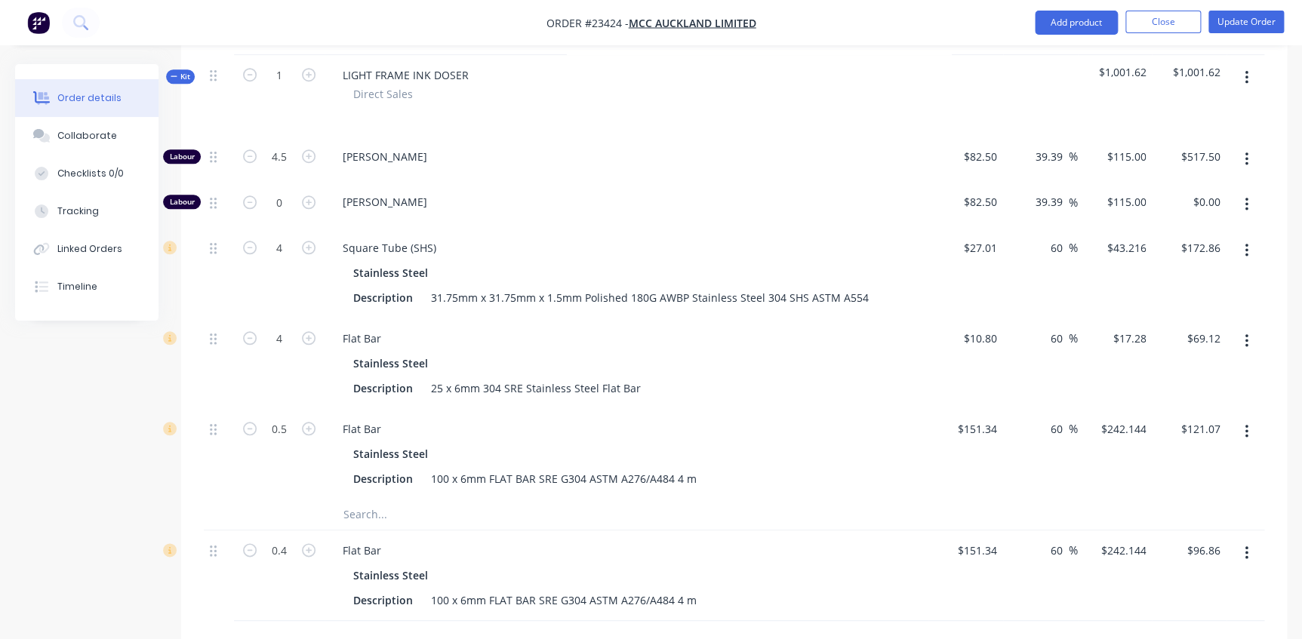
click at [557, 418] on div "Flat Bar" at bounding box center [627, 429] width 592 height 22
click at [1246, 546] on icon "button" at bounding box center [1246, 553] width 3 height 14
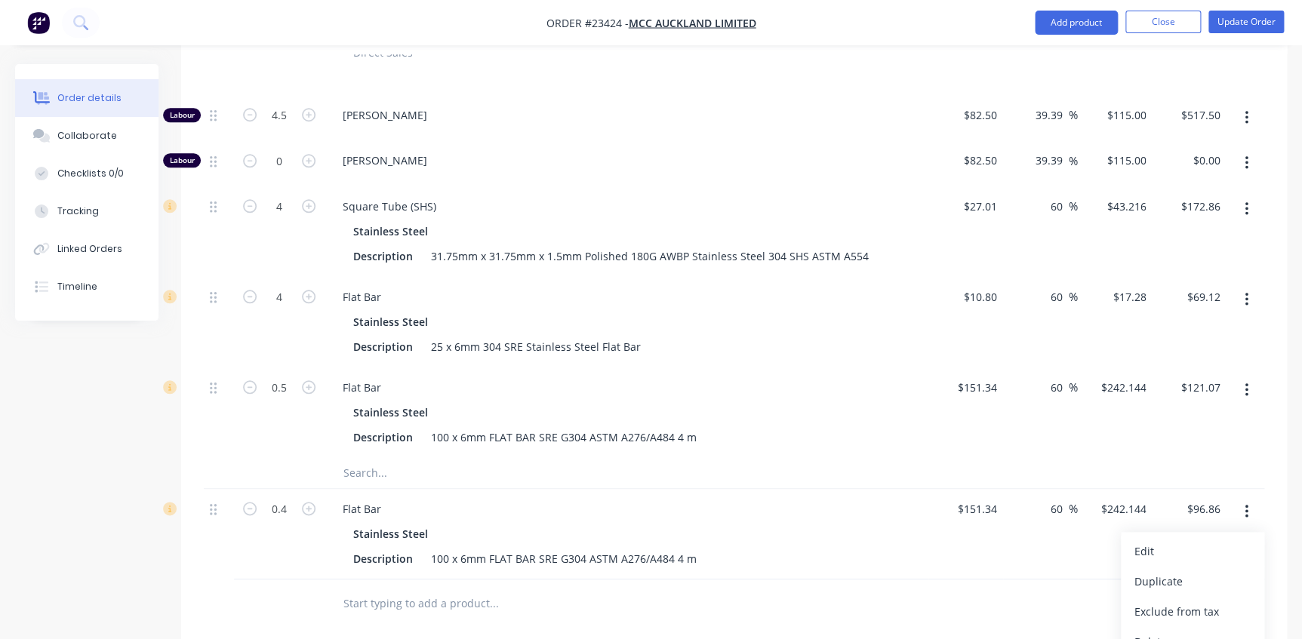
scroll to position [686, 0]
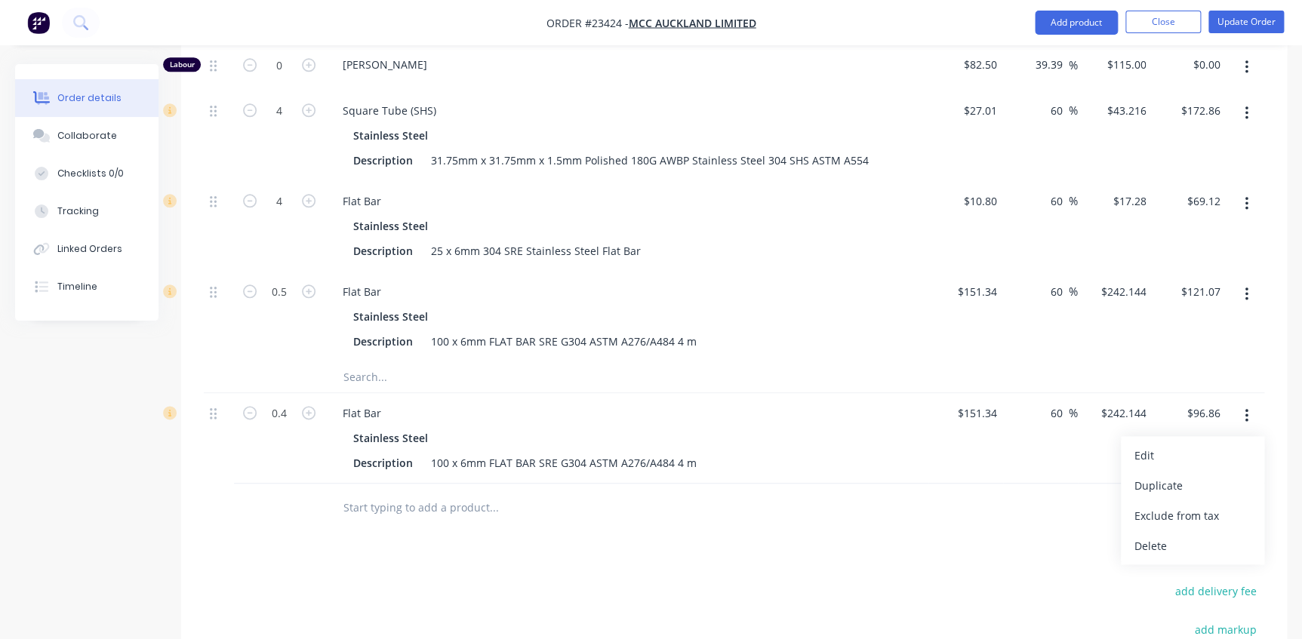
click at [1153, 535] on div "Delete" at bounding box center [1192, 546] width 116 height 22
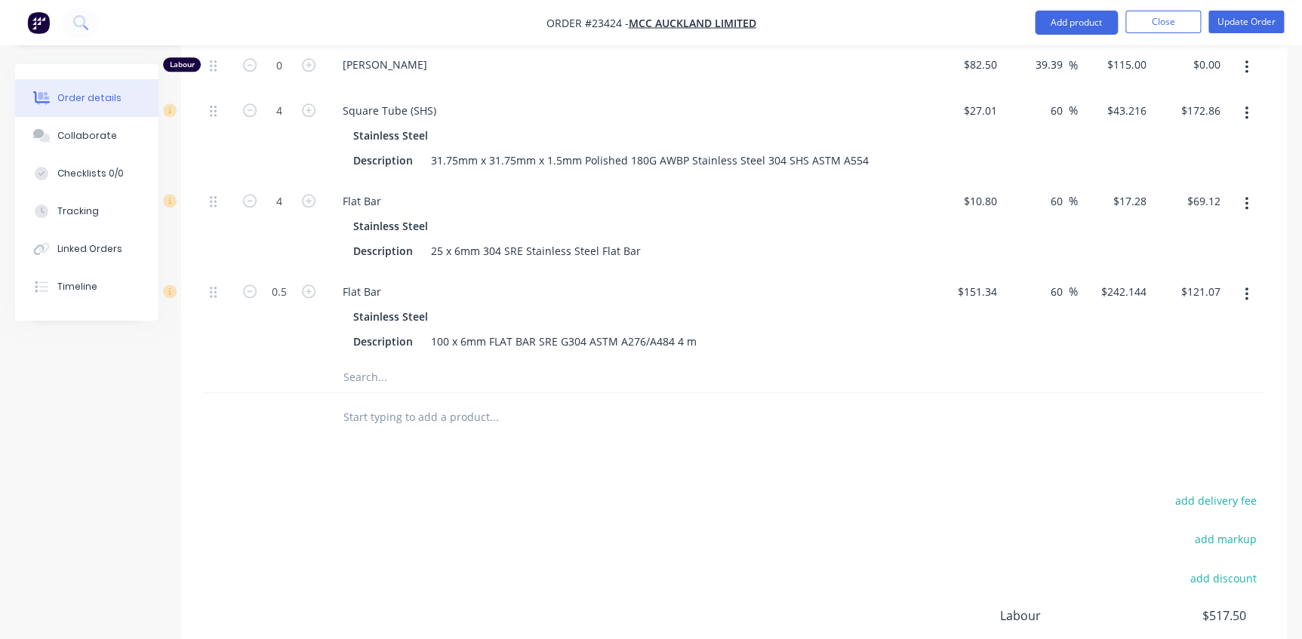
click at [599, 491] on div "add delivery fee add markup add discount Labour $517.50 Sub total $880.55 Margi…" at bounding box center [734, 636] width 1060 height 291
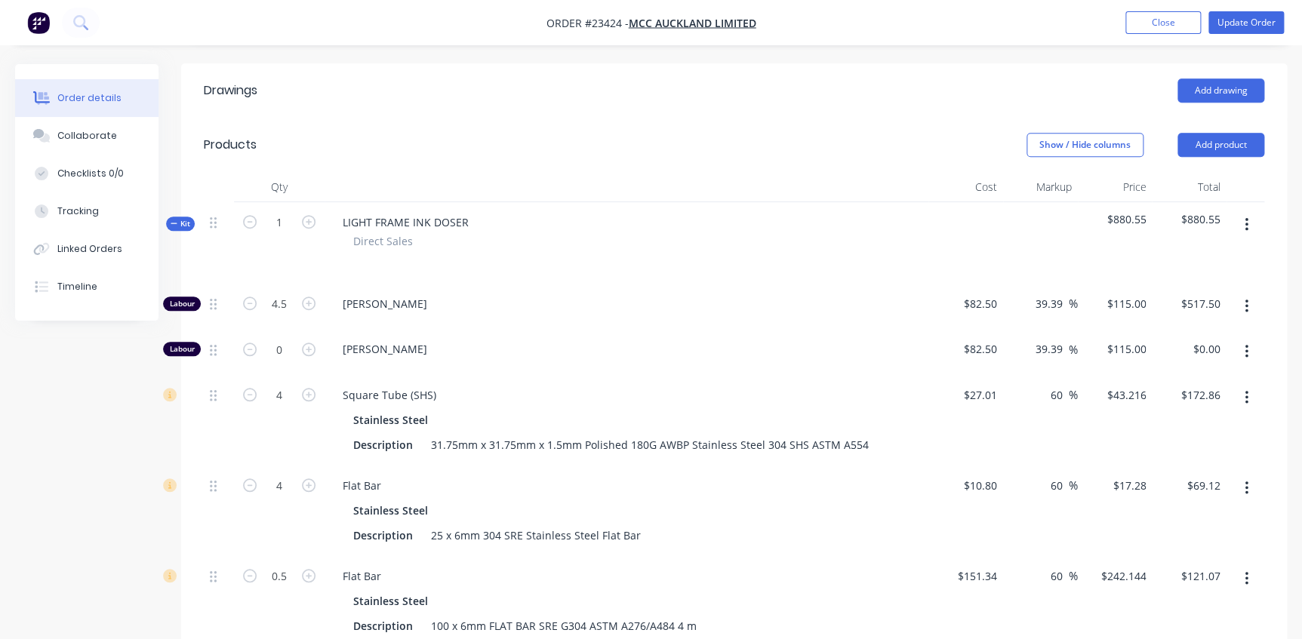
scroll to position [349, 0]
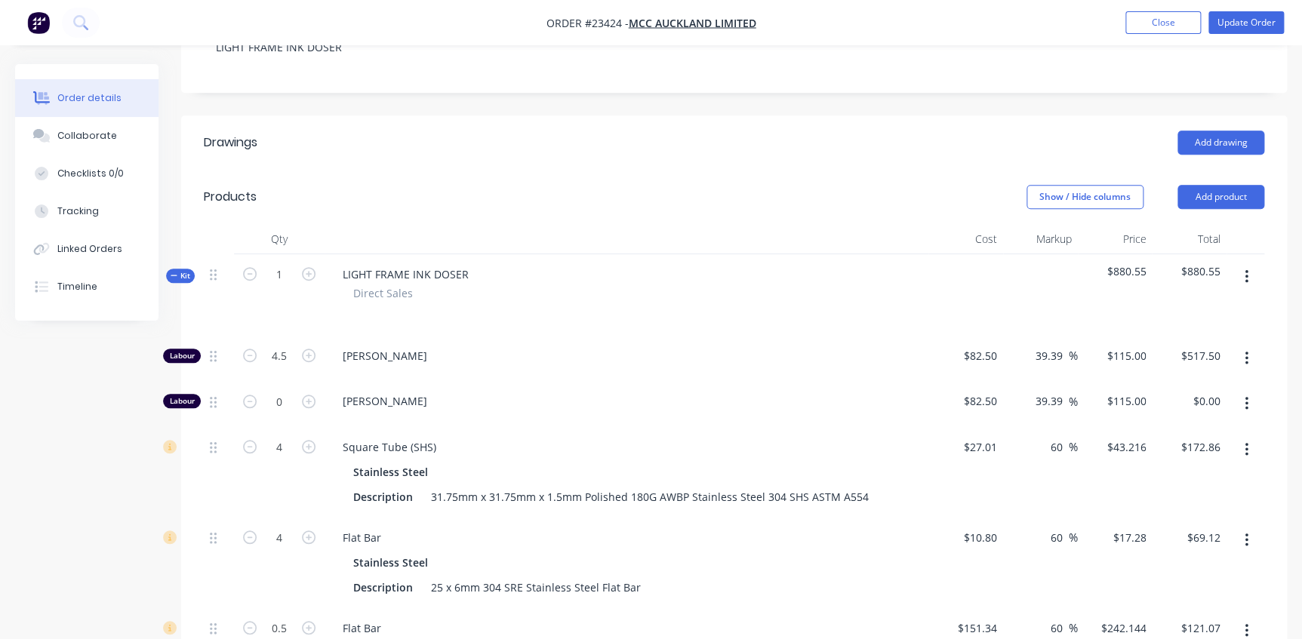
click at [189, 270] on span "Kit" at bounding box center [181, 275] width 20 height 11
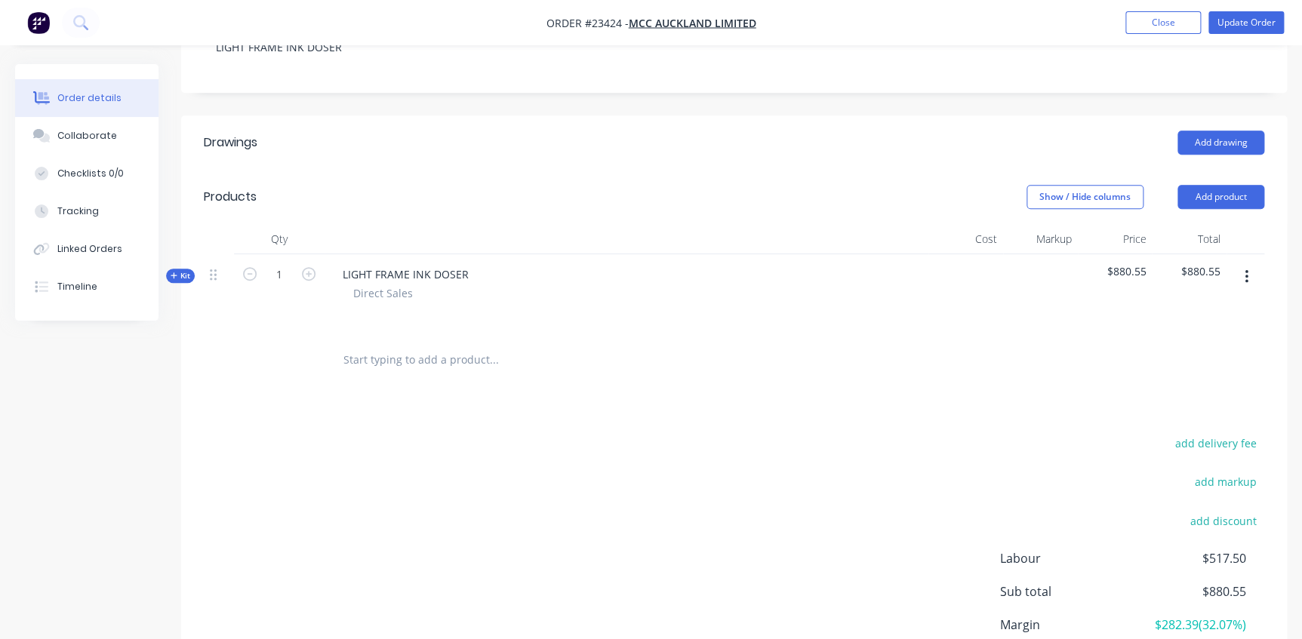
click at [183, 270] on span "Kit" at bounding box center [181, 275] width 20 height 11
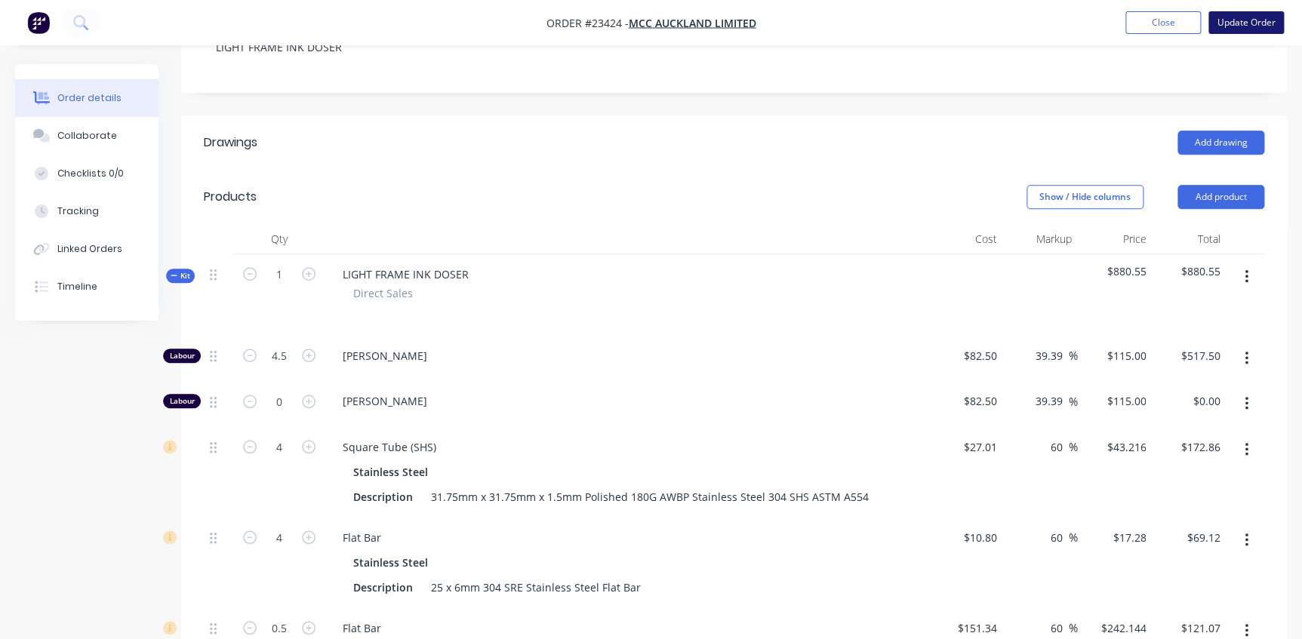
click at [1248, 20] on button "Update Order" at bounding box center [1245, 22] width 75 height 23
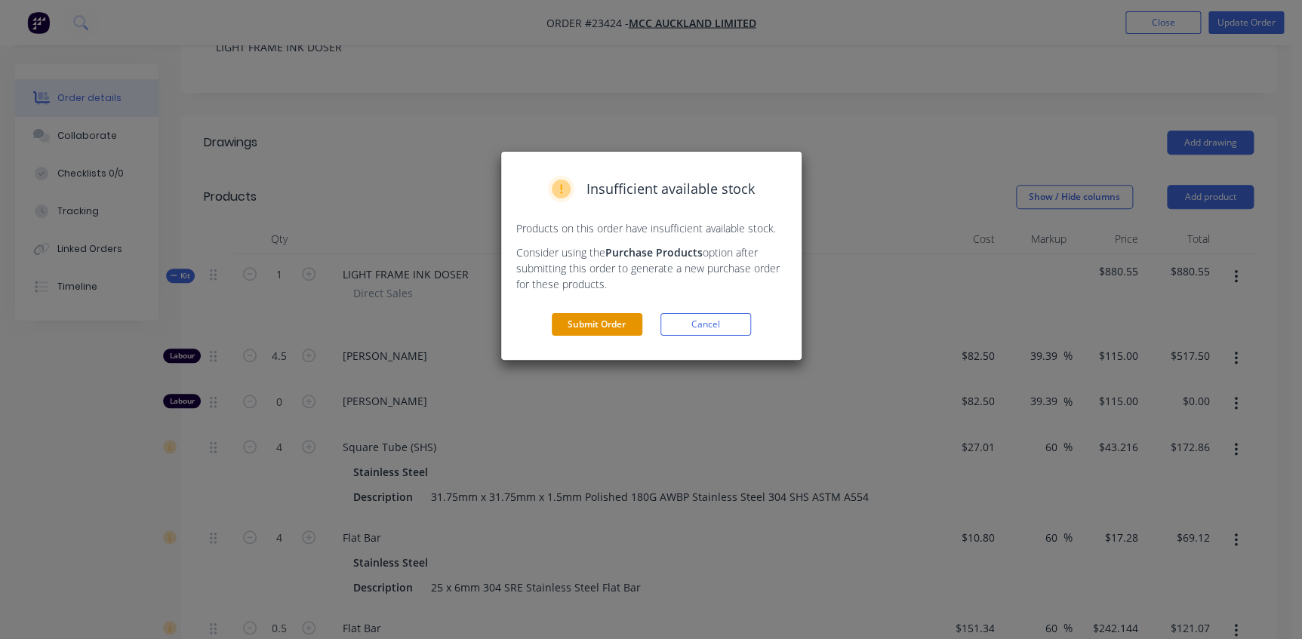
click at [601, 322] on button "Submit Order" at bounding box center [597, 324] width 91 height 23
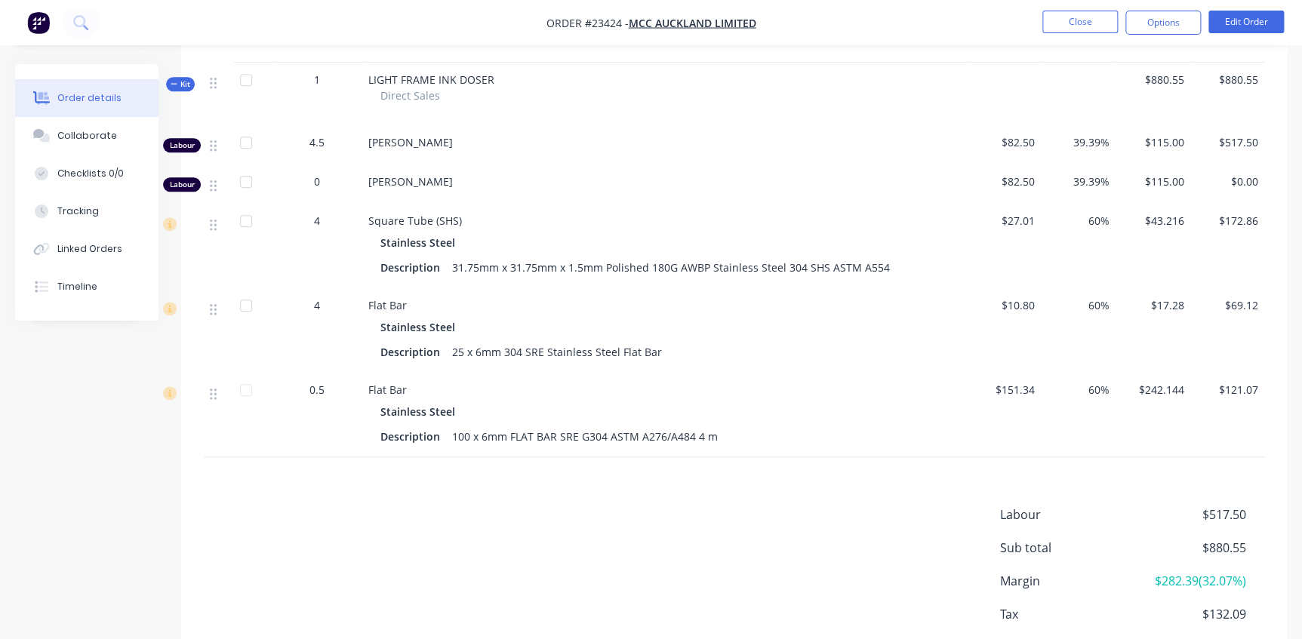
scroll to position [323, 0]
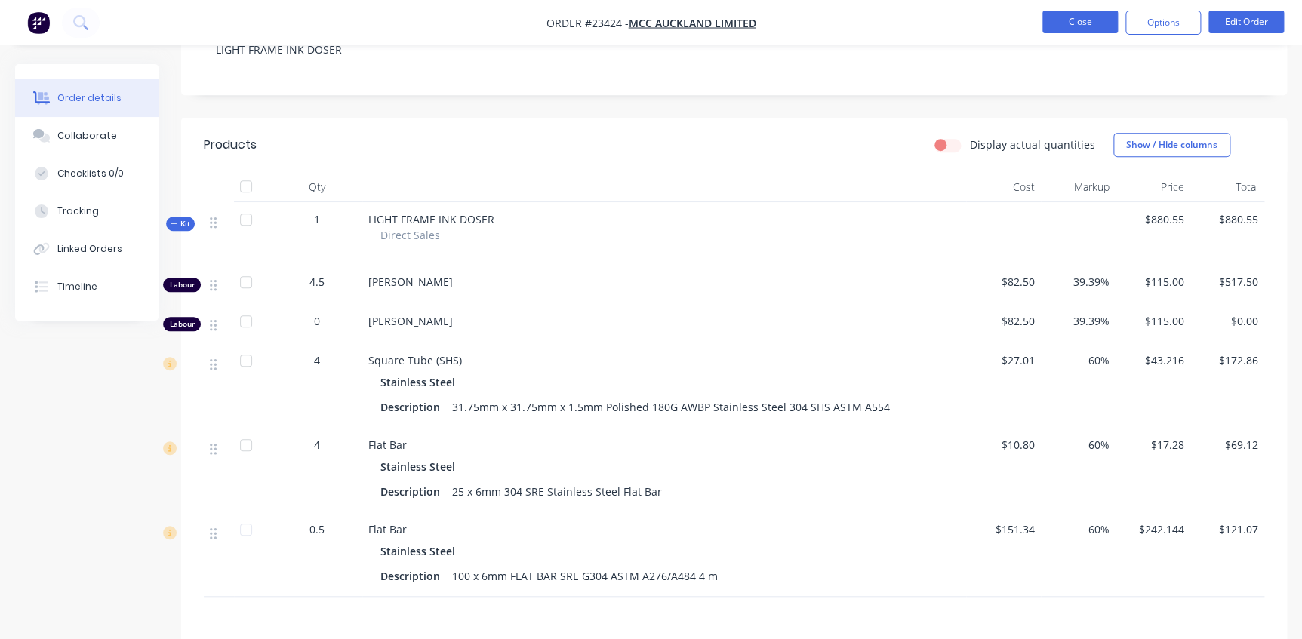
click at [1085, 21] on button "Close" at bounding box center [1079, 22] width 75 height 23
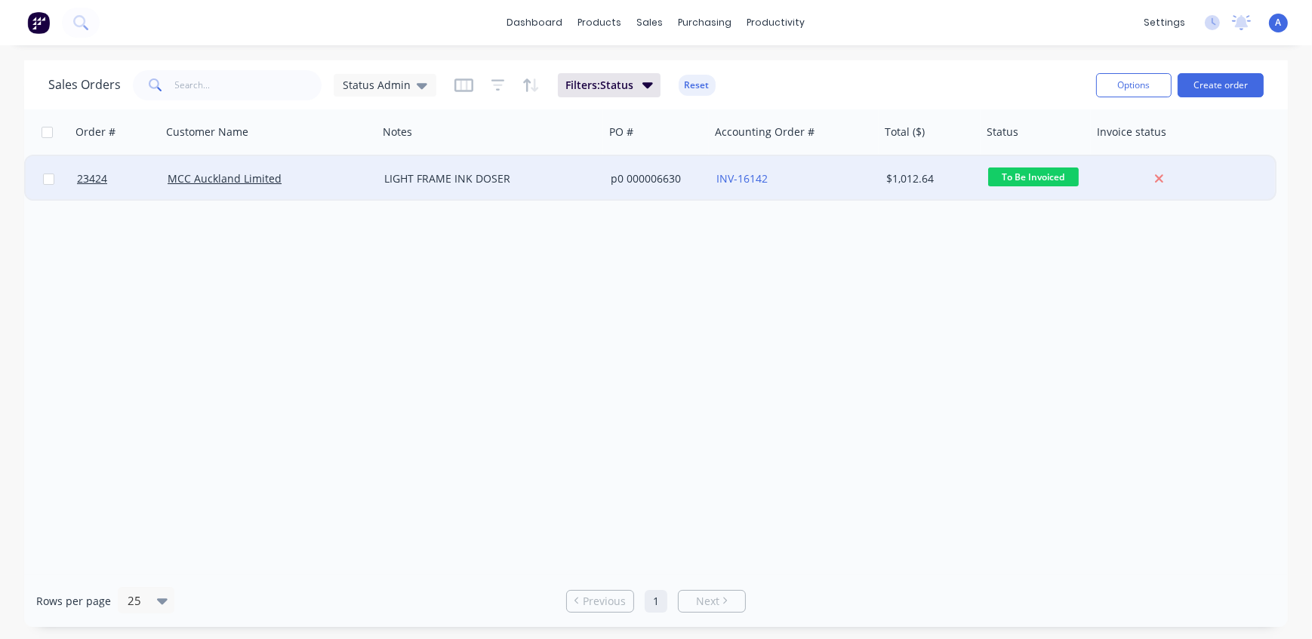
click at [333, 184] on div "MCC Auckland Limited" at bounding box center [265, 178] width 194 height 15
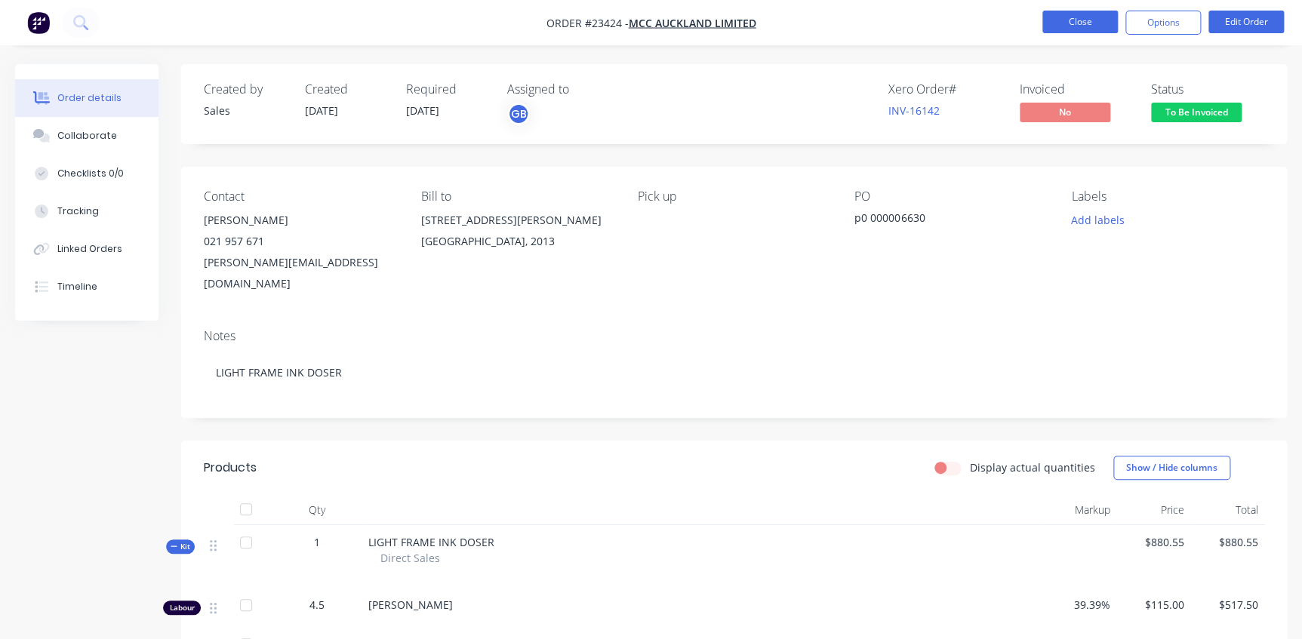
click at [1094, 23] on button "Close" at bounding box center [1079, 22] width 75 height 23
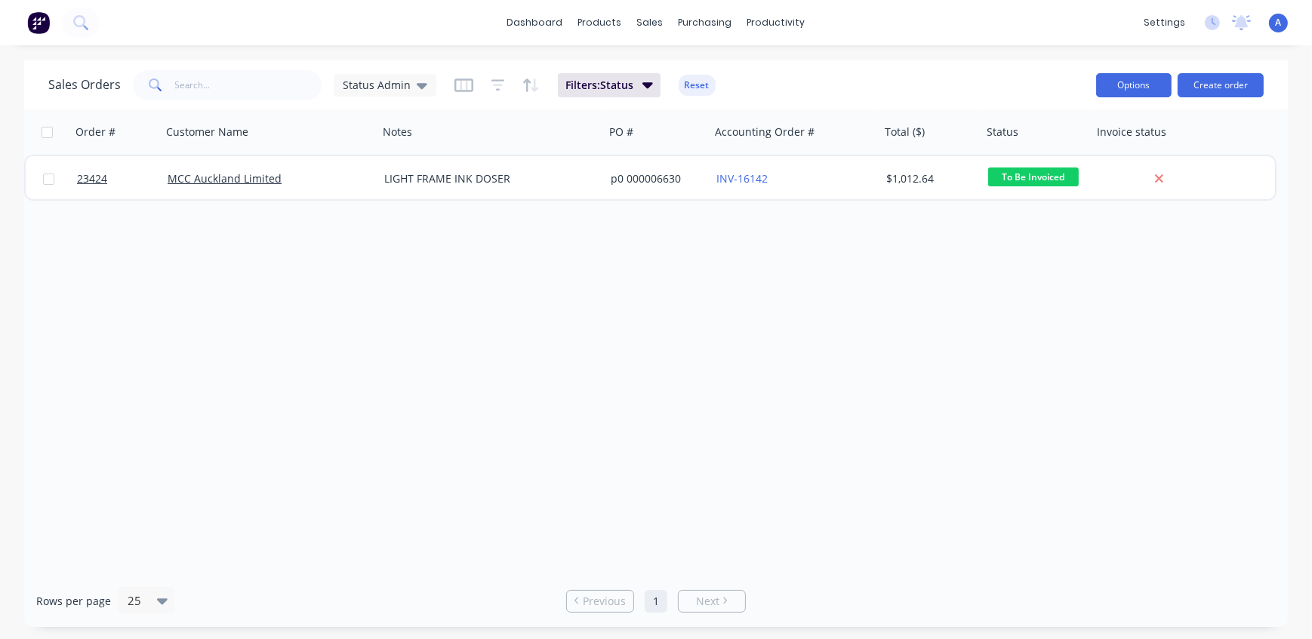
click at [1139, 87] on button "Options" at bounding box center [1133, 85] width 75 height 24
click at [954, 103] on div "Sales Orders Status Admin Filters: Status Reset Options Create order" at bounding box center [656, 84] width 1264 height 49
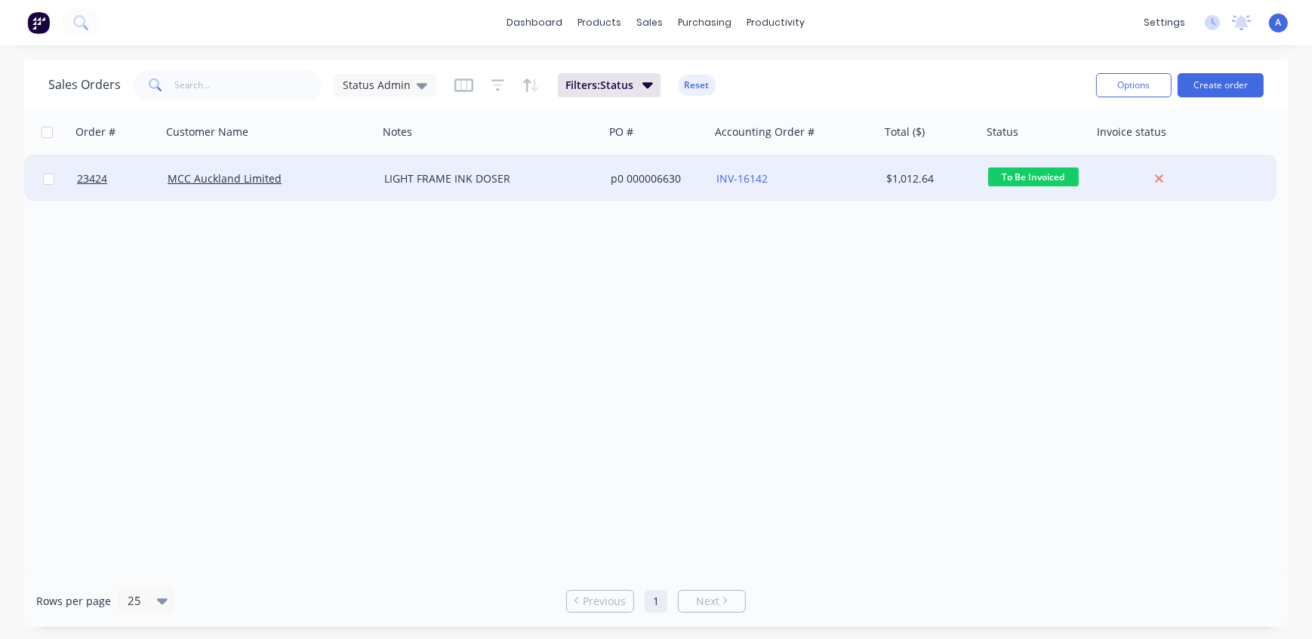
click at [1034, 177] on span "To Be Invoiced" at bounding box center [1033, 177] width 91 height 19
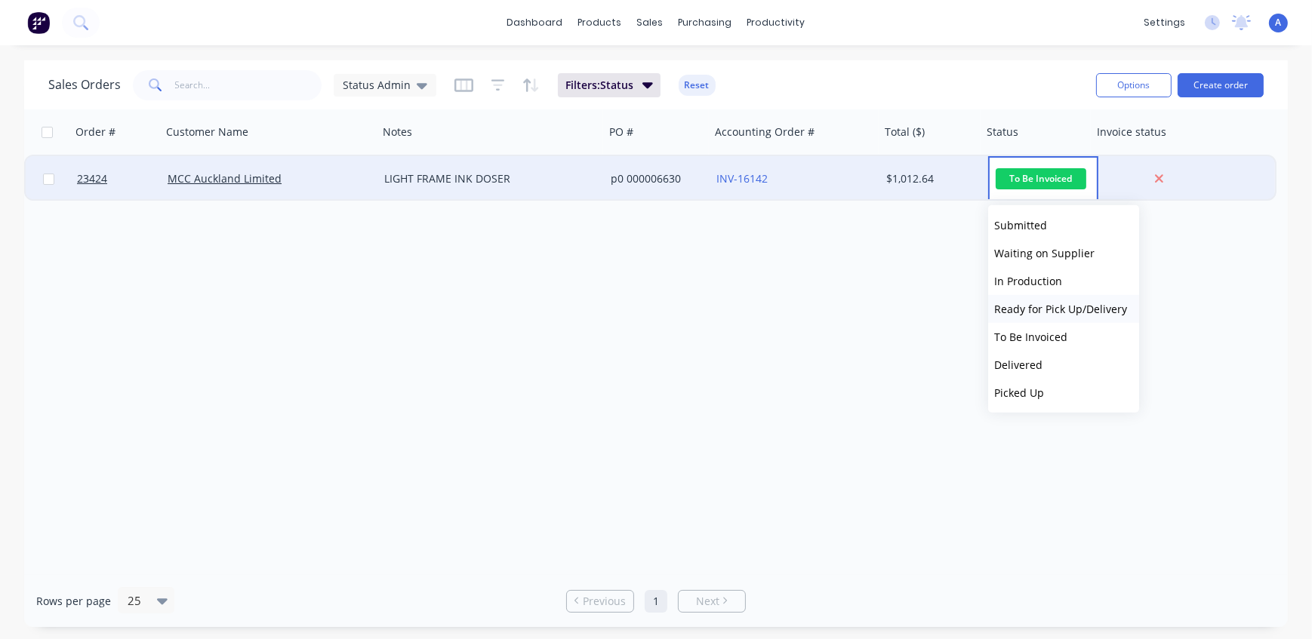
click at [1032, 309] on span "Ready for Pick Up/Delivery" at bounding box center [1060, 309] width 133 height 14
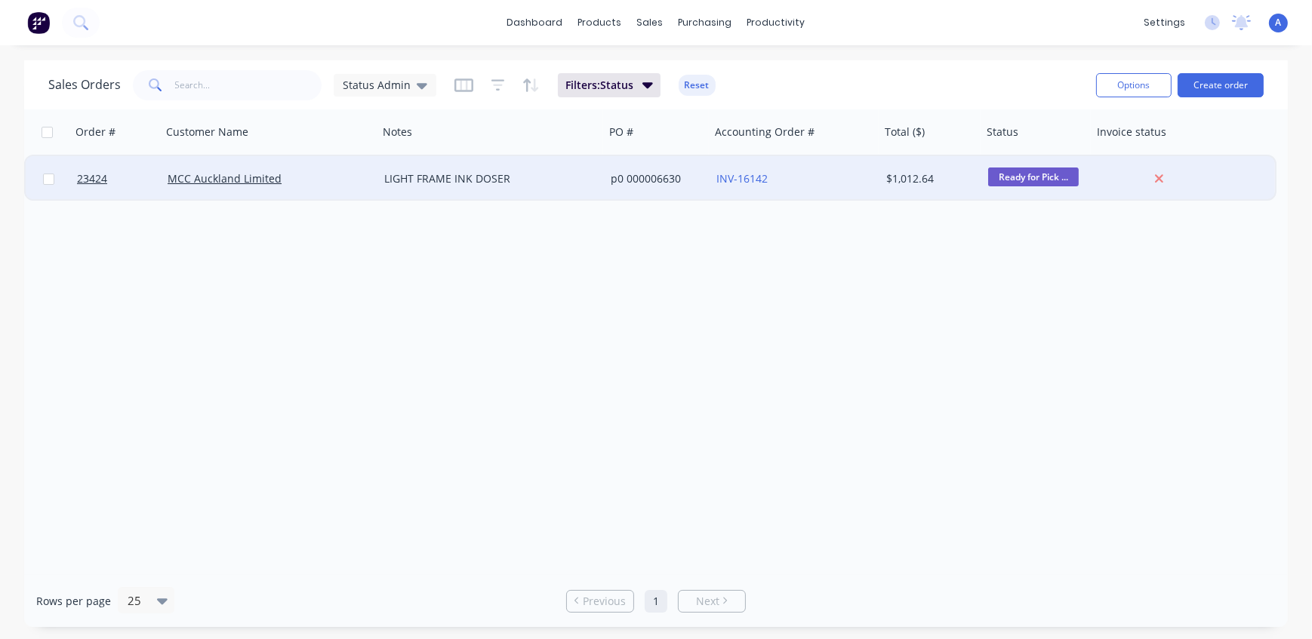
click at [1027, 309] on div "Order # Customer Name Notes PO # Accounting Order # Total ($) Status Invoice st…" at bounding box center [656, 342] width 1264 height 466
click at [970, 71] on div "Sales Orders Status Admin Filters: Status Reset" at bounding box center [566, 84] width 1036 height 37
